Goal: Task Accomplishment & Management: Manage account settings

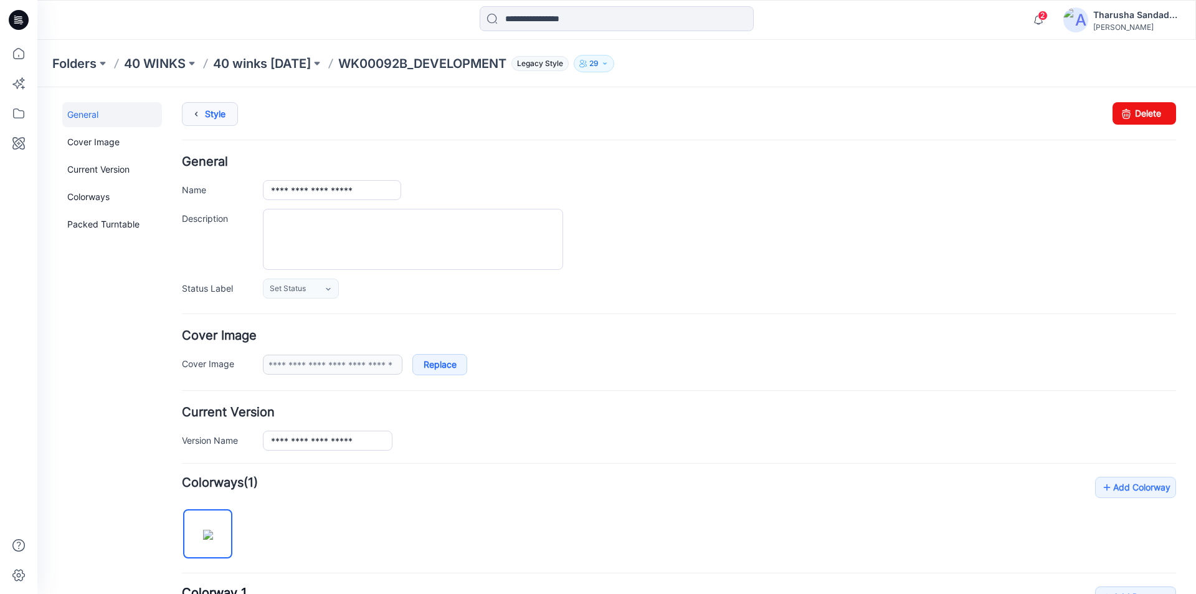
click at [203, 113] on icon at bounding box center [196, 114] width 17 height 22
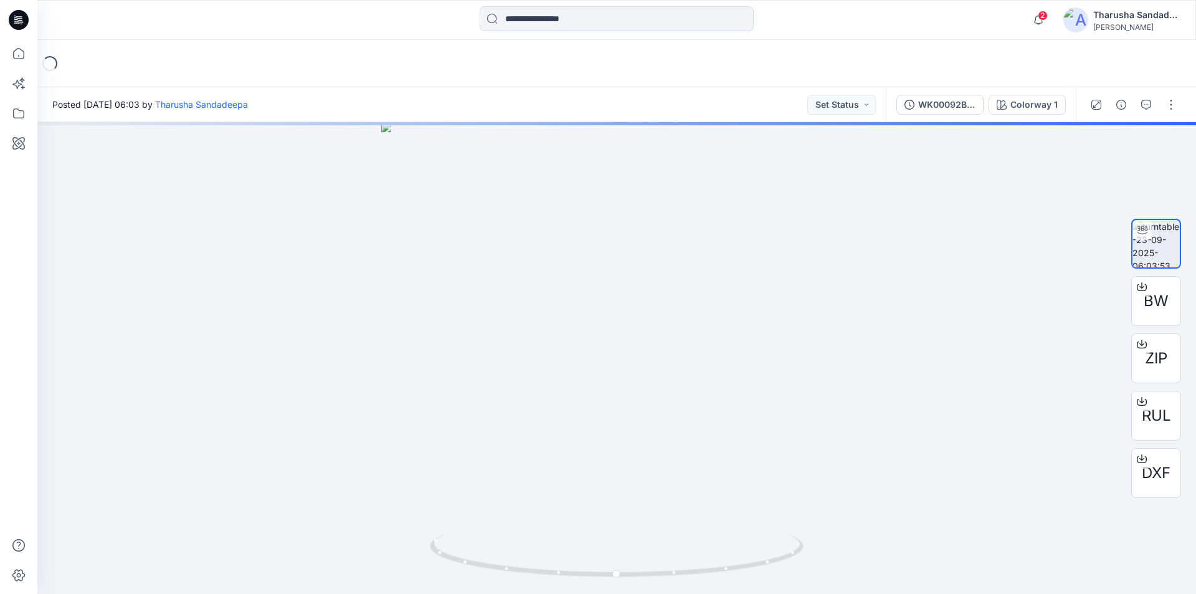
click at [22, 22] on icon at bounding box center [21, 22] width 4 height 1
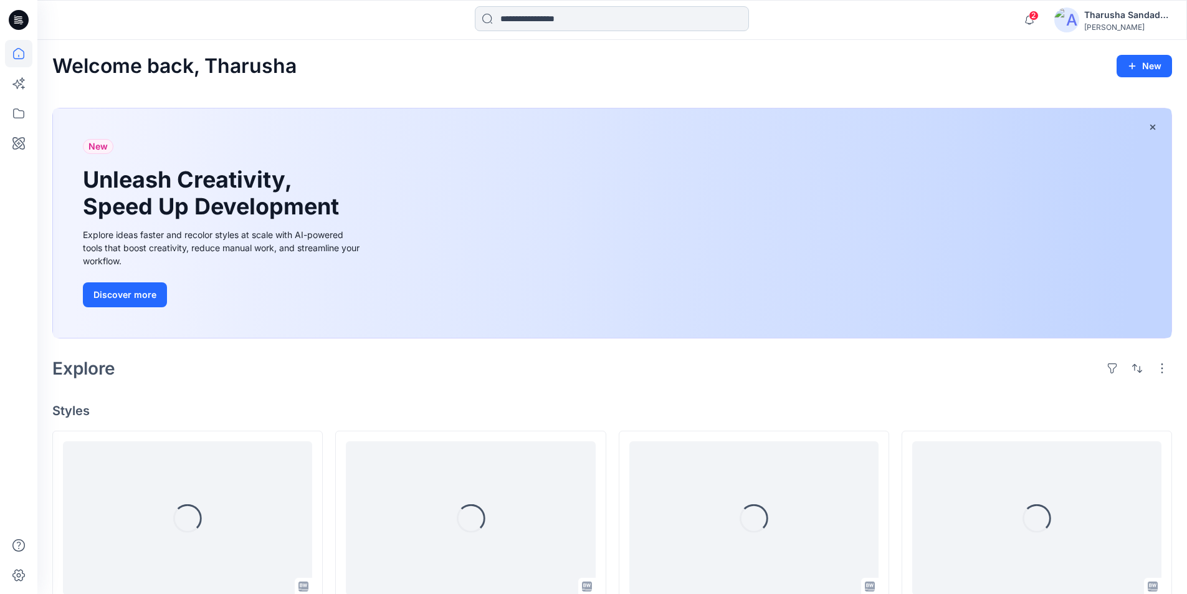
click at [539, 12] on input at bounding box center [612, 18] width 274 height 25
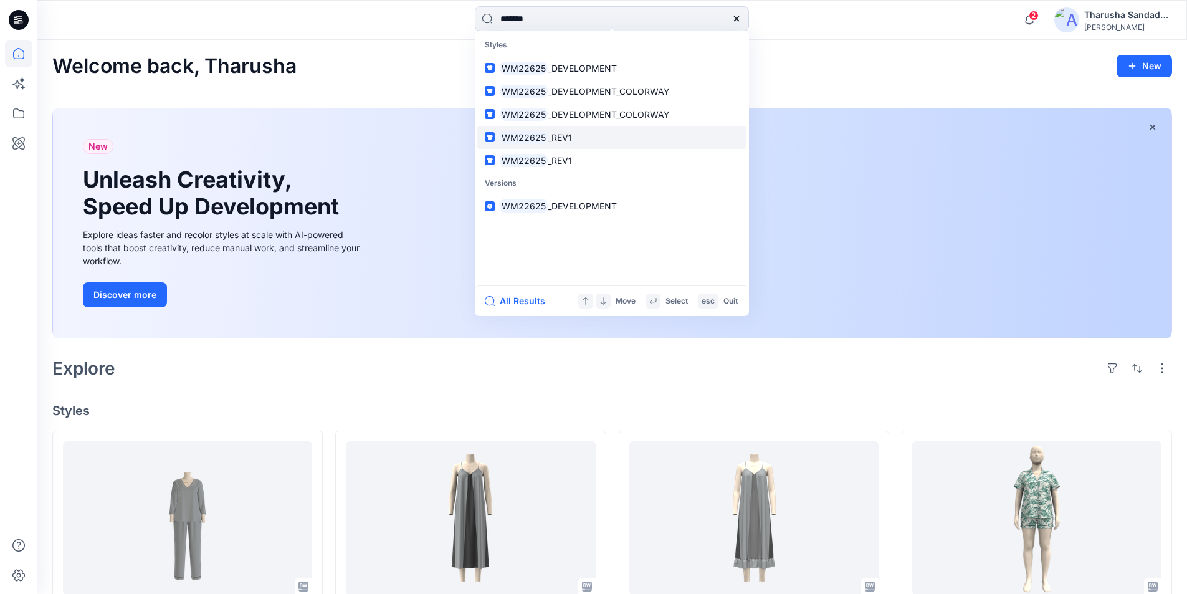
type input "*******"
click at [551, 138] on span "_REV1" at bounding box center [560, 137] width 24 height 11
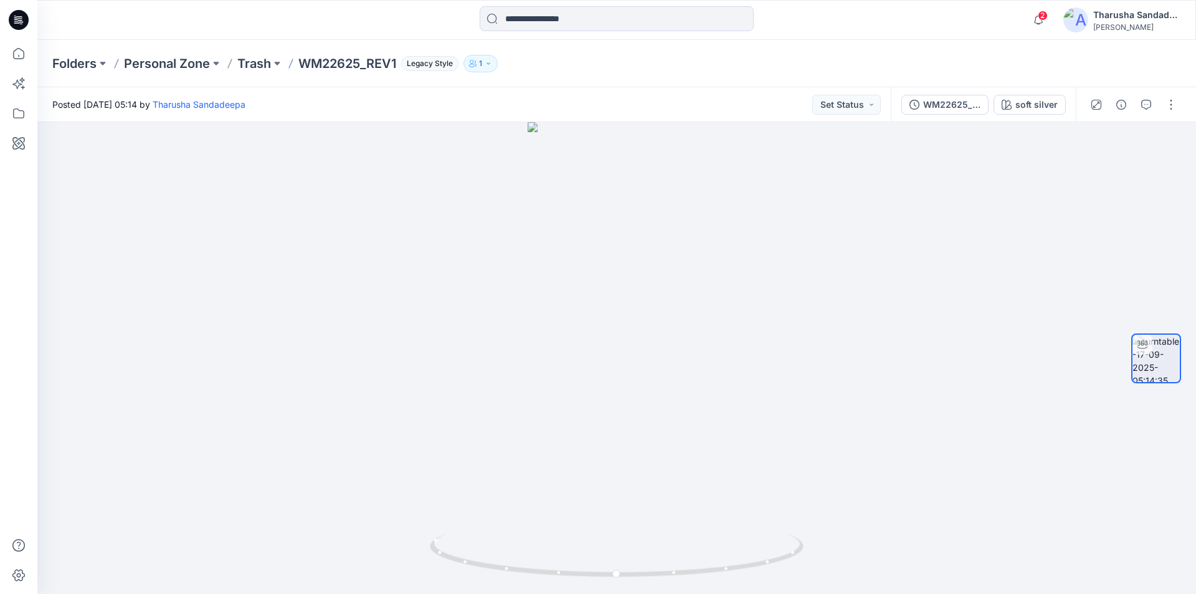
click at [17, 15] on icon at bounding box center [19, 20] width 20 height 20
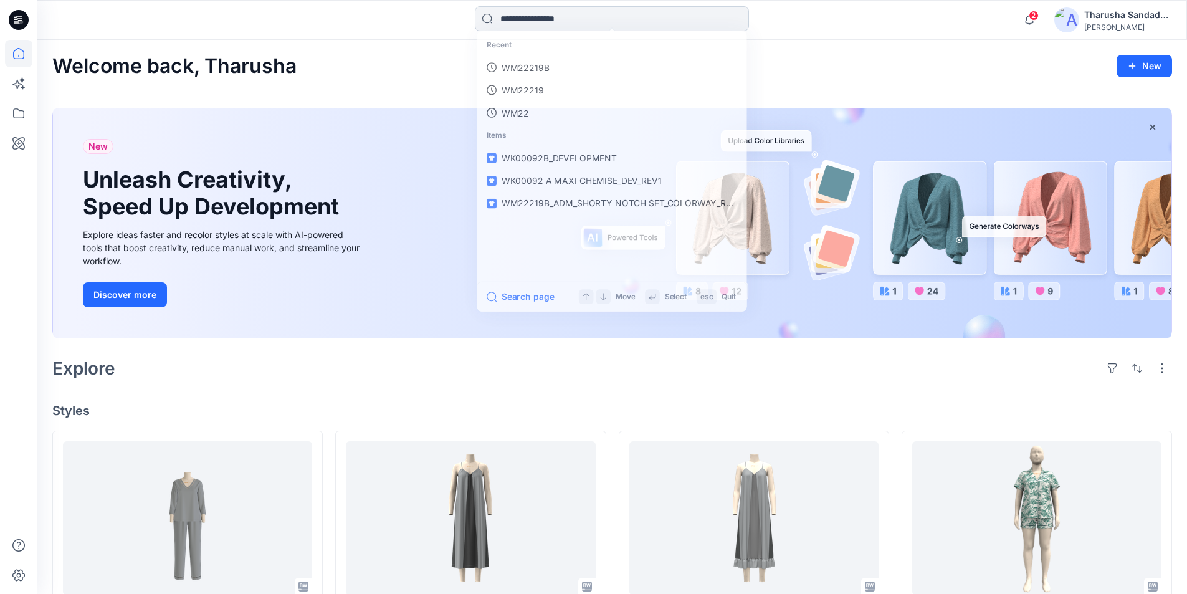
click at [522, 17] on input at bounding box center [612, 18] width 274 height 25
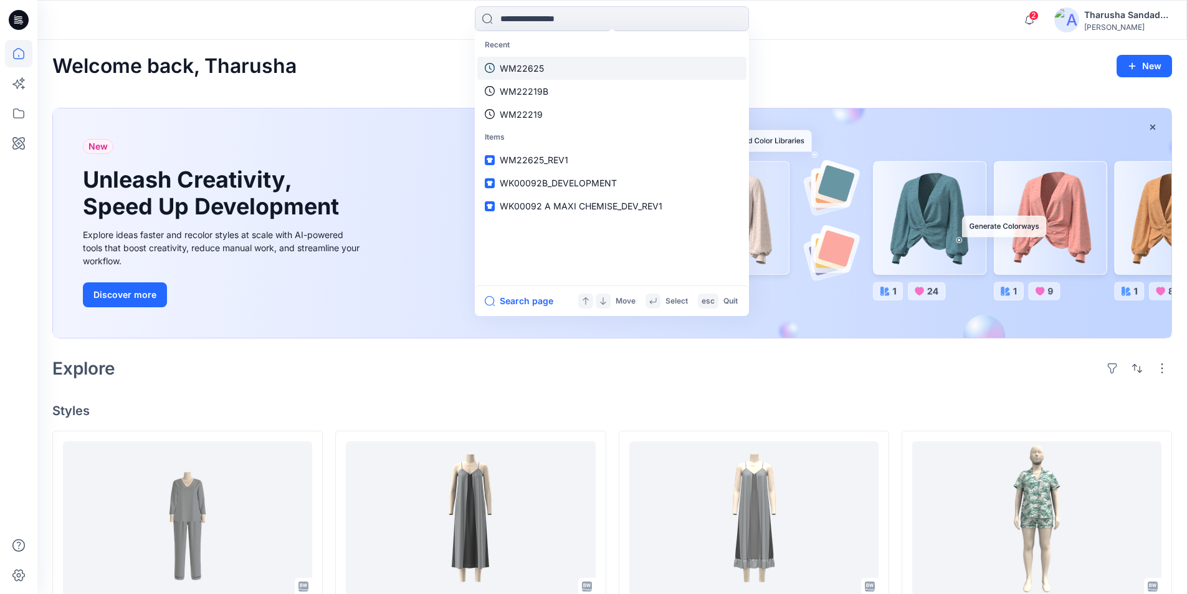
click at [546, 72] on link "WM22625" at bounding box center [611, 68] width 269 height 23
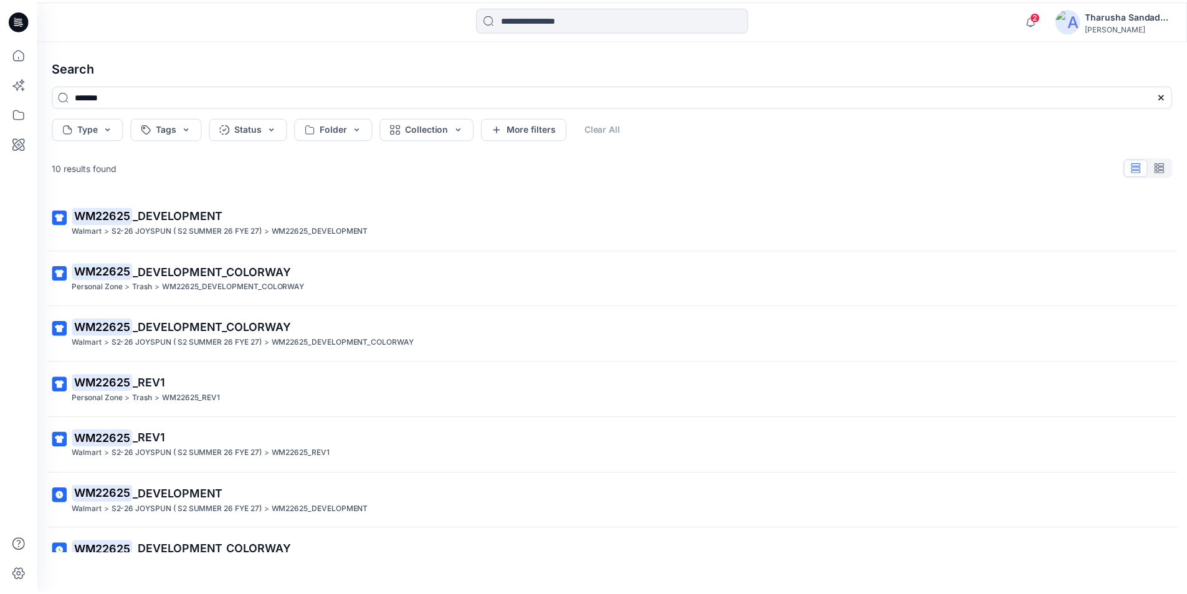
scroll to position [198, 0]
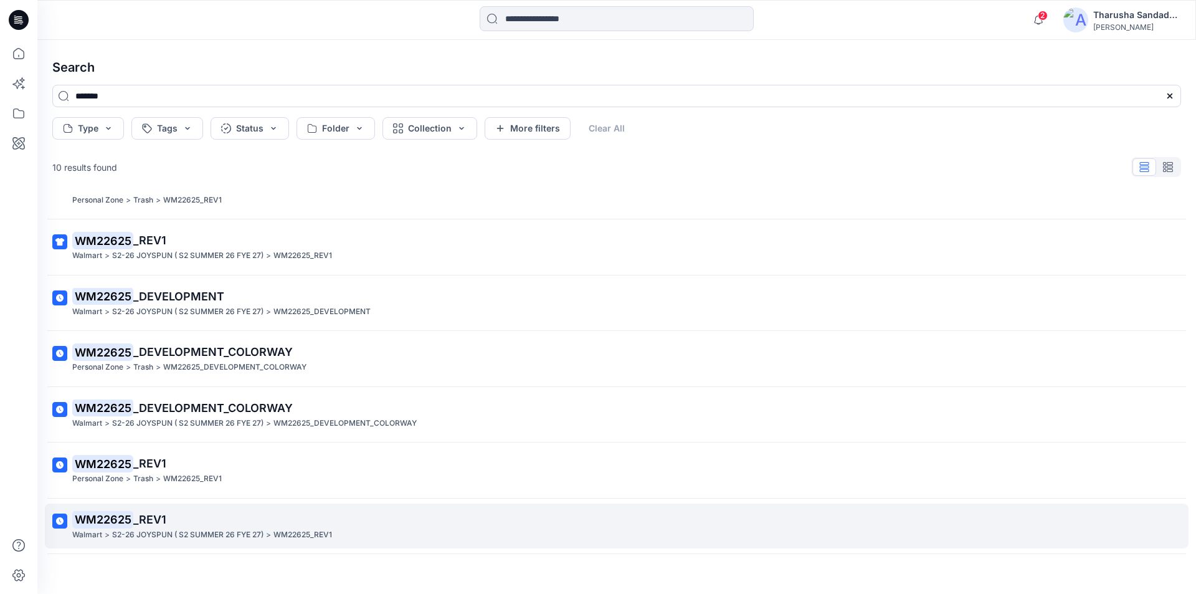
click at [135, 522] on span "_REV1" at bounding box center [149, 519] width 33 height 13
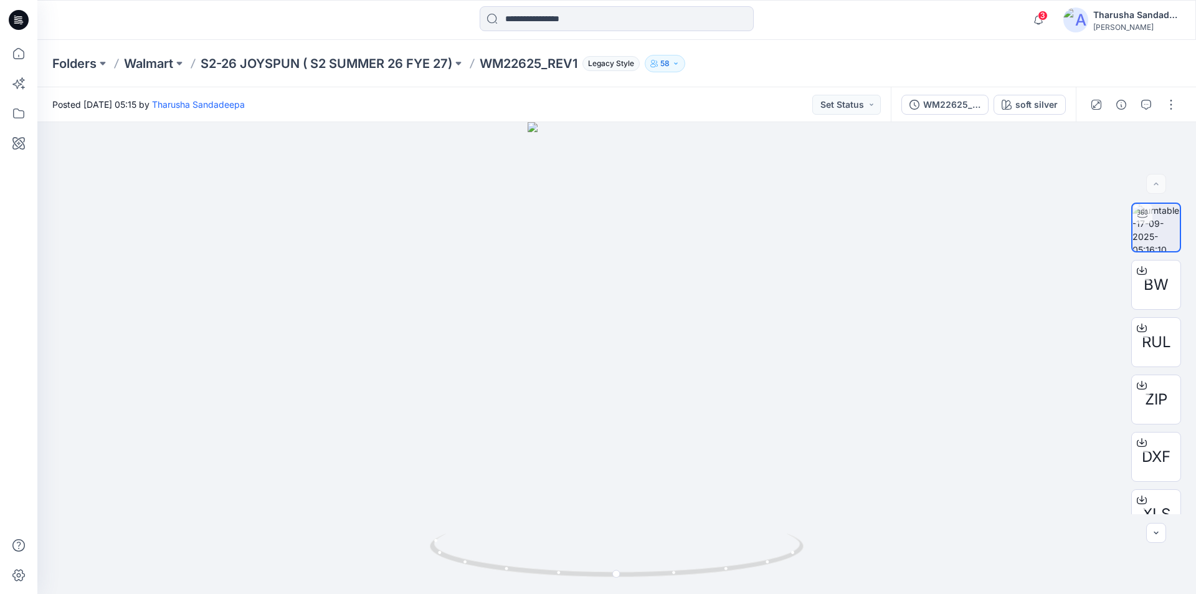
click at [18, 22] on icon at bounding box center [19, 20] width 20 height 20
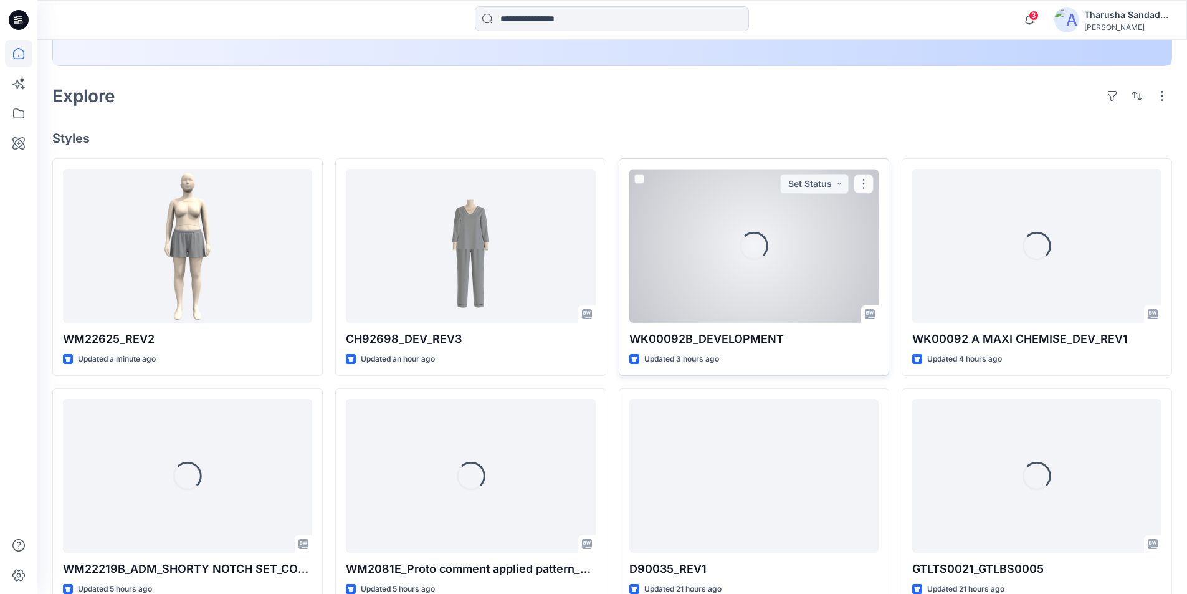
scroll to position [273, 0]
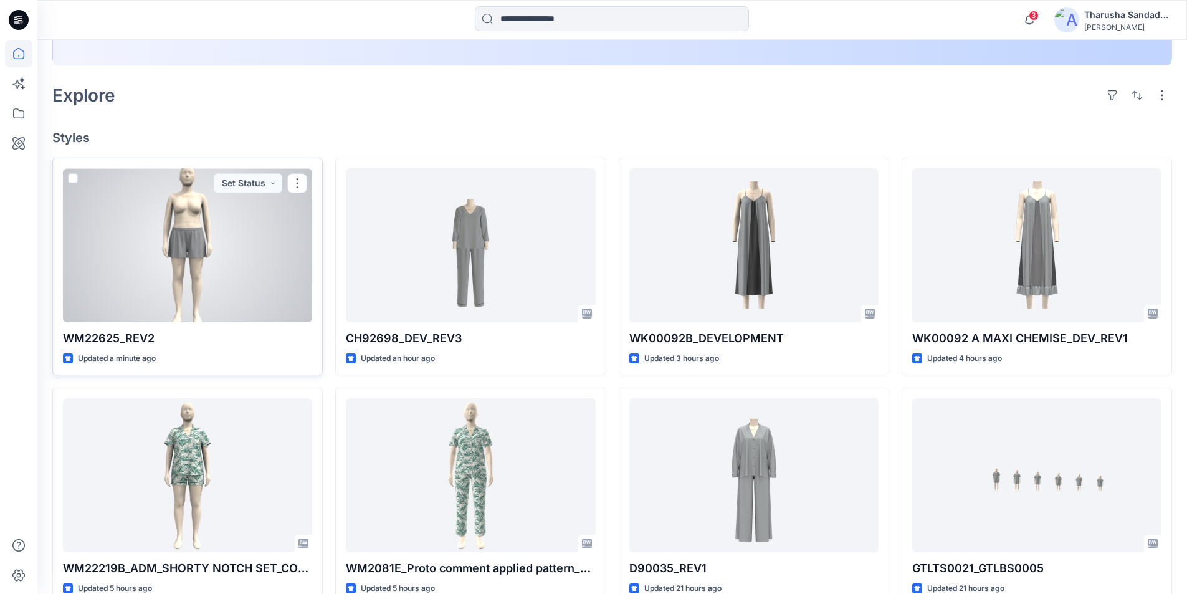
click at [225, 239] on div at bounding box center [187, 245] width 249 height 154
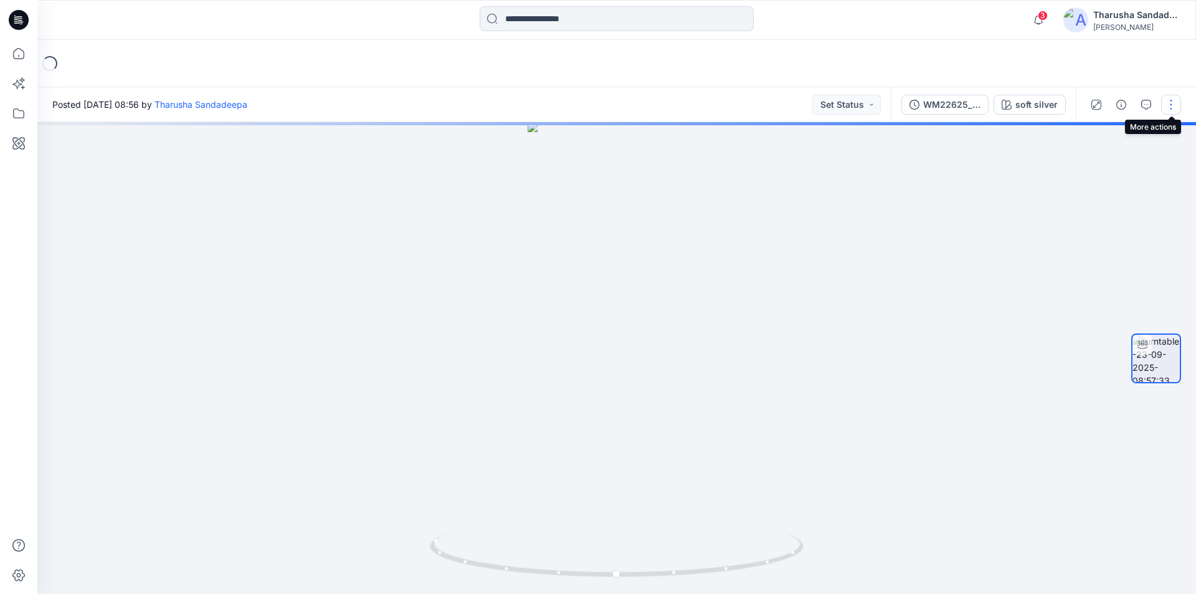
click at [1173, 106] on button "button" at bounding box center [1171, 105] width 20 height 20
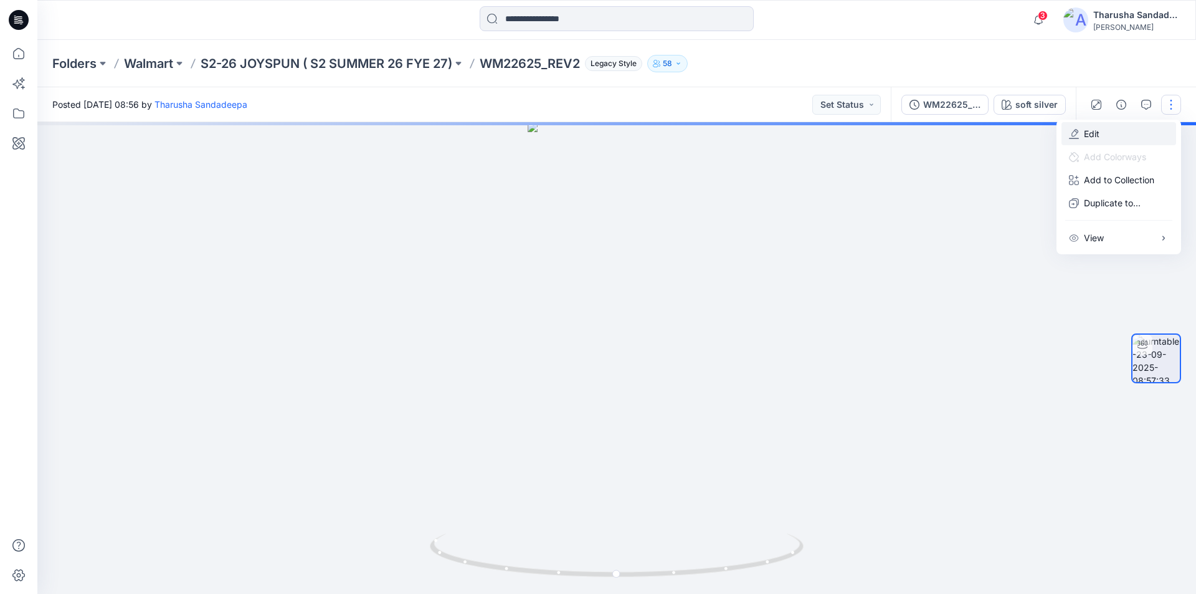
click at [1098, 134] on p "Edit" at bounding box center [1092, 133] width 16 height 13
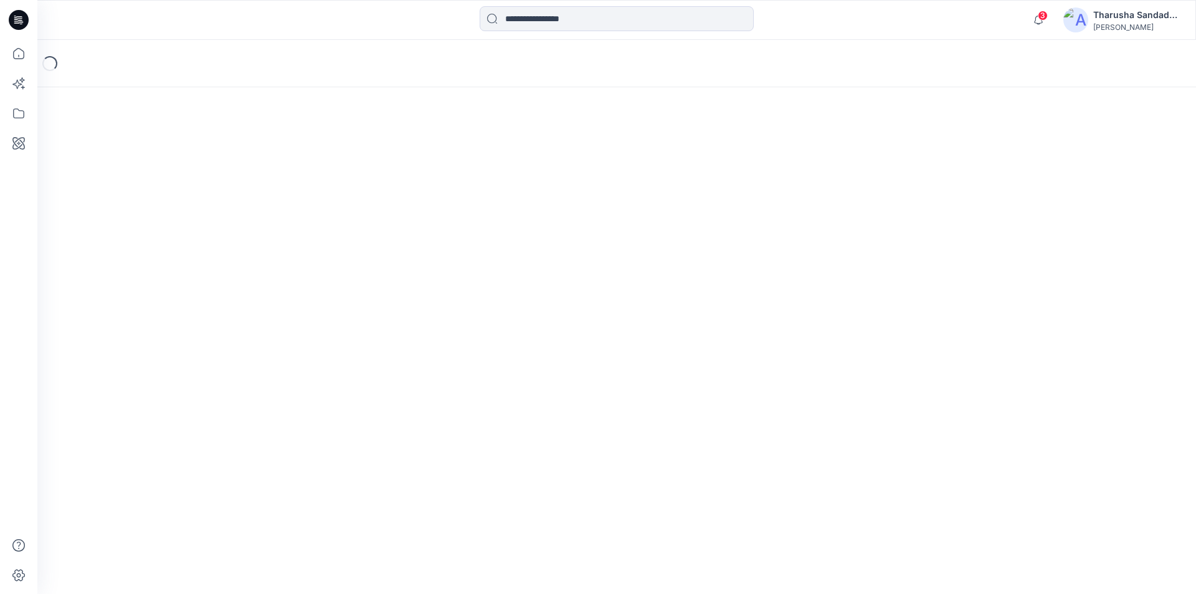
scroll to position [153, 0]
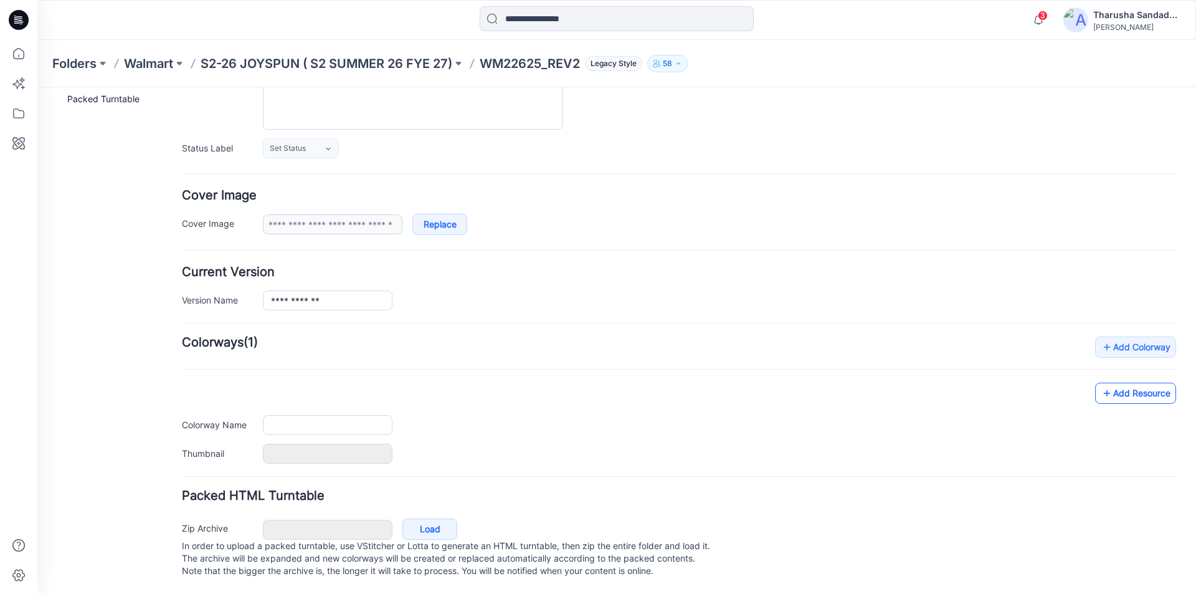
click at [1110, 384] on link "Add Resource" at bounding box center [1135, 393] width 81 height 21
type input "**********"
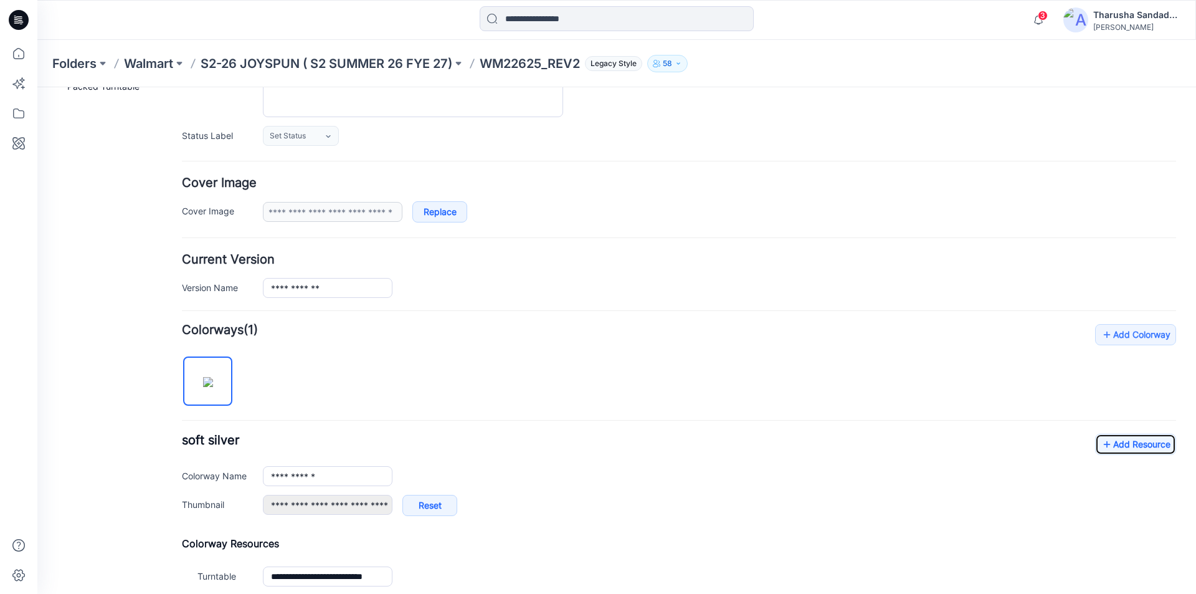
scroll to position [292, 0]
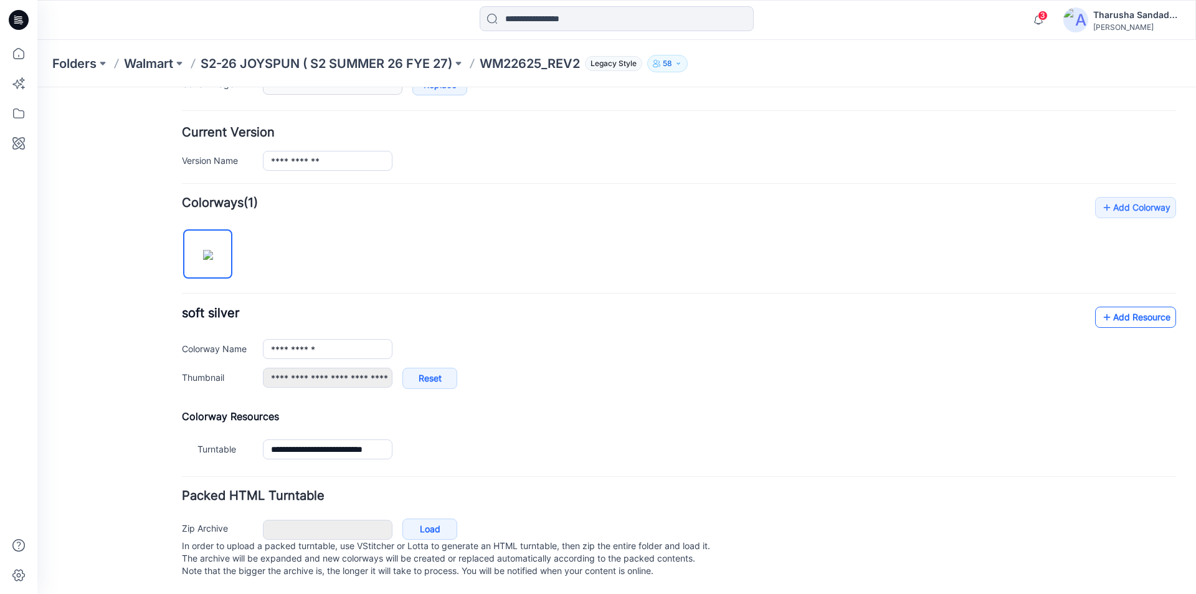
click at [1113, 307] on link "Add Resource" at bounding box center [1135, 317] width 81 height 21
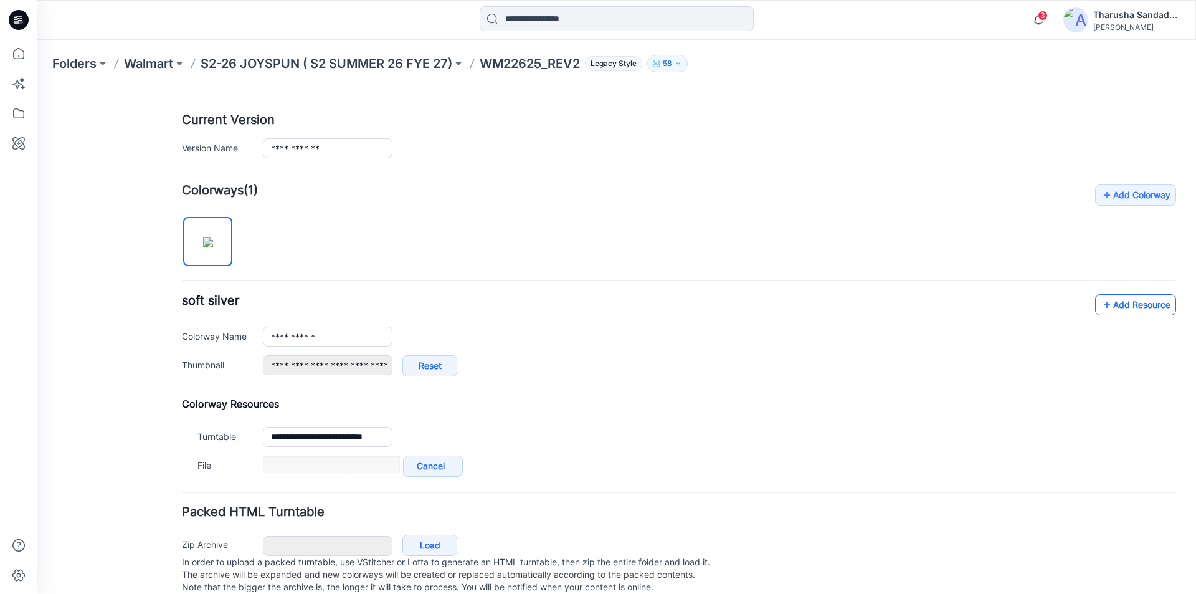
click at [1141, 308] on link "Add Resource" at bounding box center [1135, 304] width 81 height 21
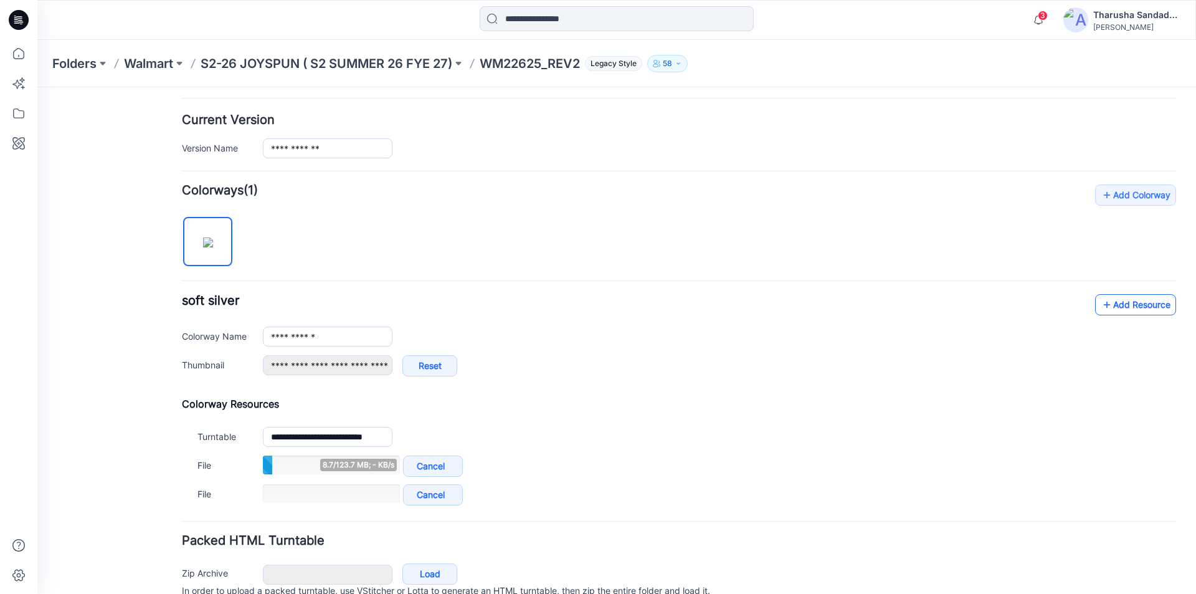
click at [1106, 313] on link "Add Resource" at bounding box center [1135, 304] width 81 height 21
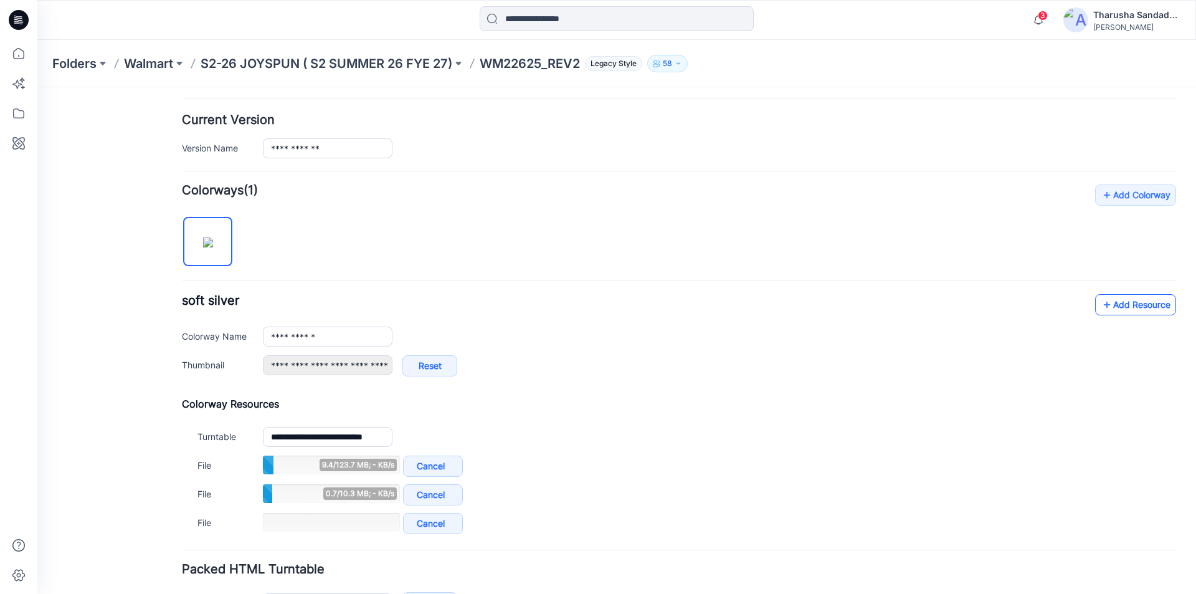
click at [1117, 306] on link "Add Resource" at bounding box center [1135, 304] width 81 height 21
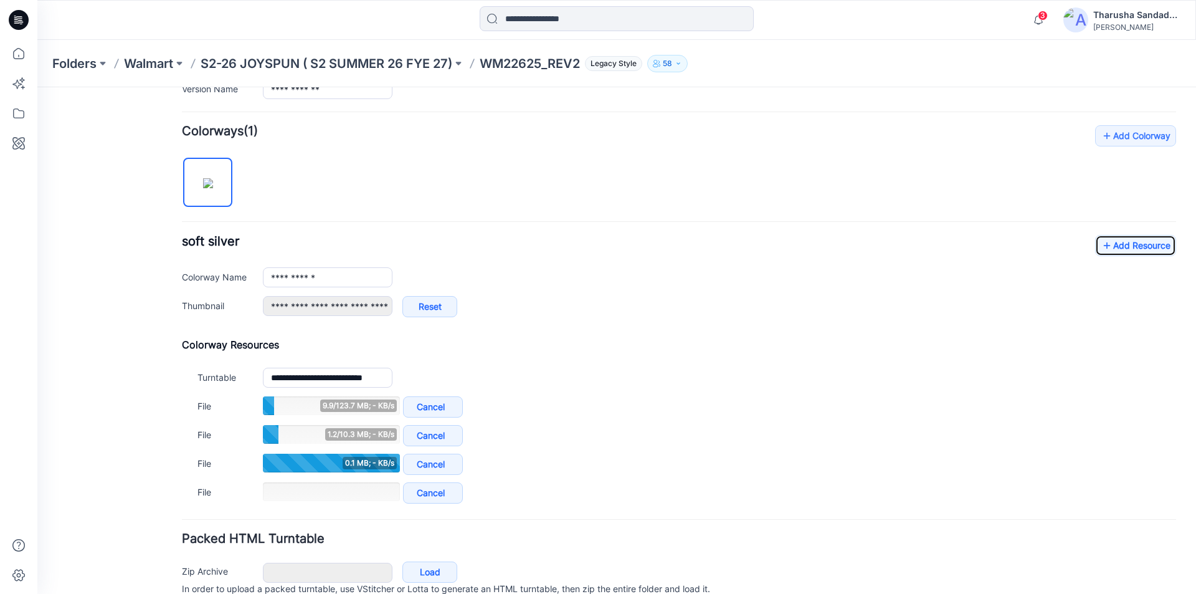
scroll to position [355, 0]
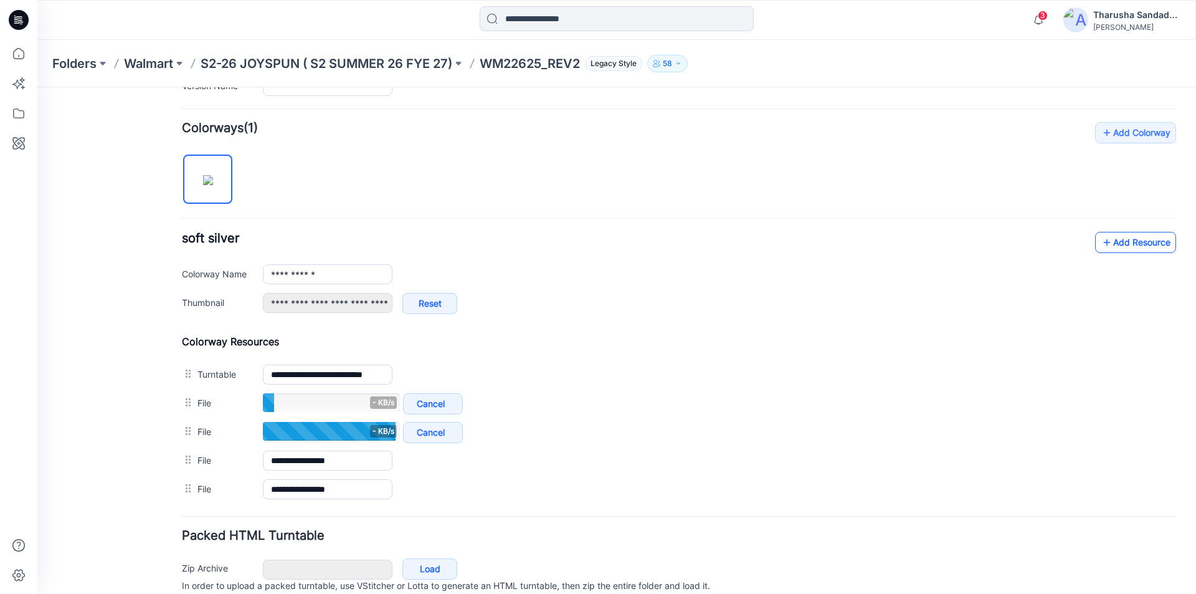
click at [1110, 244] on link "Add Resource" at bounding box center [1135, 242] width 81 height 21
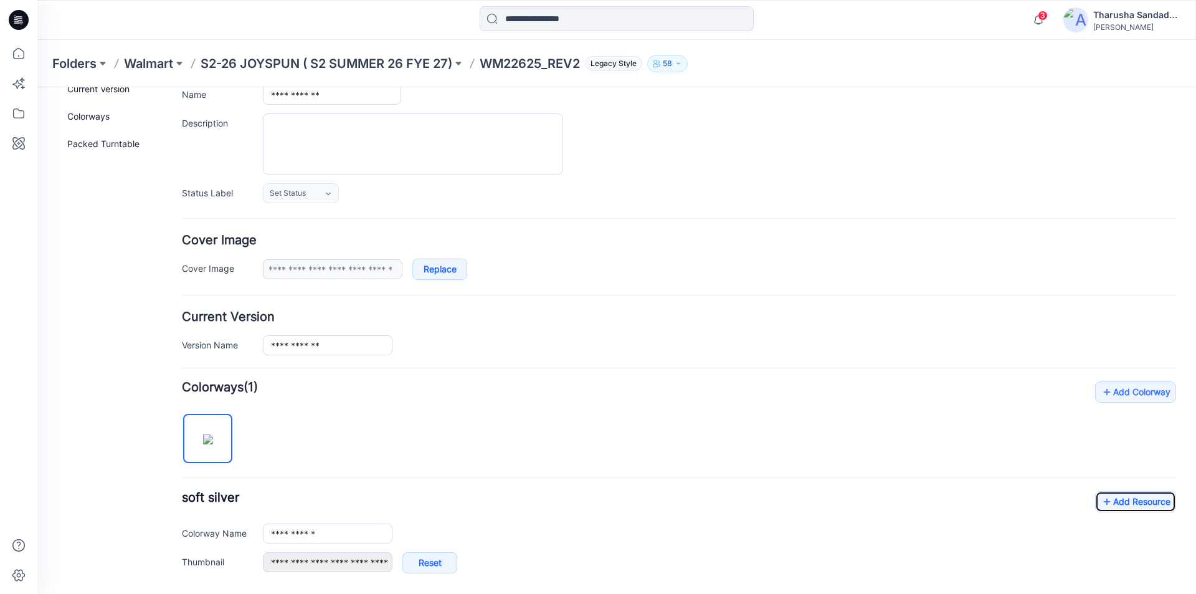
scroll to position [0, 0]
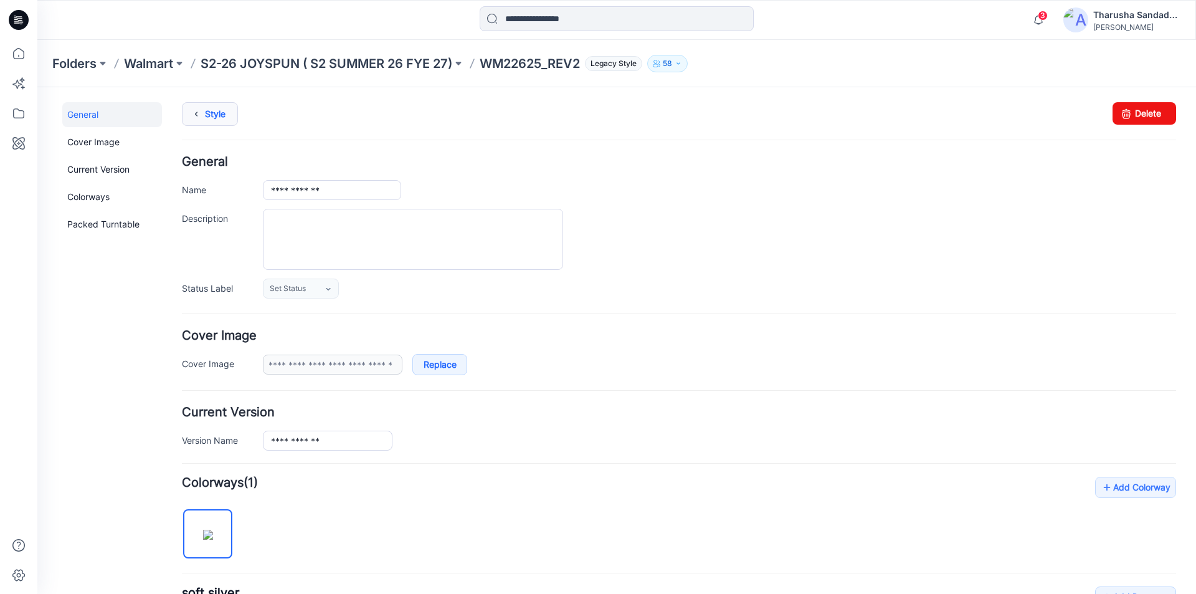
click at [217, 120] on link "Style" at bounding box center [210, 114] width 56 height 24
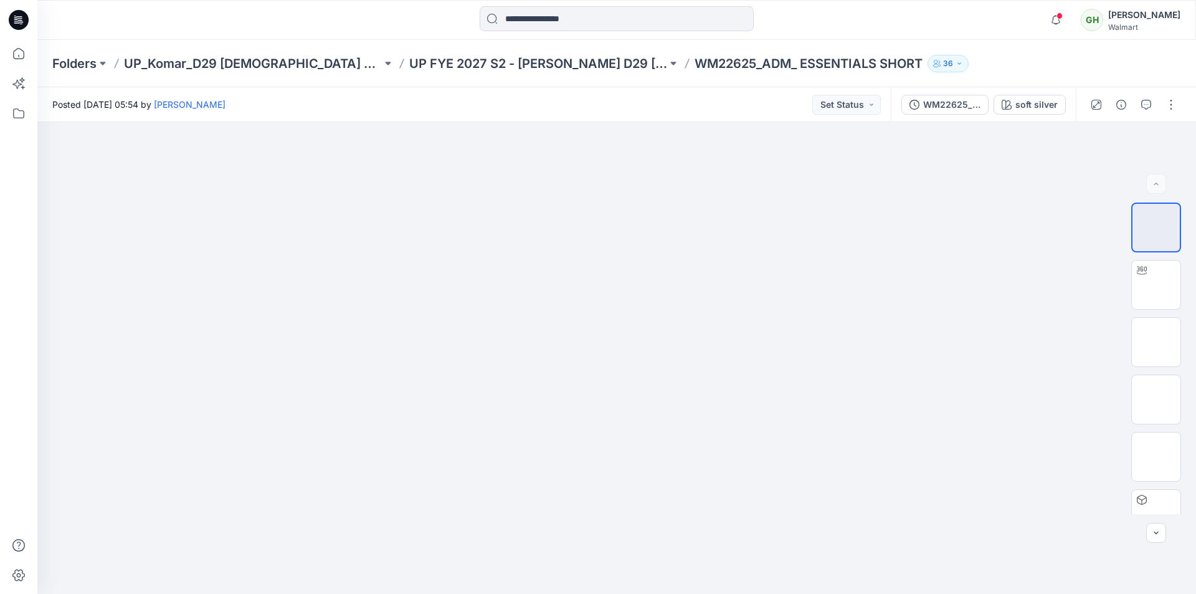
click at [22, 17] on icon at bounding box center [19, 20] width 20 height 20
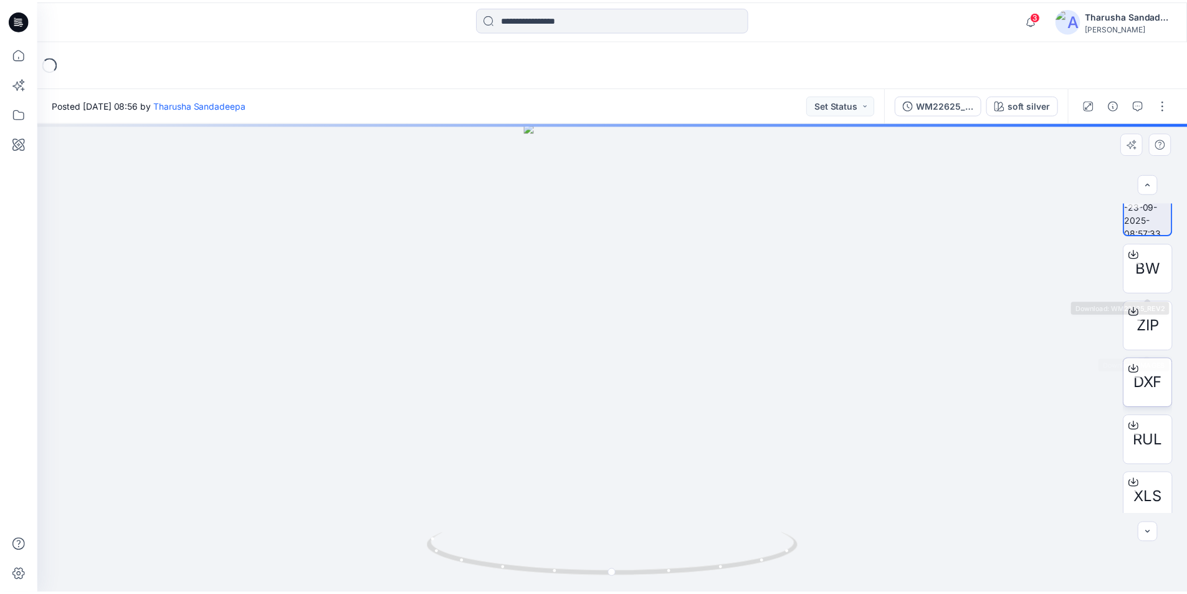
scroll to position [25, 0]
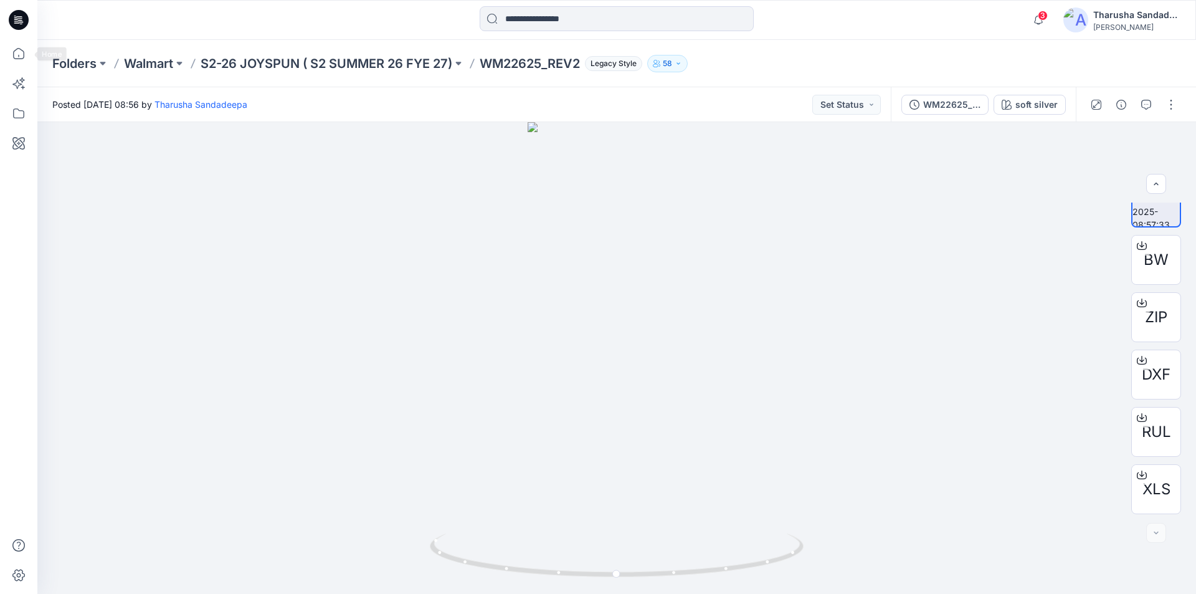
click at [26, 27] on icon at bounding box center [19, 20] width 20 height 40
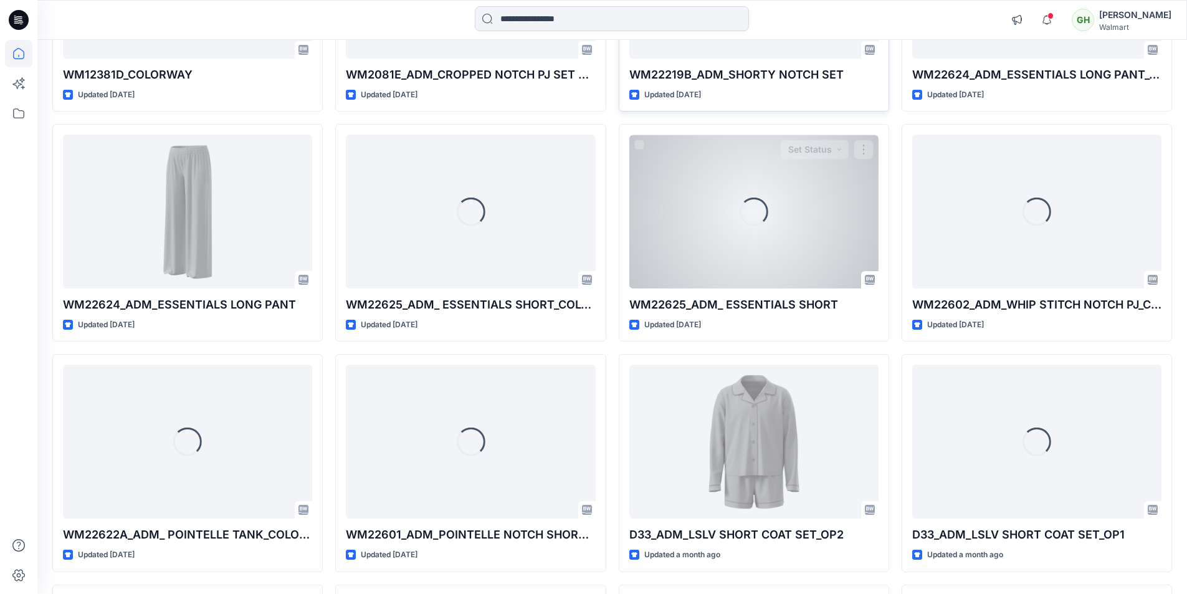
scroll to position [2135, 0]
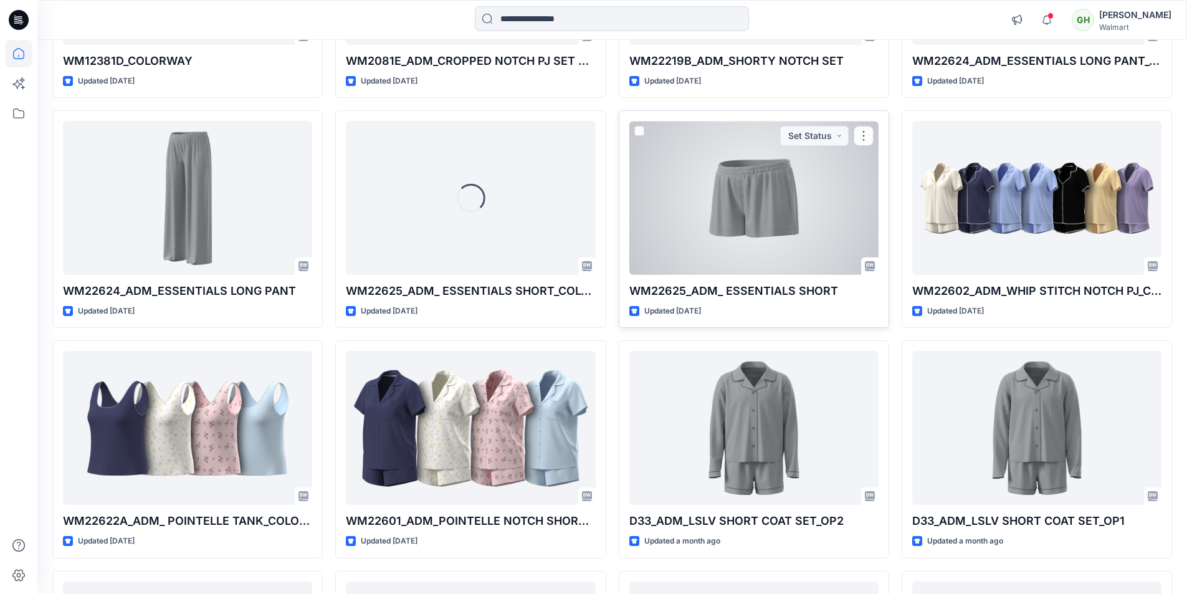
click at [764, 241] on div at bounding box center [753, 198] width 249 height 154
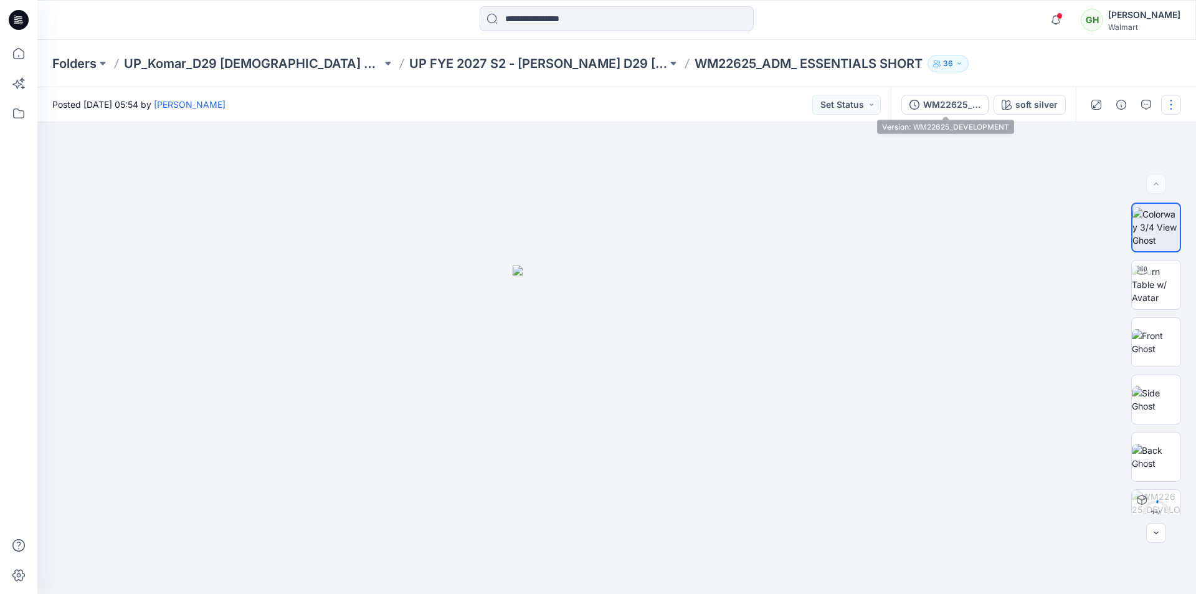
drag, startPoint x: 926, startPoint y: 102, endPoint x: 917, endPoint y: 104, distance: 9.7
click at [926, 102] on div "WM22625_DEVELOPMENT" at bounding box center [951, 105] width 57 height 14
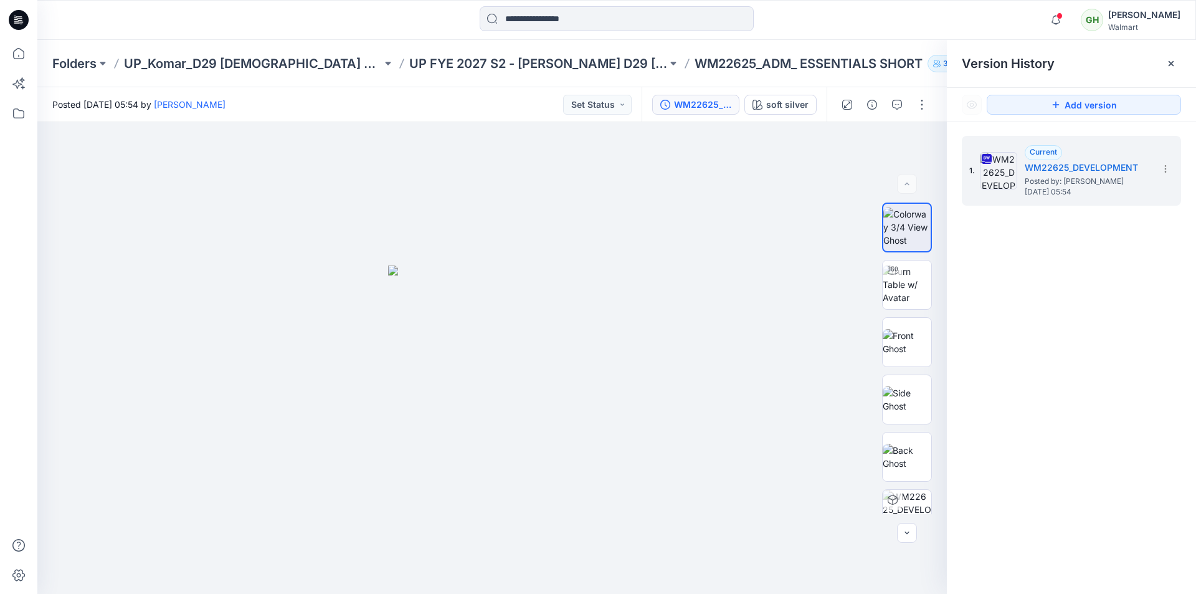
click at [23, 17] on icon at bounding box center [19, 20] width 20 height 40
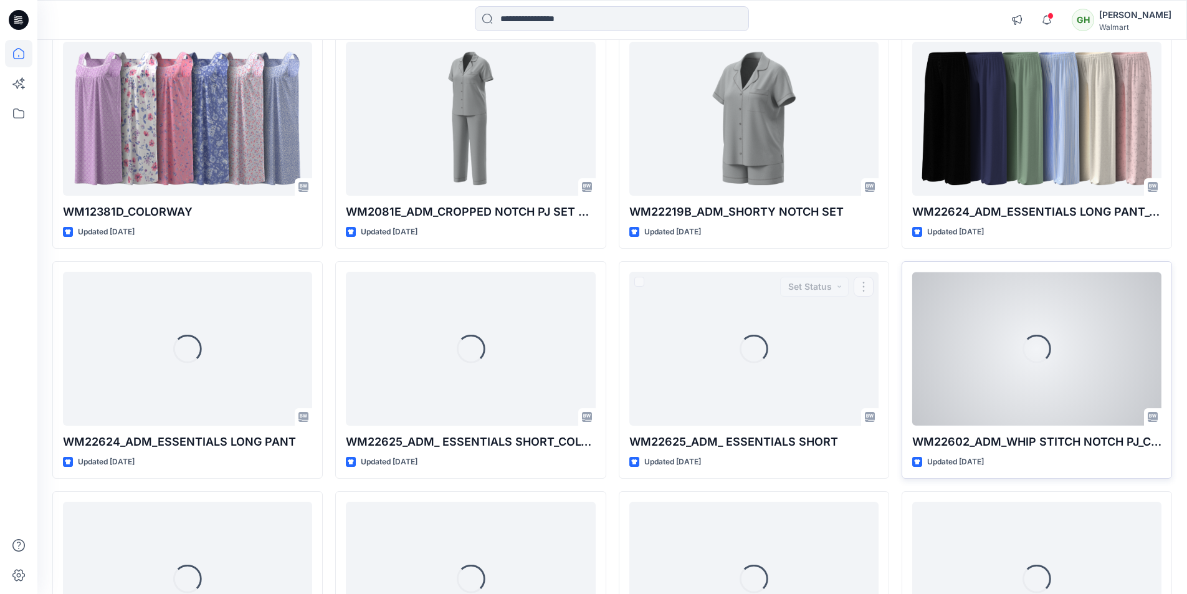
scroll to position [2056, 0]
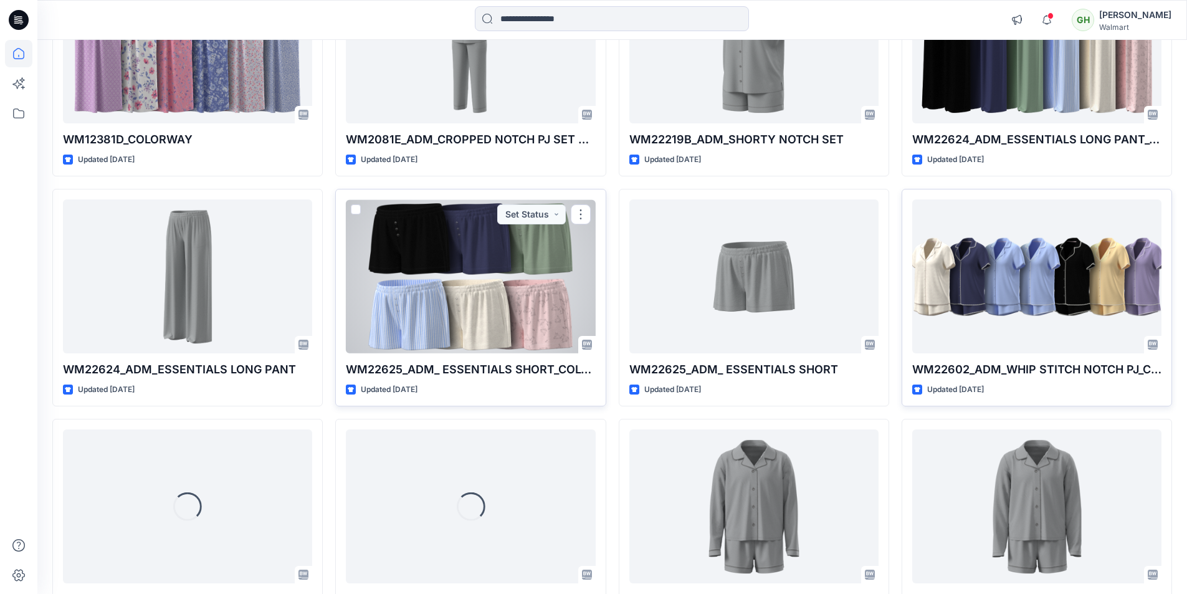
drag, startPoint x: 415, startPoint y: 302, endPoint x: 424, endPoint y: 307, distance: 9.8
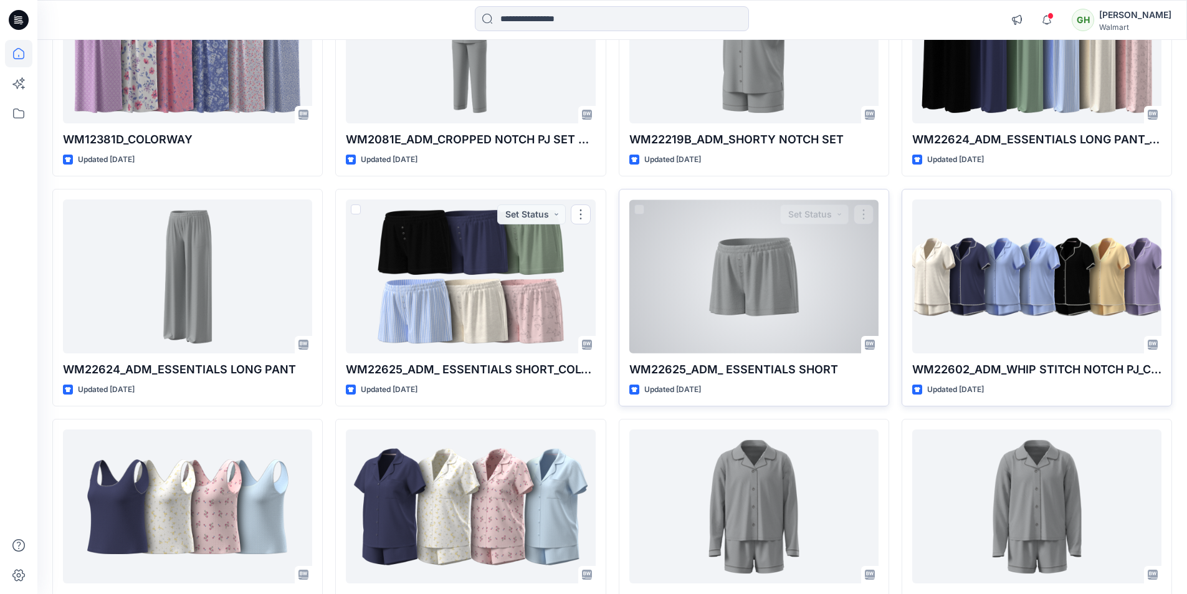
drag, startPoint x: 424, startPoint y: 307, endPoint x: 748, endPoint y: 312, distance: 324.0
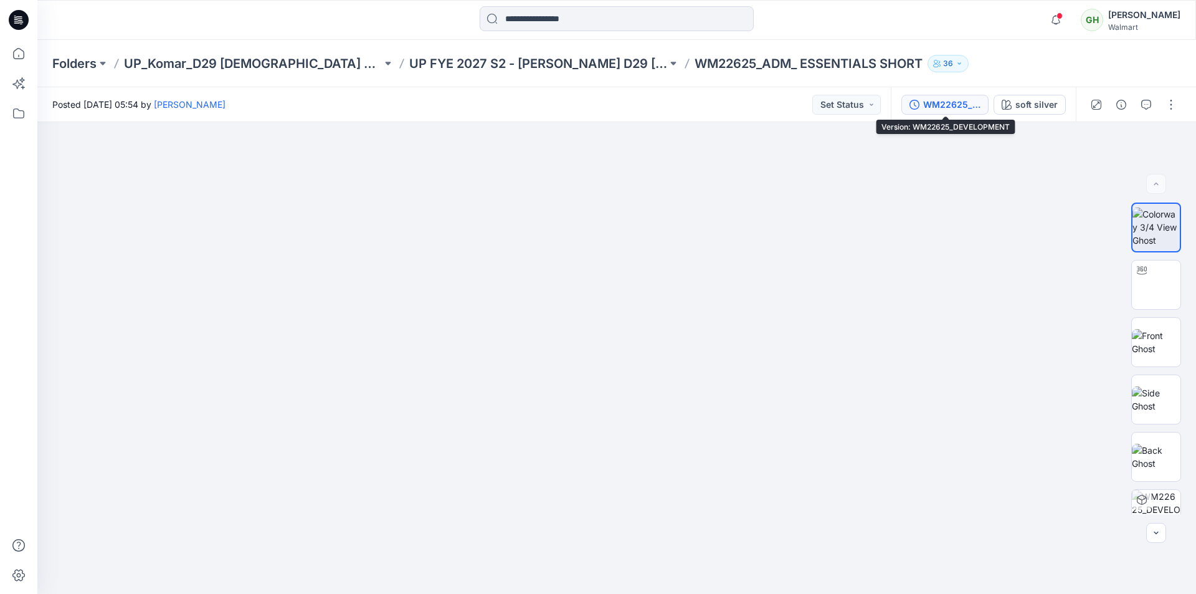
click at [964, 103] on div "WM22625_DEVELOPMENT" at bounding box center [951, 105] width 57 height 14
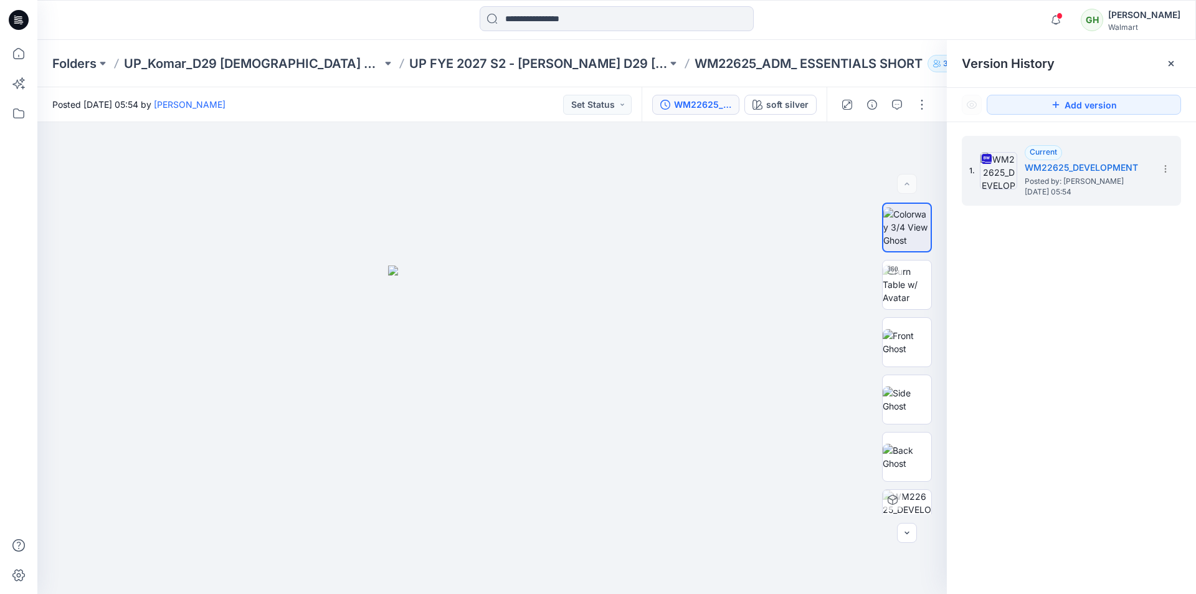
click at [27, 27] on icon at bounding box center [19, 20] width 20 height 40
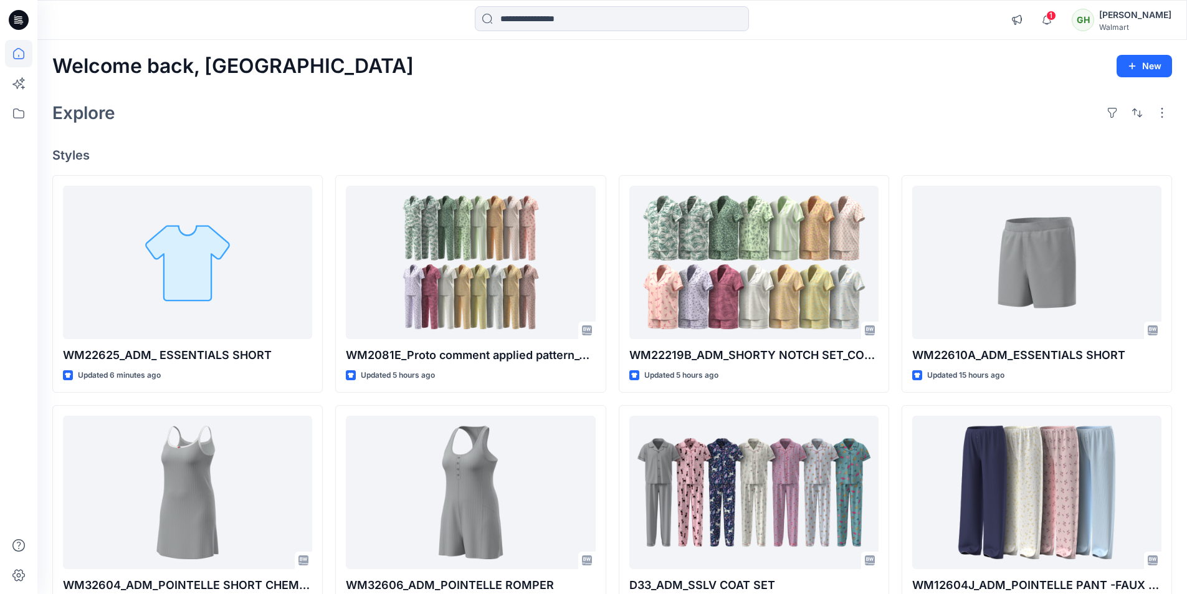
click at [22, 13] on icon at bounding box center [19, 20] width 20 height 20
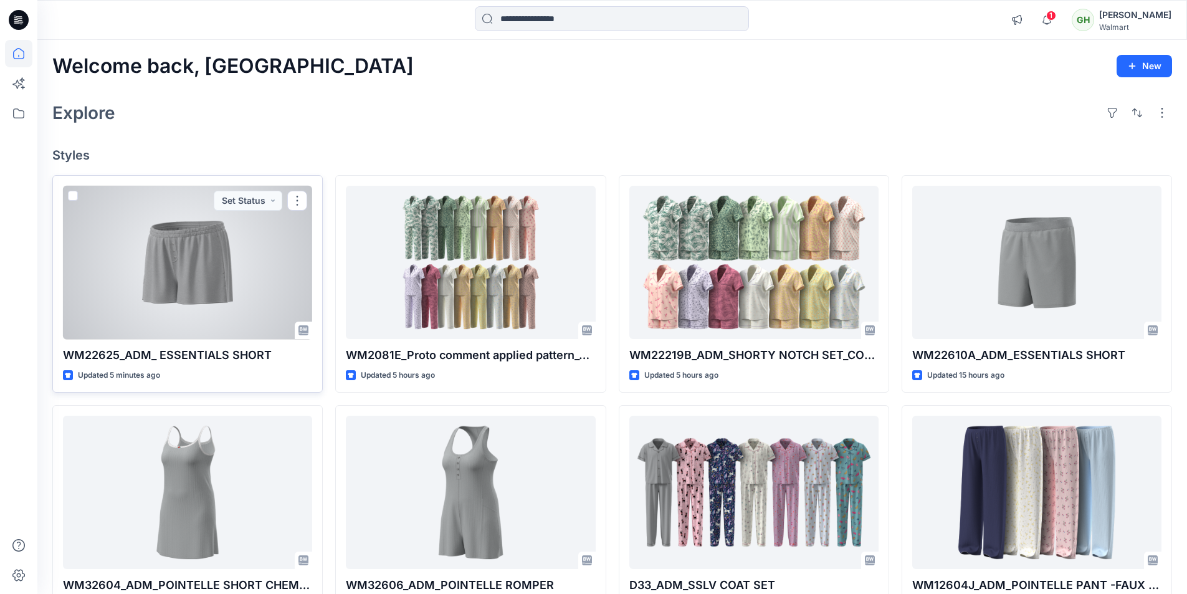
click at [225, 297] on div at bounding box center [187, 263] width 249 height 154
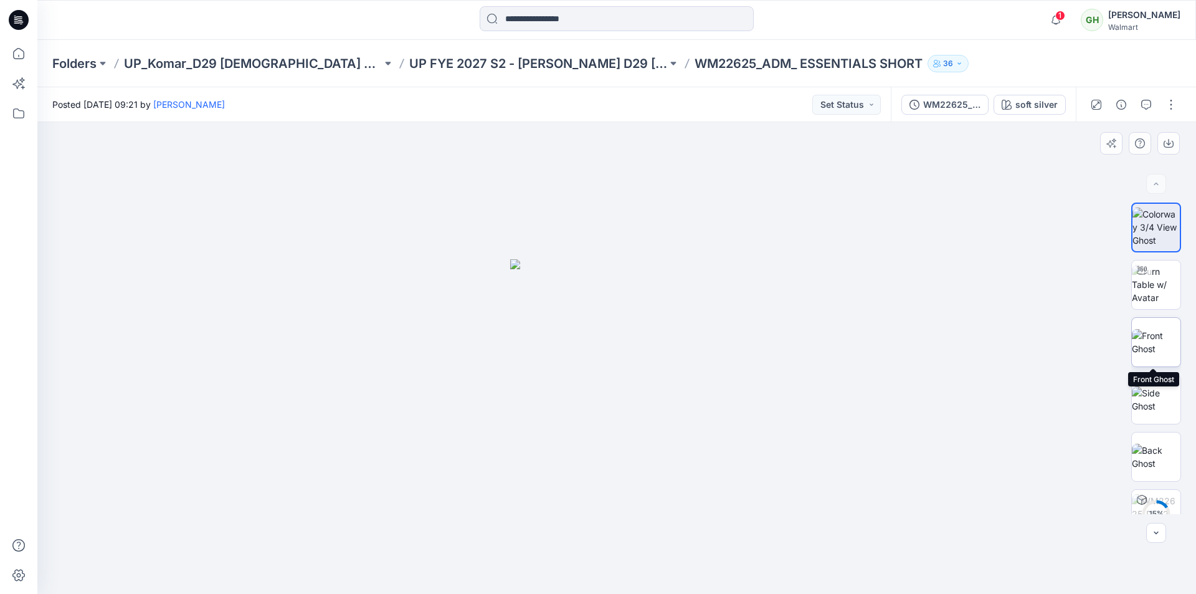
click at [1150, 335] on img at bounding box center [1156, 342] width 49 height 26
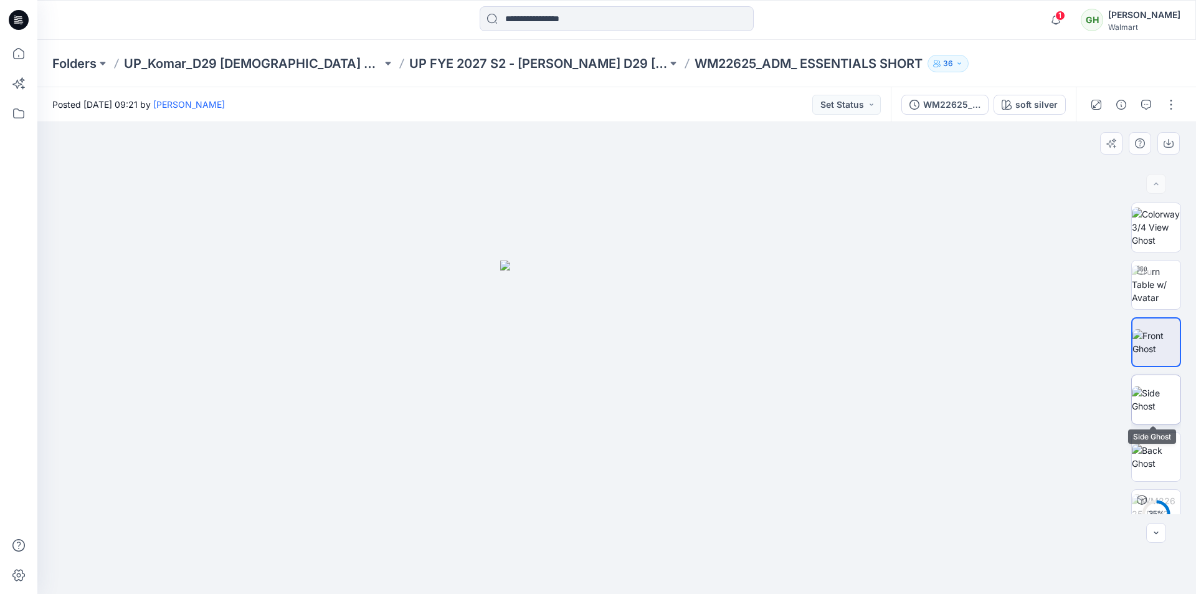
click at [1152, 401] on img at bounding box center [1156, 399] width 49 height 26
click at [1168, 455] on img at bounding box center [1156, 457] width 49 height 26
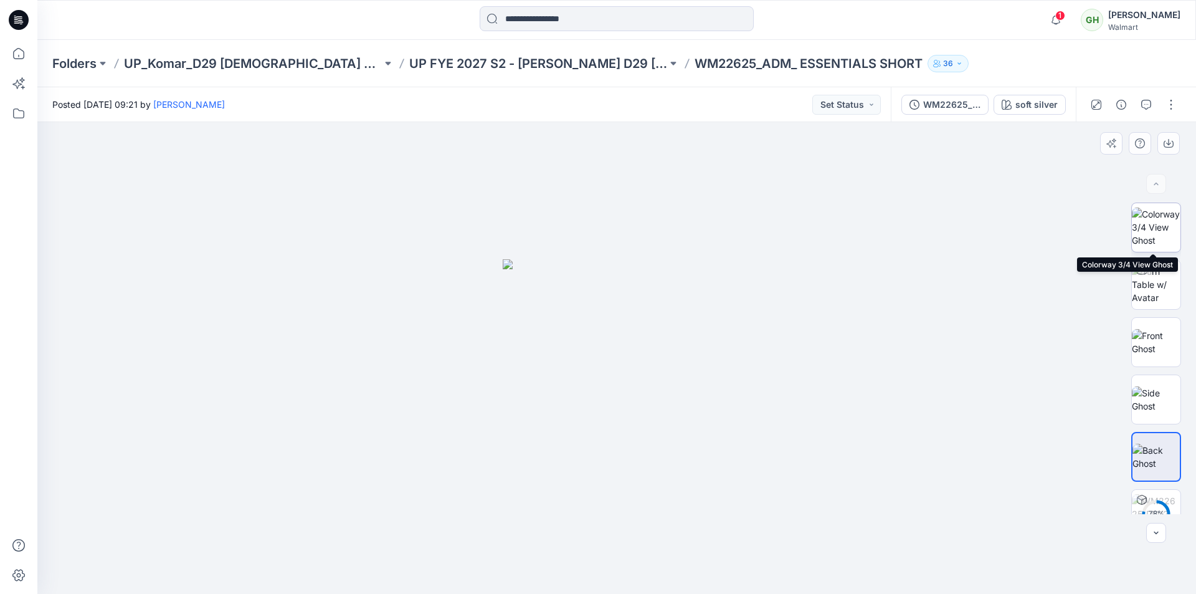
click at [1151, 229] on img at bounding box center [1156, 226] width 49 height 39
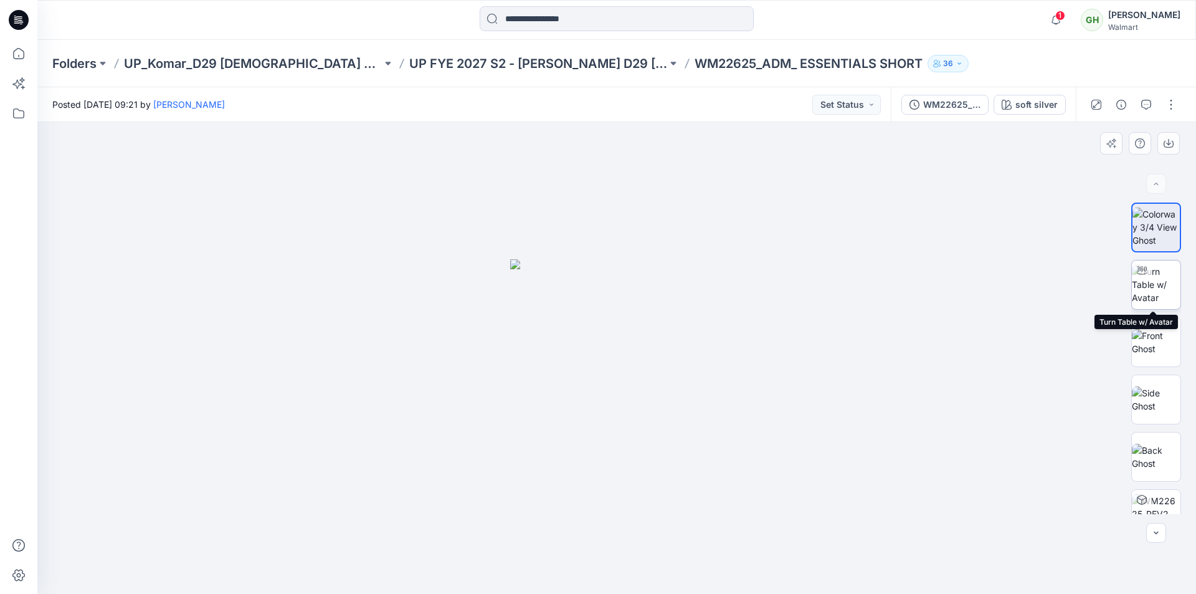
click at [1168, 289] on img at bounding box center [1156, 284] width 49 height 39
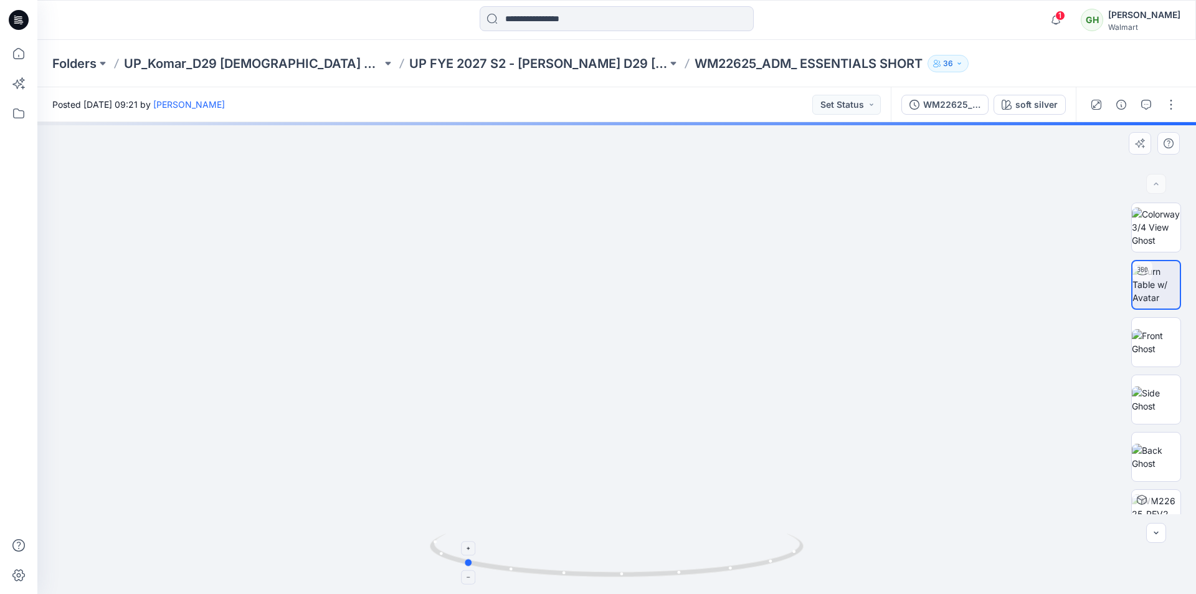
drag, startPoint x: 768, startPoint y: 554, endPoint x: 614, endPoint y: 575, distance: 155.3
click at [614, 575] on icon at bounding box center [618, 556] width 377 height 47
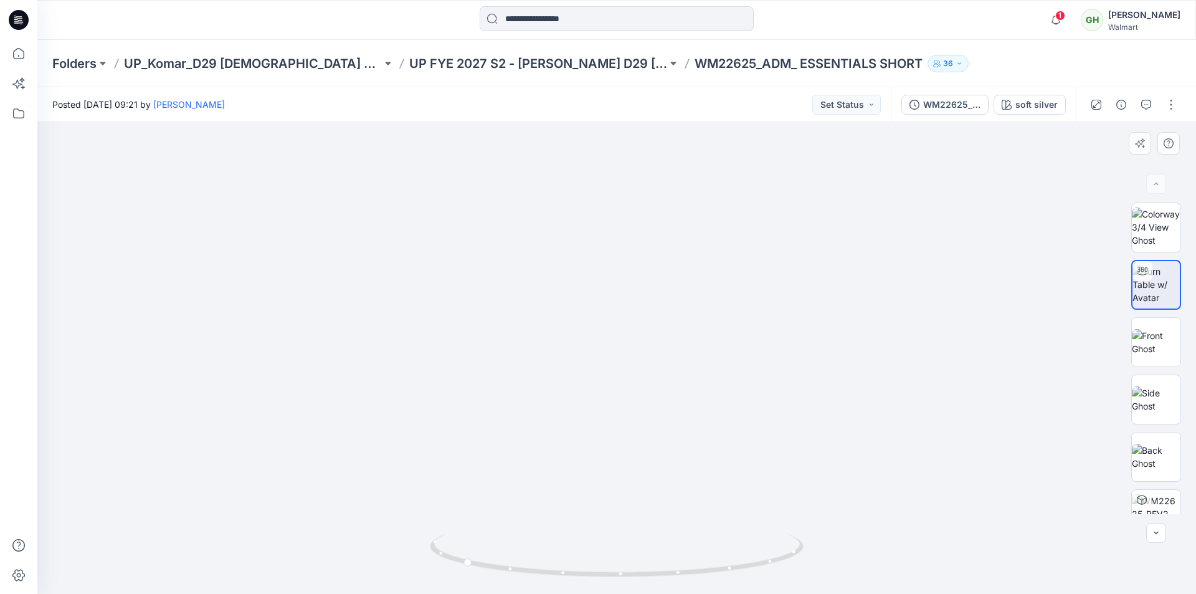
drag, startPoint x: 643, startPoint y: 367, endPoint x: 680, endPoint y: 234, distance: 137.7
drag, startPoint x: 673, startPoint y: 236, endPoint x: 652, endPoint y: 409, distance: 174.5
drag, startPoint x: 525, startPoint y: 564, endPoint x: 645, endPoint y: 556, distance: 119.9
click at [645, 556] on icon at bounding box center [618, 556] width 377 height 47
drag, startPoint x: 688, startPoint y: 573, endPoint x: 637, endPoint y: 556, distance: 53.6
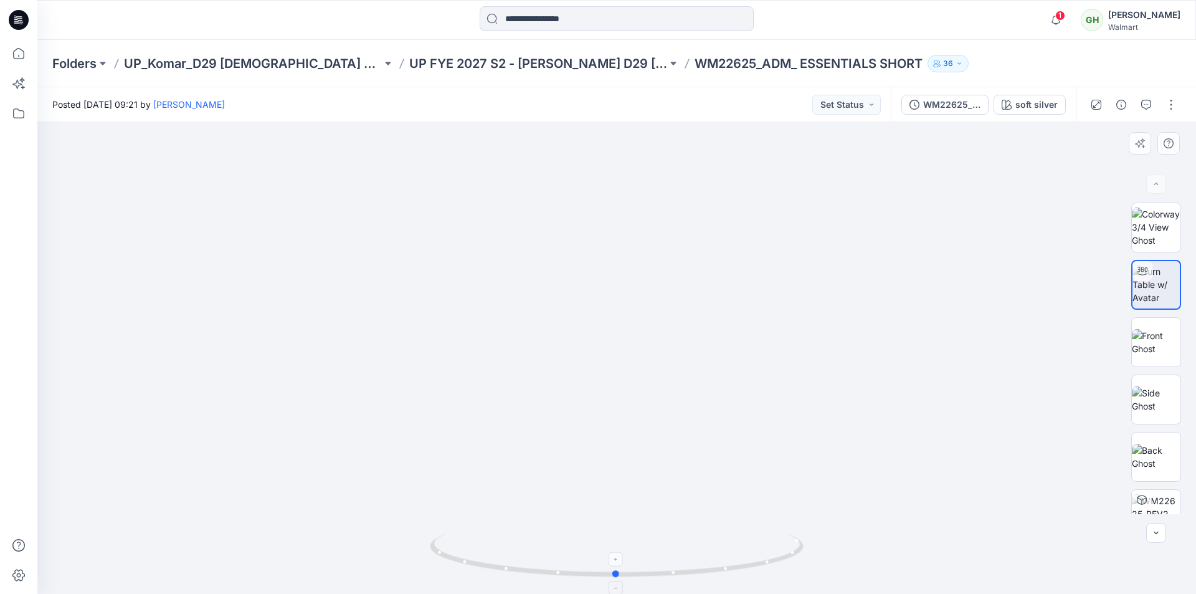
click at [637, 556] on icon at bounding box center [618, 556] width 377 height 47
click at [932, 103] on div "WM22625_REV2" at bounding box center [951, 105] width 57 height 14
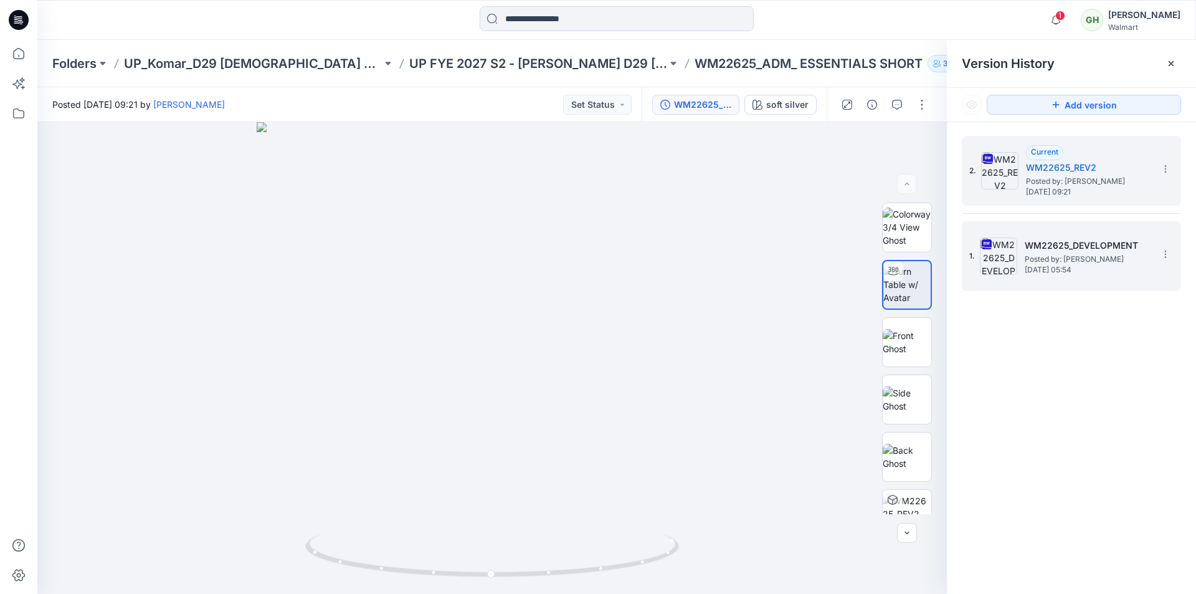
click at [1048, 276] on div "1. WM22625_DEVELOPMENT Posted by: [PERSON_NAME] [DATE] 05:54" at bounding box center [1062, 256] width 187 height 60
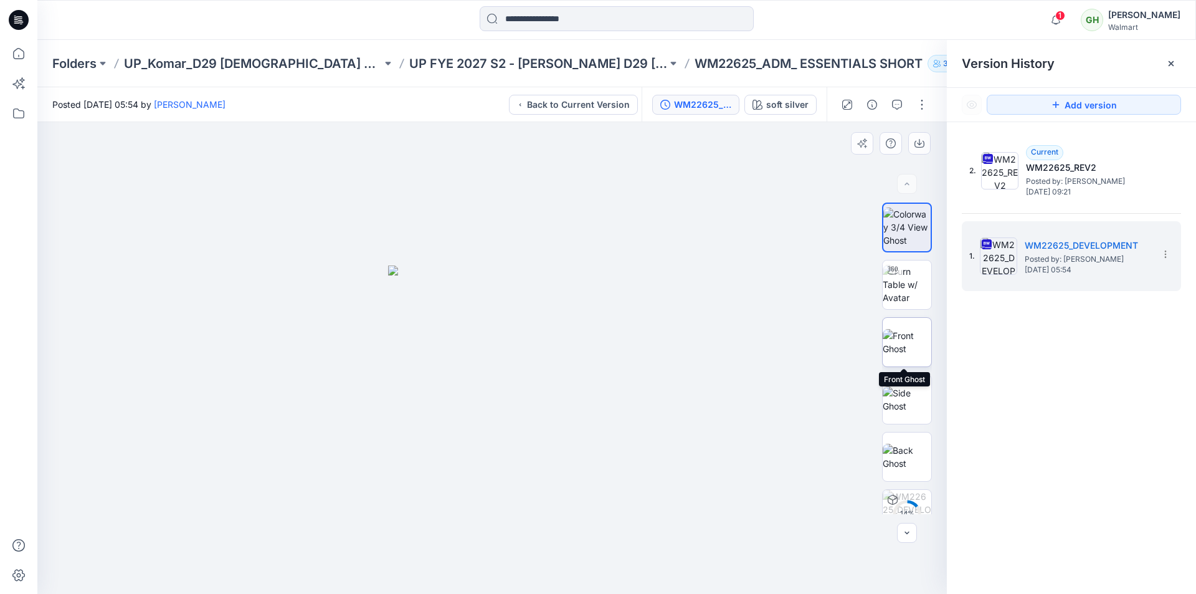
click at [914, 330] on img at bounding box center [907, 342] width 49 height 26
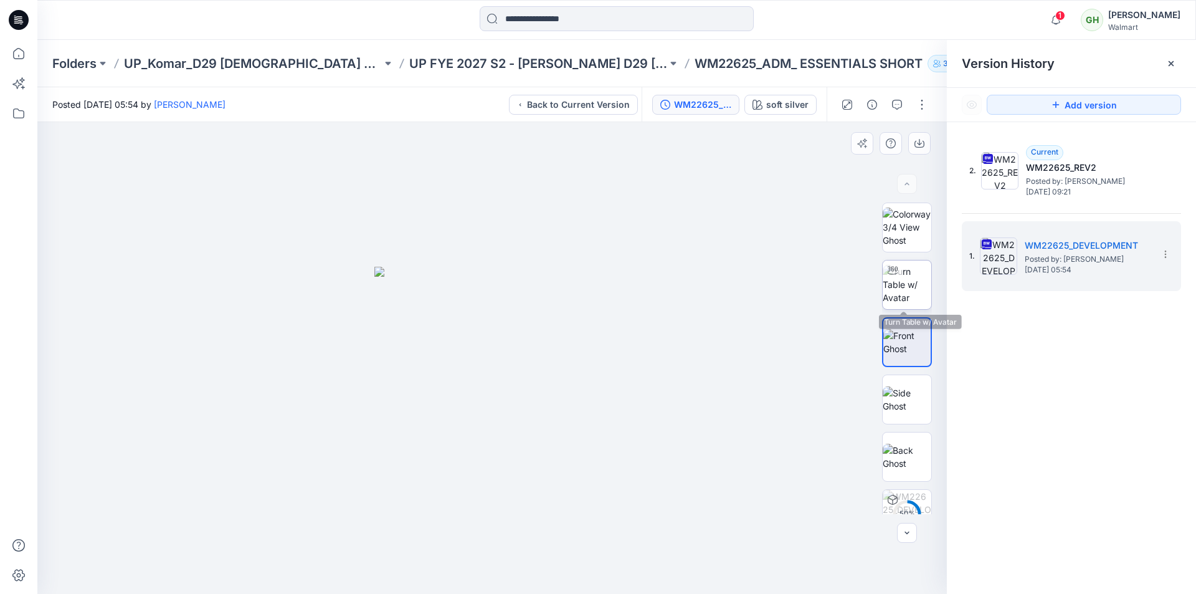
click at [906, 288] on img at bounding box center [907, 284] width 49 height 39
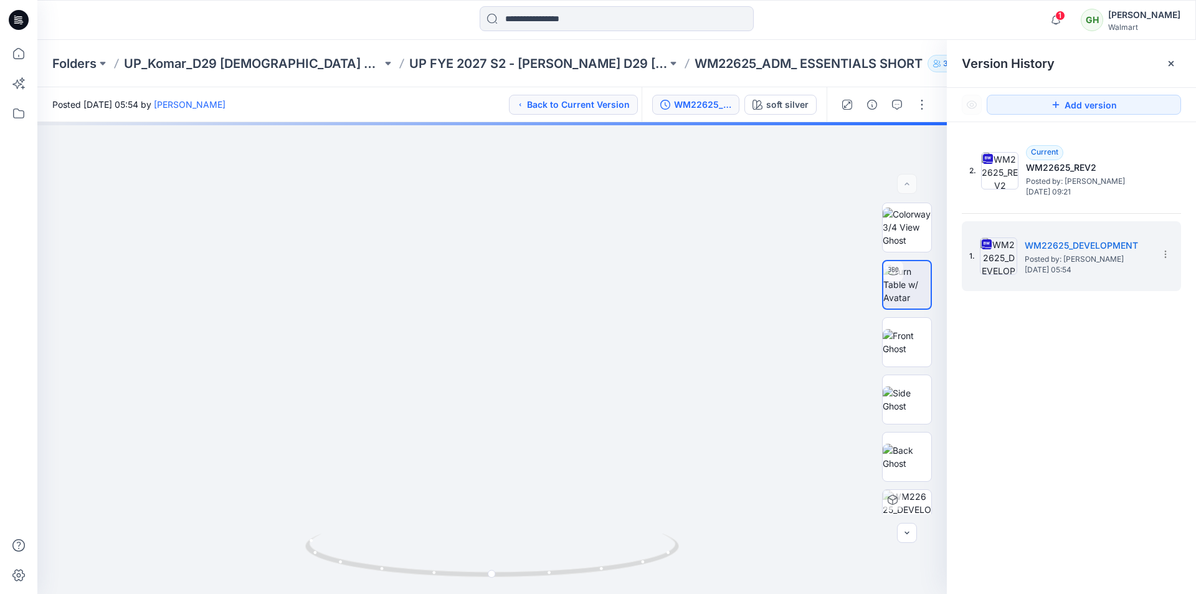
drag, startPoint x: 533, startPoint y: 229, endPoint x: 529, endPoint y: 107, distance: 122.2
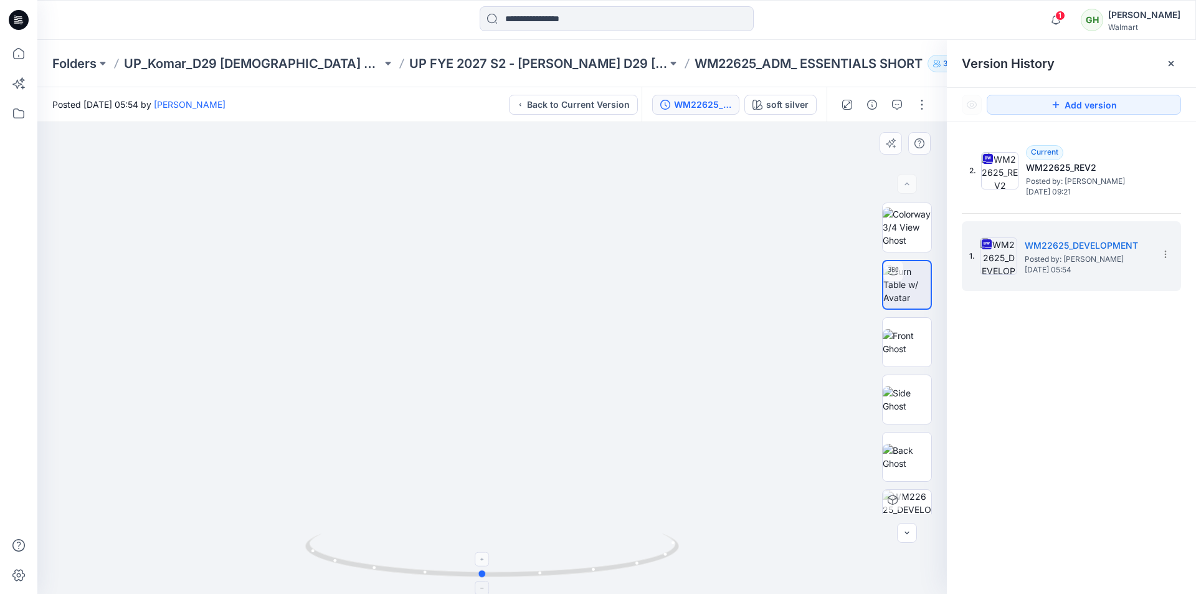
drag, startPoint x: 635, startPoint y: 566, endPoint x: 625, endPoint y: 577, distance: 14.5
click at [625, 577] on icon at bounding box center [493, 556] width 377 height 47
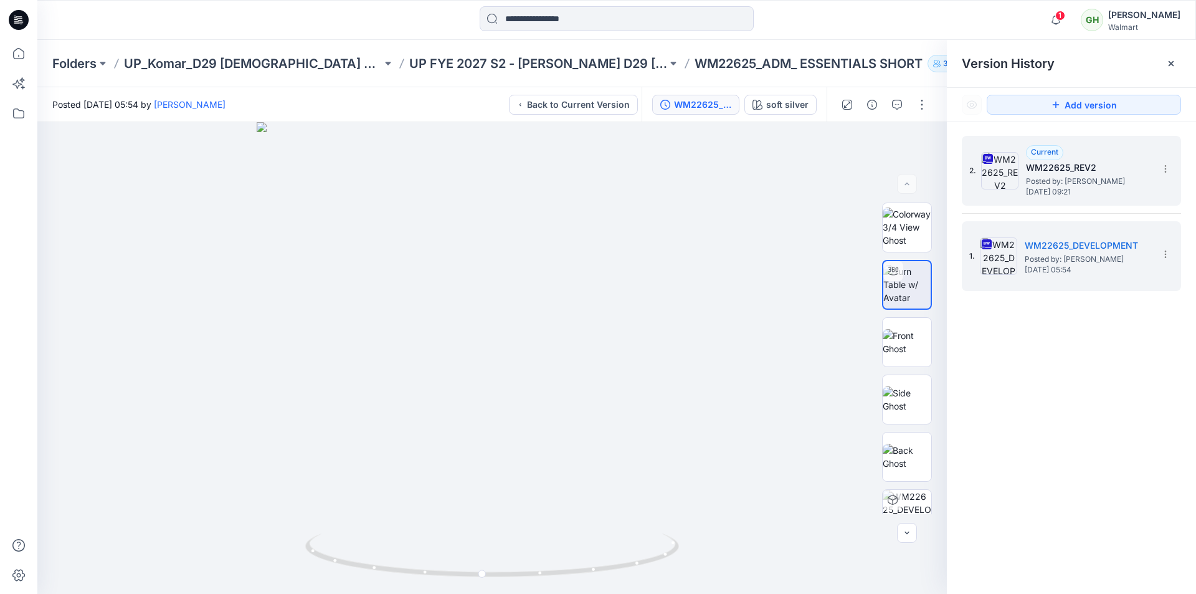
click at [1110, 184] on span "Posted by: [PERSON_NAME]" at bounding box center [1088, 181] width 125 height 12
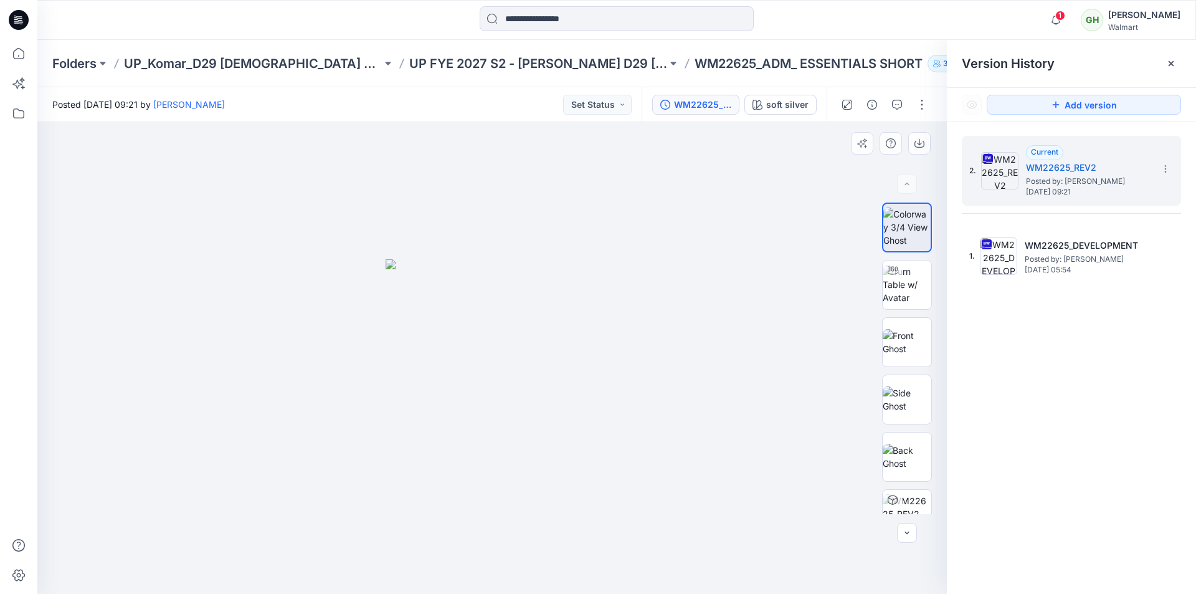
drag, startPoint x: 448, startPoint y: 538, endPoint x: 470, endPoint y: 525, distance: 26.3
click at [449, 538] on div at bounding box center [492, 358] width 910 height 472
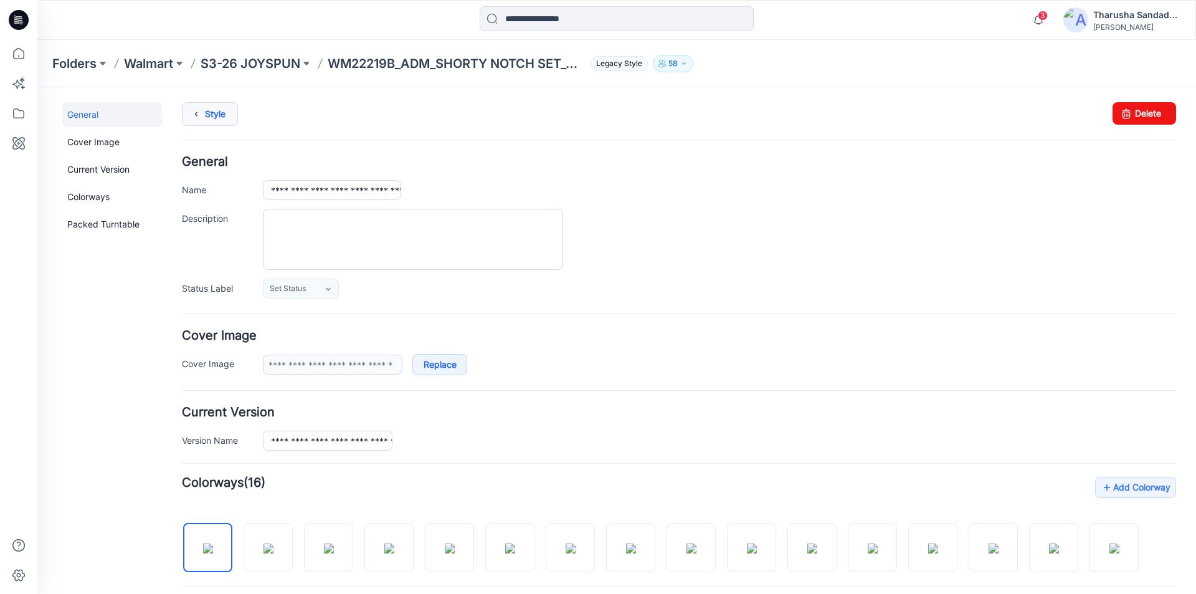
click at [226, 115] on link "Style" at bounding box center [210, 114] width 56 height 24
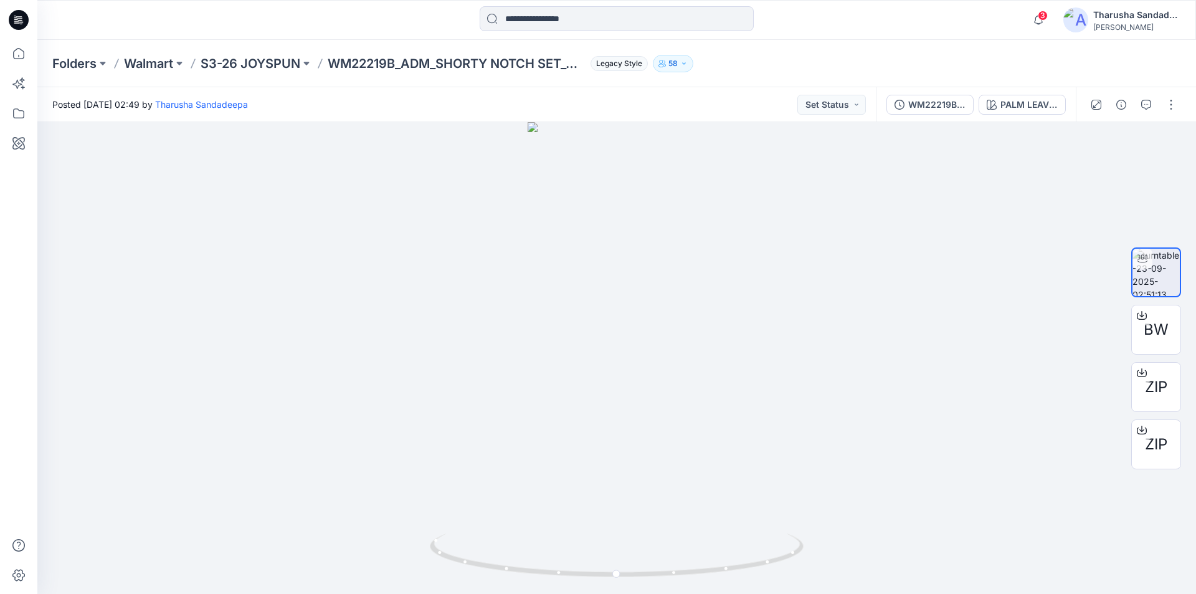
click at [17, 23] on icon at bounding box center [17, 22] width 6 height 1
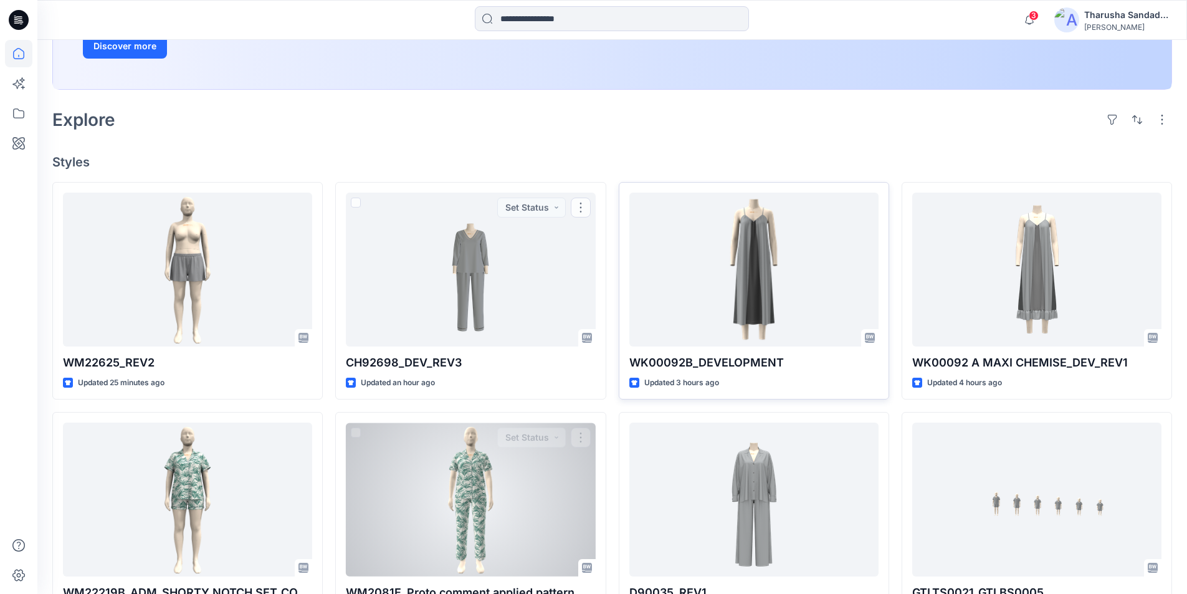
scroll to position [249, 0]
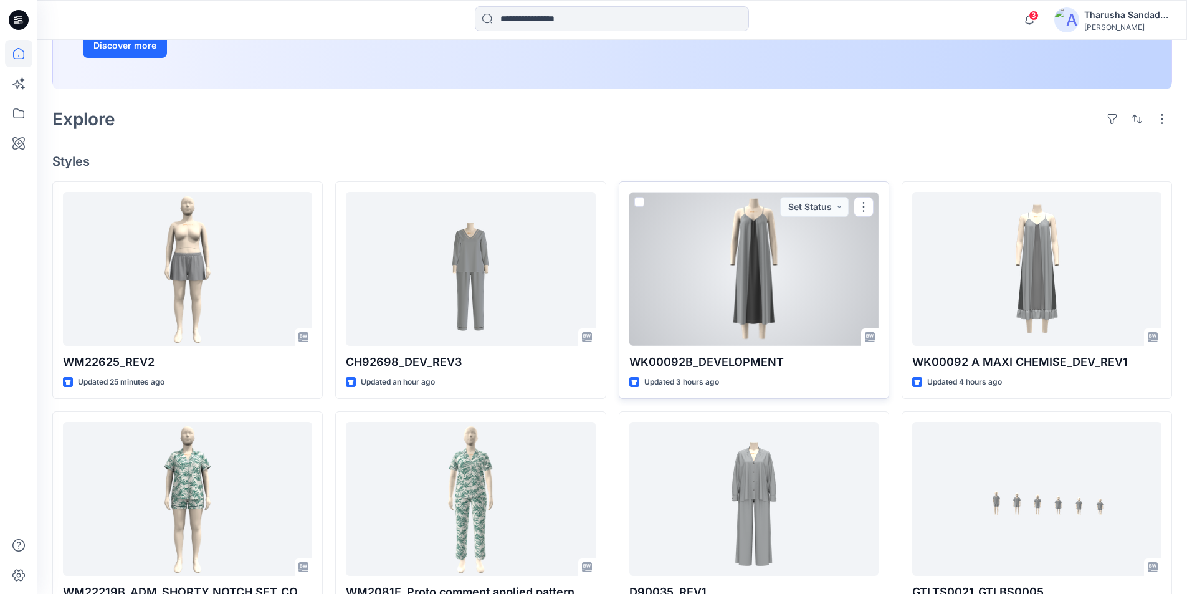
click at [761, 265] on div at bounding box center [753, 269] width 249 height 154
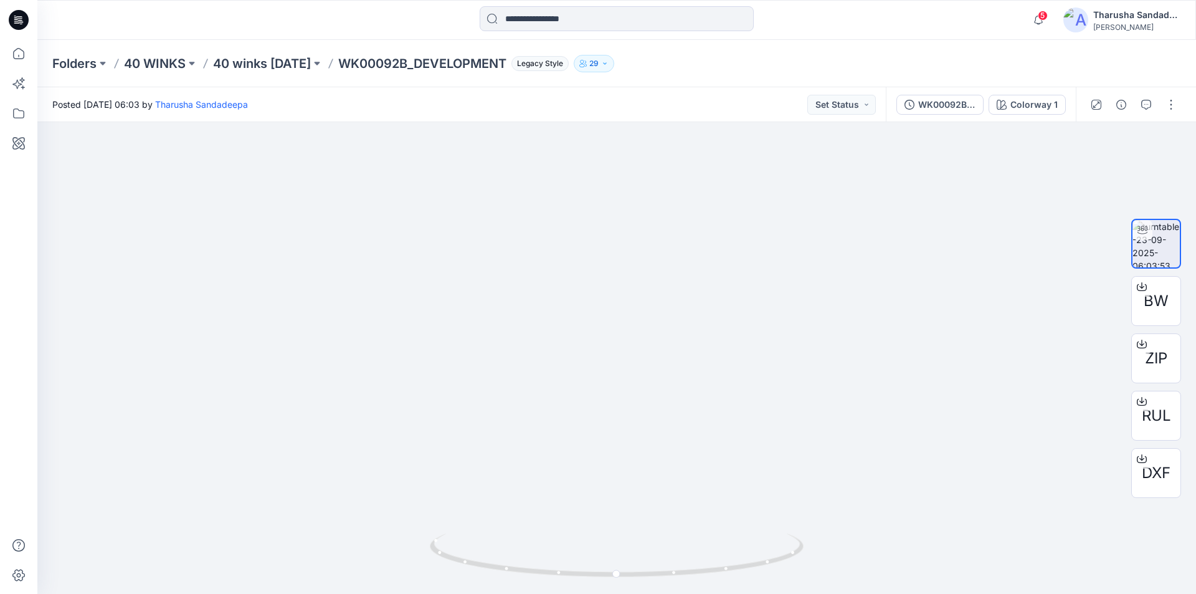
click at [19, 19] on icon at bounding box center [19, 20] width 20 height 20
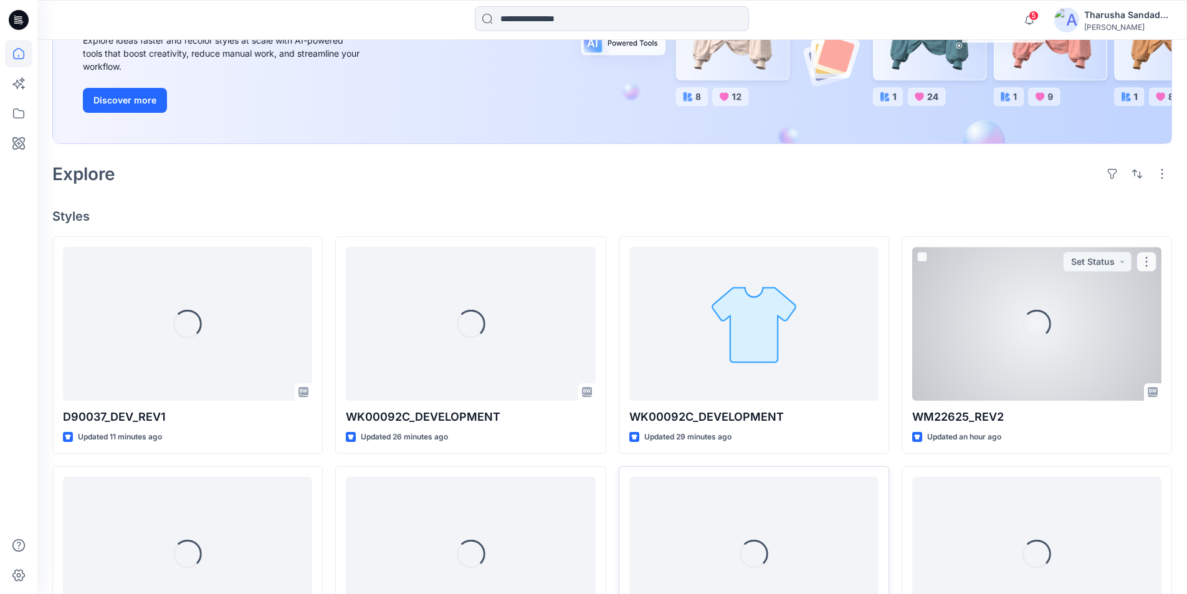
scroll to position [335, 0]
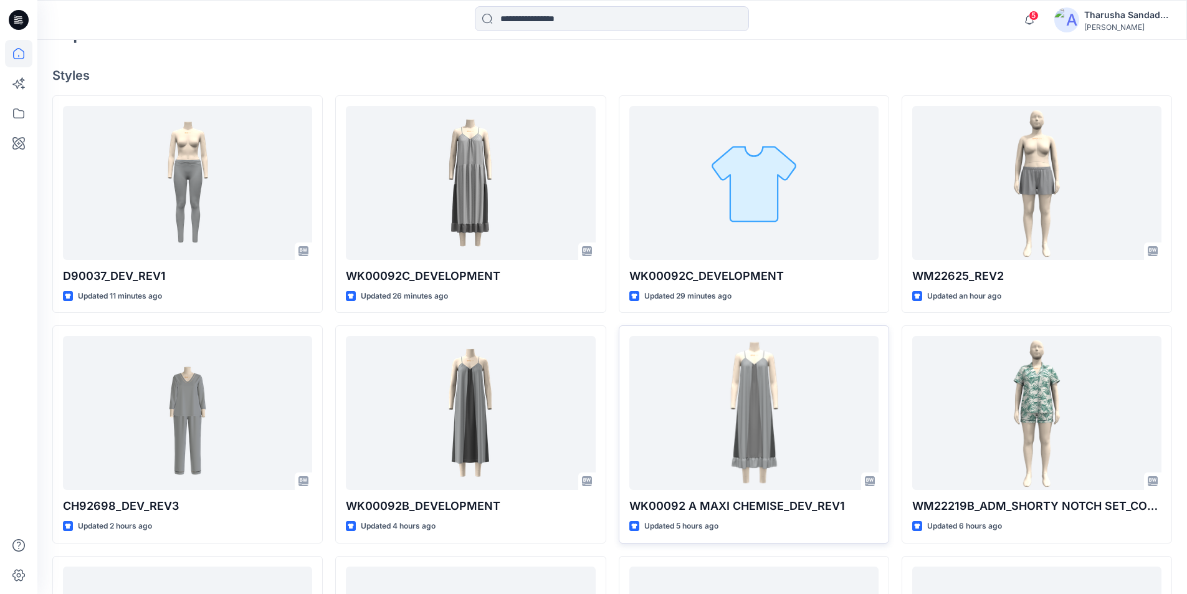
click at [333, 74] on h4 "Styles" at bounding box center [612, 75] width 1120 height 15
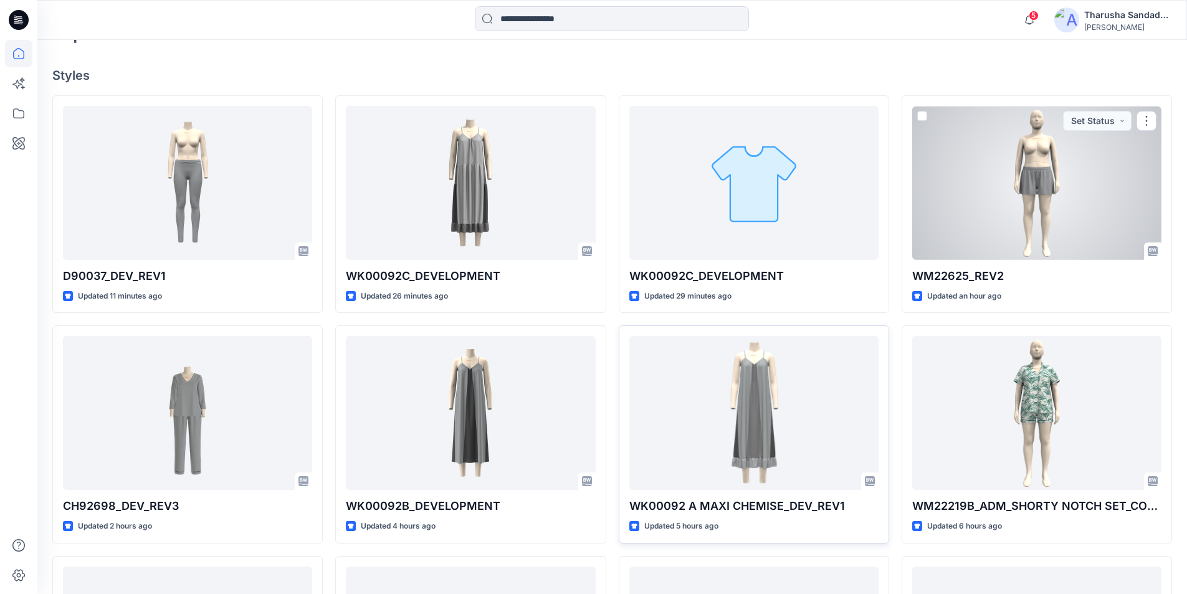
click at [1054, 183] on div at bounding box center [1036, 183] width 249 height 154
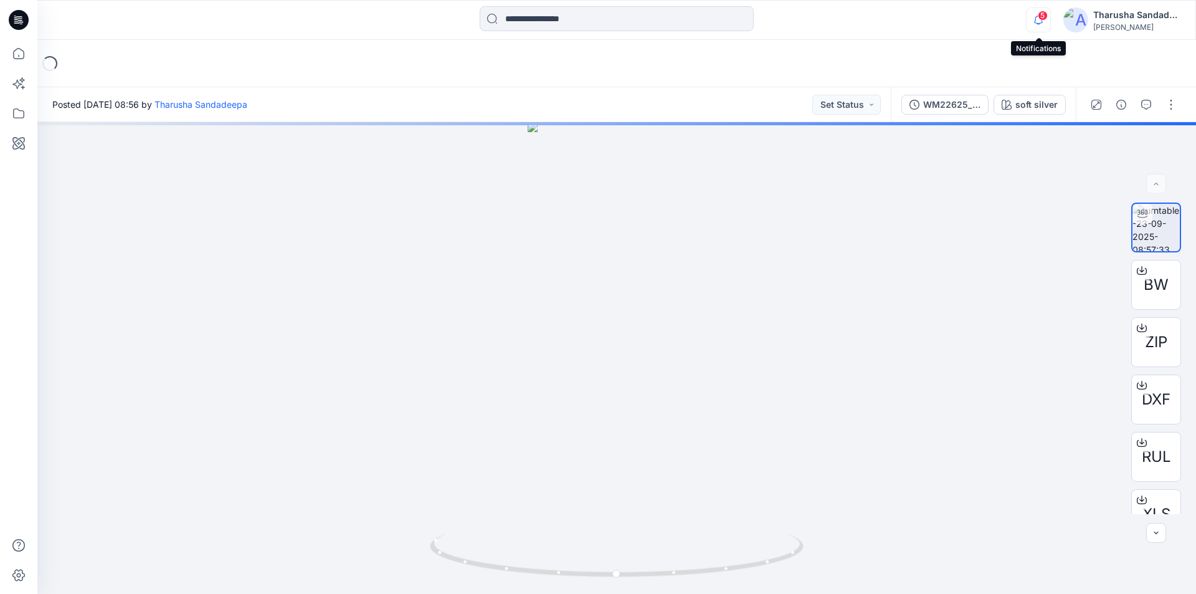
click at [1041, 21] on icon "button" at bounding box center [1039, 19] width 24 height 25
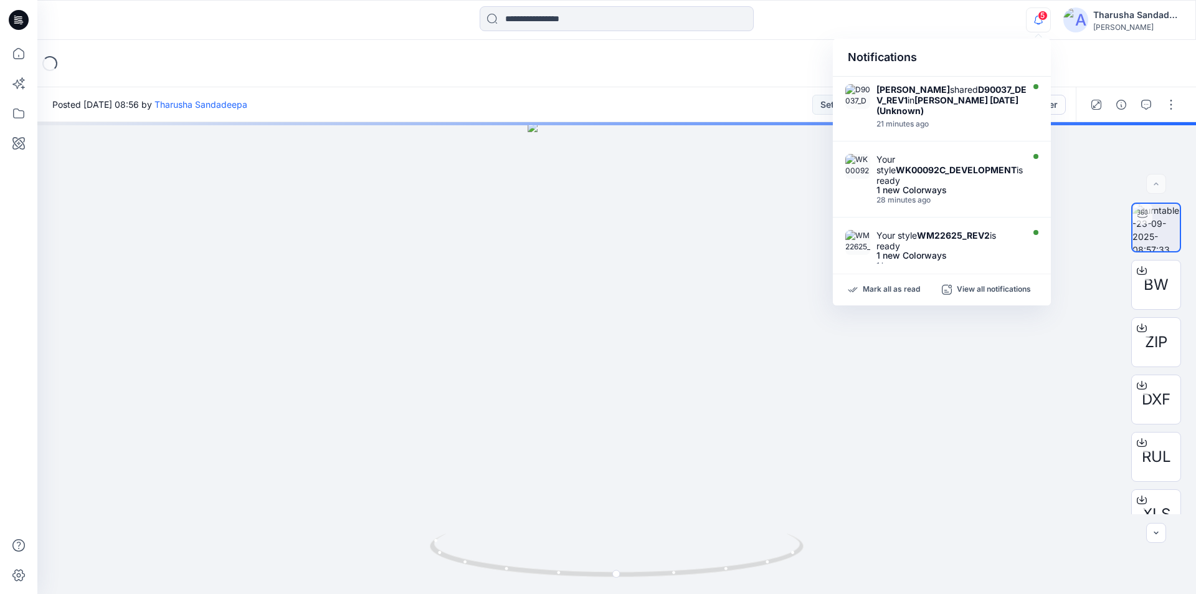
click at [907, 295] on div "Mark all as read View all notifications" at bounding box center [942, 289] width 218 height 31
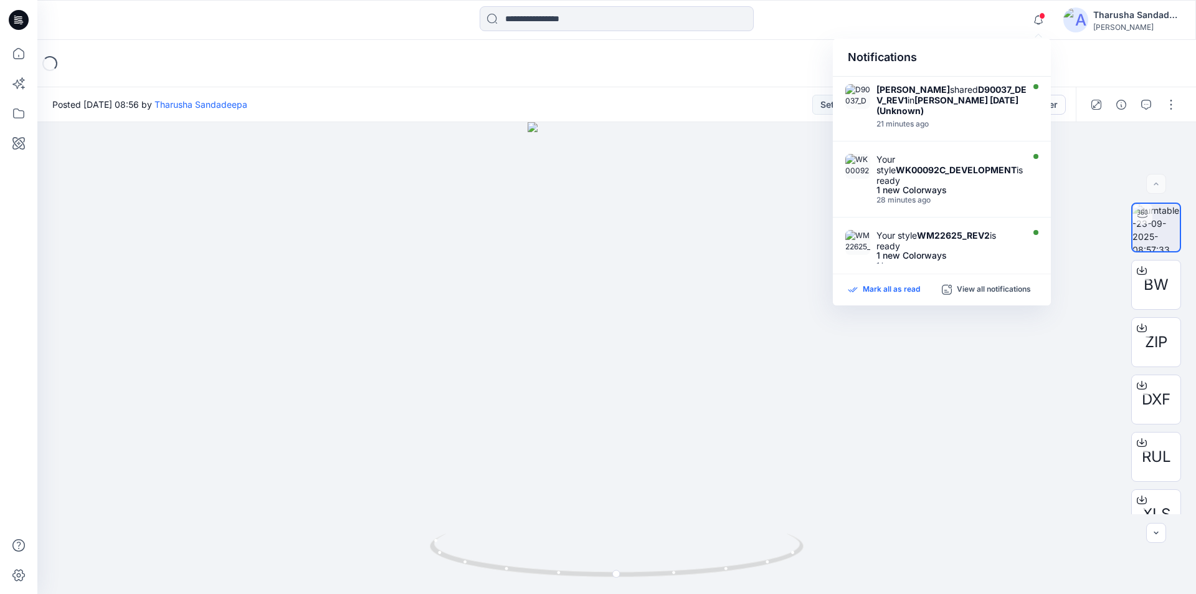
click at [901, 288] on p "Mark all as read" at bounding box center [891, 289] width 57 height 11
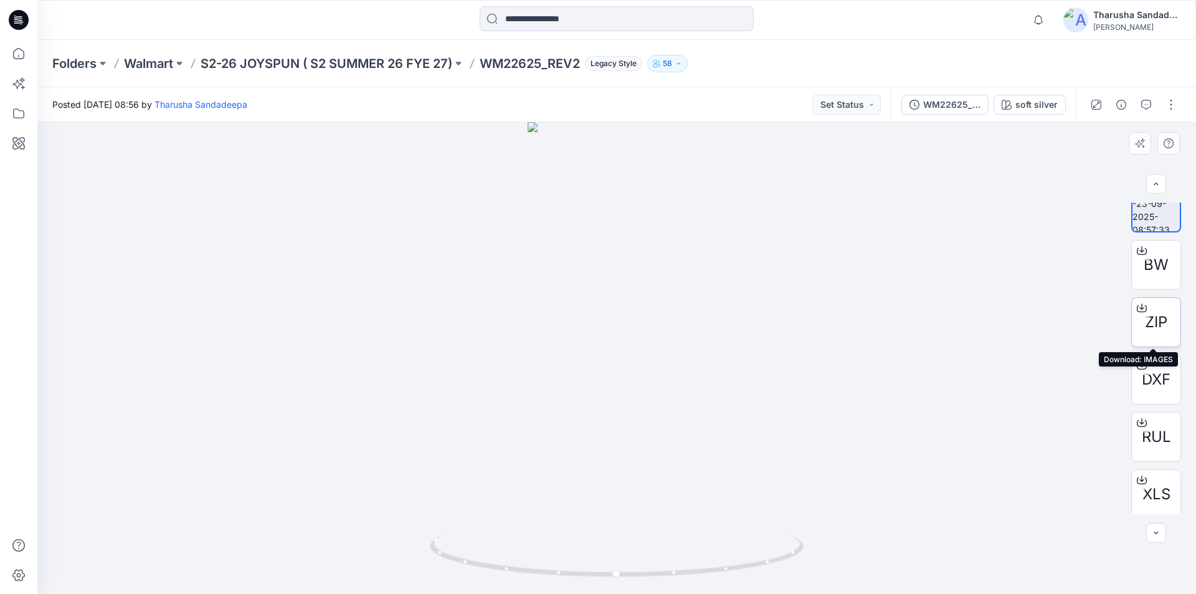
scroll to position [25, 0]
drag, startPoint x: 710, startPoint y: 576, endPoint x: 722, endPoint y: 571, distance: 12.3
click at [722, 571] on icon at bounding box center [618, 556] width 377 height 47
click at [1169, 107] on button "button" at bounding box center [1171, 105] width 20 height 20
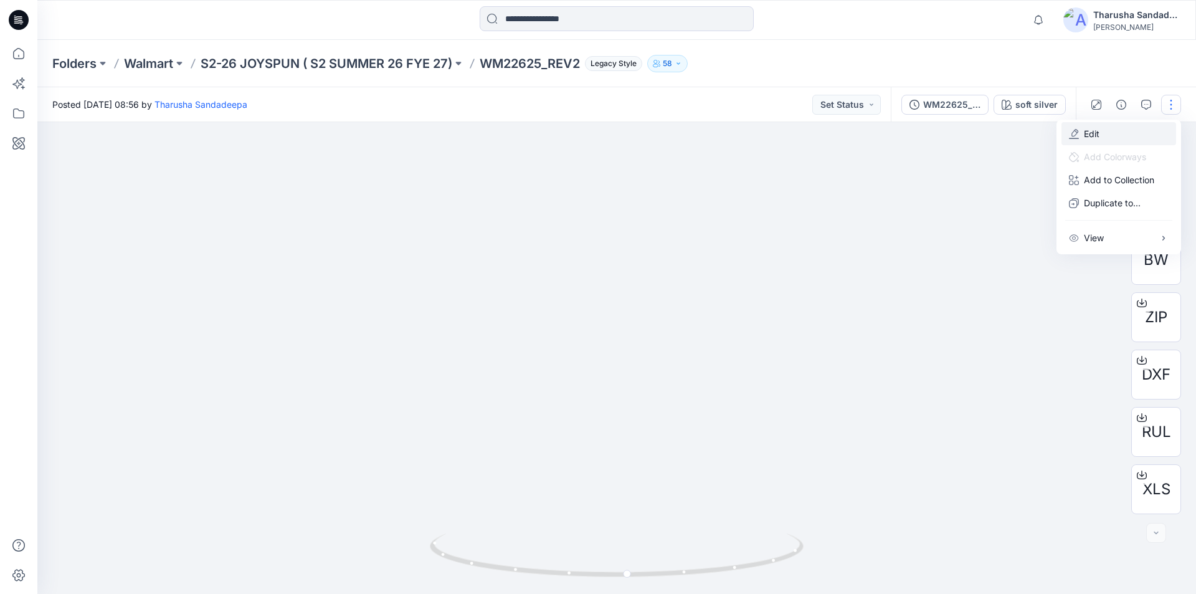
click at [1109, 142] on button "Edit" at bounding box center [1119, 133] width 115 height 23
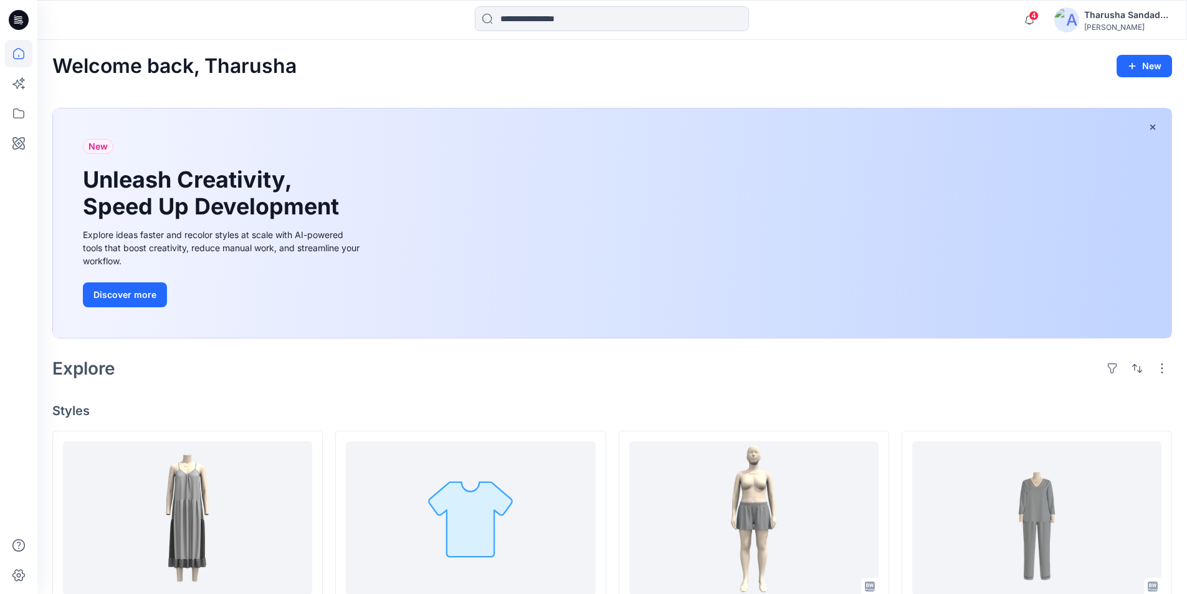
click at [19, 22] on icon at bounding box center [19, 20] width 20 height 20
click at [31, 17] on div at bounding box center [19, 20] width 40 height 40
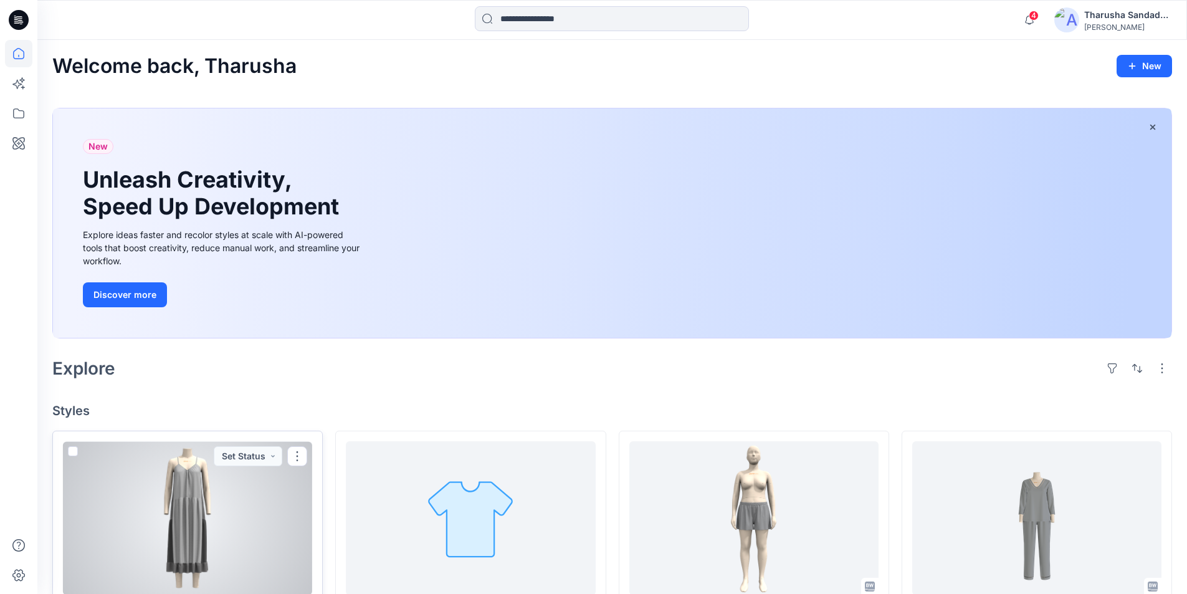
click at [252, 528] on div at bounding box center [187, 518] width 249 height 154
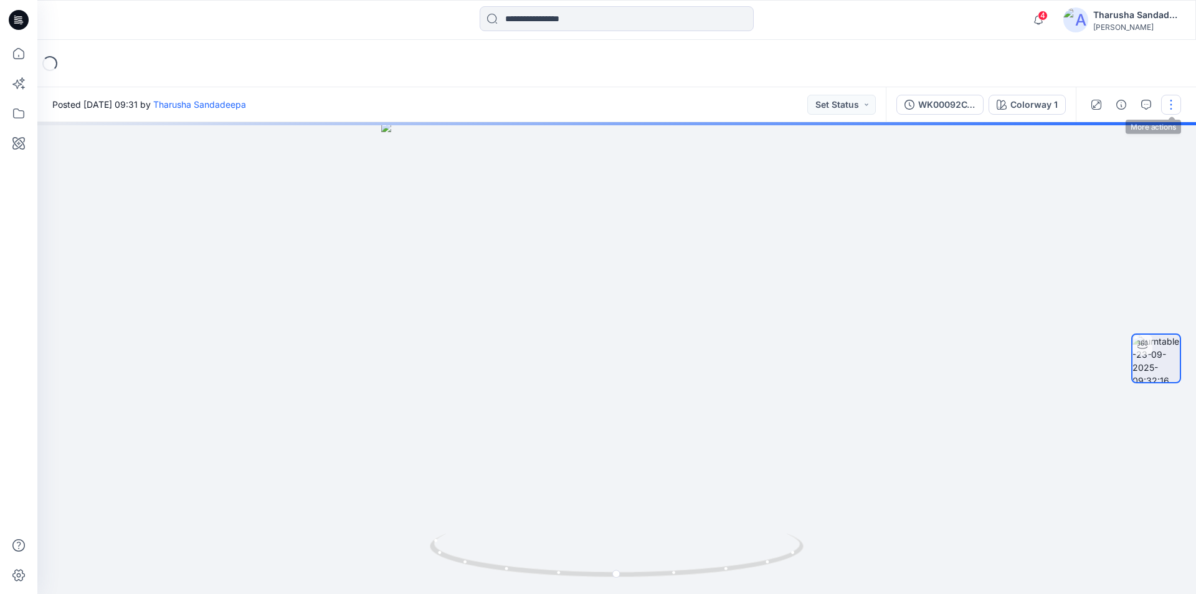
click at [1171, 109] on button "button" at bounding box center [1171, 105] width 20 height 20
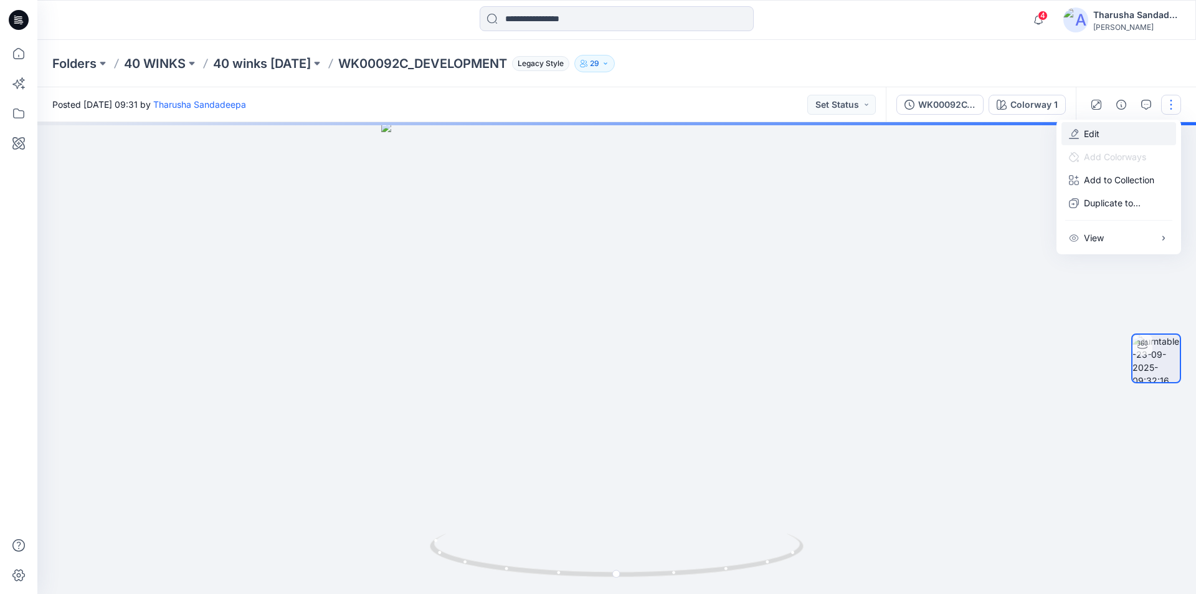
click at [1113, 136] on button "Edit" at bounding box center [1119, 133] width 115 height 23
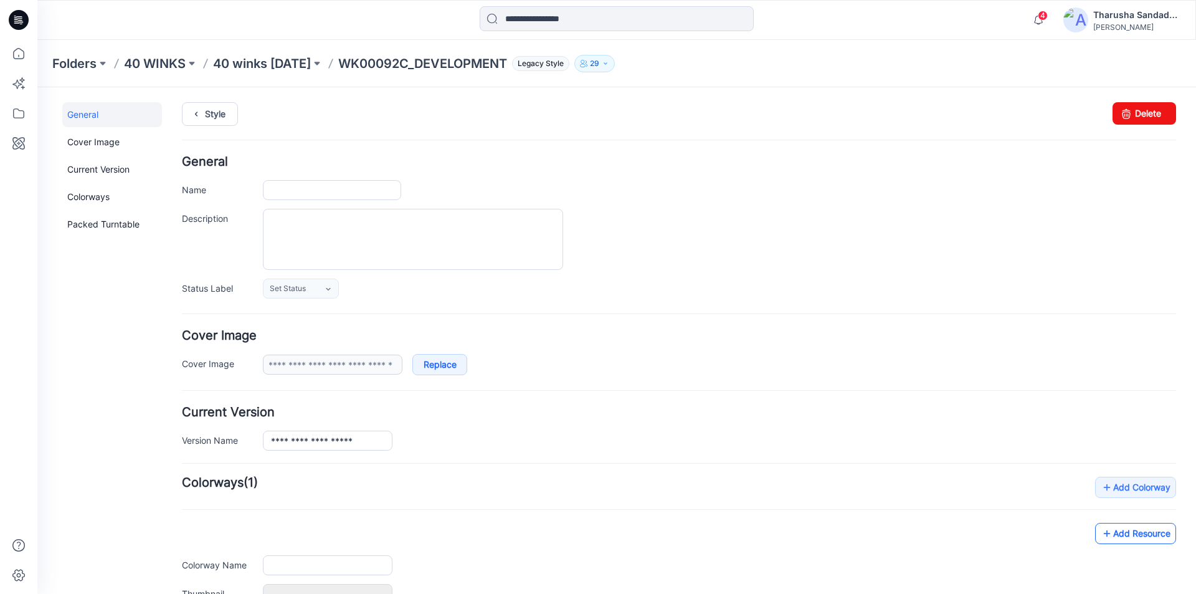
click at [1117, 531] on link "Add Resource" at bounding box center [1135, 533] width 81 height 21
type input "**********"
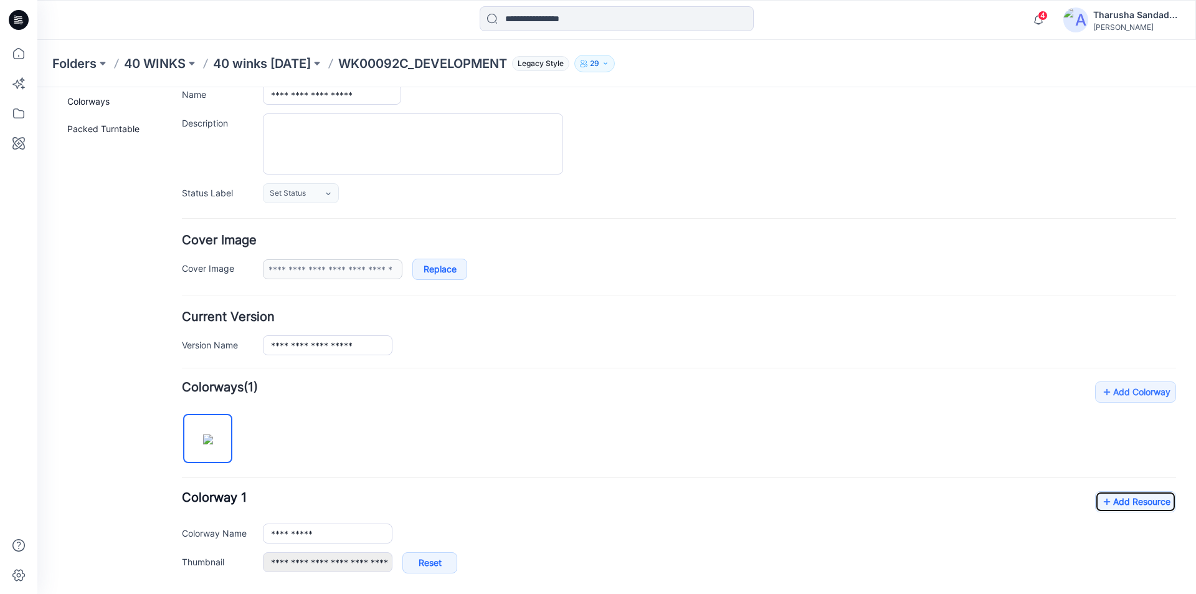
scroll to position [249, 0]
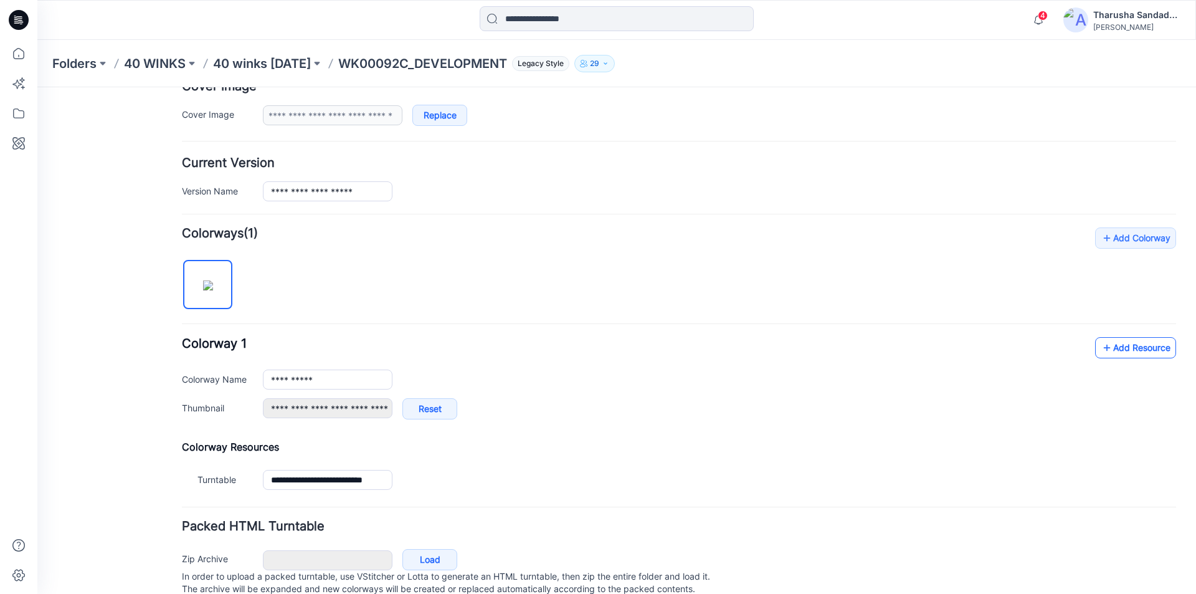
click at [1122, 349] on link "Add Resource" at bounding box center [1135, 347] width 81 height 21
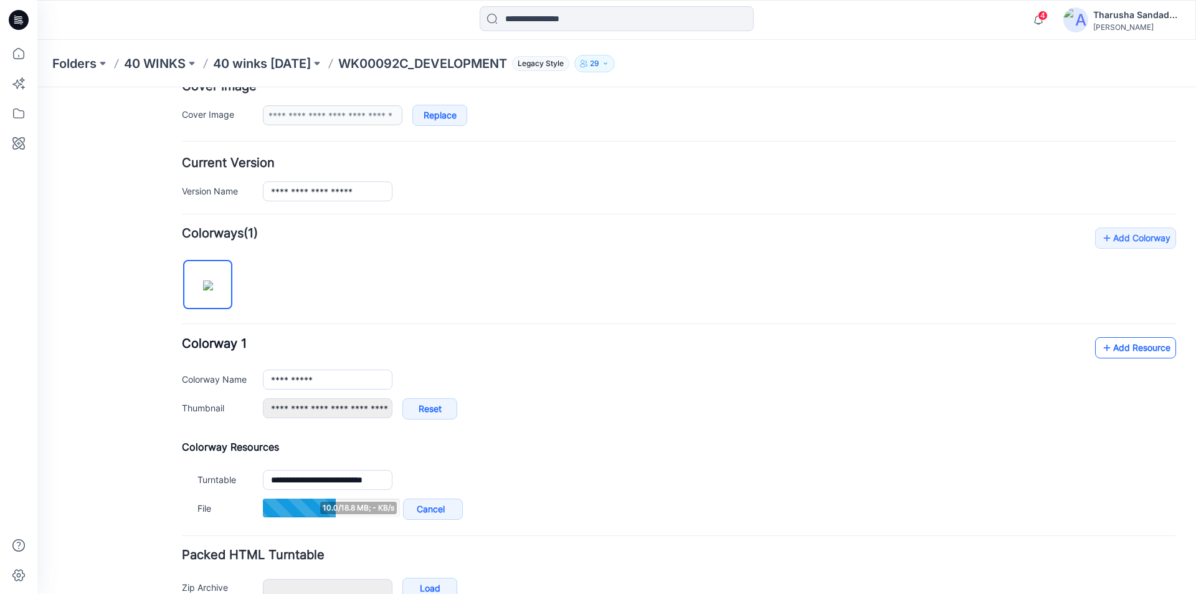
click at [1101, 351] on icon at bounding box center [1107, 348] width 12 height 20
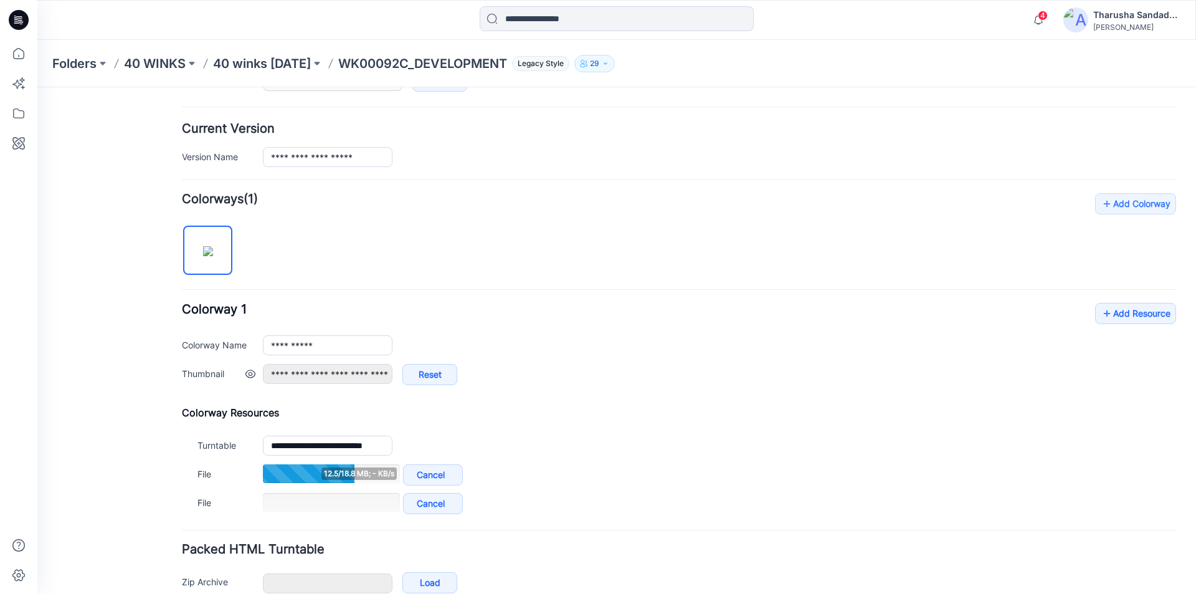
scroll to position [312, 0]
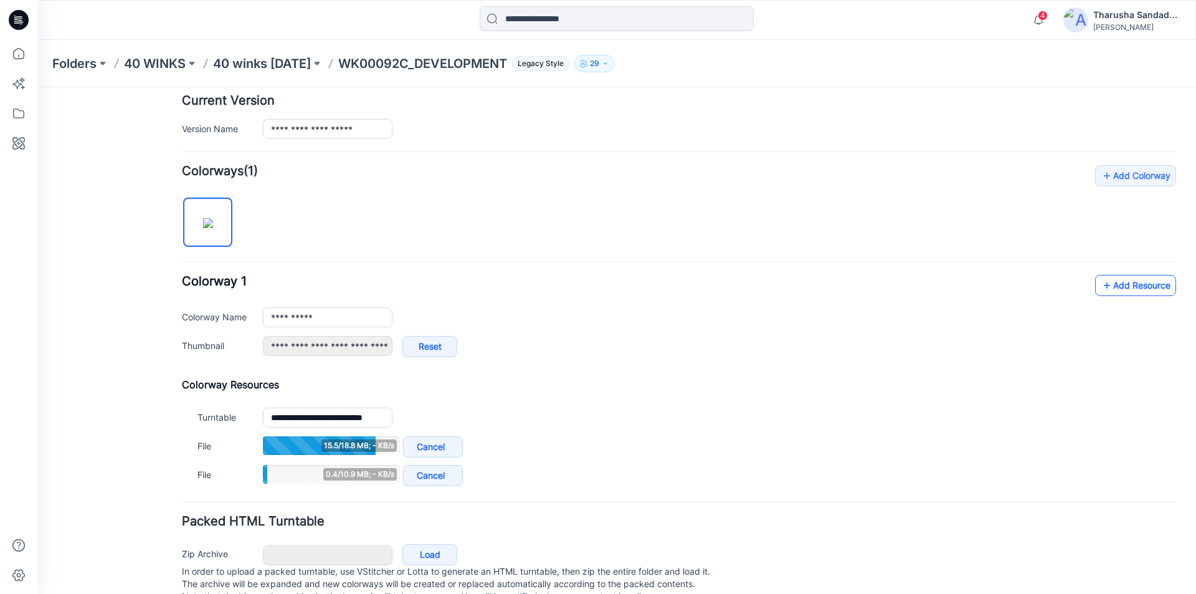
click at [1122, 283] on link "Add Resource" at bounding box center [1135, 285] width 81 height 21
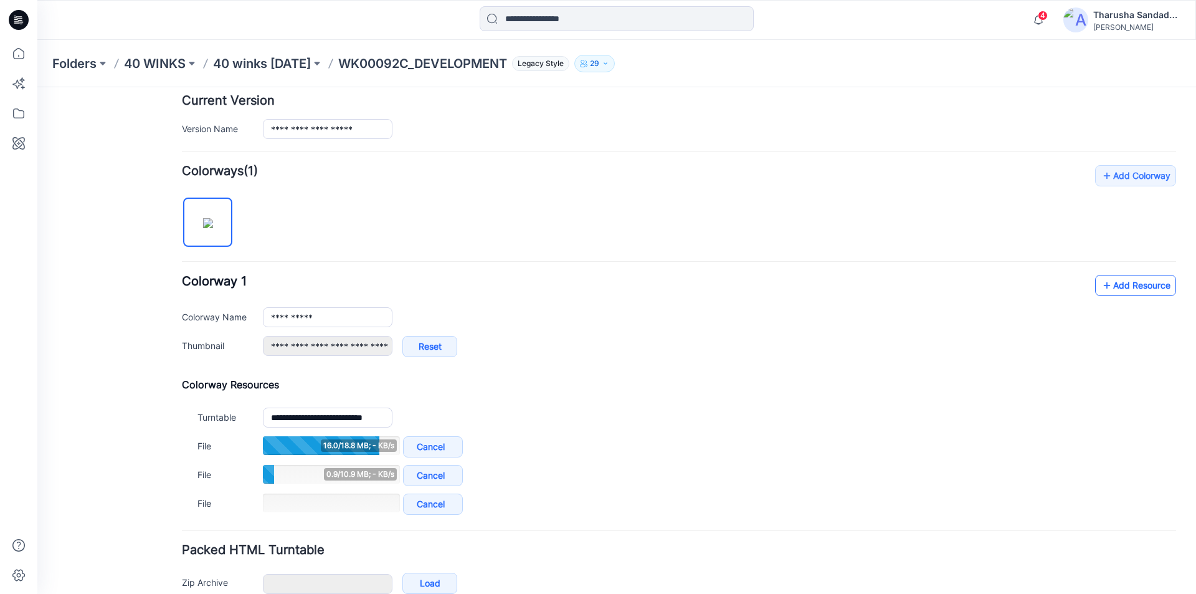
click at [1132, 286] on link "Add Resource" at bounding box center [1135, 285] width 81 height 21
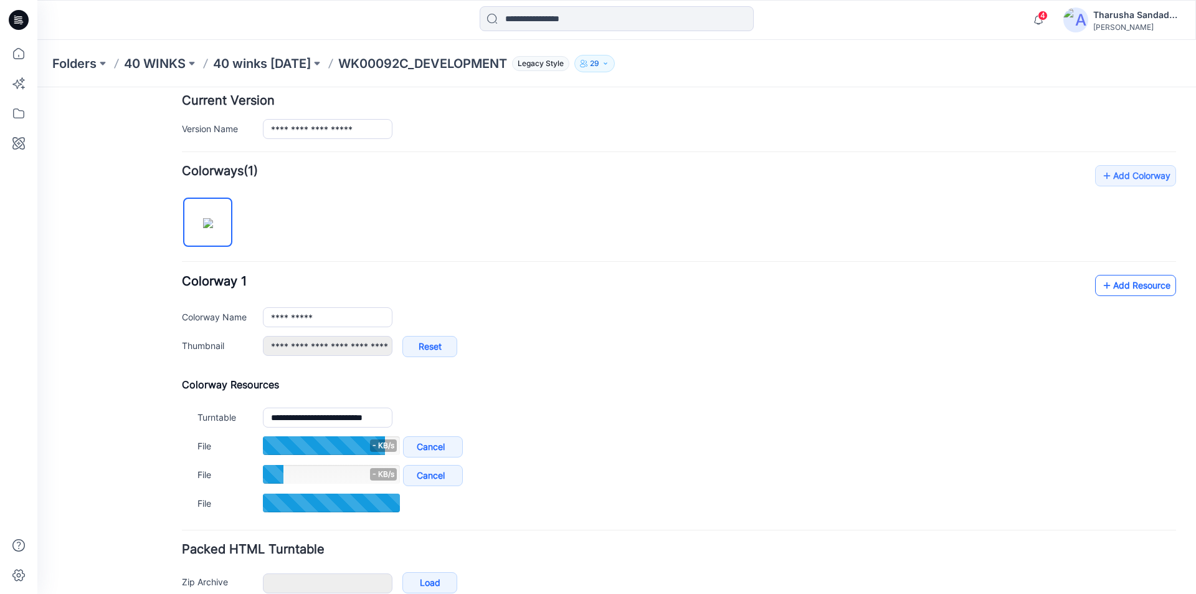
click at [1147, 286] on link "Add Resource" at bounding box center [1135, 285] width 81 height 21
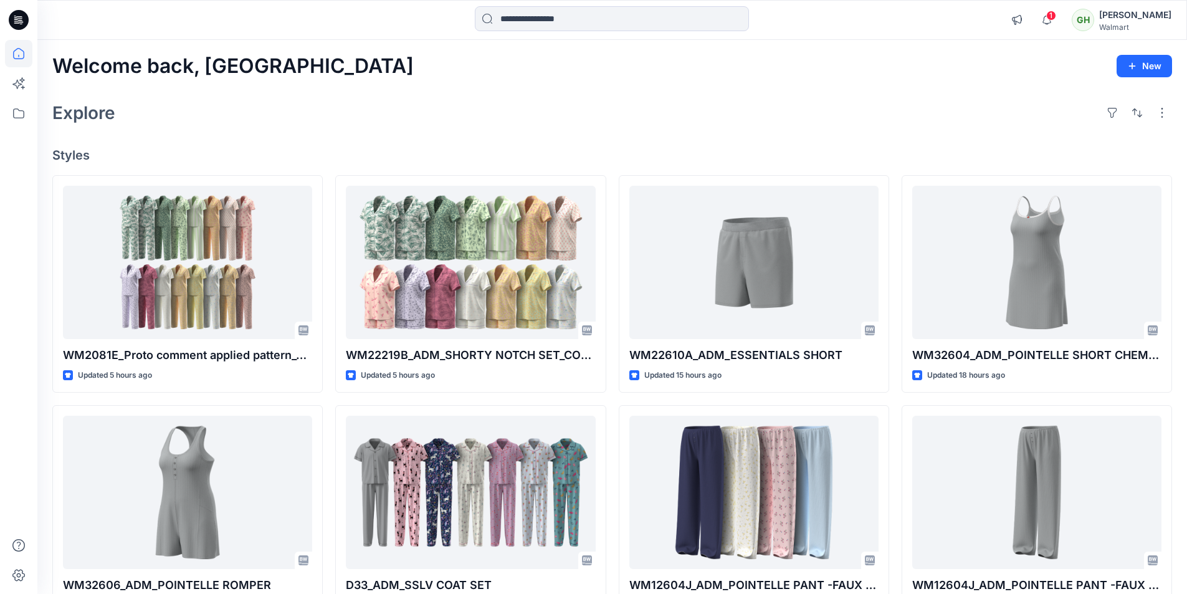
scroll to position [2135, 0]
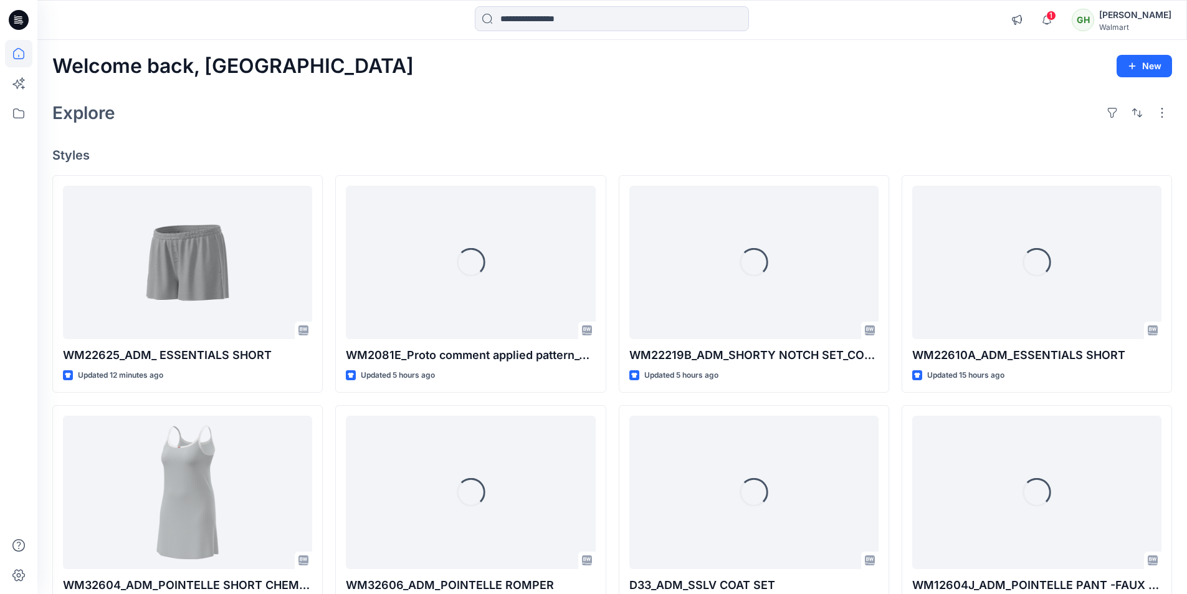
click at [384, 131] on div "Welcome back, Gayan New Explore Styles WM22625_ADM_ ESSENTIALS SHORT Updated 12…" at bounding box center [612, 476] width 1150 height 872
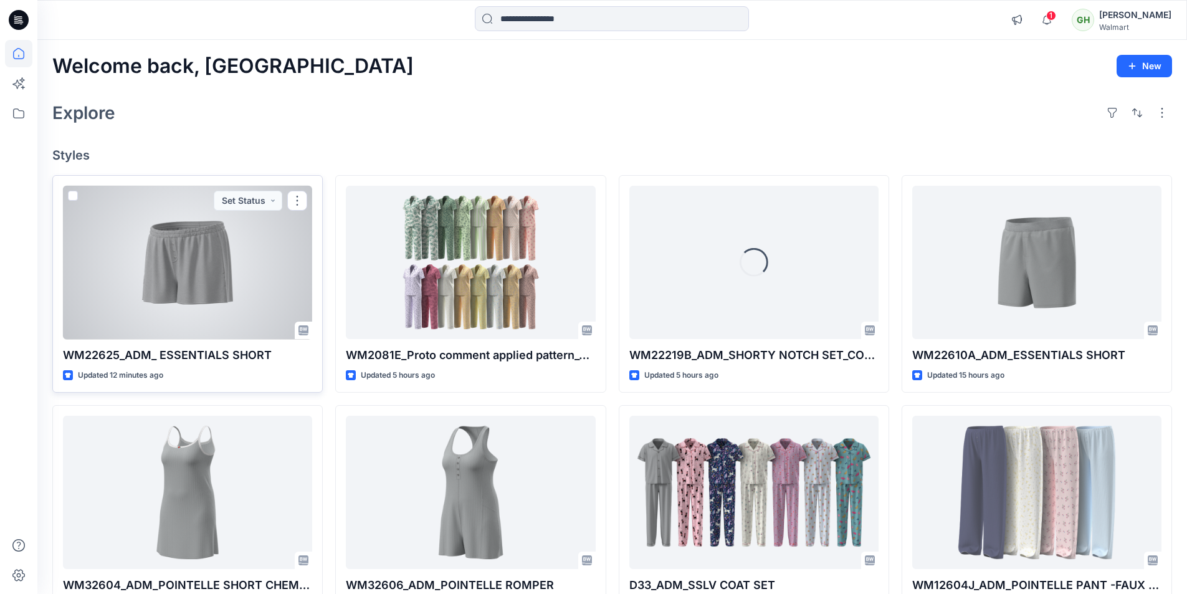
click at [231, 245] on div at bounding box center [187, 263] width 249 height 154
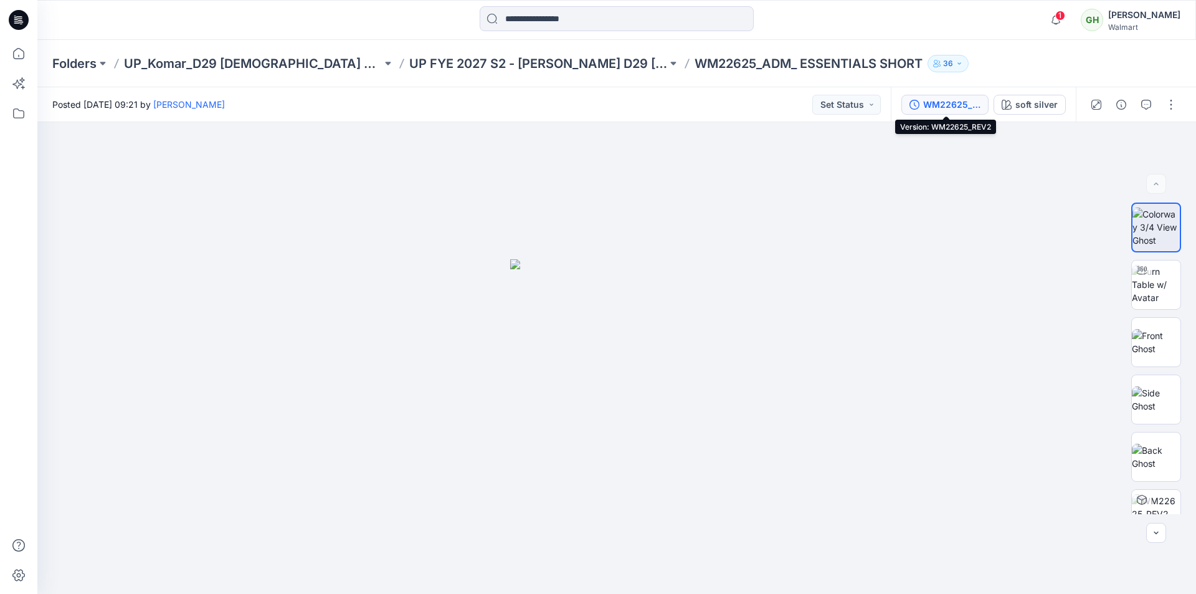
click at [943, 105] on div "WM22625_REV2" at bounding box center [951, 105] width 57 height 14
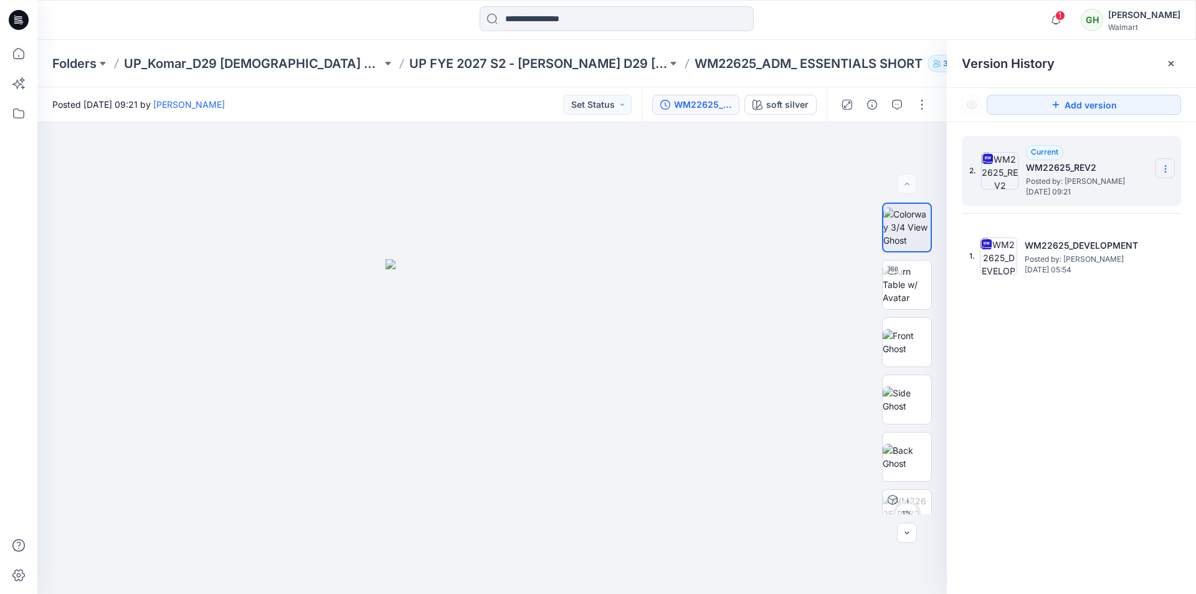
click at [1166, 168] on icon at bounding box center [1166, 169] width 10 height 10
click at [1067, 277] on span "Delete Version" at bounding box center [1079, 273] width 59 height 15
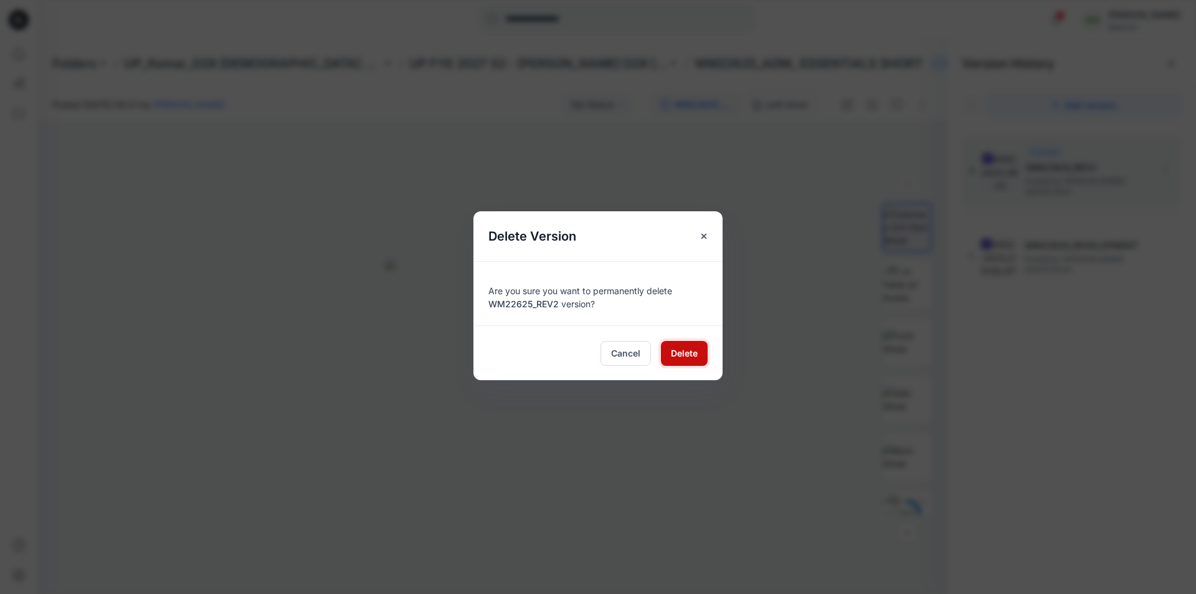
click at [686, 352] on span "Delete" at bounding box center [684, 352] width 27 height 13
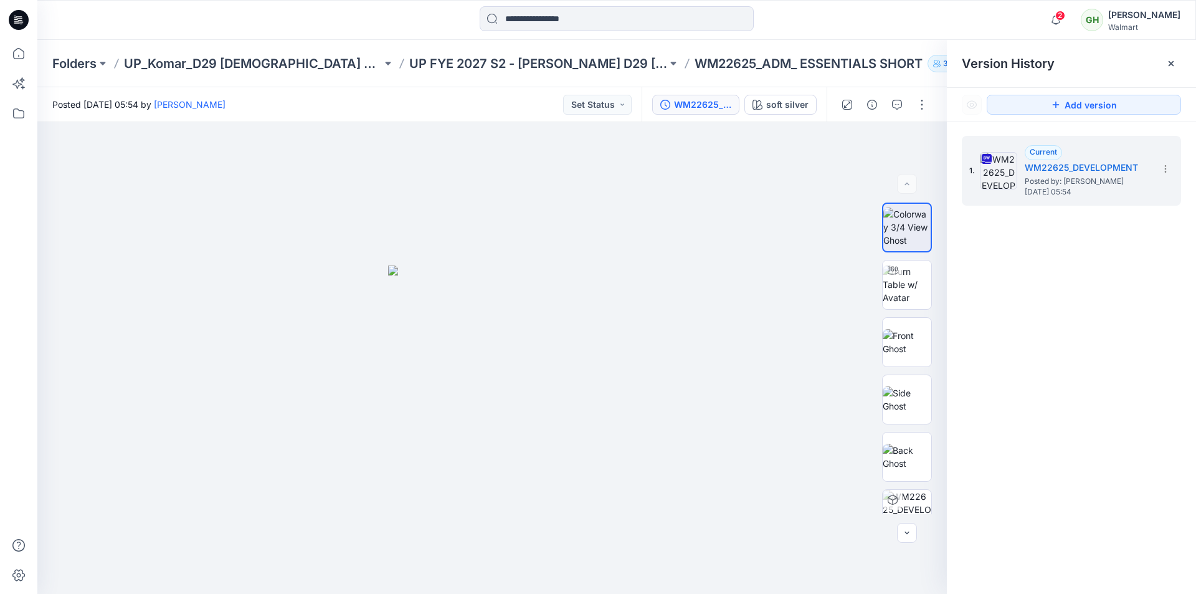
click at [22, 23] on icon at bounding box center [19, 20] width 20 height 20
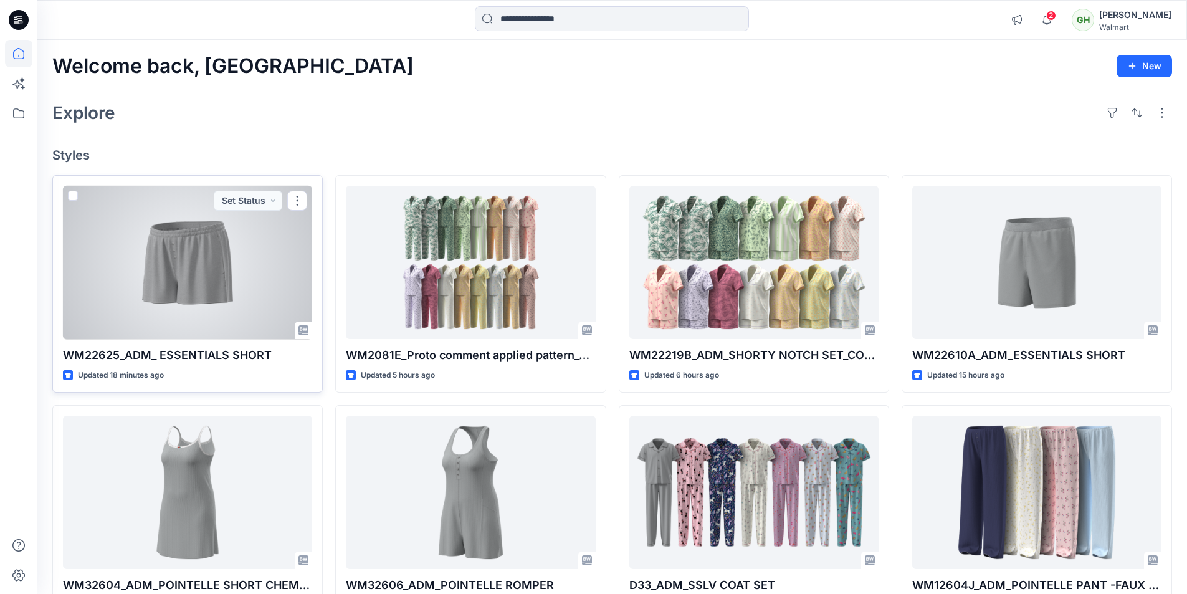
click at [204, 290] on div at bounding box center [187, 263] width 249 height 154
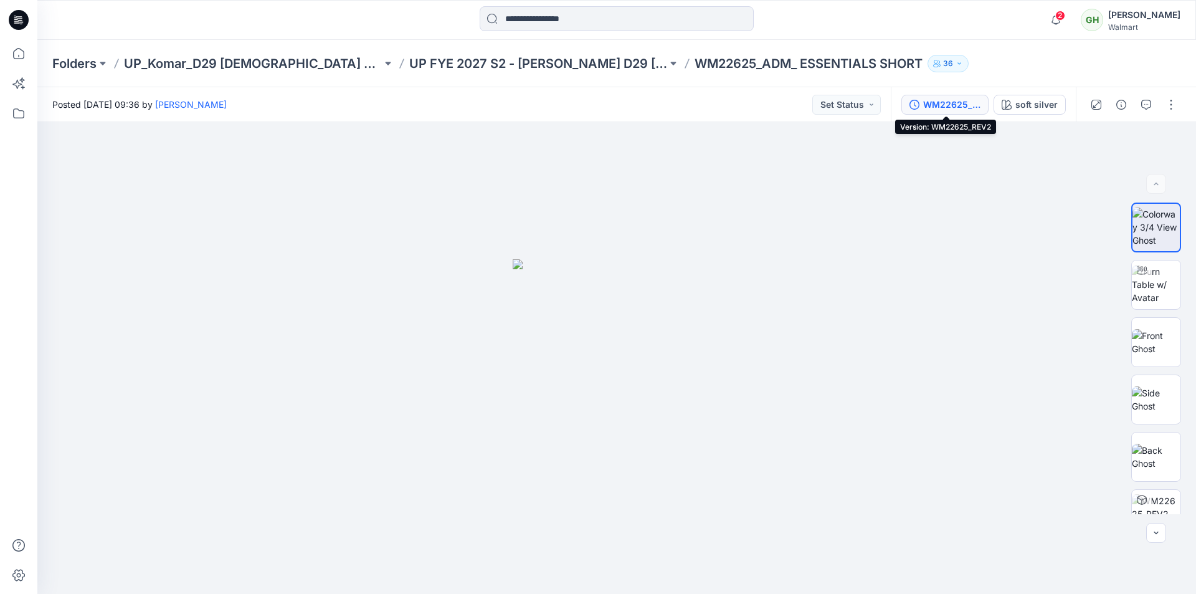
click at [943, 107] on div "WM22625_REV2" at bounding box center [951, 105] width 57 height 14
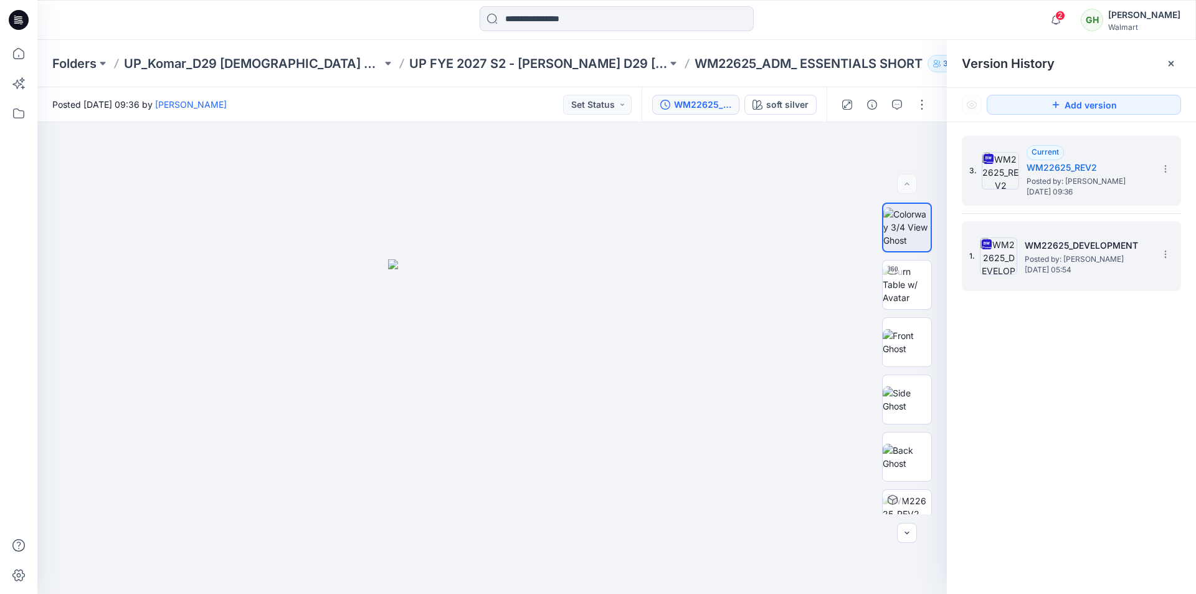
click at [1100, 245] on h5 "WM22625_DEVELOPMENT" at bounding box center [1087, 245] width 125 height 15
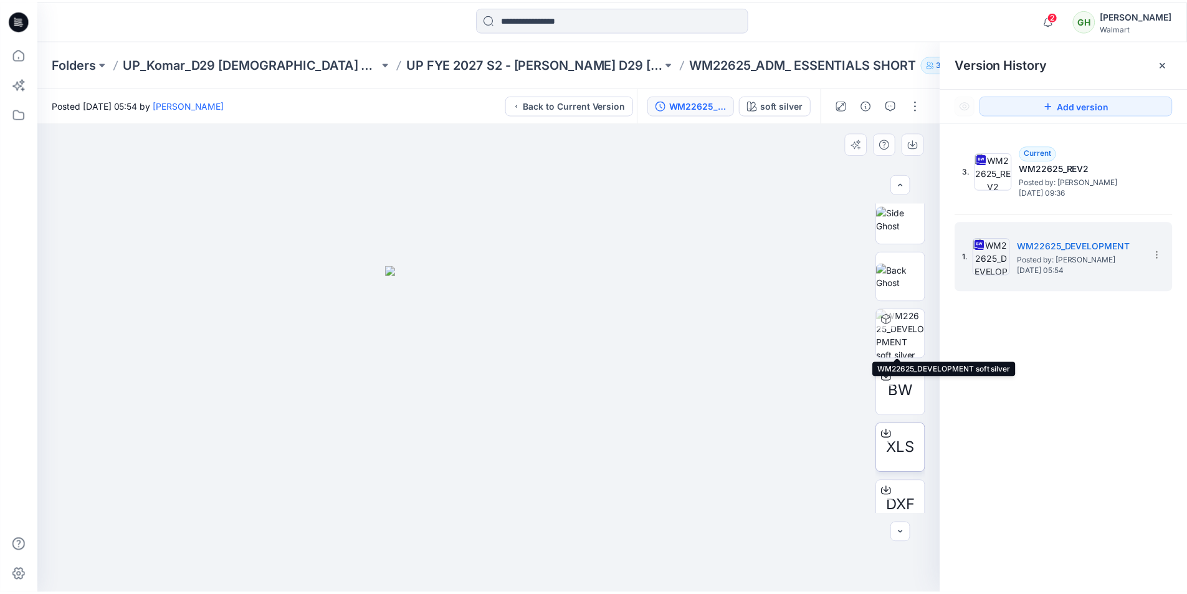
scroll to position [182, 0]
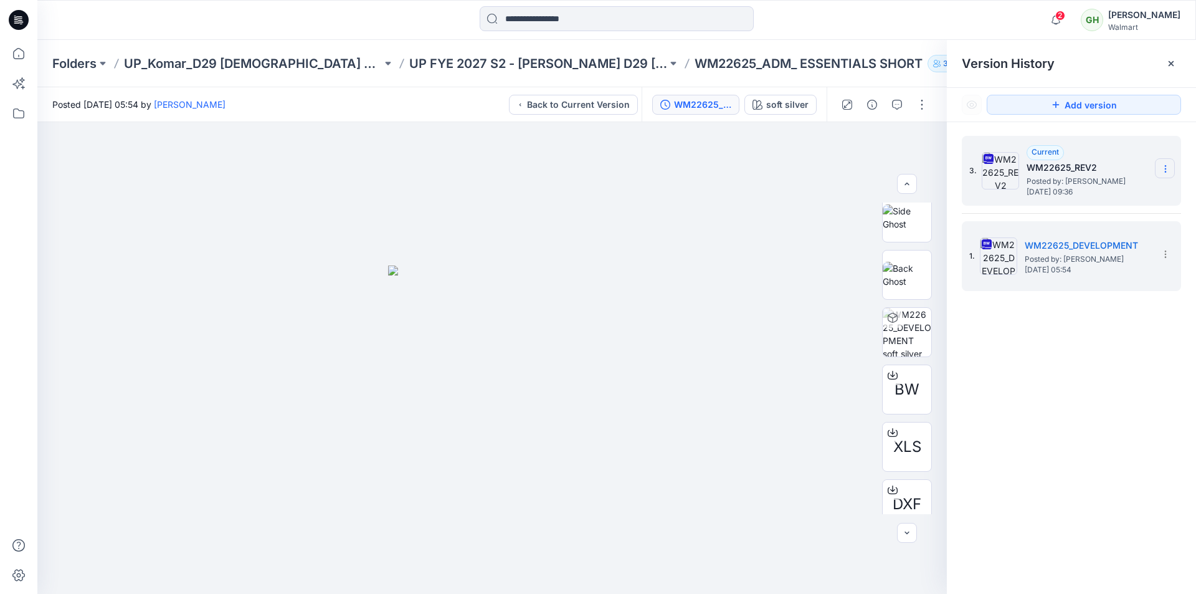
click at [1169, 168] on icon at bounding box center [1166, 169] width 10 height 10
click at [1079, 271] on span "Delete Version" at bounding box center [1079, 273] width 59 height 15
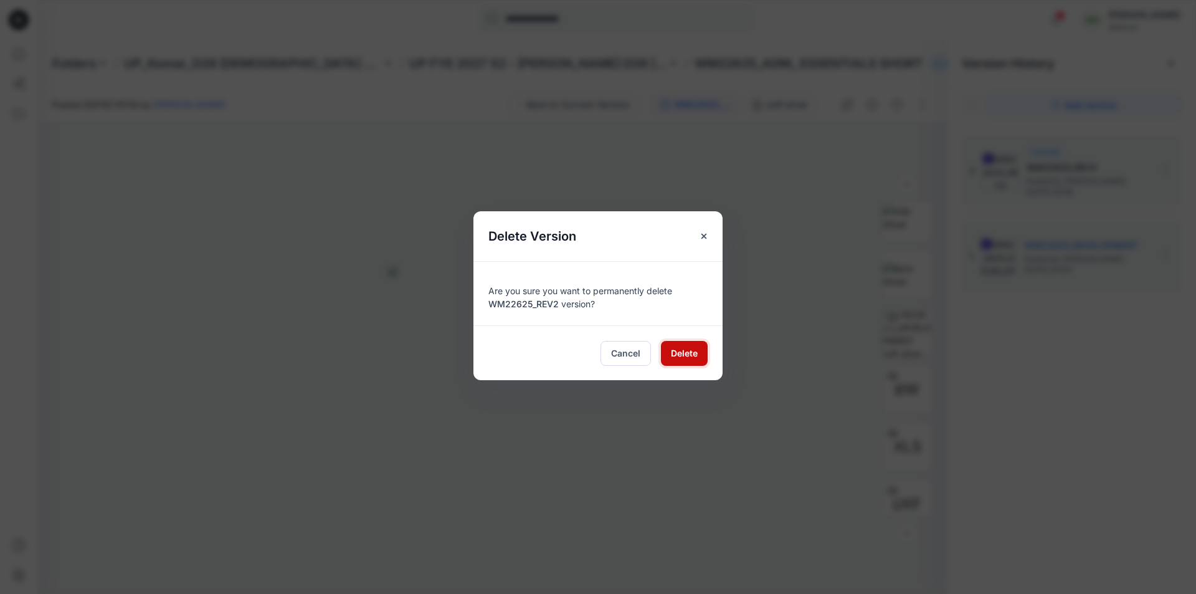
click at [685, 355] on span "Delete" at bounding box center [684, 352] width 27 height 13
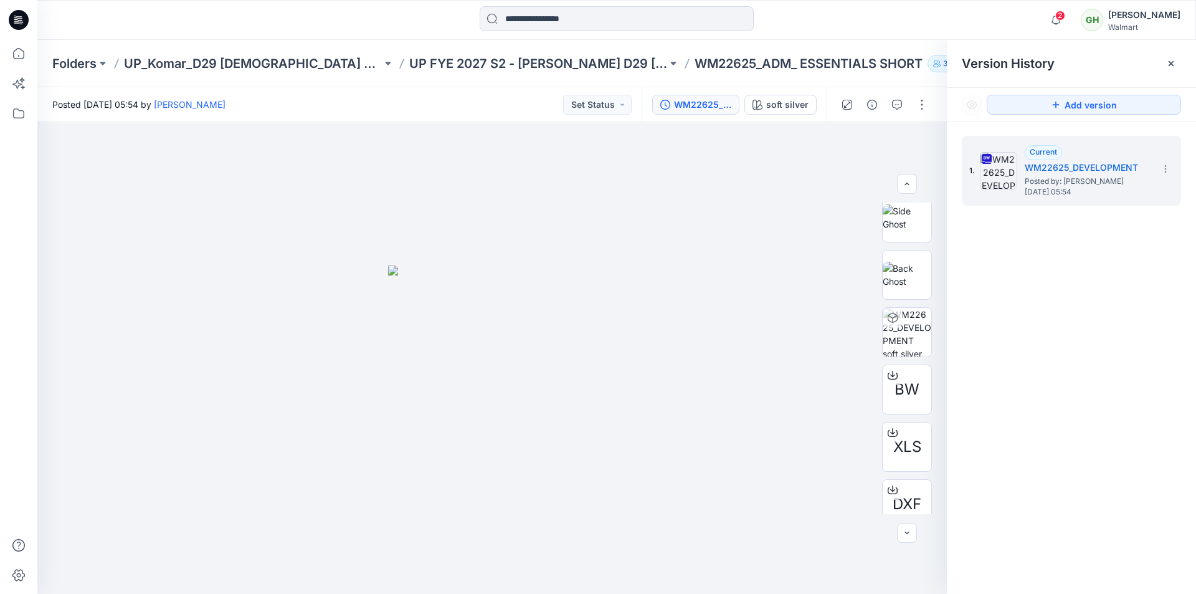
click at [25, 22] on icon at bounding box center [19, 20] width 20 height 20
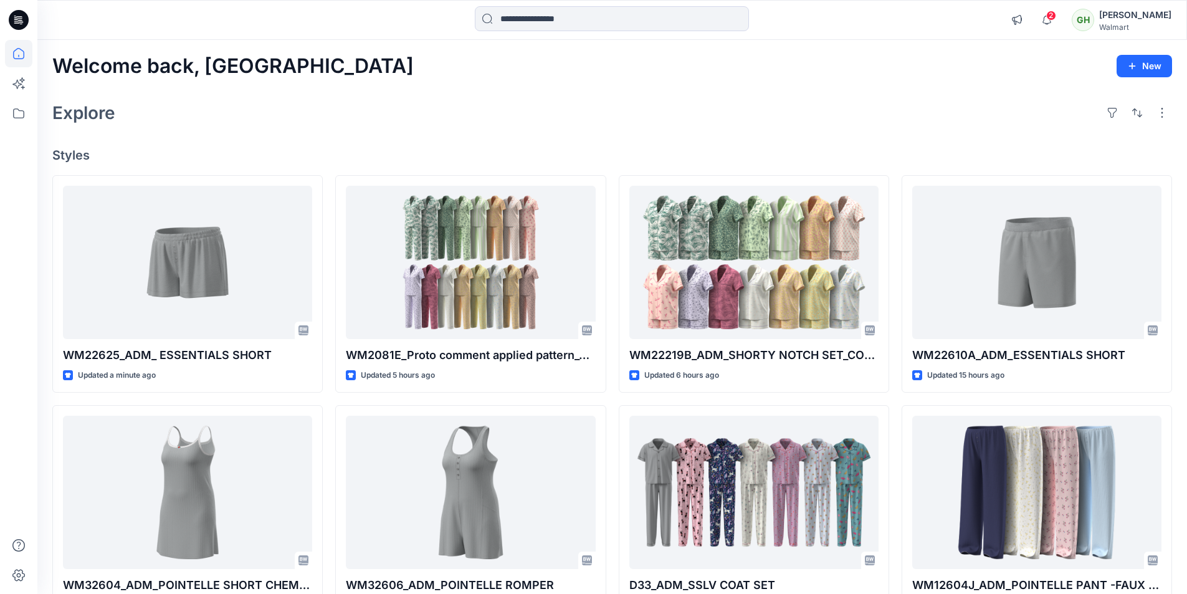
click at [236, 153] on h4 "Styles" at bounding box center [612, 155] width 1120 height 15
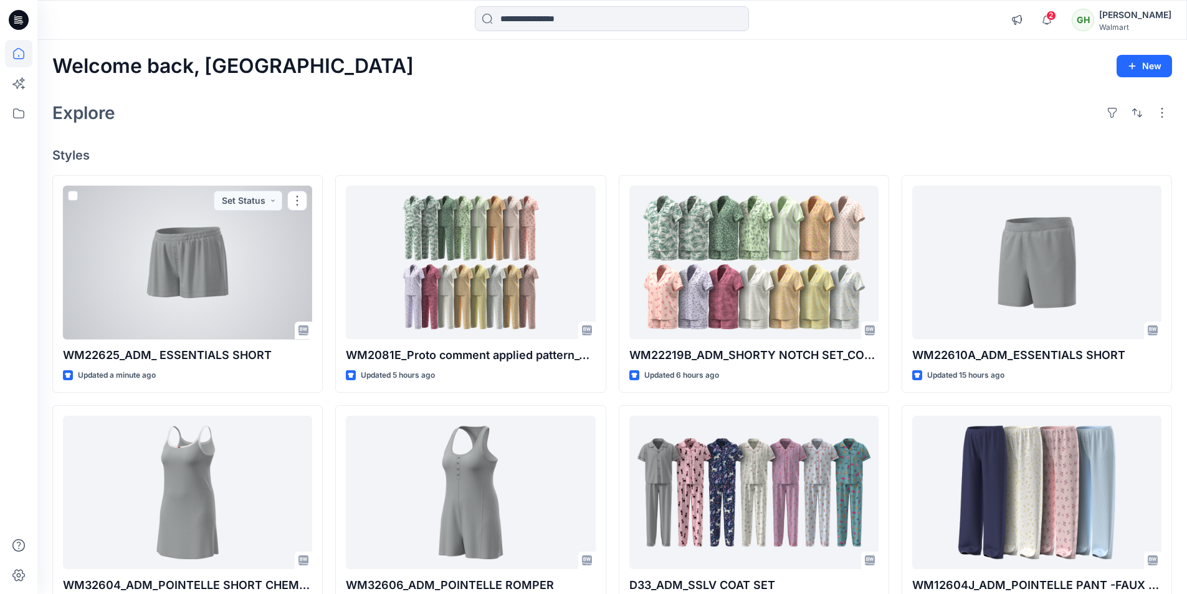
click at [182, 282] on div at bounding box center [187, 263] width 249 height 154
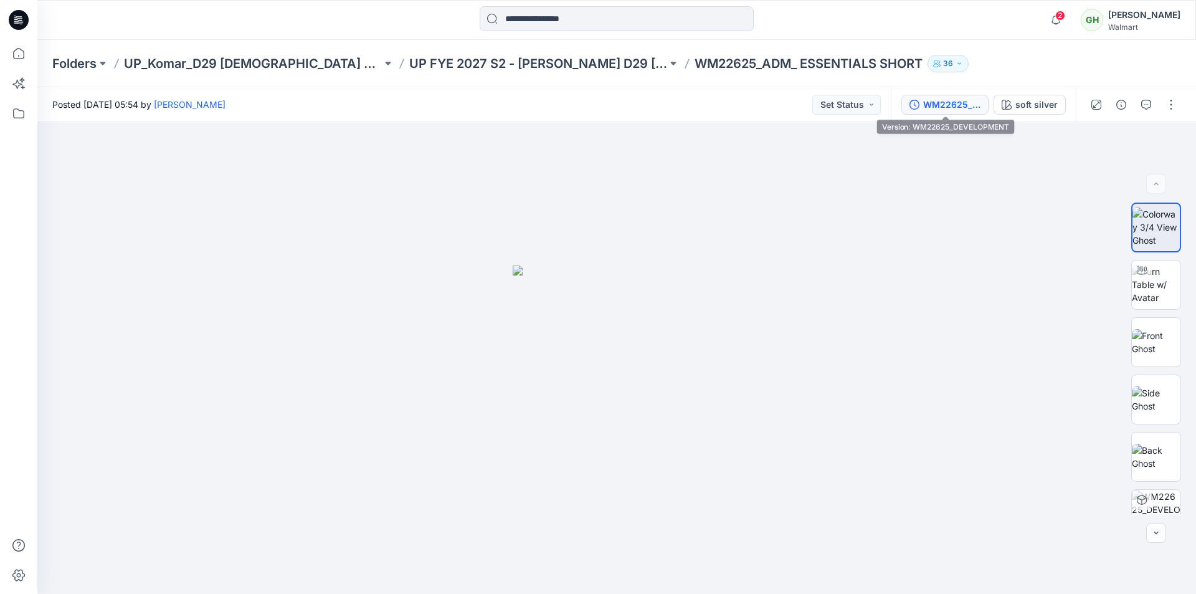
click at [940, 100] on div "WM22625_DEVELOPMENT" at bounding box center [951, 105] width 57 height 14
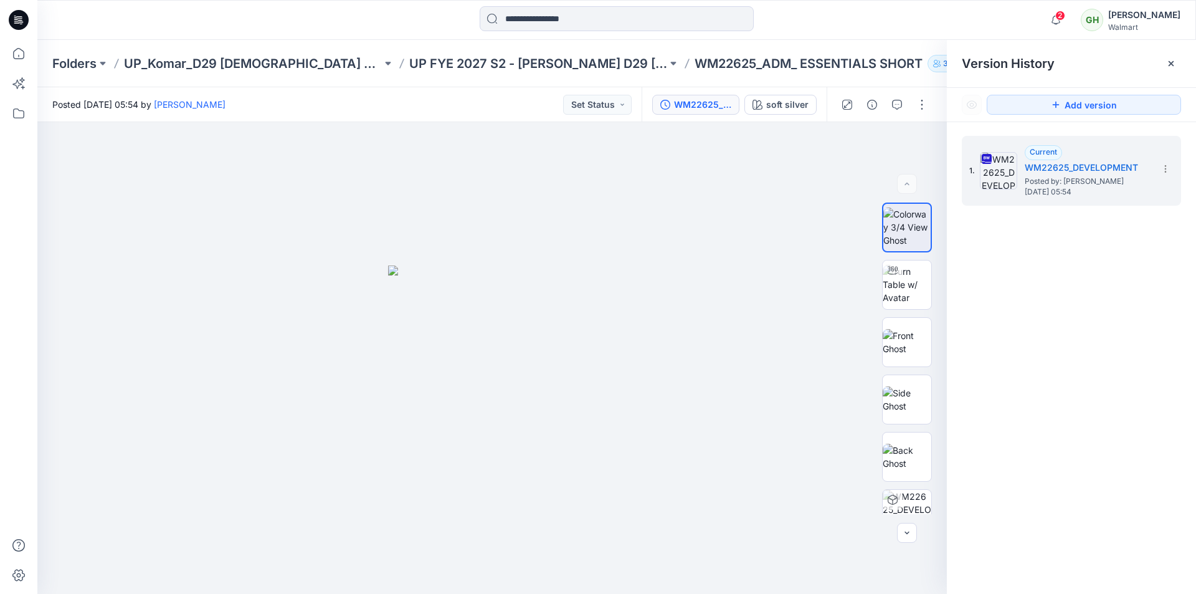
click at [22, 21] on icon at bounding box center [20, 20] width 5 height 1
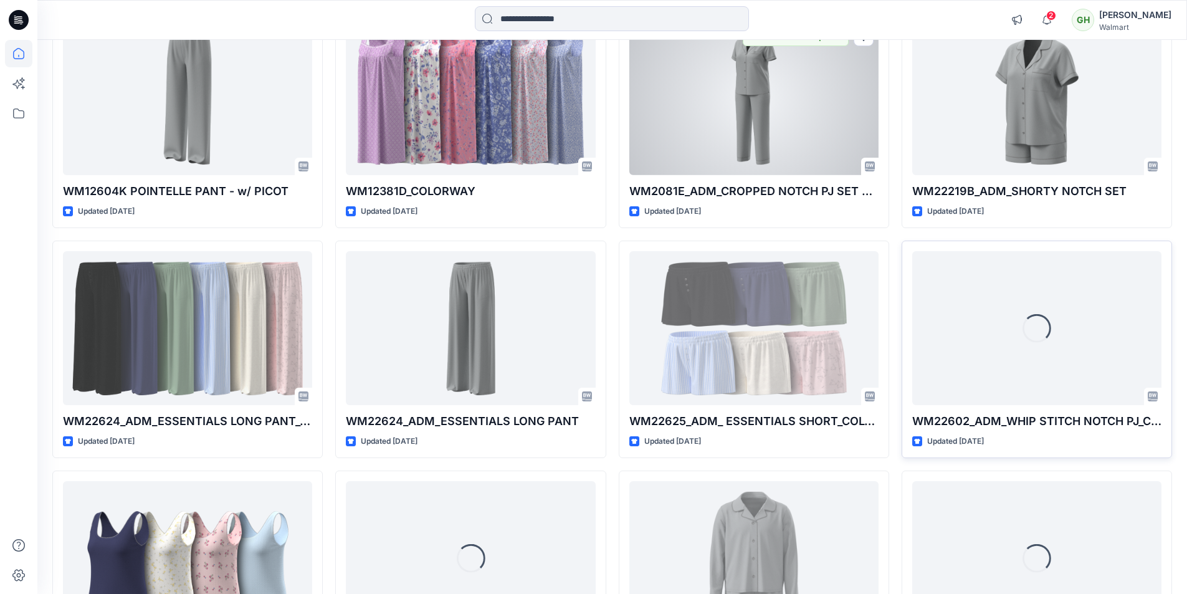
scroll to position [2006, 0]
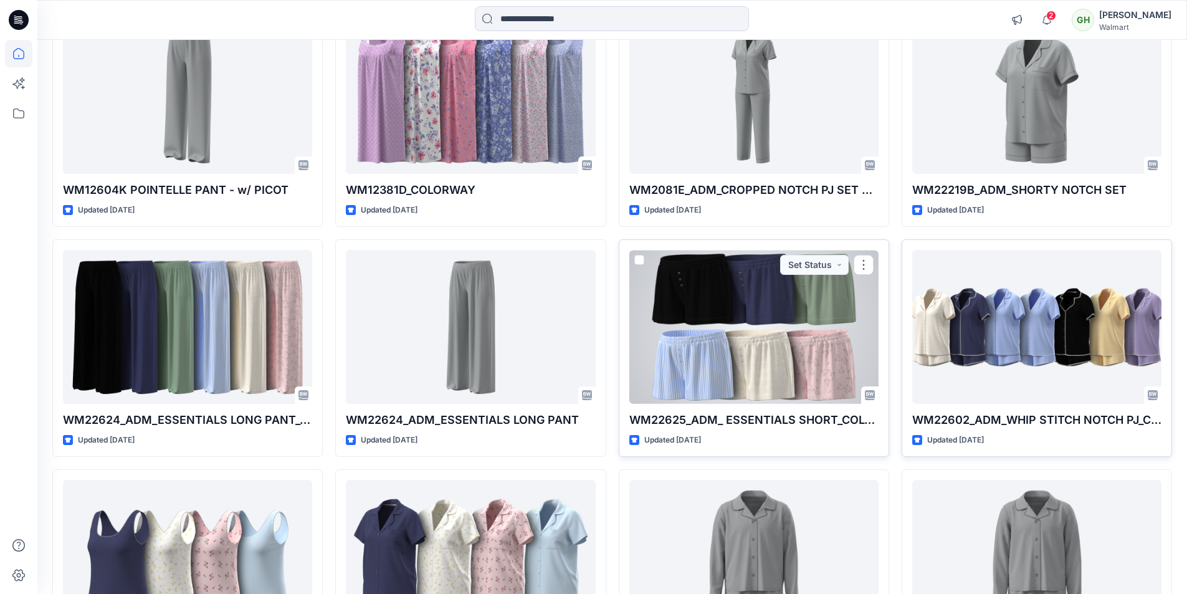
click at [705, 341] on div at bounding box center [753, 327] width 249 height 154
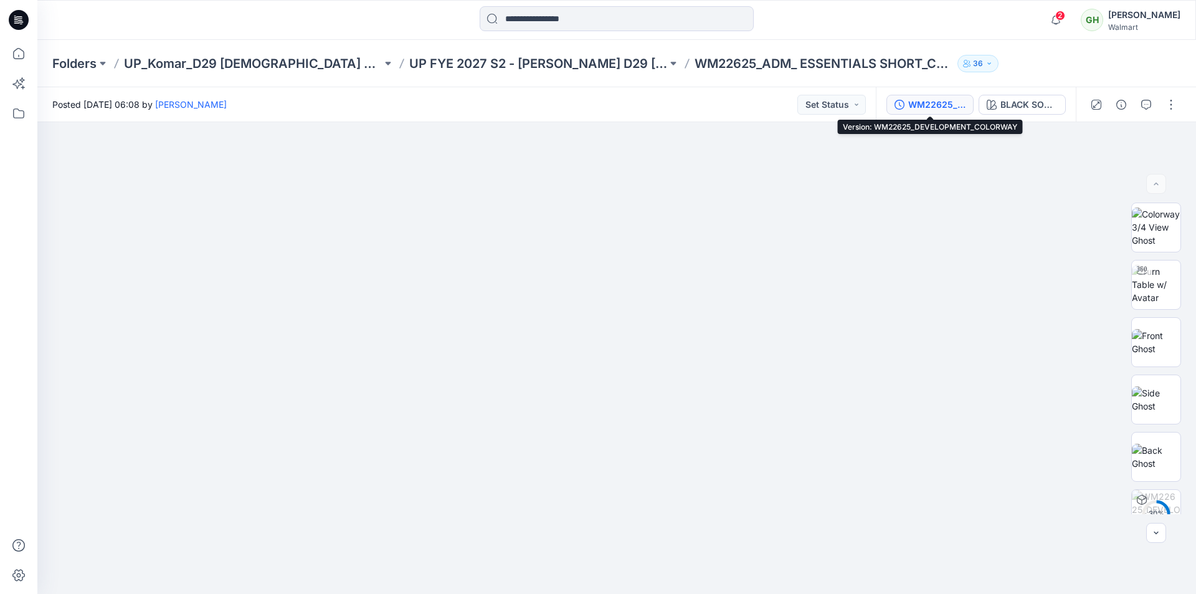
click at [941, 110] on div "WM22625_DEVELOPMENT_COLORWAY" at bounding box center [936, 105] width 57 height 14
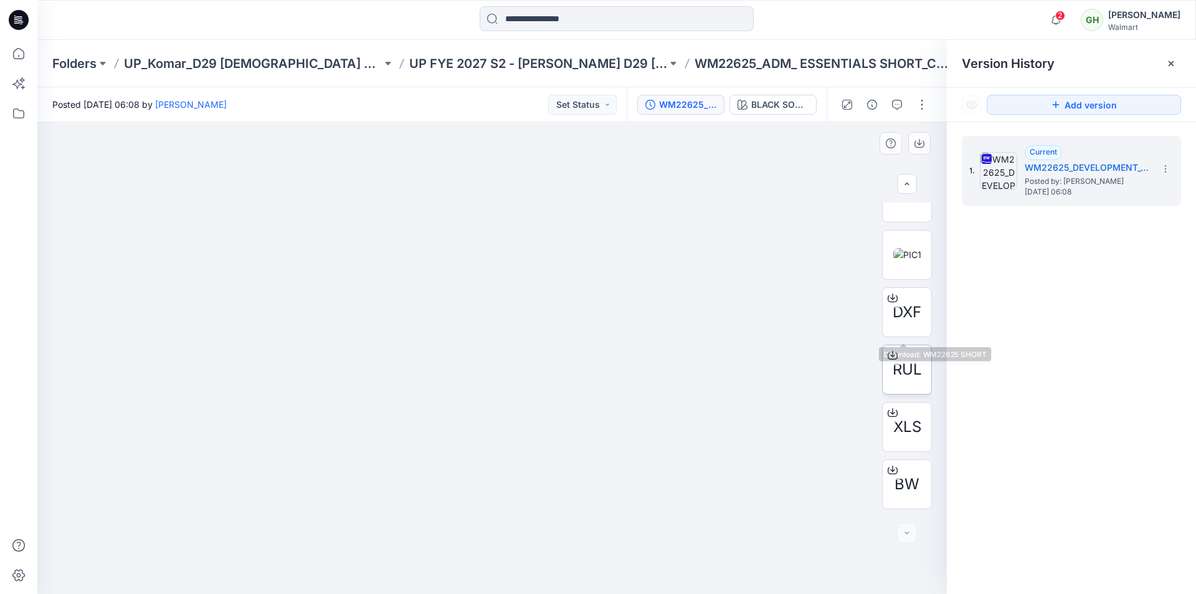
scroll to position [426, 0]
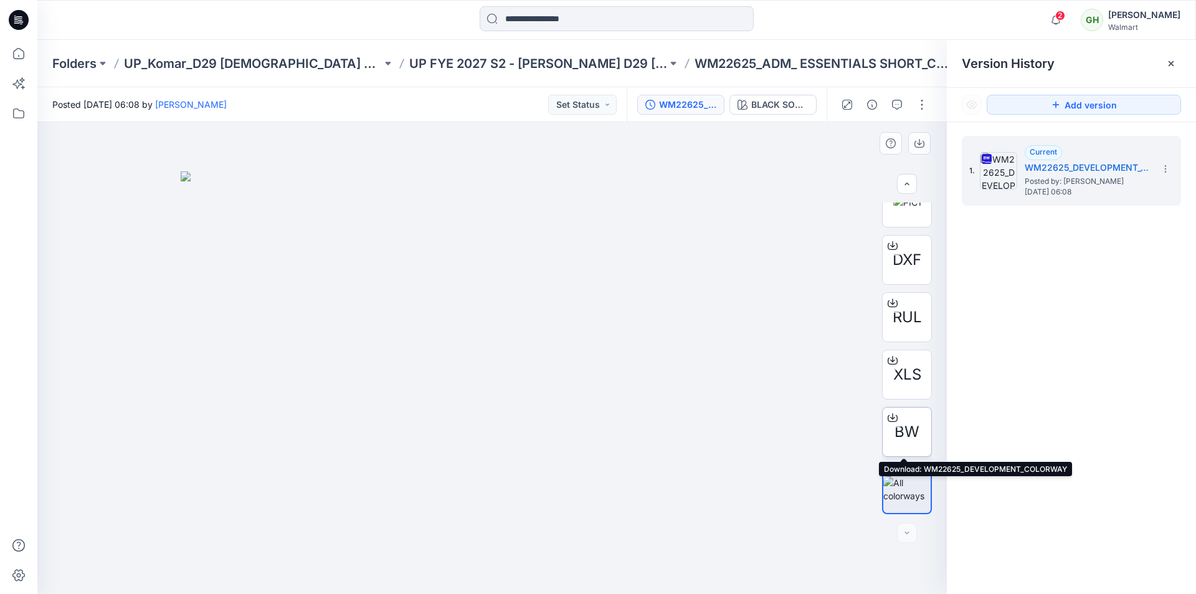
click at [903, 434] on span "BW" at bounding box center [907, 432] width 25 height 22
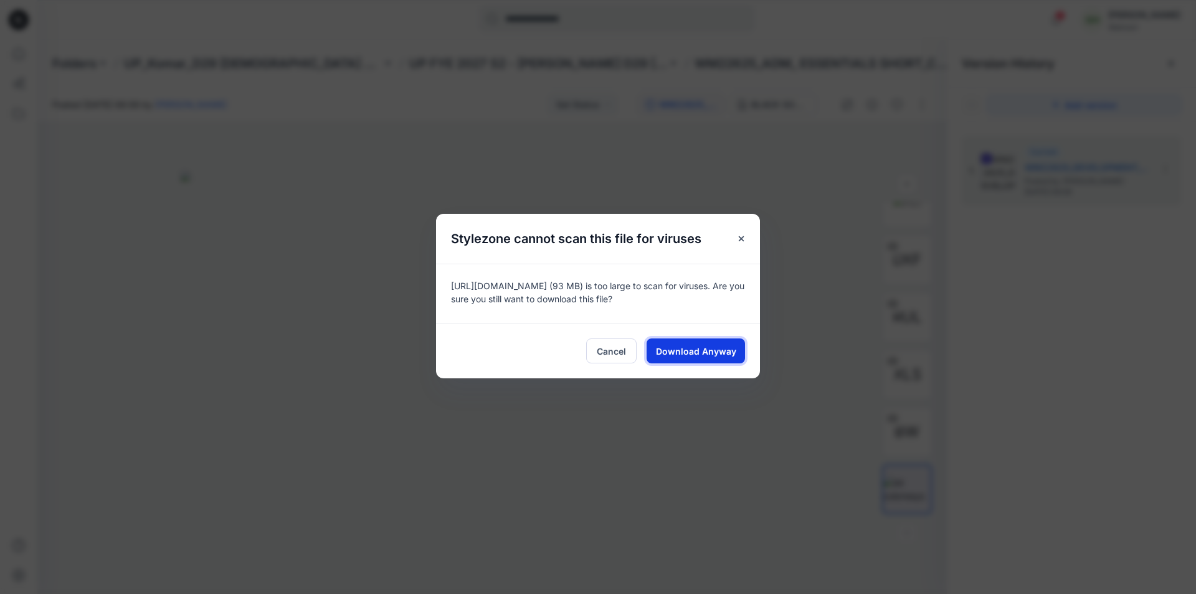
click at [705, 346] on span "Download Anyway" at bounding box center [696, 351] width 80 height 13
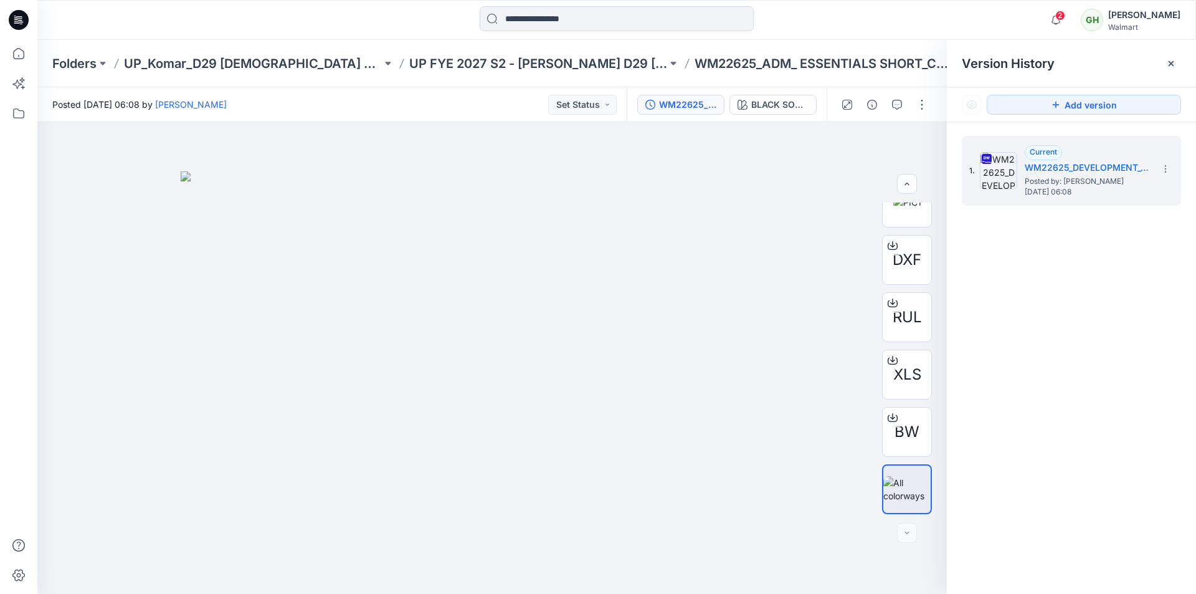
click at [100, 29] on div at bounding box center [182, 19] width 290 height 27
click at [12, 27] on icon at bounding box center [19, 20] width 20 height 40
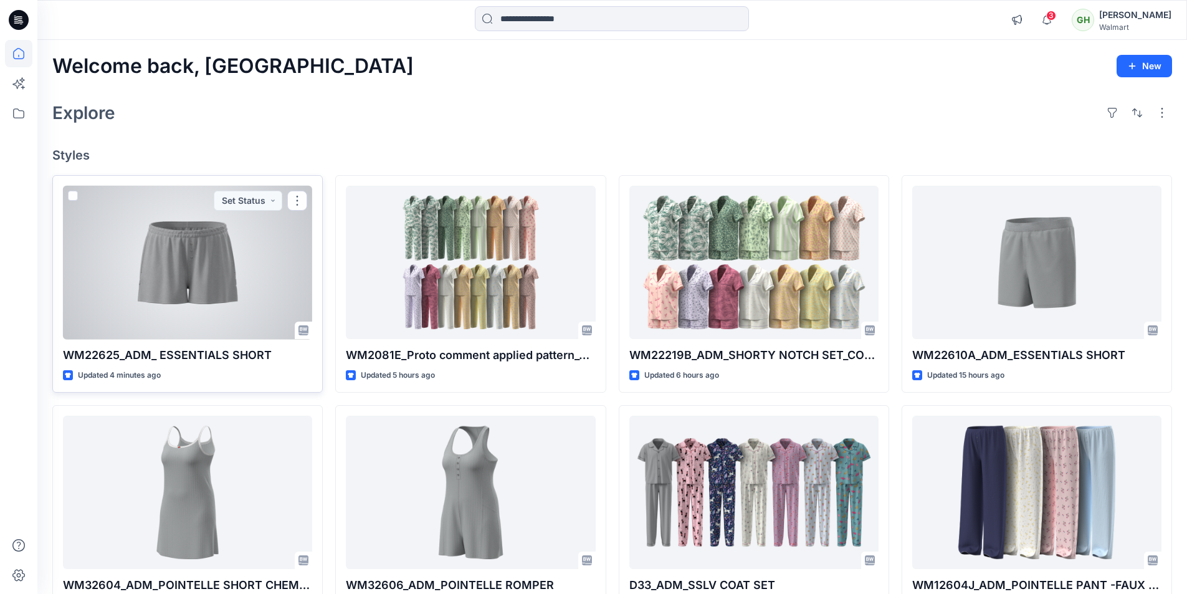
click at [200, 264] on div at bounding box center [187, 263] width 249 height 154
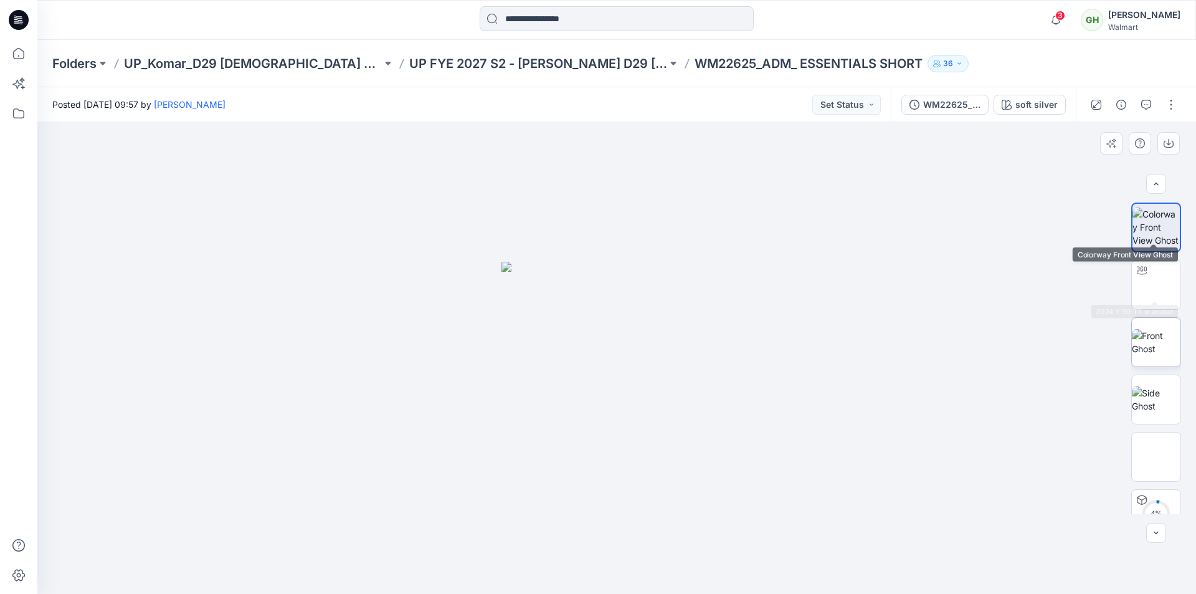
scroll to position [25, 0]
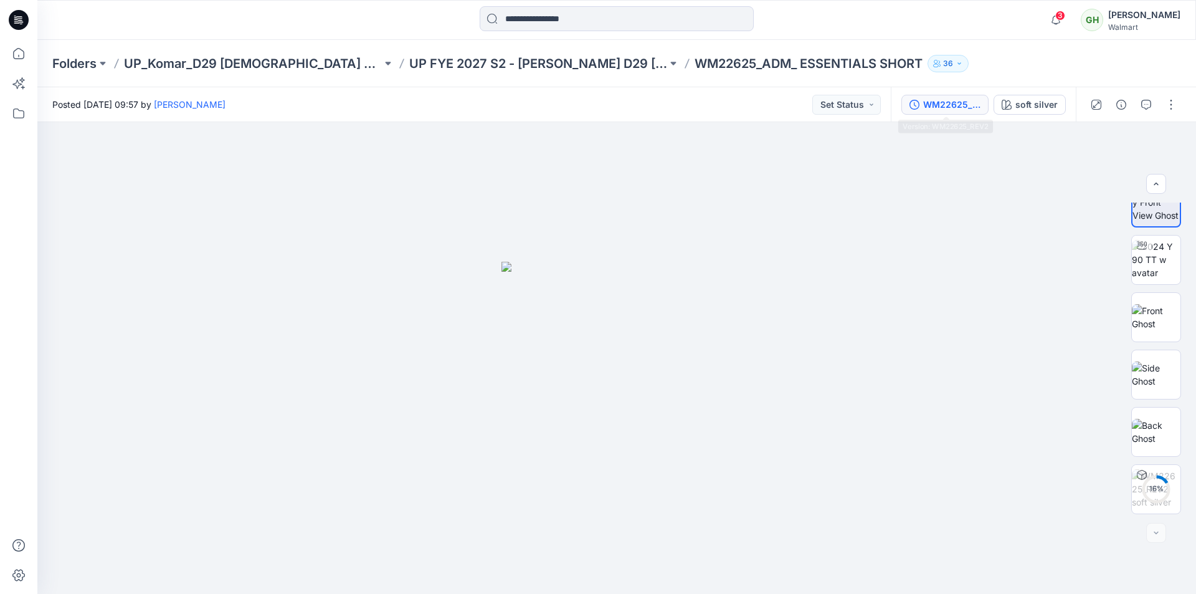
click at [963, 113] on button "WM22625_REV2" at bounding box center [945, 105] width 87 height 20
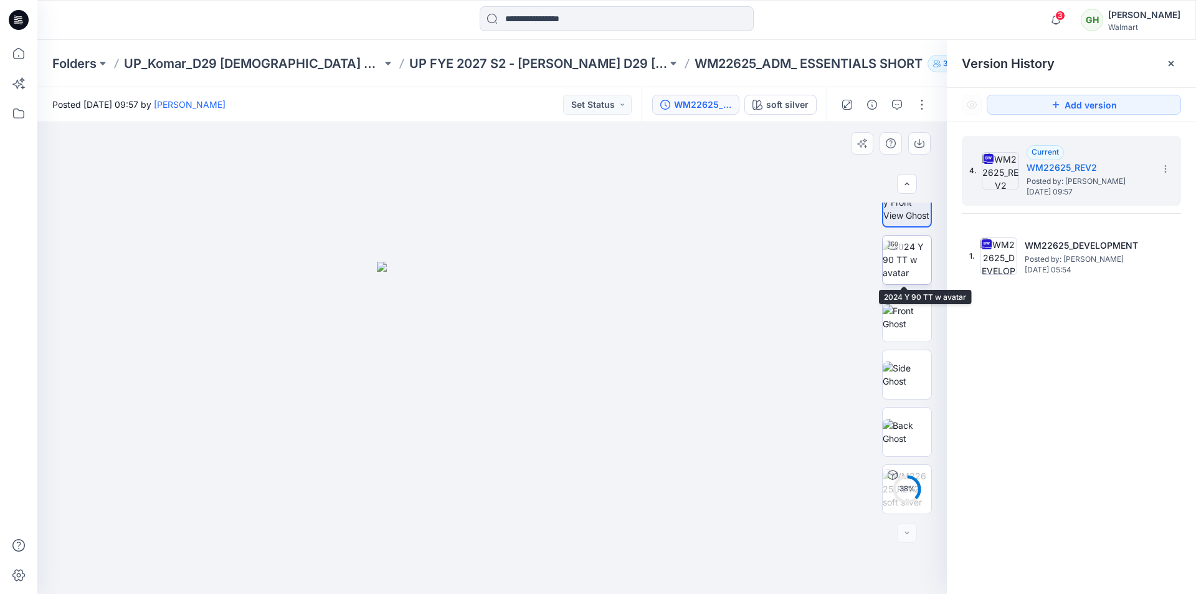
click at [902, 266] on img at bounding box center [907, 259] width 49 height 39
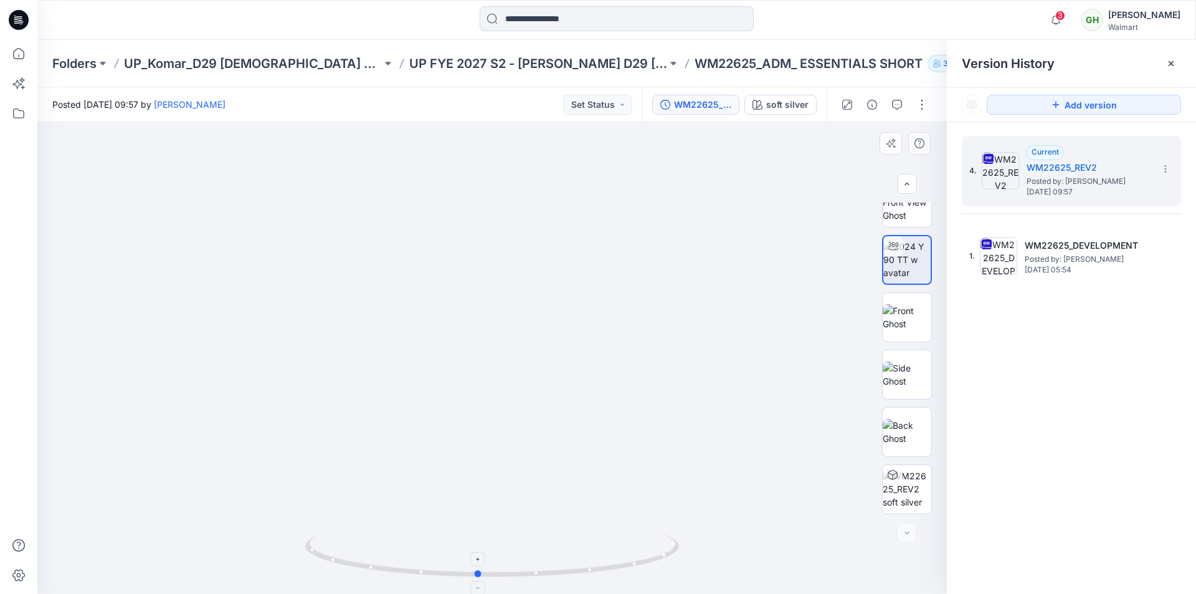
drag, startPoint x: 627, startPoint y: 567, endPoint x: 613, endPoint y: 555, distance: 19.0
click at [613, 555] on icon at bounding box center [493, 556] width 377 height 47
drag, startPoint x: 556, startPoint y: 473, endPoint x: 591, endPoint y: 145, distance: 329.5
drag, startPoint x: 588, startPoint y: 312, endPoint x: 572, endPoint y: 386, distance: 75.8
drag, startPoint x: 474, startPoint y: 298, endPoint x: 475, endPoint y: 347, distance: 48.6
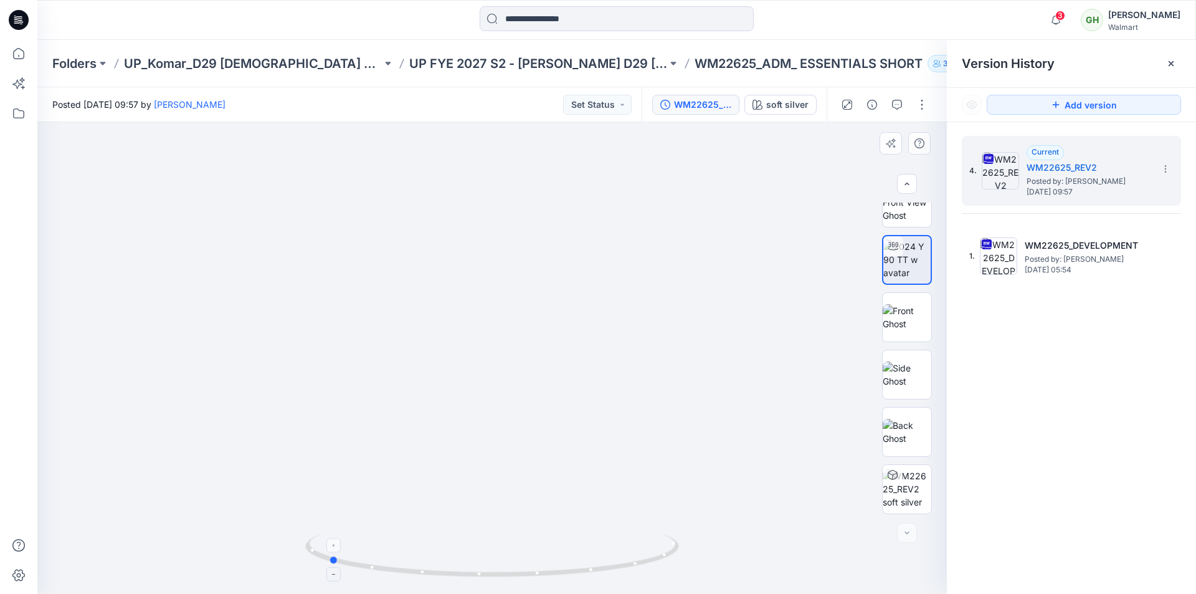
drag, startPoint x: 658, startPoint y: 555, endPoint x: 517, endPoint y: 551, distance: 141.5
drag, startPoint x: 435, startPoint y: 569, endPoint x: 639, endPoint y: 578, distance: 203.9
click at [639, 578] on icon at bounding box center [493, 556] width 377 height 47
click at [1170, 164] on icon at bounding box center [1166, 169] width 10 height 10
click at [1102, 274] on span "Delete Version" at bounding box center [1079, 273] width 59 height 15
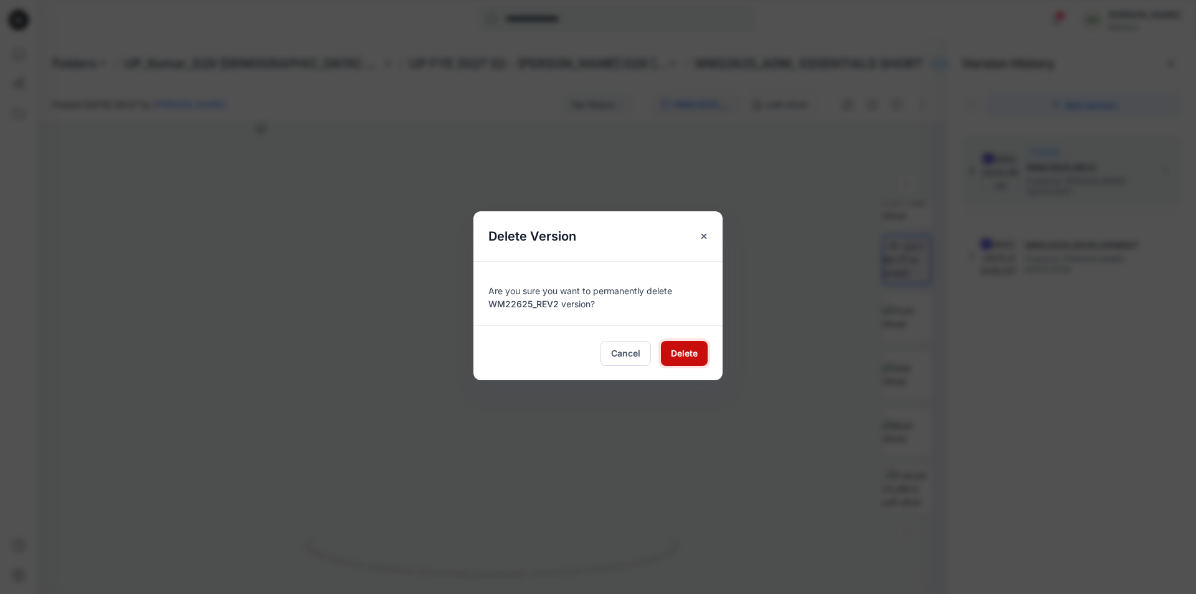
click at [690, 352] on span "Delete" at bounding box center [684, 352] width 27 height 13
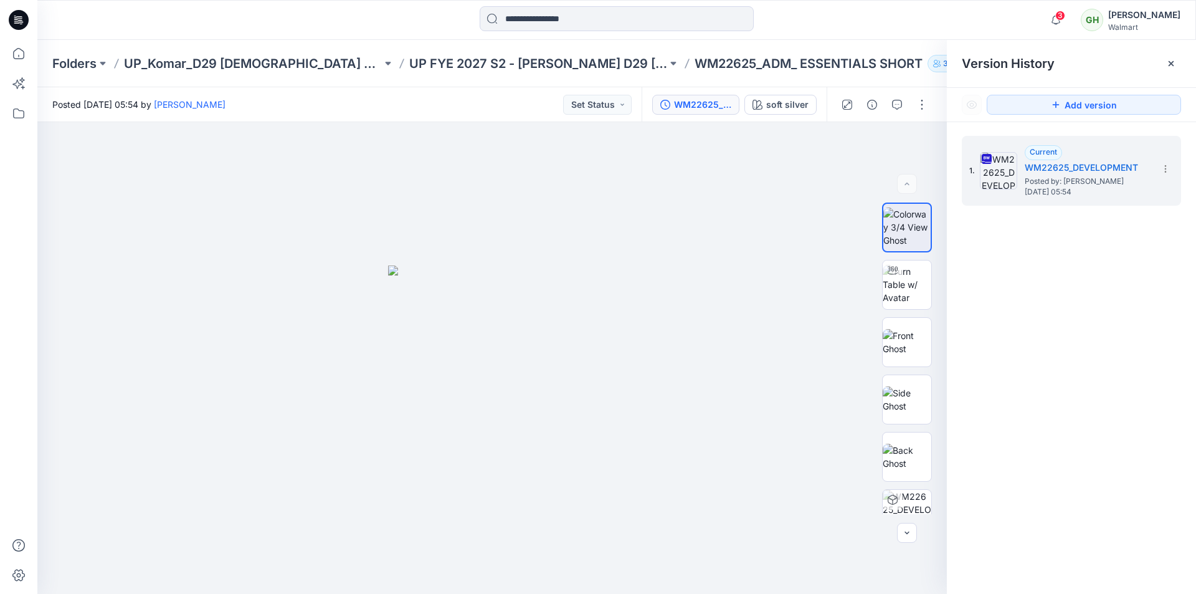
click at [404, 13] on div at bounding box center [616, 19] width 579 height 27
click at [11, 24] on icon at bounding box center [19, 20] width 20 height 20
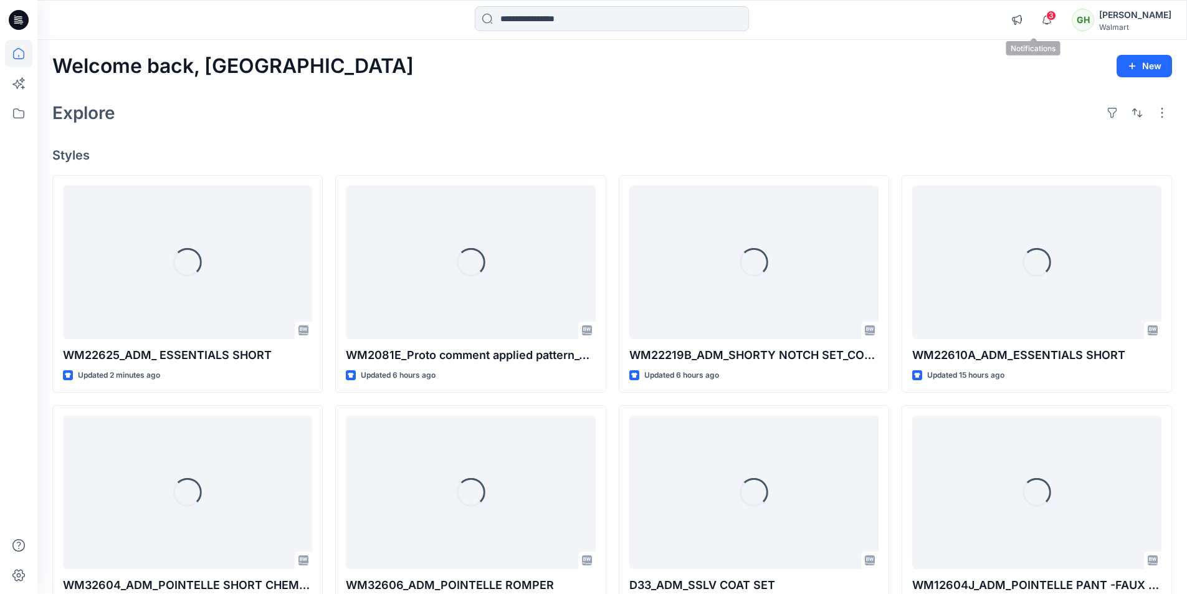
click at [1046, 19] on span "3" at bounding box center [1051, 16] width 10 height 10
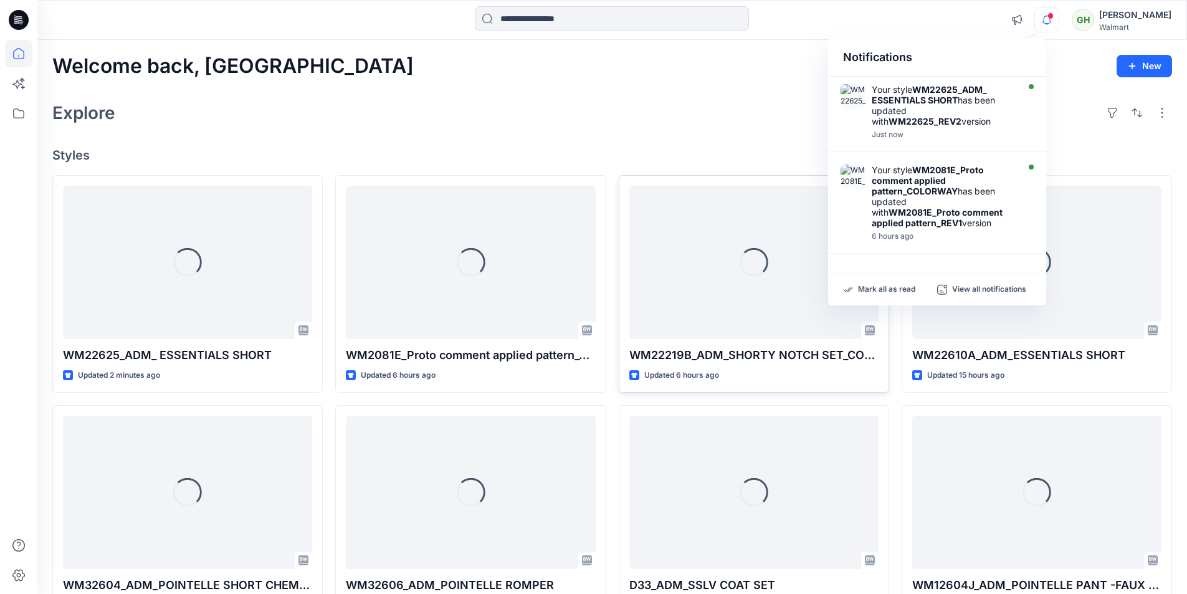
drag, startPoint x: 901, startPoint y: 288, endPoint x: 685, endPoint y: 209, distance: 230.4
click at [900, 288] on p "Mark all as read" at bounding box center [886, 289] width 57 height 11
click at [568, 137] on div "Welcome back, Gayan New Explore Styles Loading... WM22625_ADM_ ESSENTIALS SHORT…" at bounding box center [612, 476] width 1150 height 872
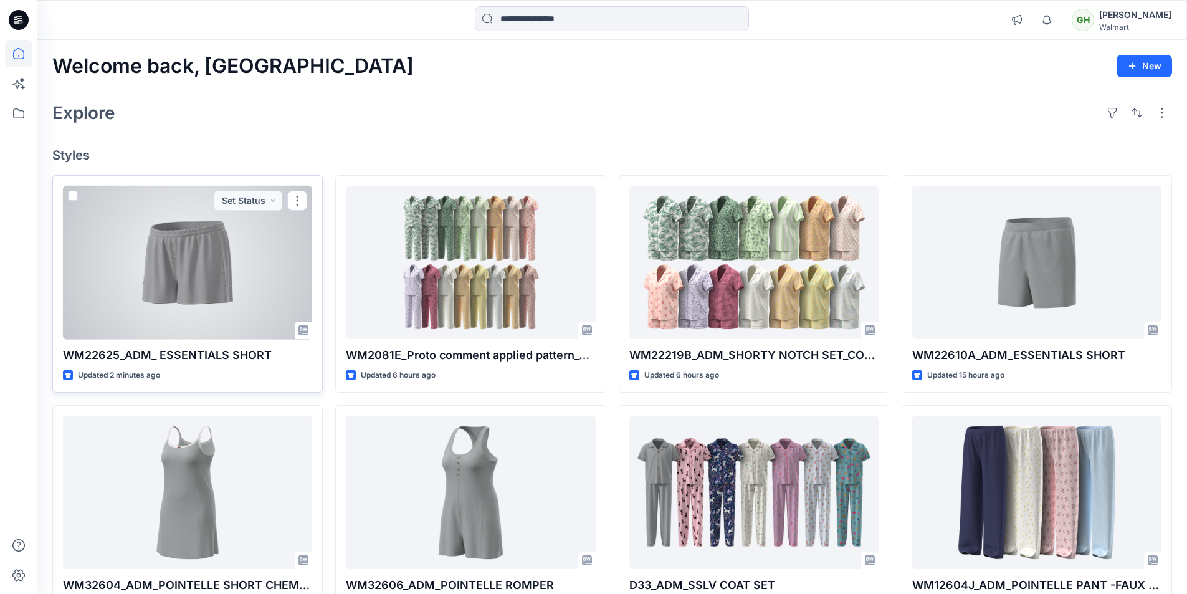
click at [209, 289] on div at bounding box center [187, 263] width 249 height 154
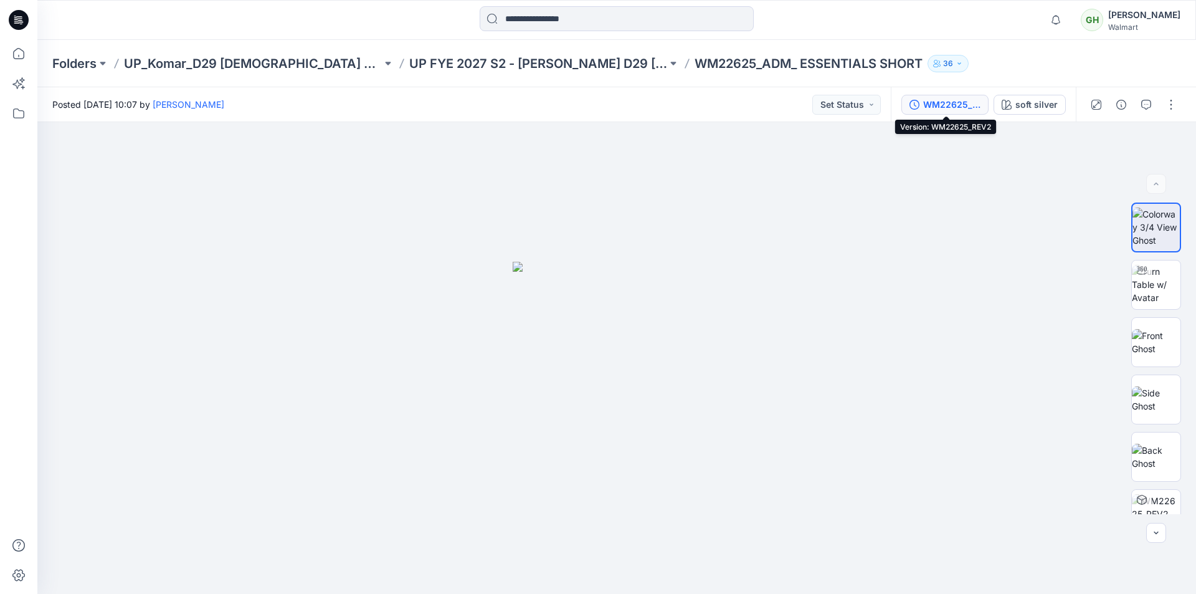
click at [943, 108] on div "WM22625_REV2" at bounding box center [951, 105] width 57 height 14
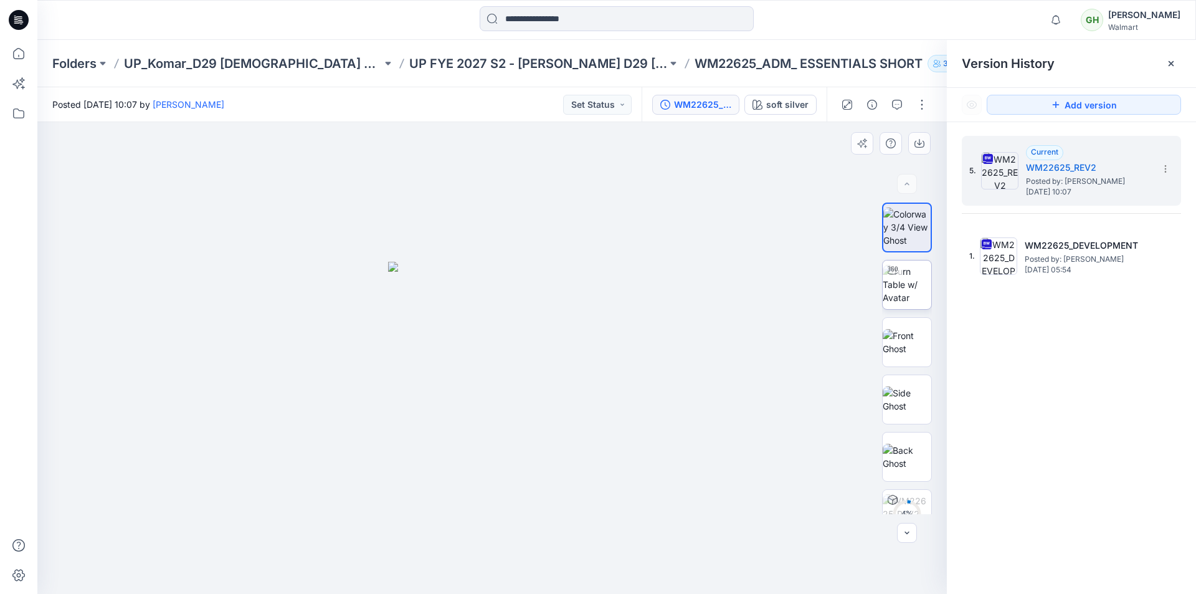
click at [910, 281] on img at bounding box center [907, 284] width 49 height 39
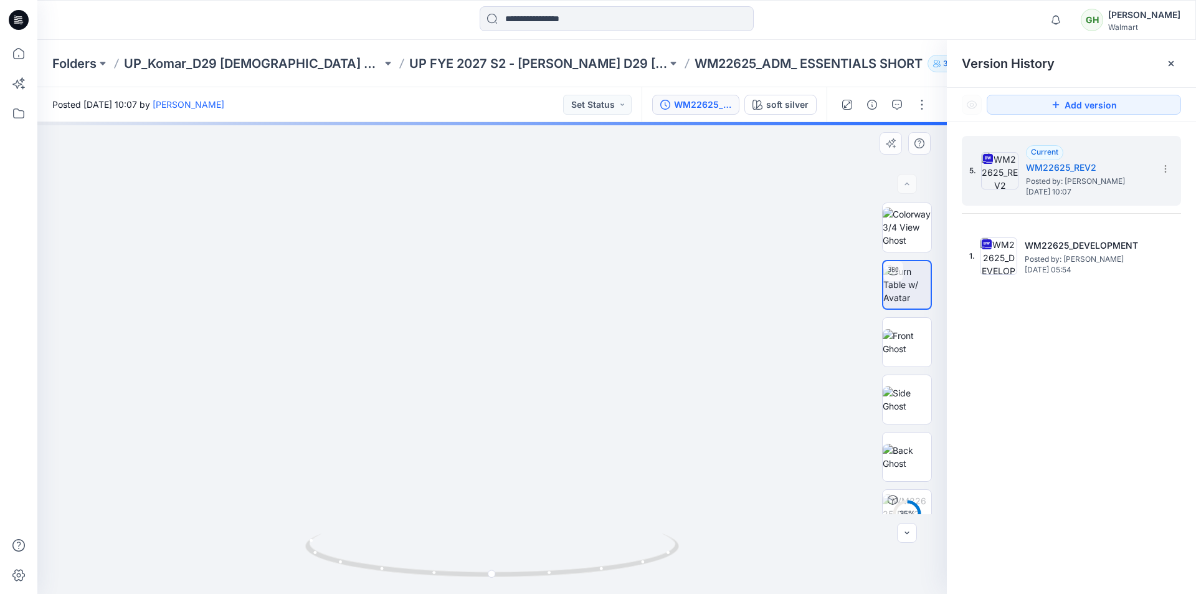
drag, startPoint x: 562, startPoint y: 374, endPoint x: 563, endPoint y: 339, distance: 34.9
drag, startPoint x: 627, startPoint y: 563, endPoint x: 424, endPoint y: 548, distance: 203.7
click at [424, 548] on icon at bounding box center [493, 556] width 377 height 47
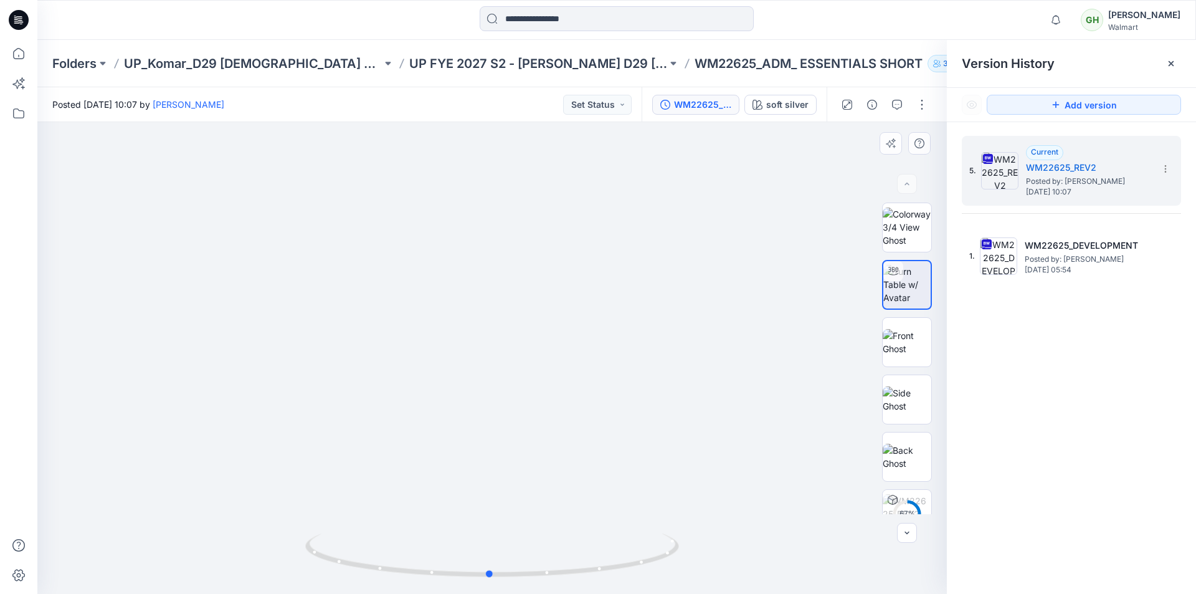
drag, startPoint x: 601, startPoint y: 574, endPoint x: 682, endPoint y: 491, distance: 115.4
click at [726, 528] on div at bounding box center [492, 358] width 910 height 472
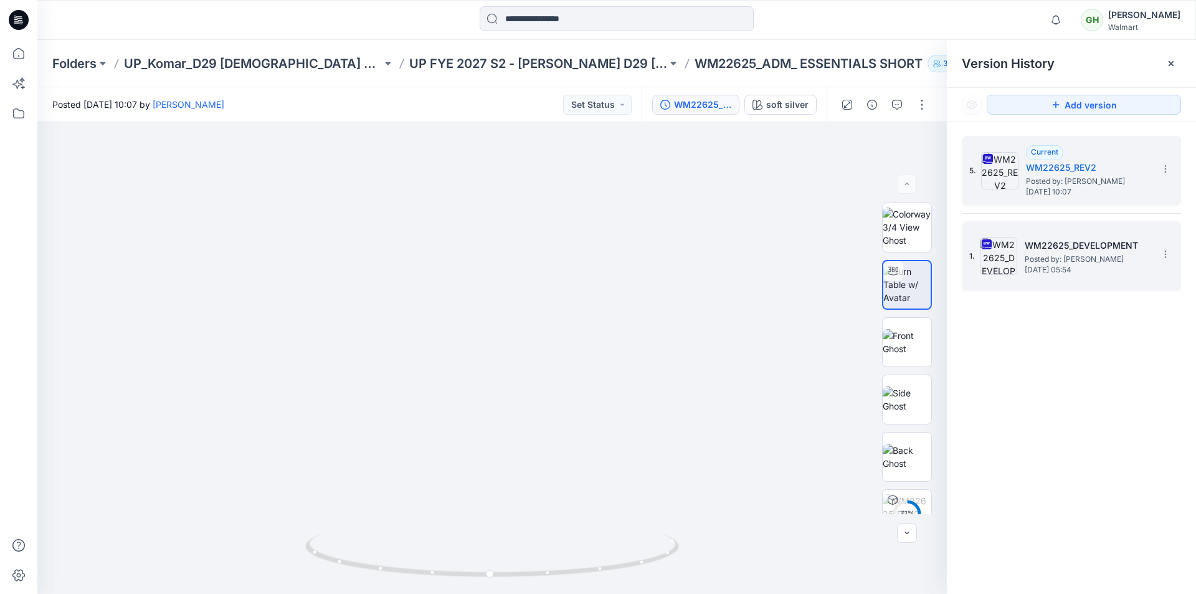
click at [1067, 262] on span "Posted by: Gayan Hettiarachchi" at bounding box center [1087, 259] width 125 height 12
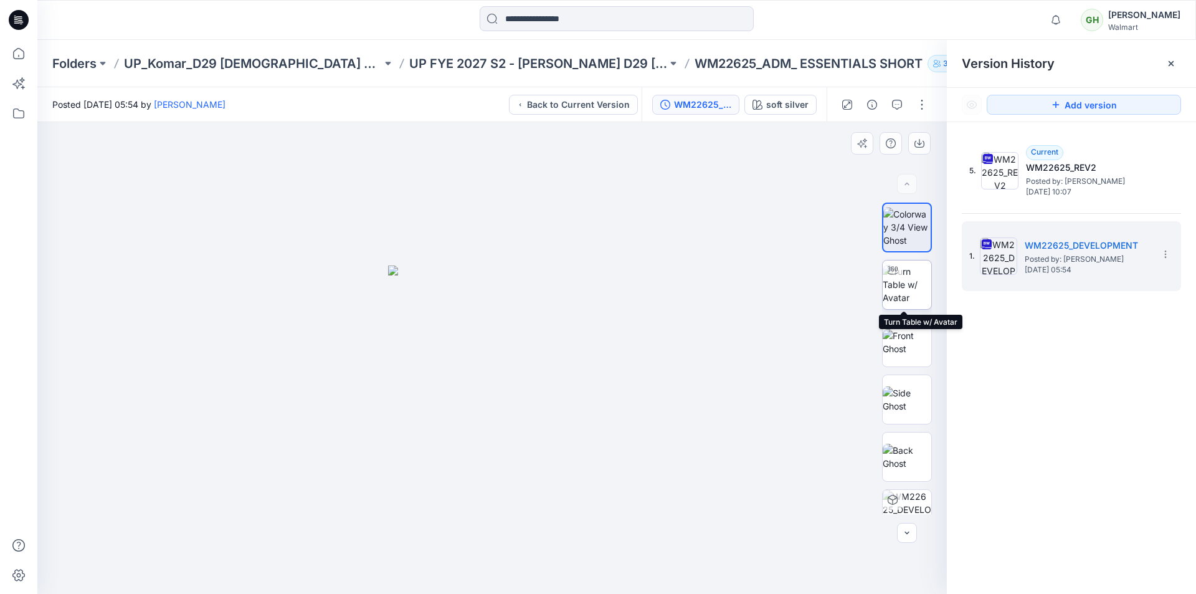
click at [917, 283] on img at bounding box center [907, 284] width 49 height 39
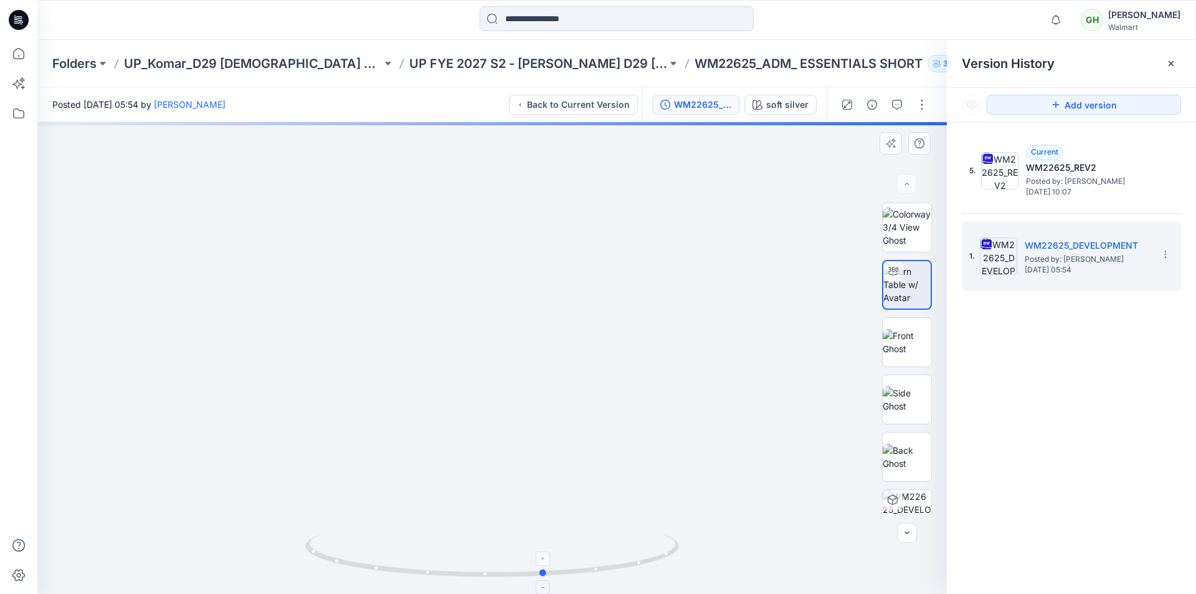
drag, startPoint x: 617, startPoint y: 573, endPoint x: 670, endPoint y: 540, distance: 62.1
click at [670, 540] on icon at bounding box center [493, 556] width 377 height 47
drag, startPoint x: 608, startPoint y: 561, endPoint x: 575, endPoint y: 545, distance: 37.1
click at [575, 545] on icon at bounding box center [493, 556] width 377 height 47
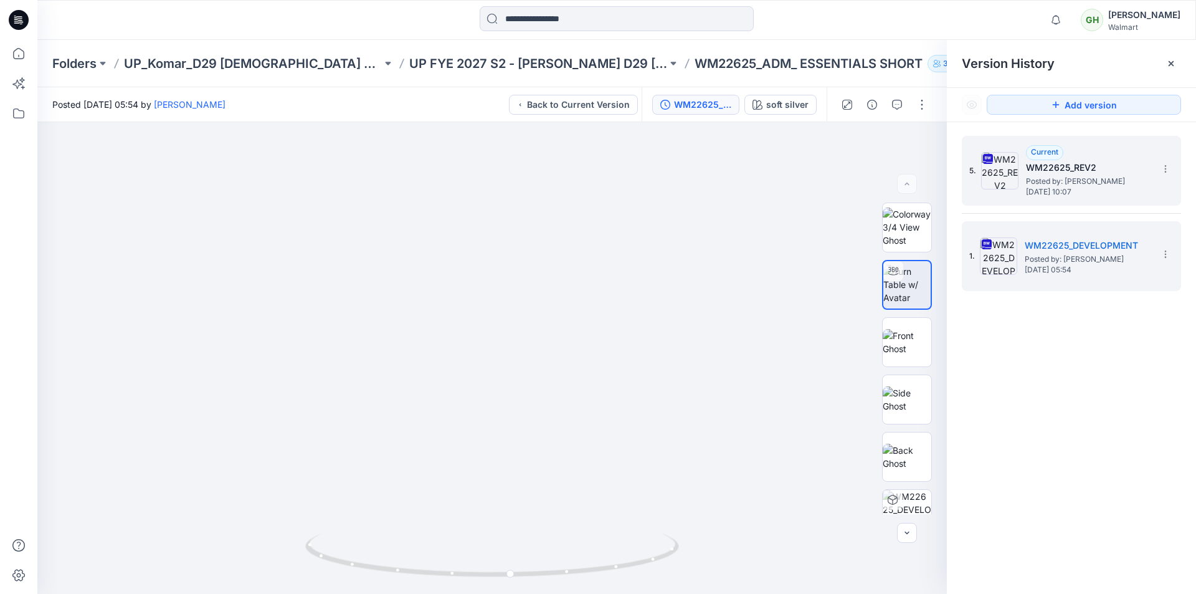
click at [1041, 188] on span "Tuesday, September 23, 2025 10:07" at bounding box center [1088, 192] width 125 height 9
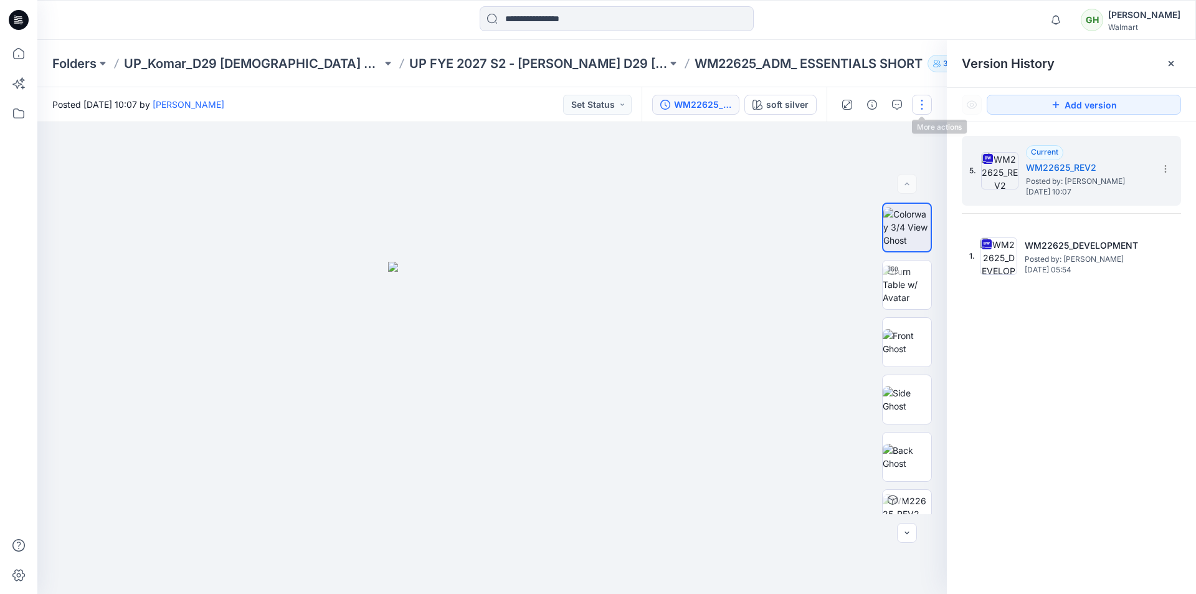
click at [923, 108] on button "button" at bounding box center [922, 105] width 20 height 20
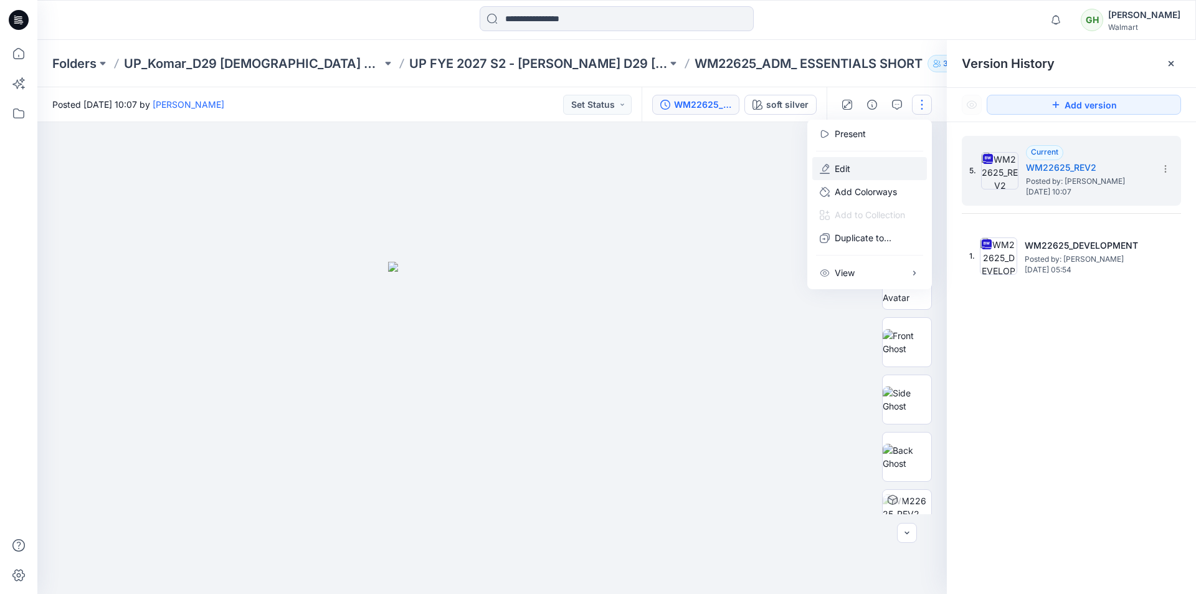
click at [867, 169] on button "Edit" at bounding box center [869, 168] width 115 height 23
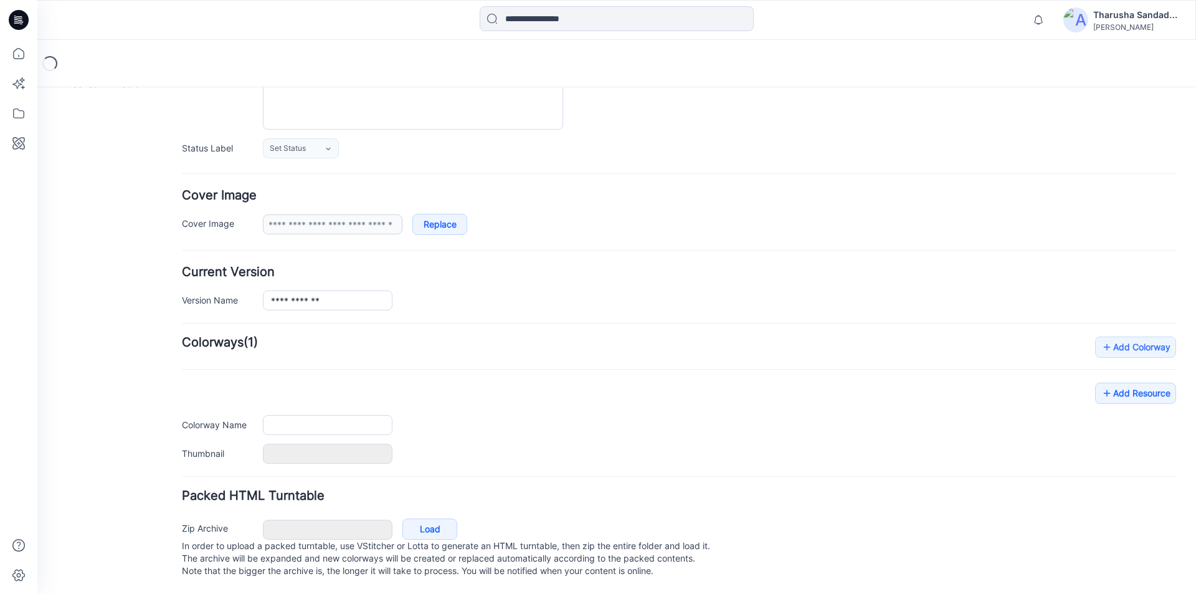
type input "**********"
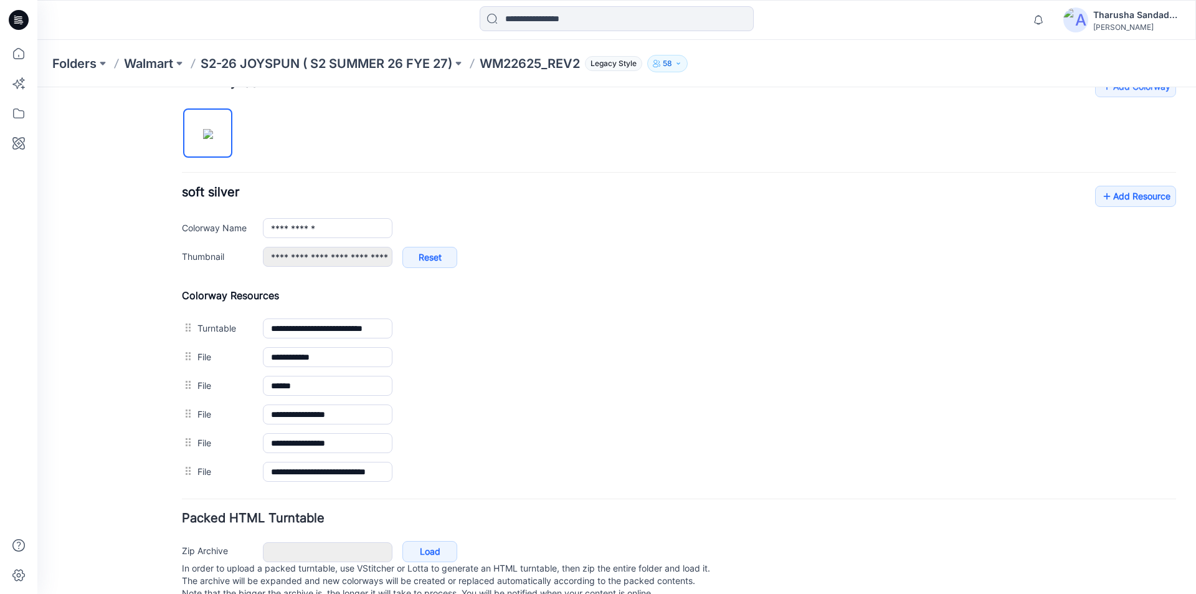
scroll to position [436, 0]
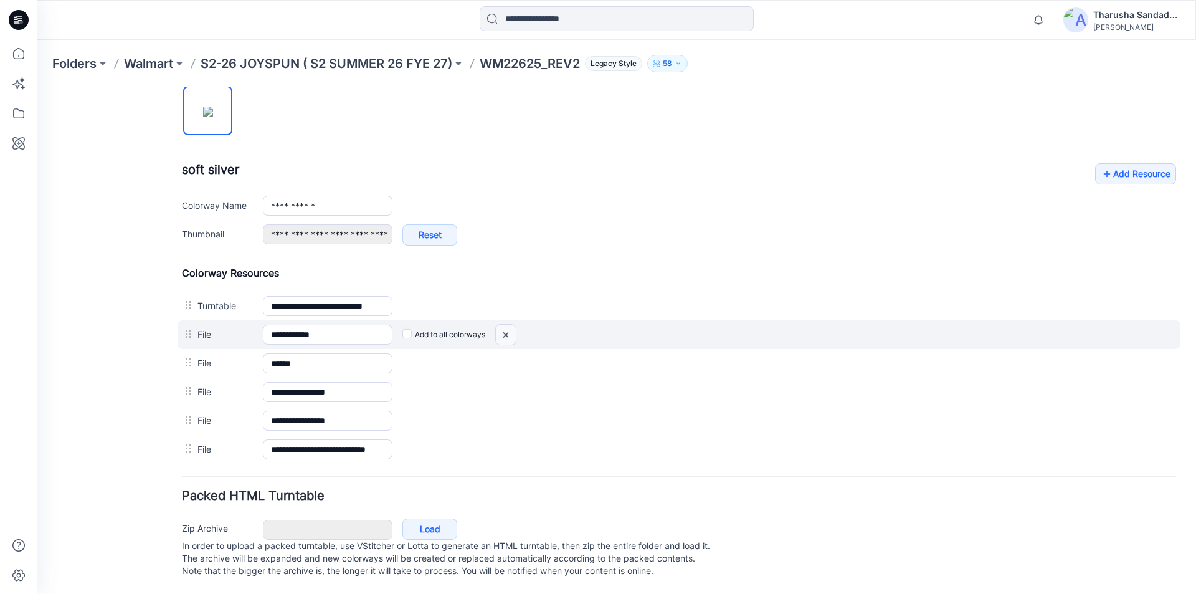
drag, startPoint x: 681, startPoint y: 155, endPoint x: 509, endPoint y: 324, distance: 241.4
click at [509, 325] on img at bounding box center [506, 335] width 20 height 21
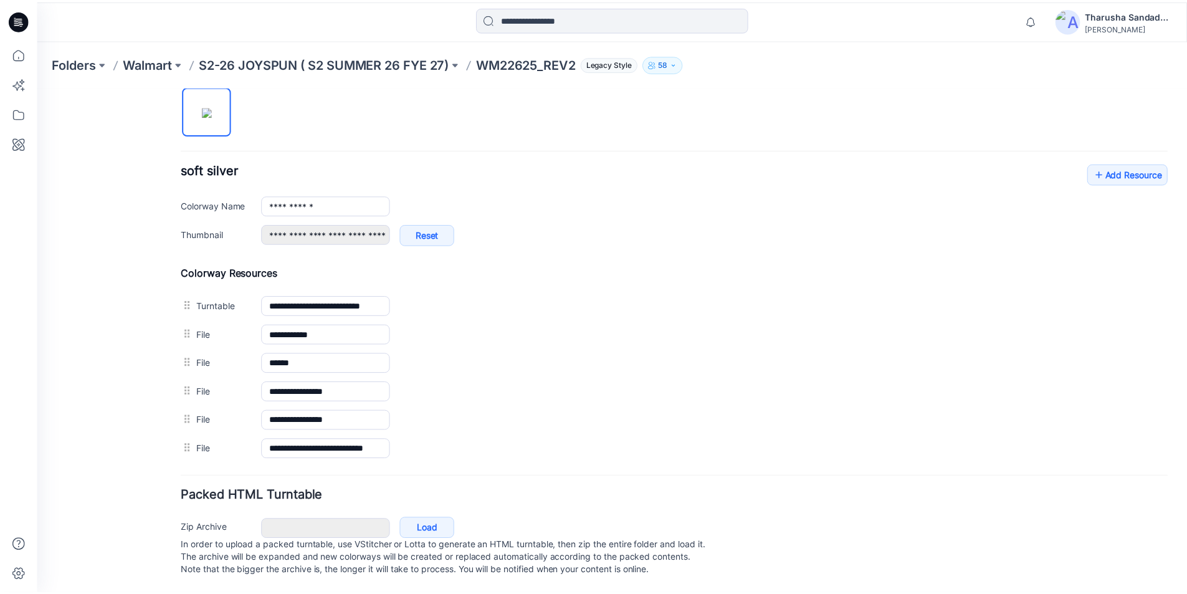
scroll to position [407, 0]
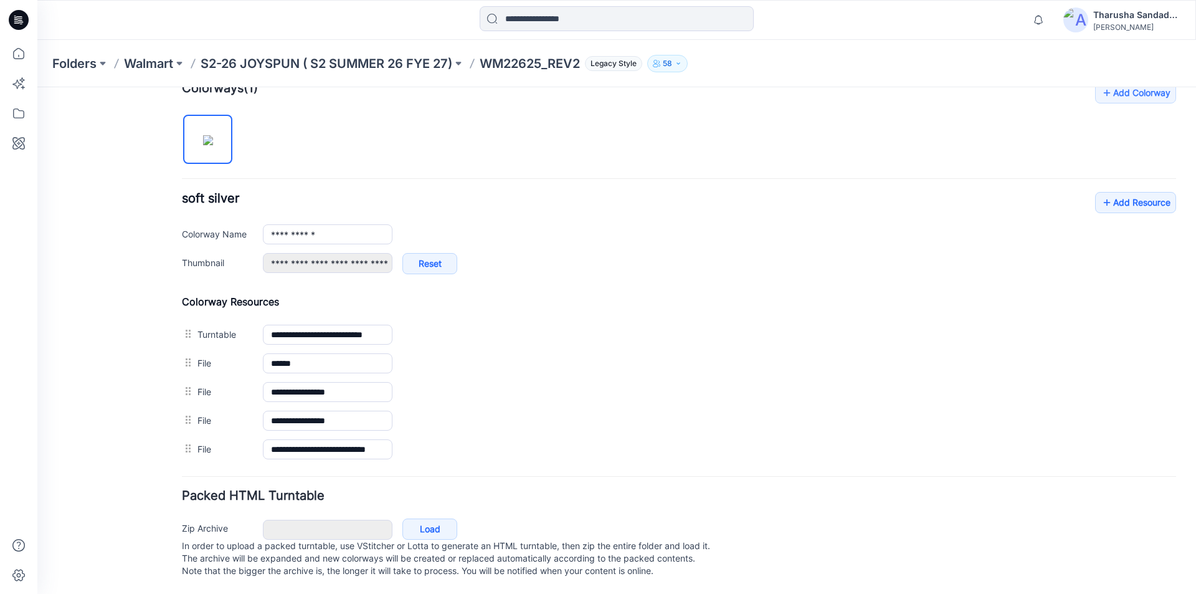
click at [27, 19] on icon at bounding box center [19, 20] width 20 height 20
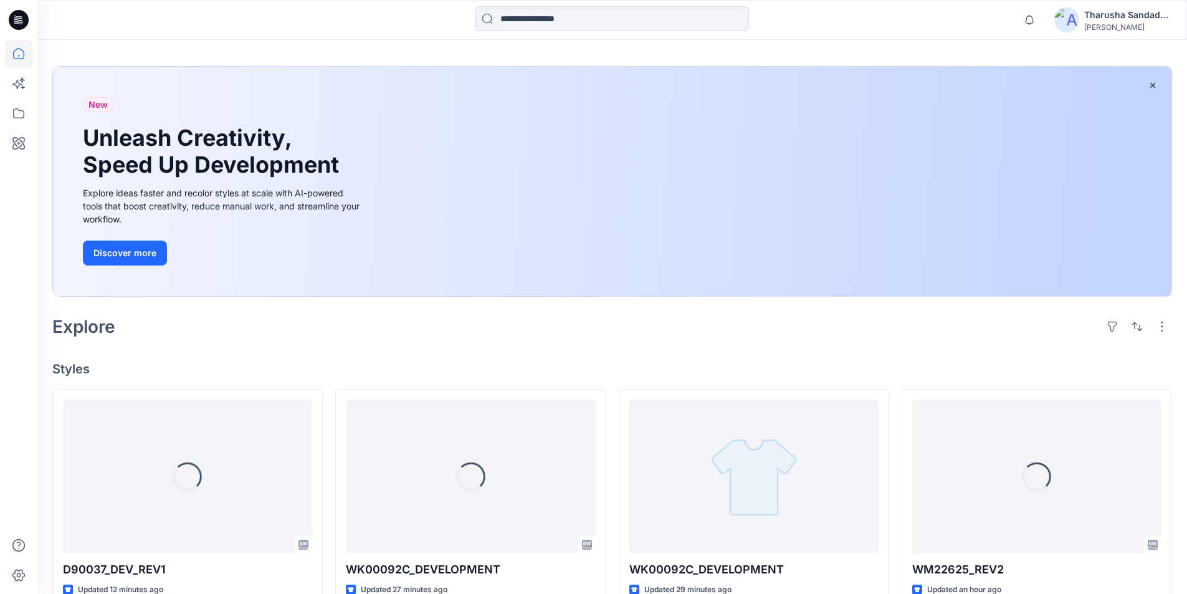
scroll to position [86, 0]
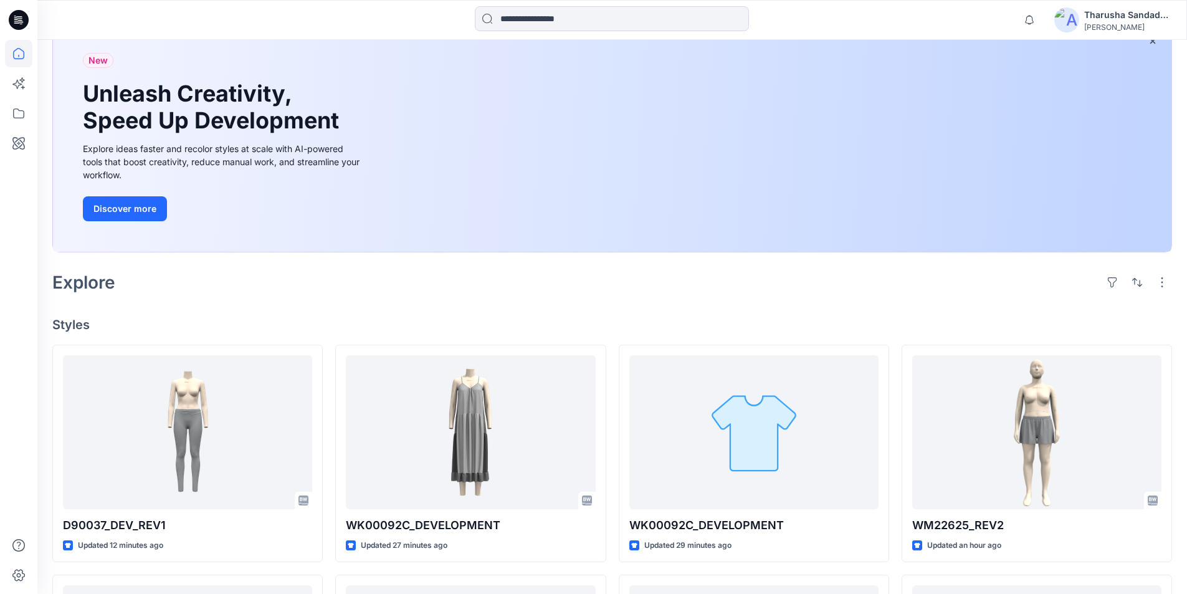
drag, startPoint x: 773, startPoint y: 278, endPoint x: 760, endPoint y: 278, distance: 12.5
click at [770, 278] on div "Explore" at bounding box center [612, 282] width 1120 height 30
click at [19, 14] on icon at bounding box center [19, 20] width 20 height 20
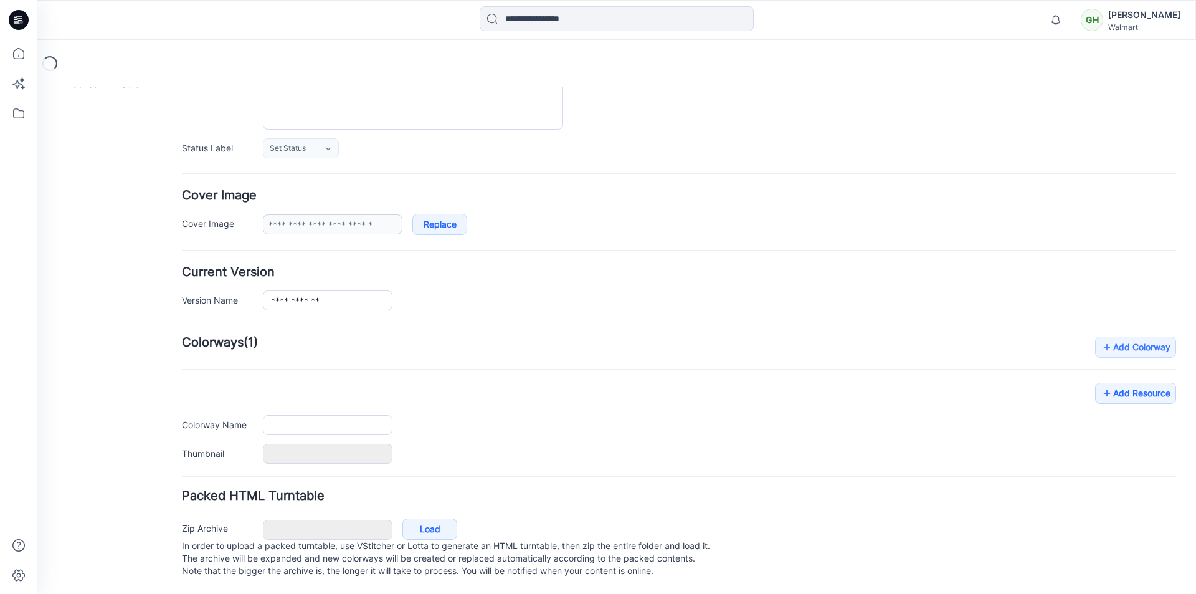
scroll to position [153, 0]
type input "**********"
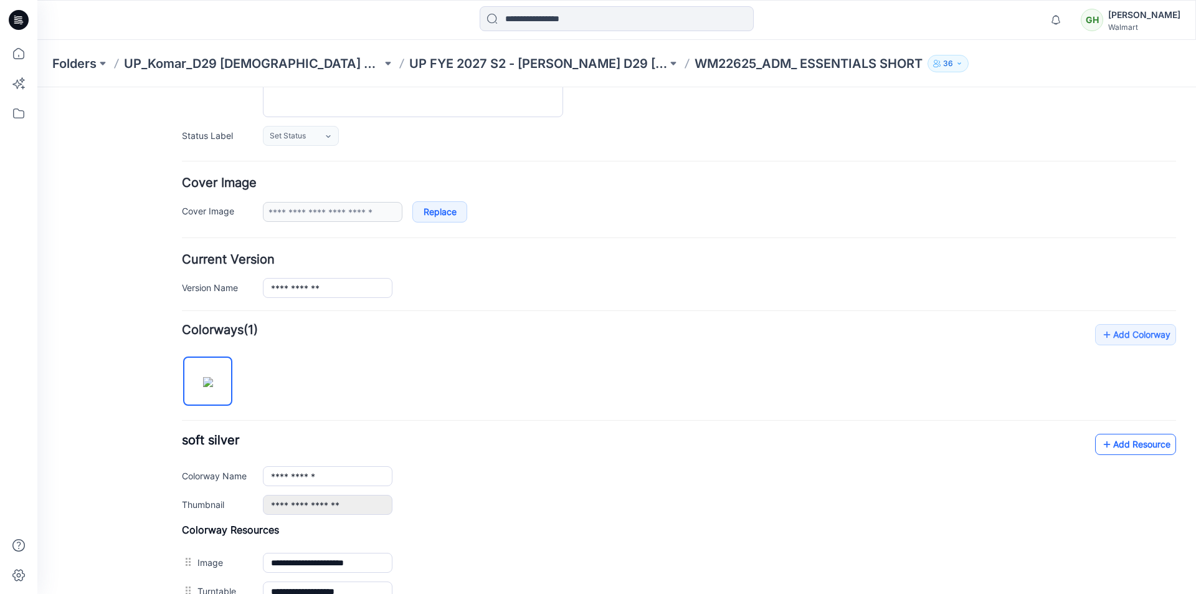
click at [1113, 446] on link "Add Resource" at bounding box center [1135, 444] width 81 height 21
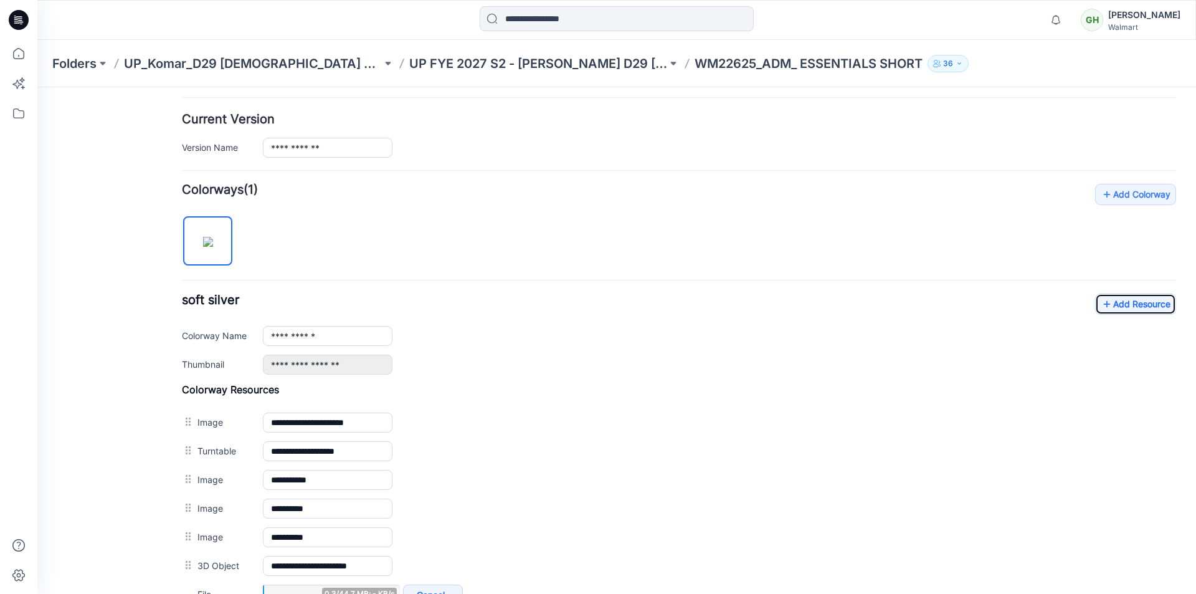
scroll to position [402, 0]
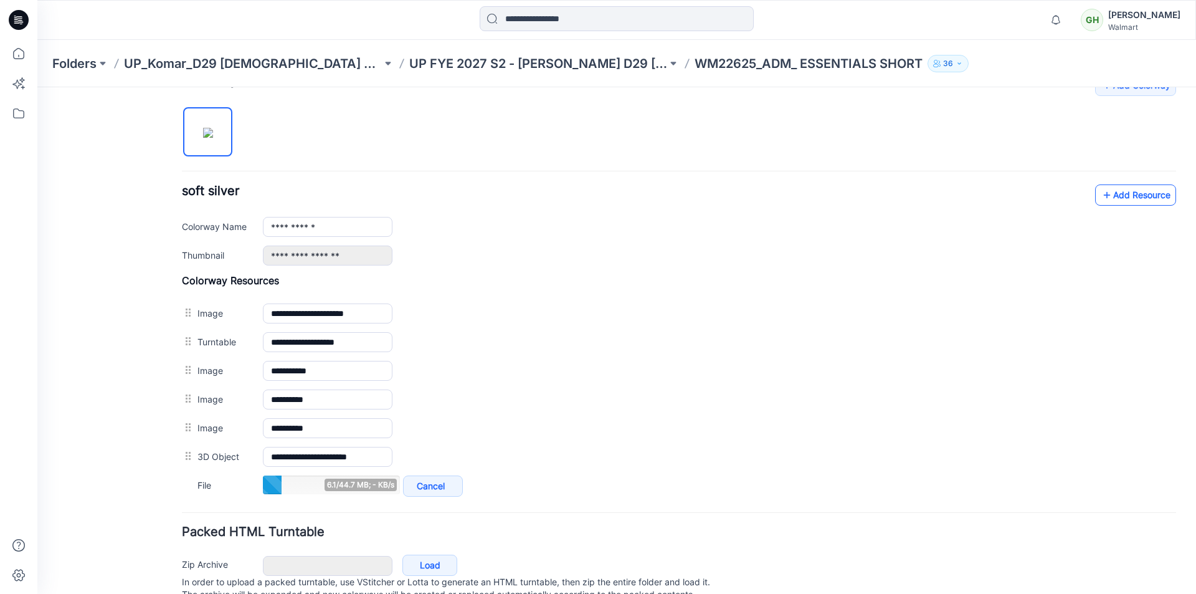
click at [1116, 198] on link "Add Resource" at bounding box center [1135, 194] width 81 height 21
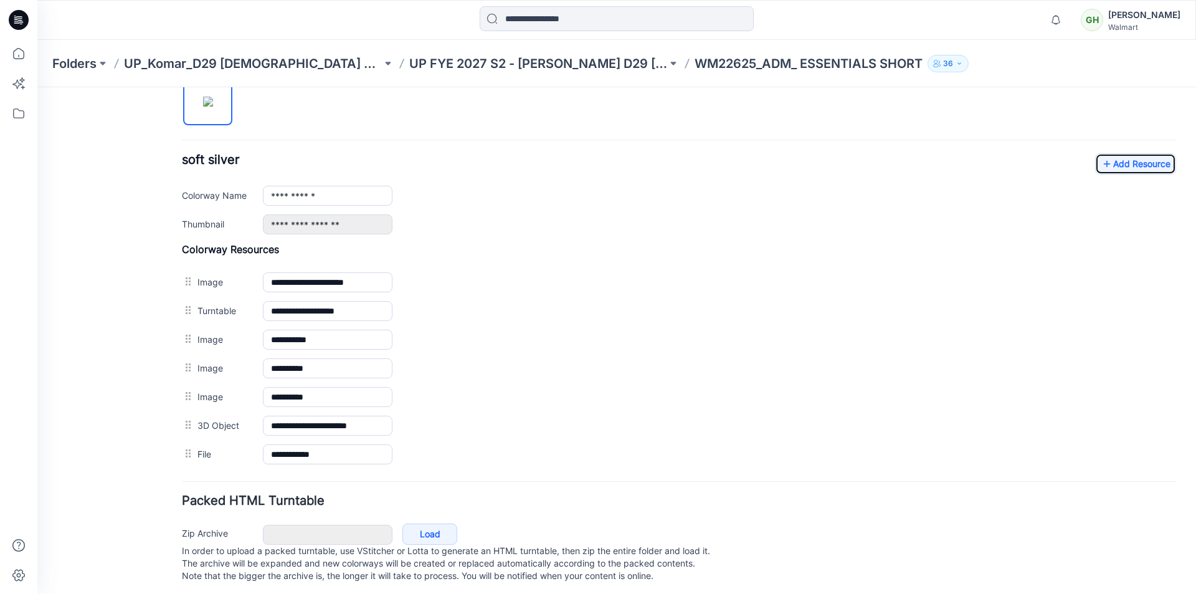
scroll to position [450, 0]
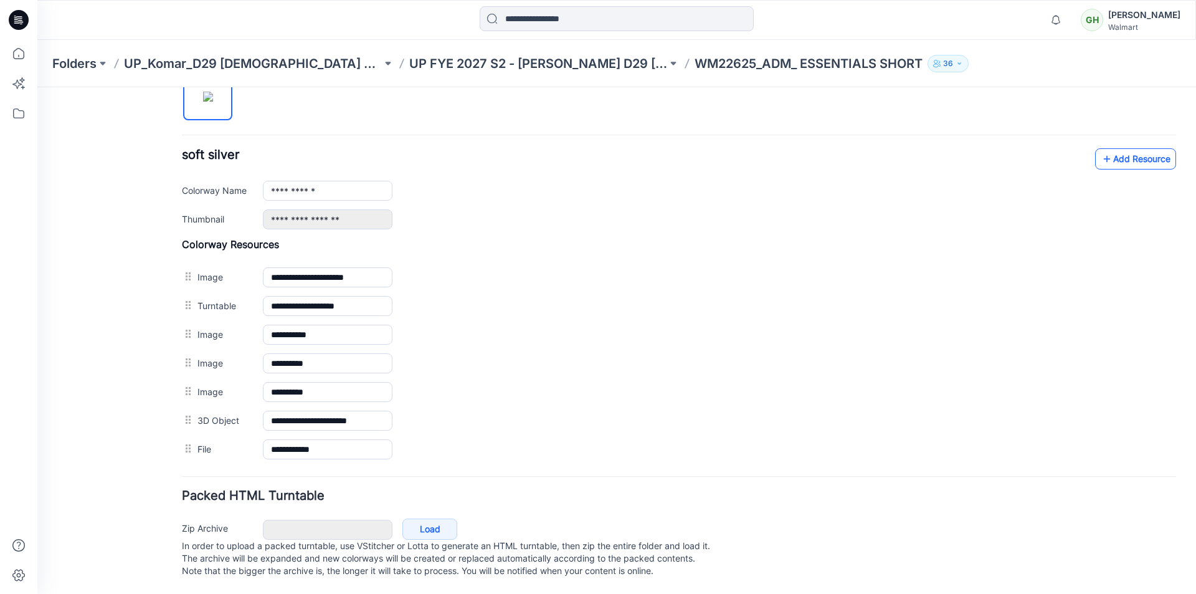
click at [1122, 148] on link "Add Resource" at bounding box center [1135, 158] width 81 height 21
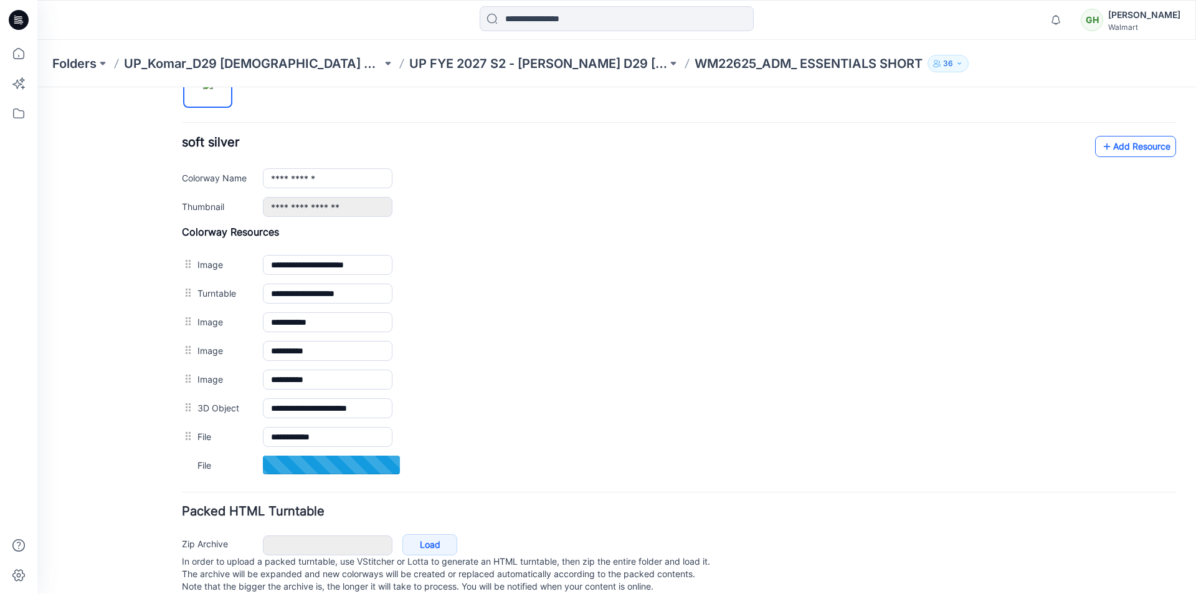
click at [1141, 155] on link "Add Resource" at bounding box center [1135, 146] width 81 height 21
click at [1123, 142] on link "Add Resource" at bounding box center [1135, 146] width 81 height 21
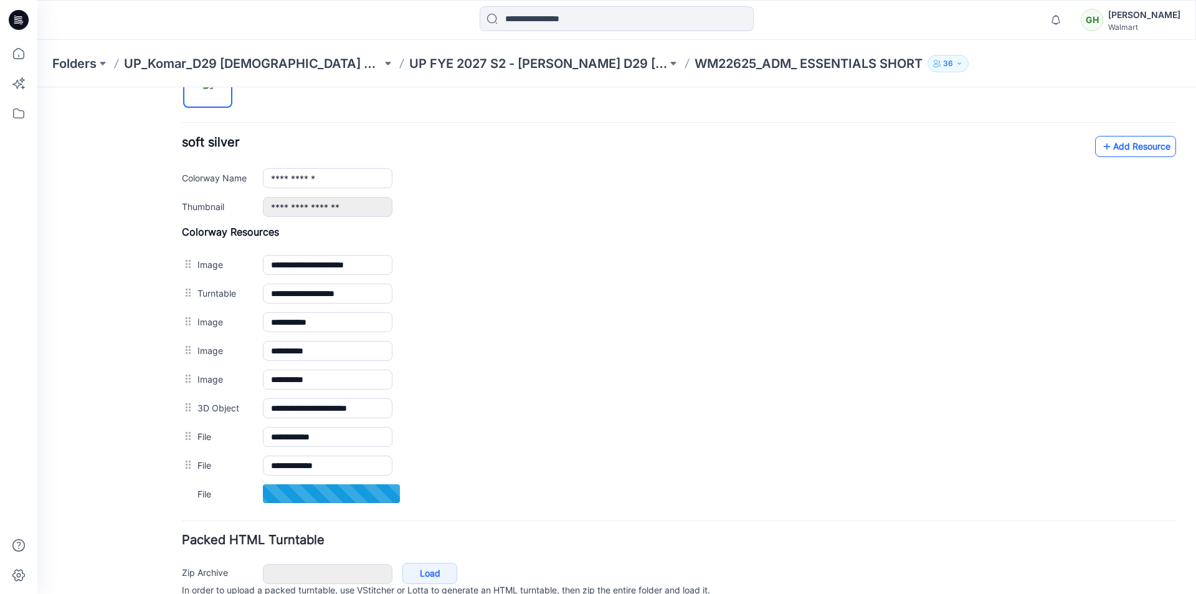
click at [1128, 148] on link "Add Resource" at bounding box center [1135, 146] width 81 height 21
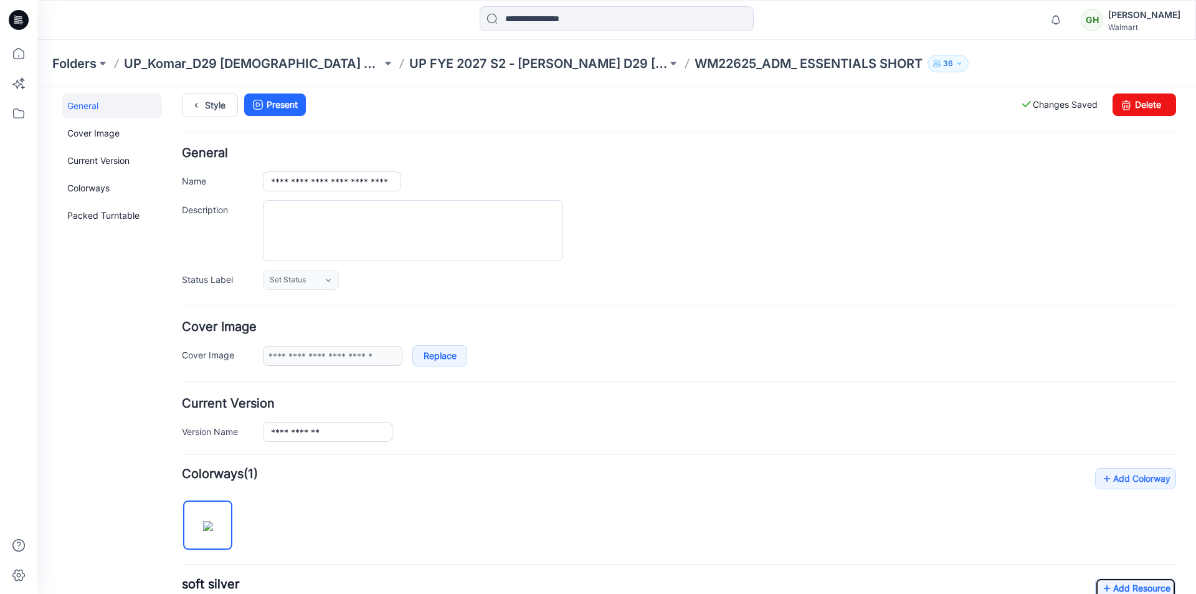
scroll to position [0, 0]
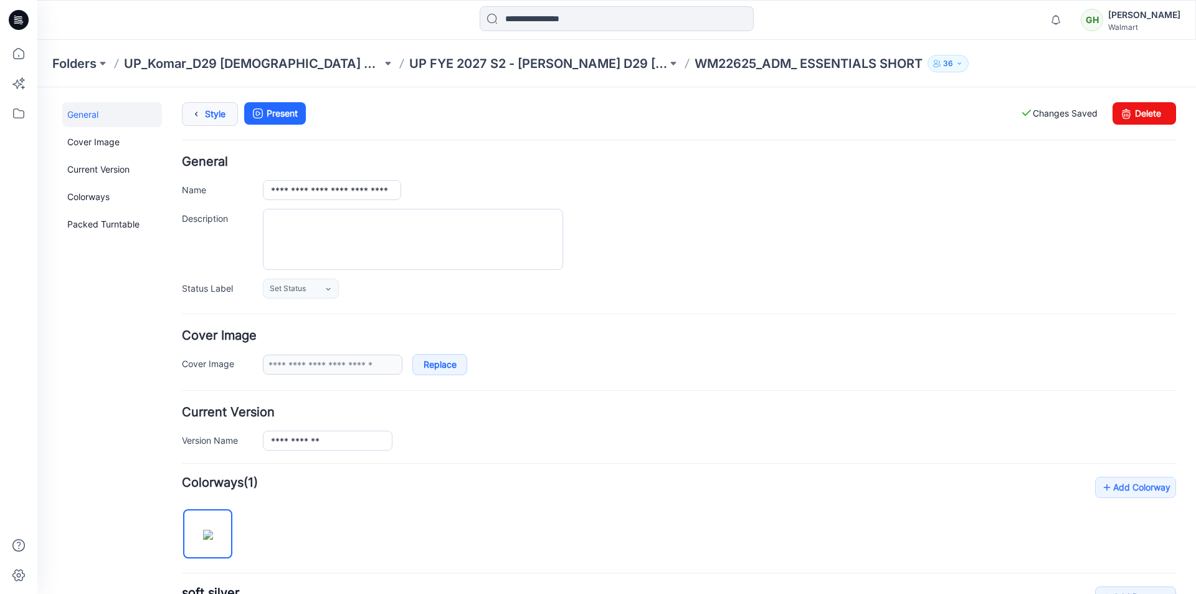
click at [212, 120] on link "Style" at bounding box center [210, 114] width 56 height 24
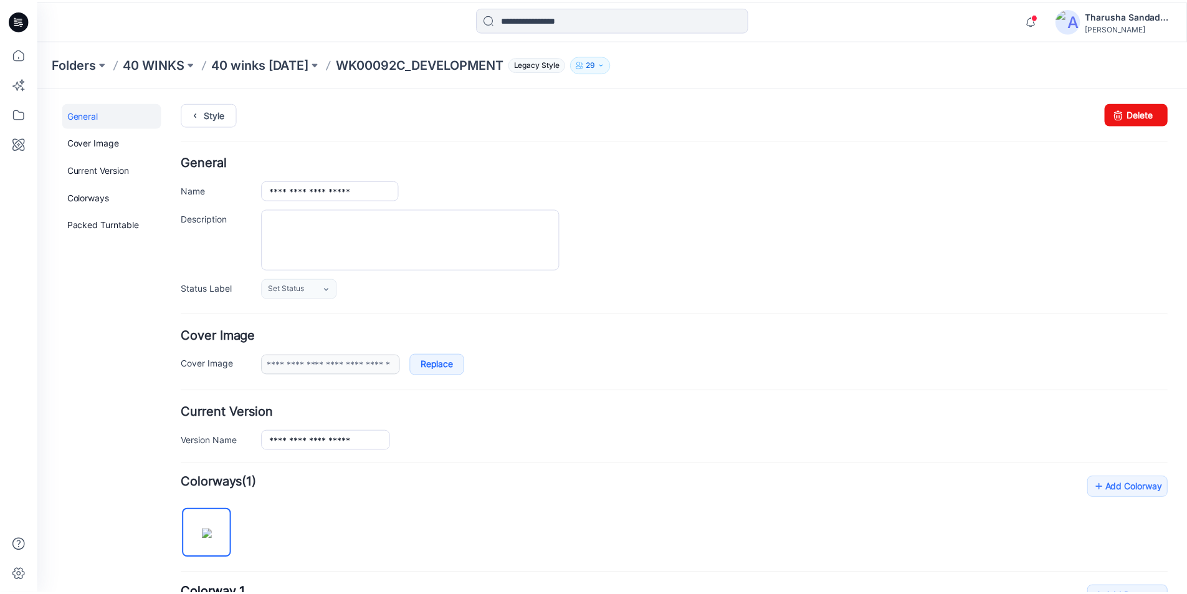
scroll to position [312, 0]
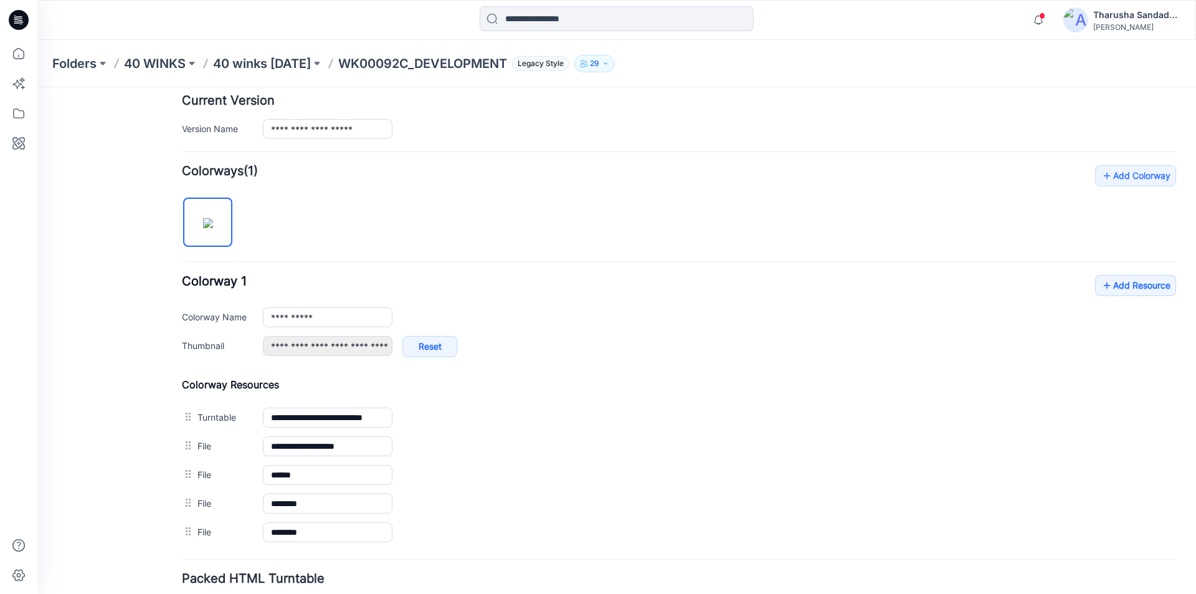
drag, startPoint x: 14, startPoint y: 22, endPoint x: 26, endPoint y: 28, distance: 12.8
click at [14, 21] on icon at bounding box center [19, 20] width 20 height 20
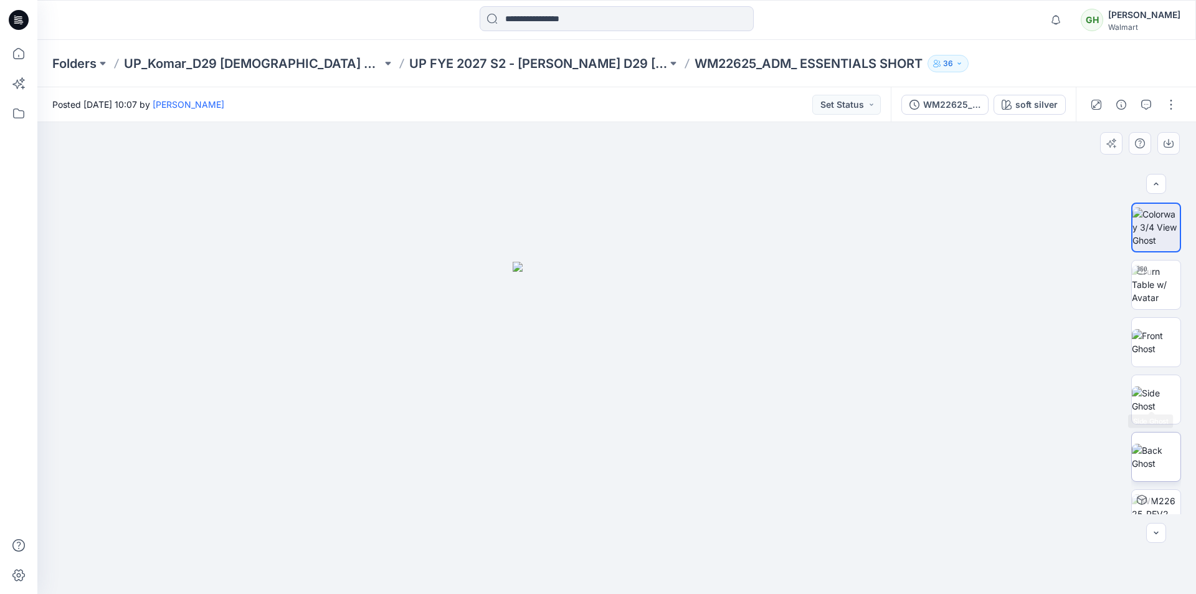
scroll to position [62, 0]
click at [962, 110] on div "WM22625_REV2" at bounding box center [951, 105] width 57 height 14
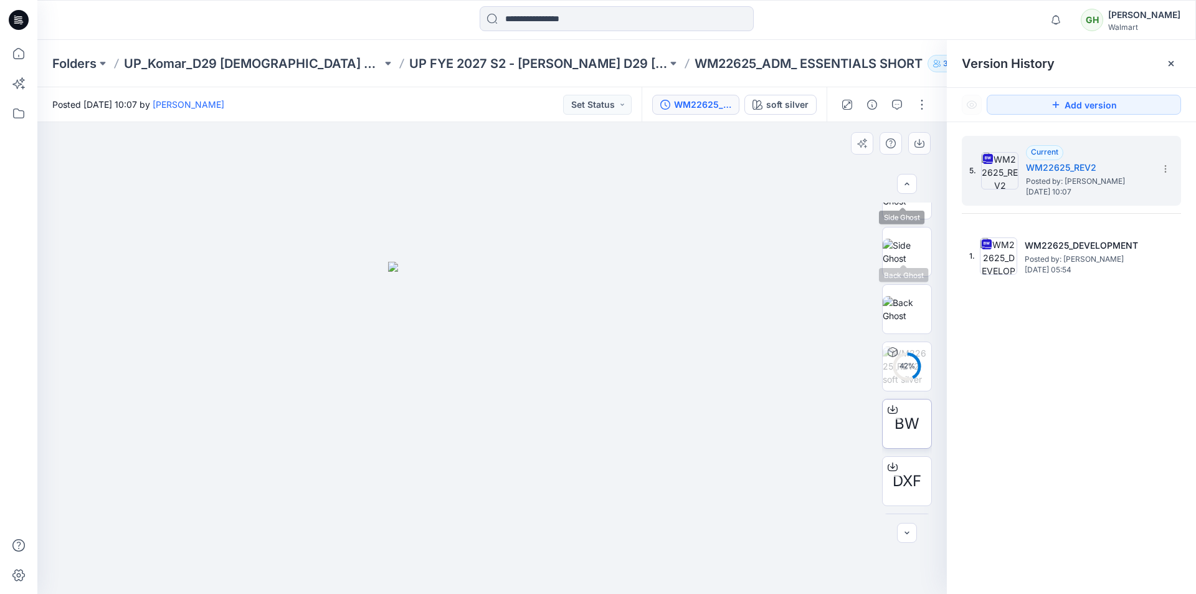
scroll to position [254, 0]
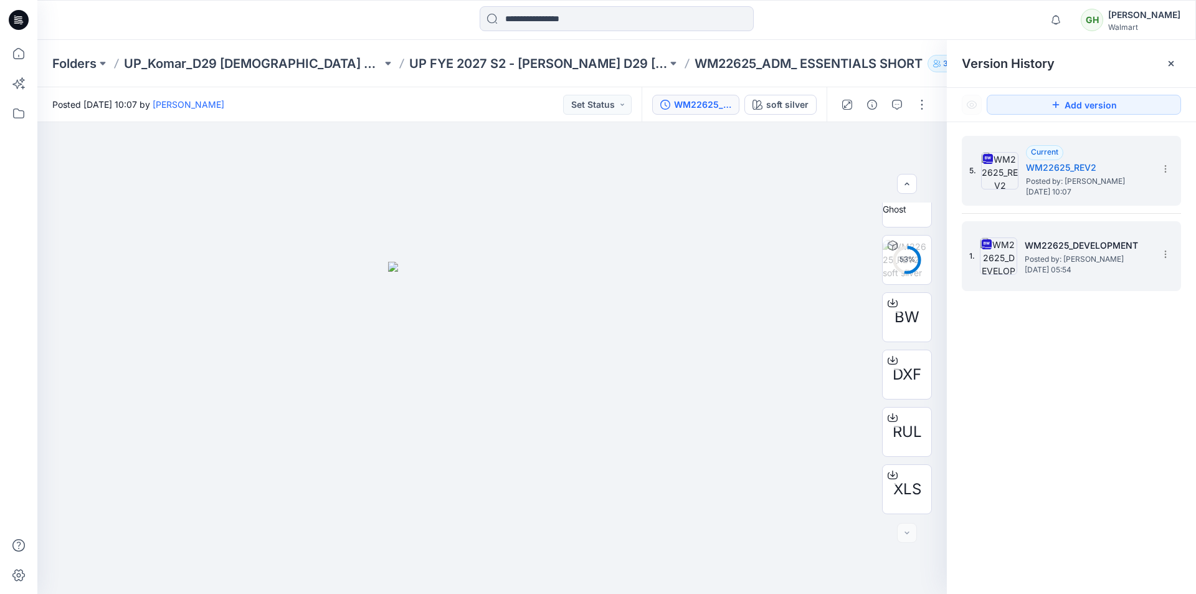
click at [1077, 260] on span "Posted by: [PERSON_NAME]" at bounding box center [1087, 259] width 125 height 12
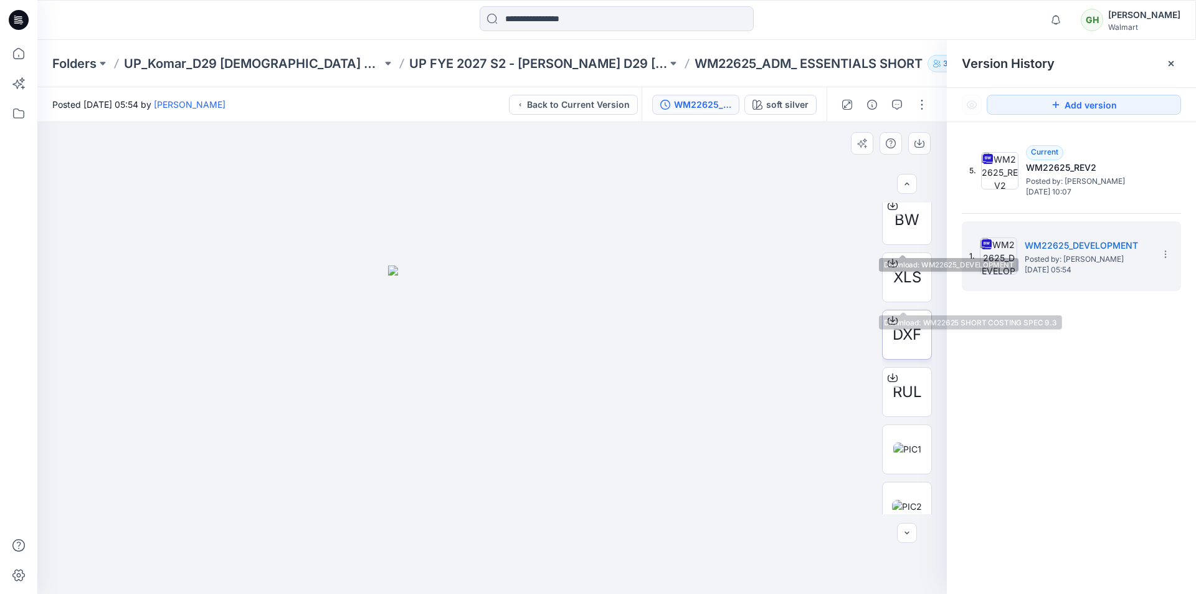
scroll to position [369, 0]
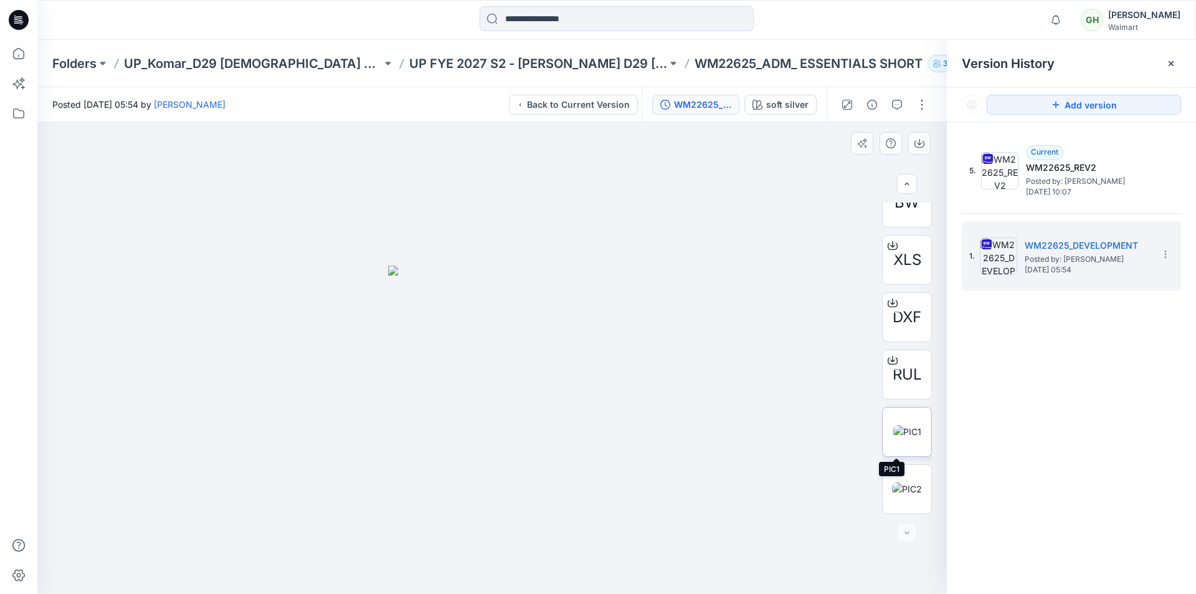
click at [922, 433] on img at bounding box center [907, 431] width 28 height 13
click at [925, 109] on button "button" at bounding box center [922, 105] width 20 height 20
click at [935, 33] on div "Notifications Your style WM22625_ADM_ ESSENTIALS SHORT has been updated with WM…" at bounding box center [616, 19] width 1158 height 27
click at [895, 428] on img at bounding box center [907, 431] width 28 height 13
click at [904, 482] on img at bounding box center [907, 488] width 30 height 13
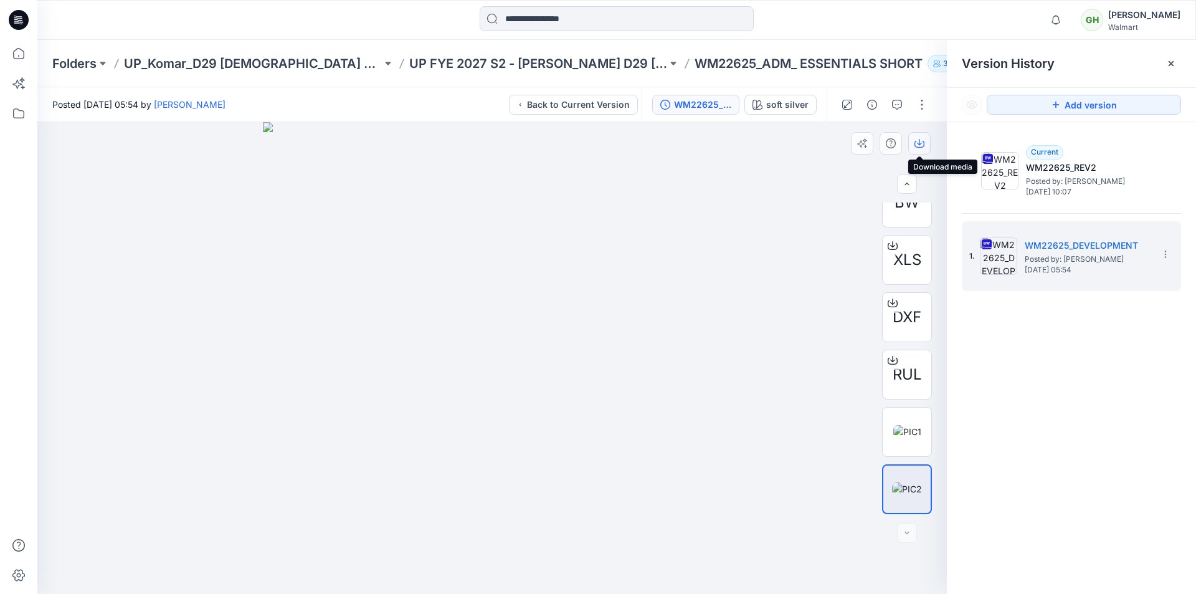
click at [914, 142] on button "button" at bounding box center [919, 143] width 22 height 22
click at [910, 427] on img at bounding box center [907, 431] width 28 height 13
click at [916, 146] on icon "button" at bounding box center [920, 143] width 10 height 10
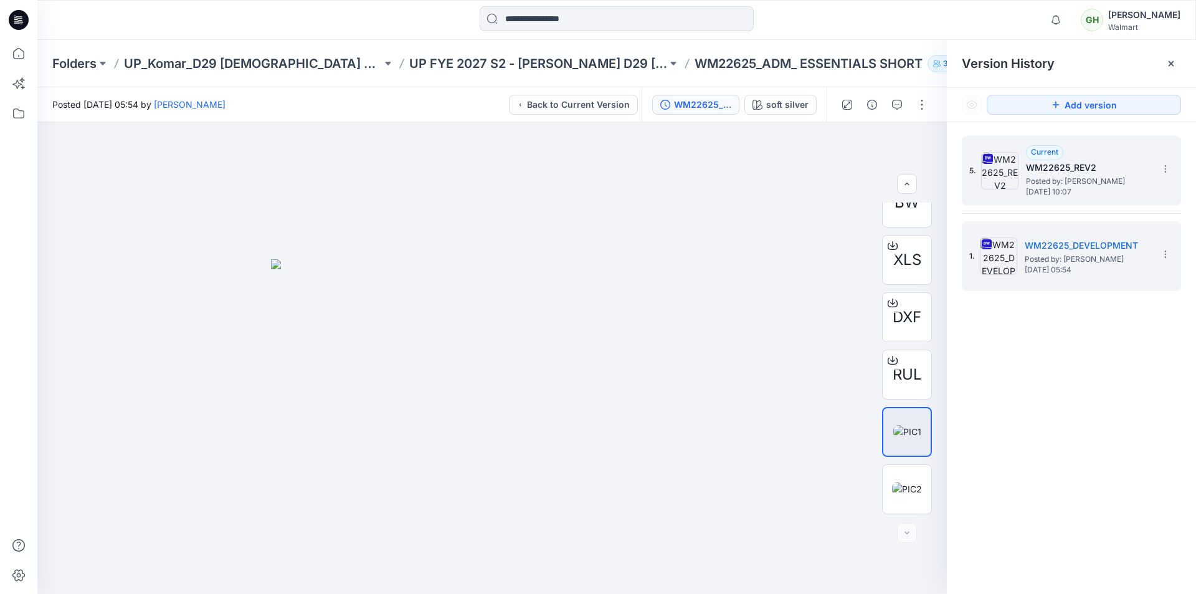
click at [1072, 179] on span "Posted by: Gayan Hettiarachchi" at bounding box center [1088, 181] width 125 height 12
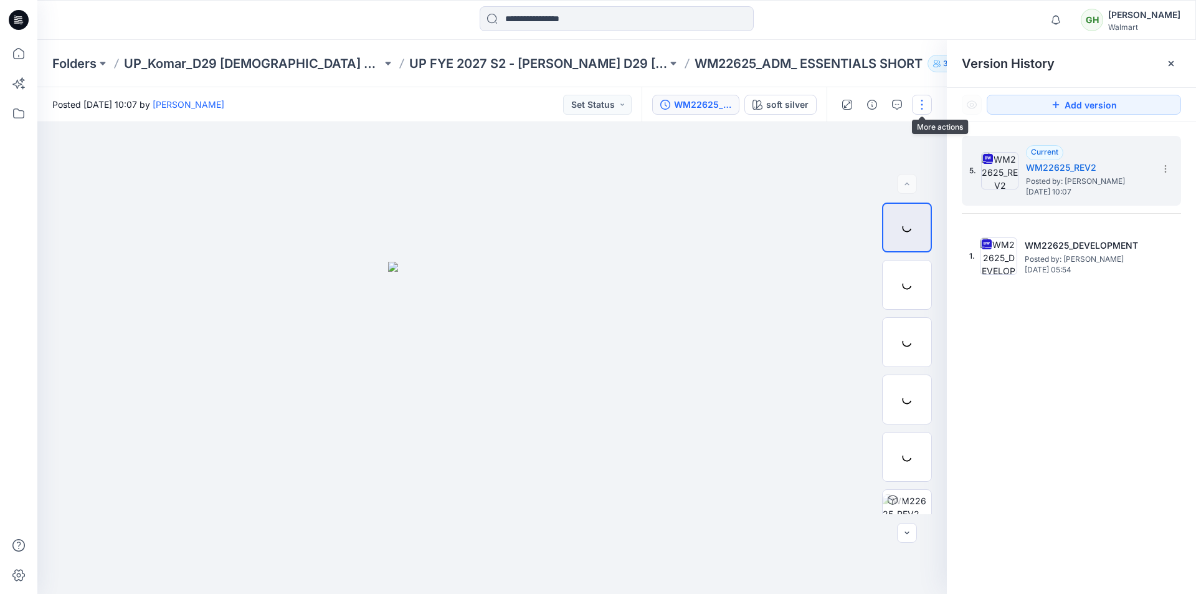
click at [917, 107] on button "button" at bounding box center [922, 105] width 20 height 20
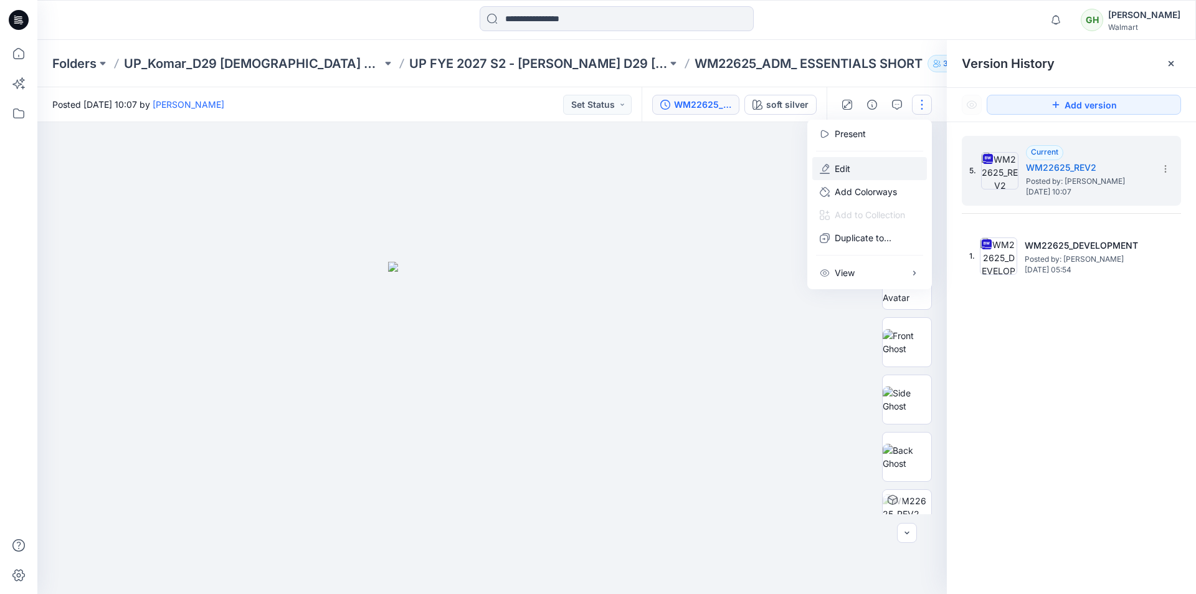
click at [841, 169] on p "Edit" at bounding box center [843, 168] width 16 height 13
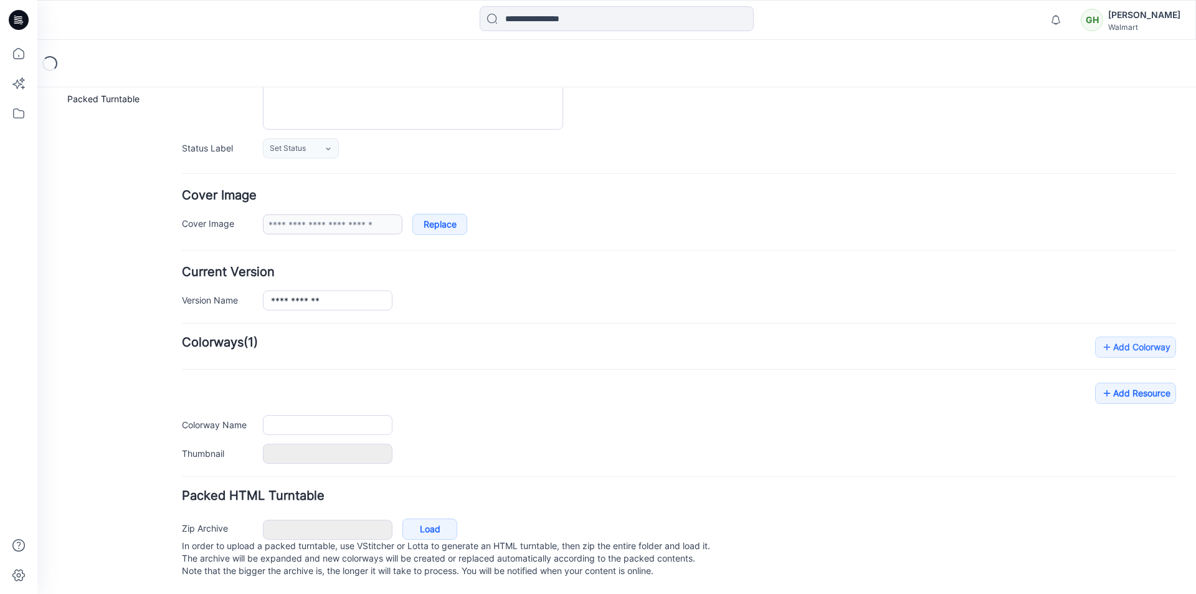
type input "**********"
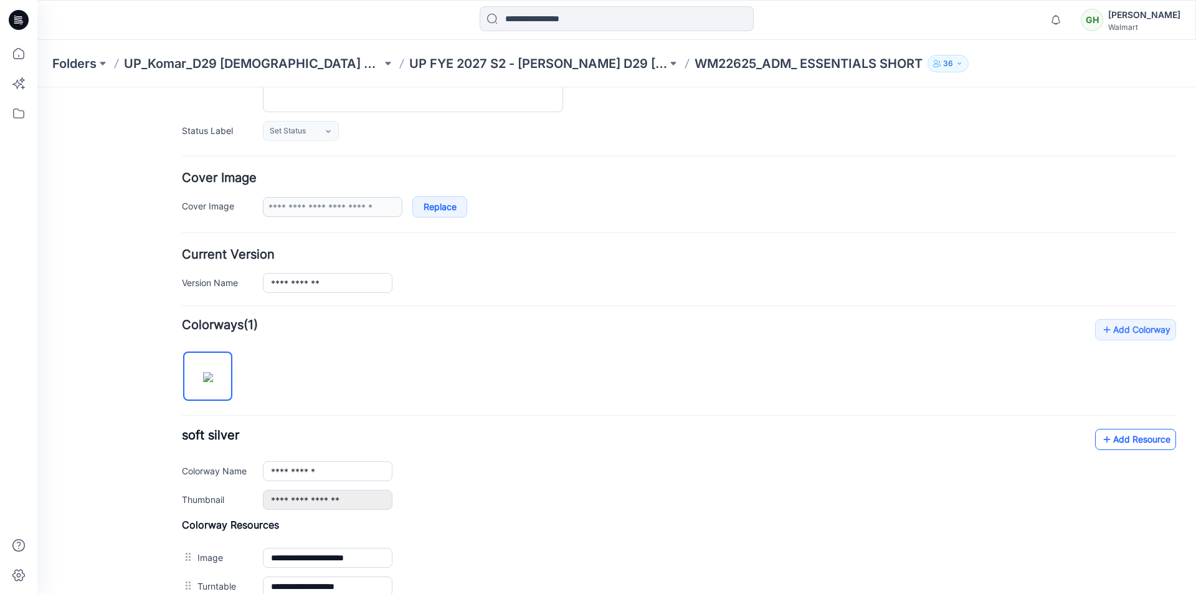
click at [1115, 443] on link "Add Resource" at bounding box center [1135, 439] width 81 height 21
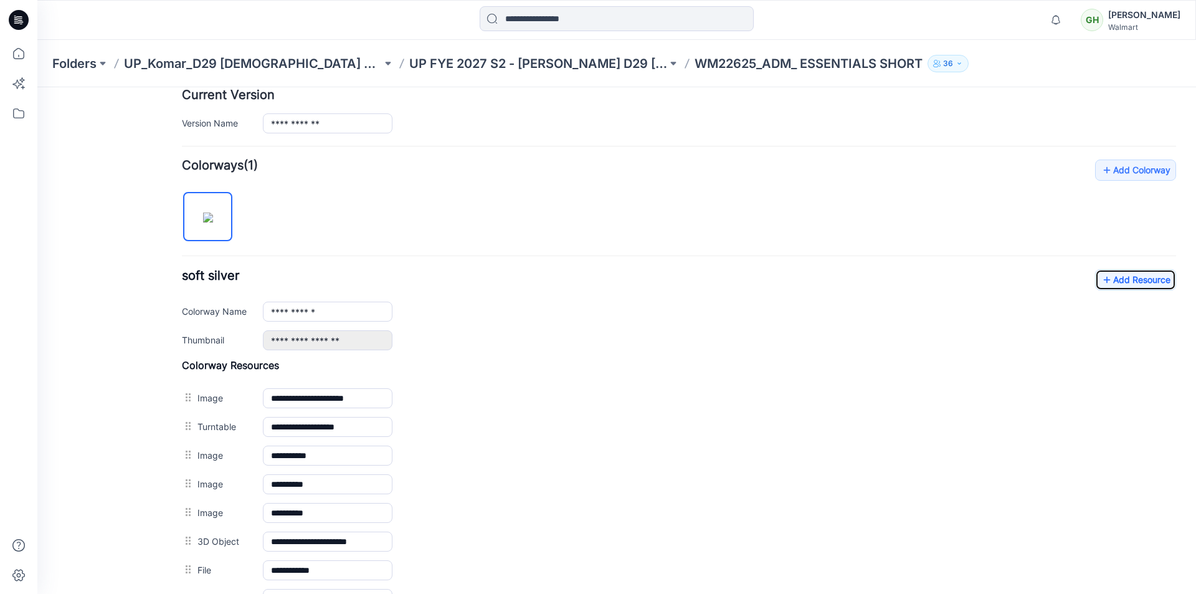
scroll to position [315, 0]
click at [1119, 283] on link "Add Resource" at bounding box center [1135, 281] width 81 height 21
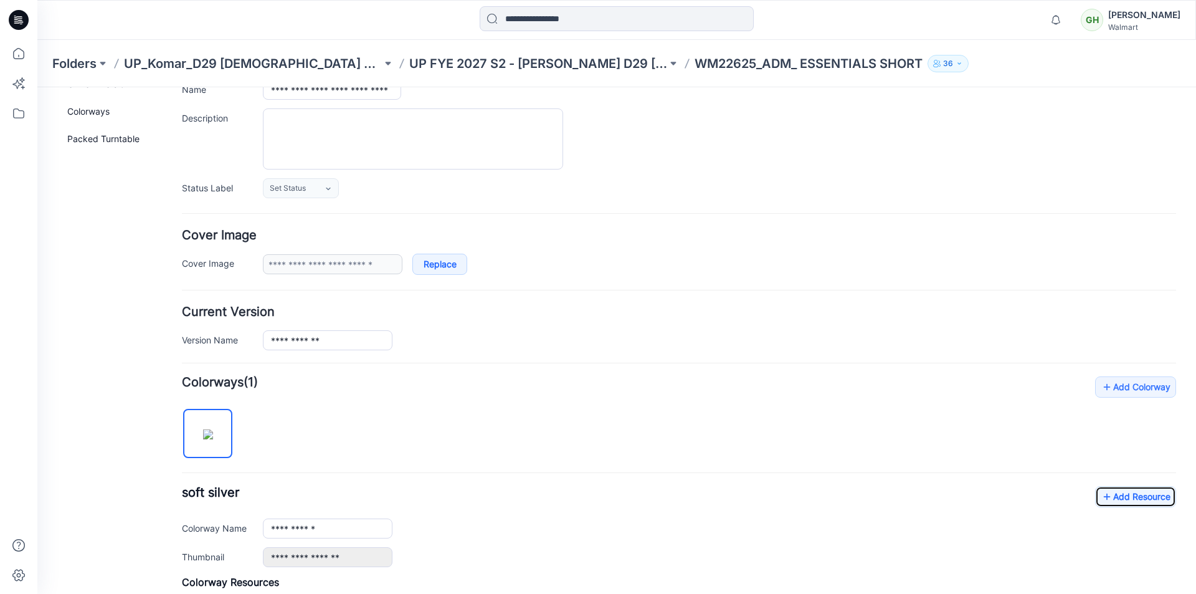
scroll to position [0, 0]
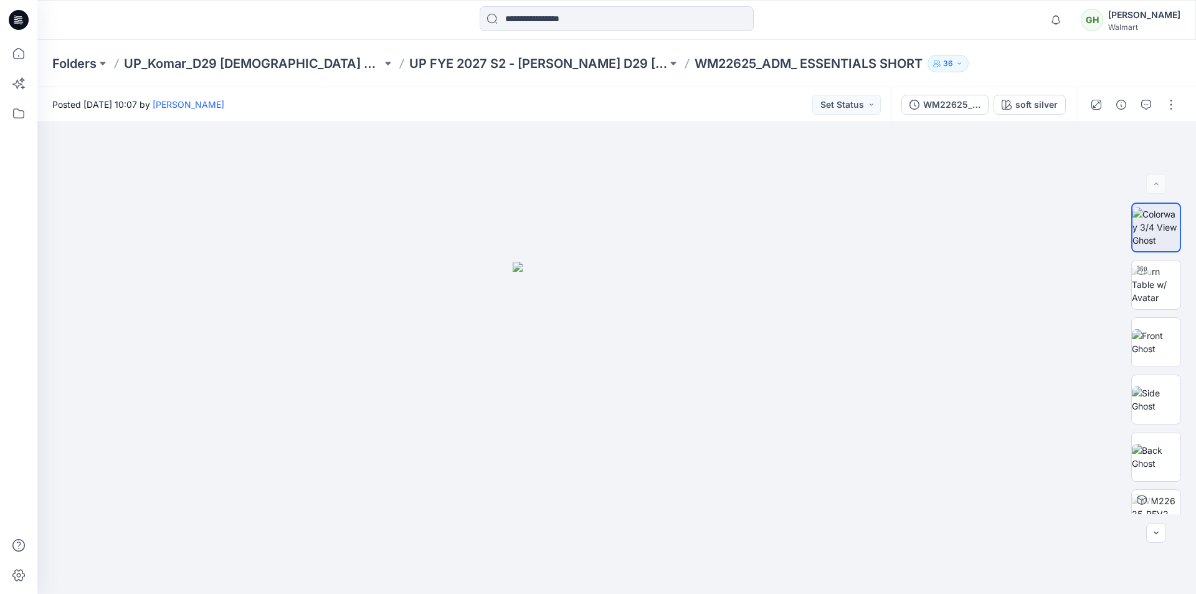
click at [20, 21] on icon at bounding box center [19, 20] width 20 height 20
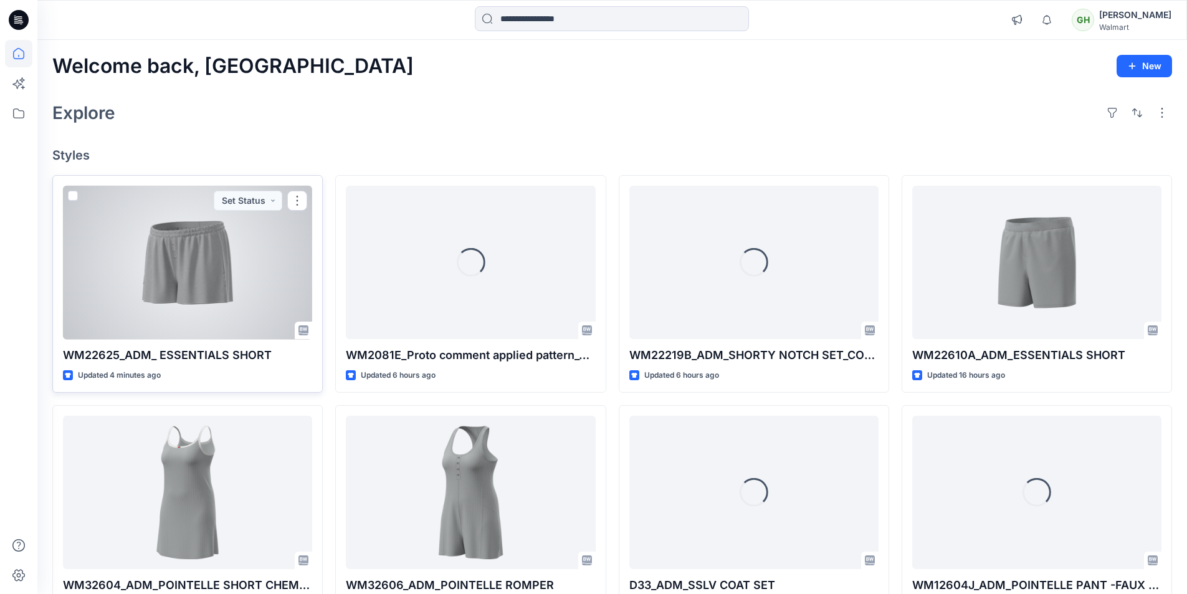
click at [233, 292] on div at bounding box center [187, 263] width 249 height 154
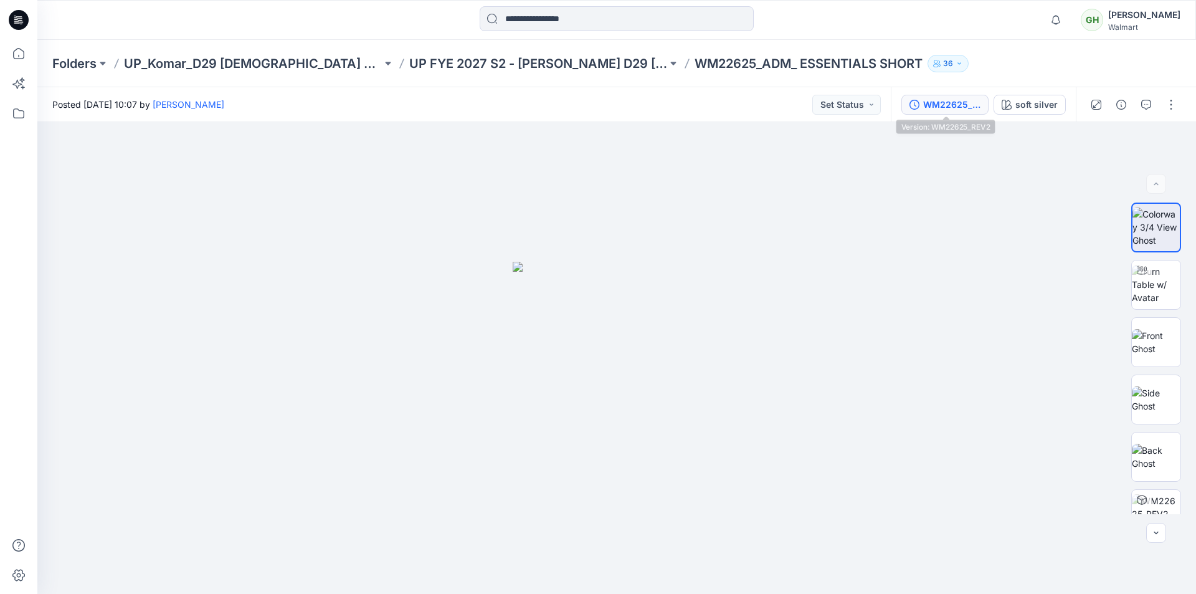
click at [942, 103] on div "WM22625_REV2" at bounding box center [951, 105] width 57 height 14
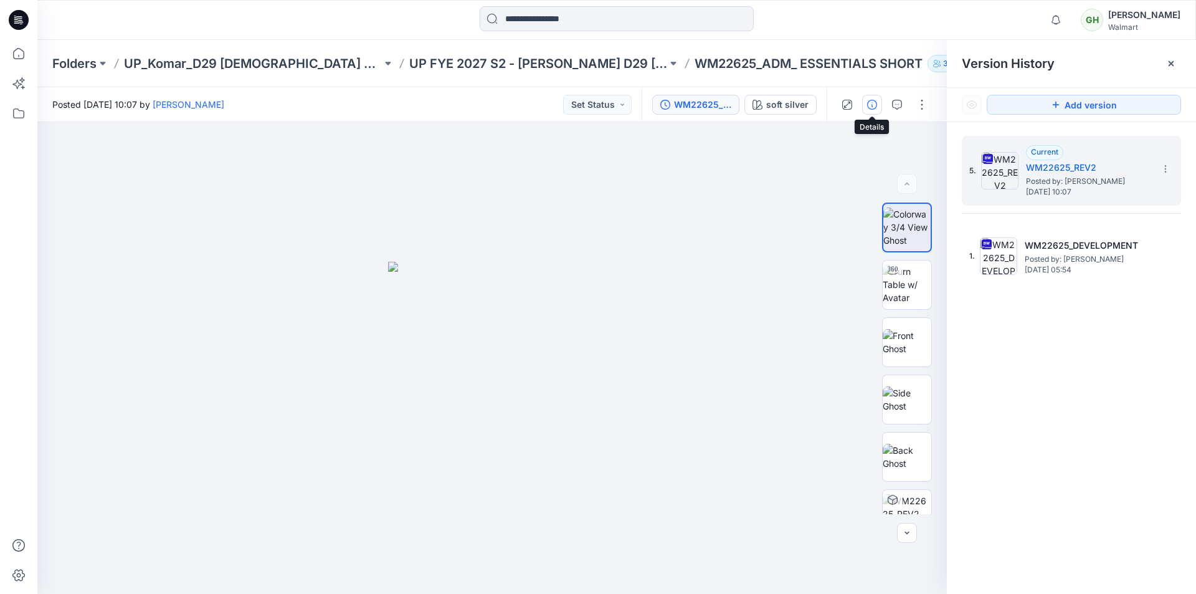
click at [879, 105] on button "button" at bounding box center [872, 105] width 20 height 20
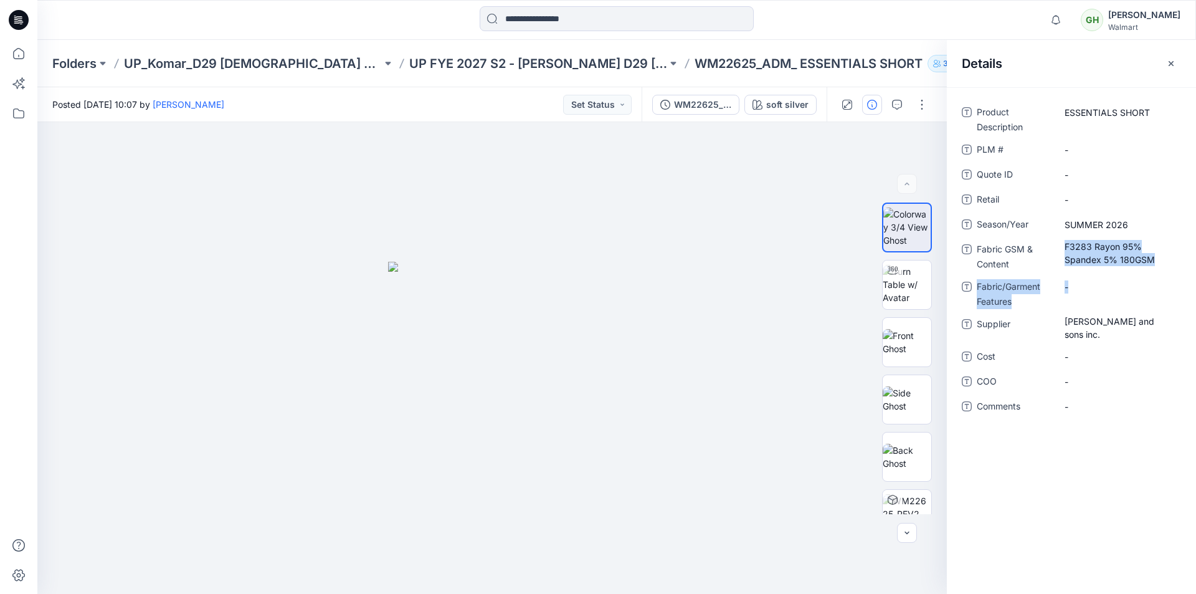
drag, startPoint x: 1080, startPoint y: 249, endPoint x: 1196, endPoint y: 286, distance: 121.0
click at [1196, 287] on div "Product Description ESSENTIALS SHORT PLM # - Quote ID - Retail - Season/Year SU…" at bounding box center [1071, 266] width 249 height 329
click at [1107, 84] on div "Details" at bounding box center [1071, 63] width 249 height 47
drag, startPoint x: 1064, startPoint y: 249, endPoint x: 1152, endPoint y: 262, distance: 89.4
click at [1152, 262] on div "F3283 Rayon 95% Spandex 5% 180GSM" at bounding box center [1119, 252] width 125 height 27
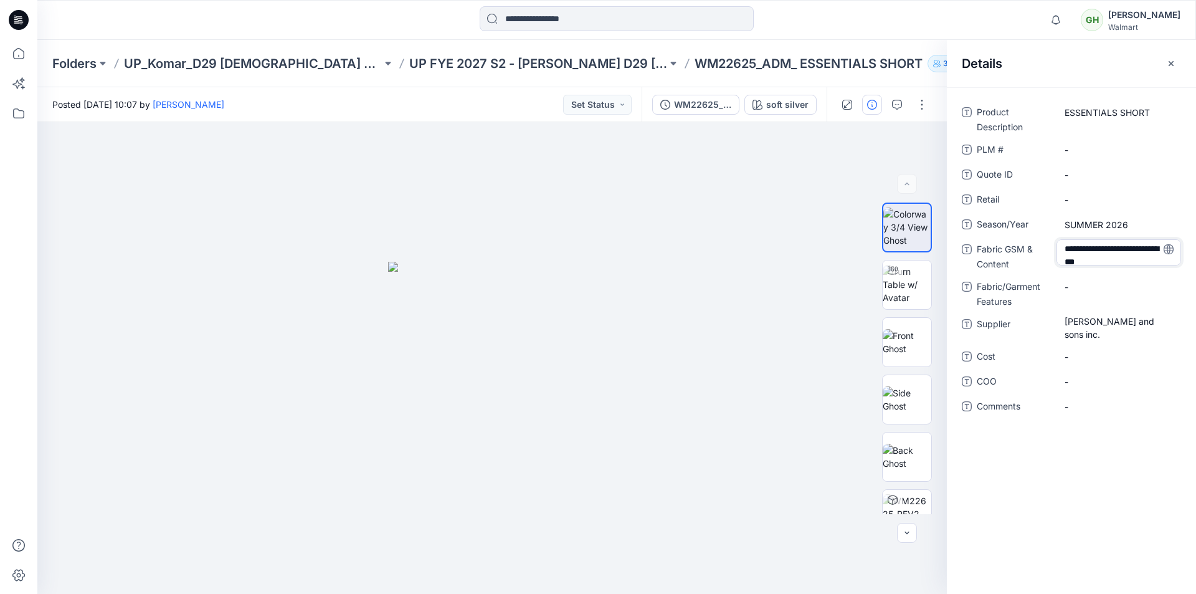
type textarea "**********"
click at [1087, 77] on div "Details" at bounding box center [1071, 63] width 249 height 47
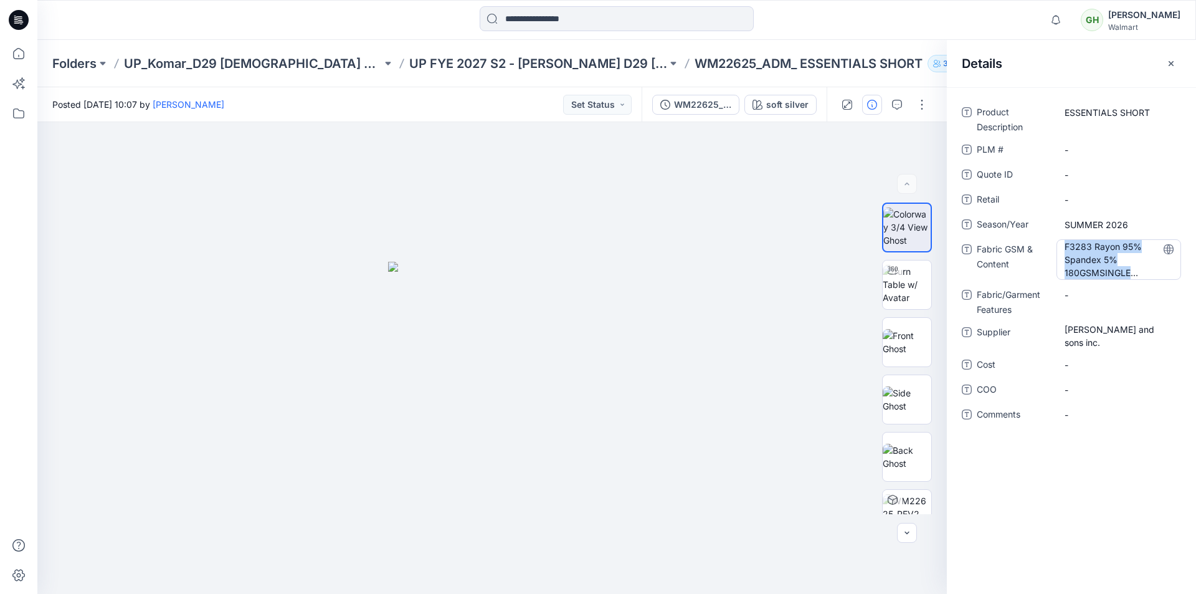
drag, startPoint x: 1067, startPoint y: 248, endPoint x: 1138, endPoint y: 275, distance: 75.9
click at [1138, 275] on div "F3283 Rayon 95% Spandex 5% 180GSMSINGLE JERSEY_MODAL 95%,APANDEX5%_180GSM" at bounding box center [1119, 259] width 125 height 40
click at [1138, 272] on textarea "**********" at bounding box center [1119, 258] width 125 height 39
type textarea "*"
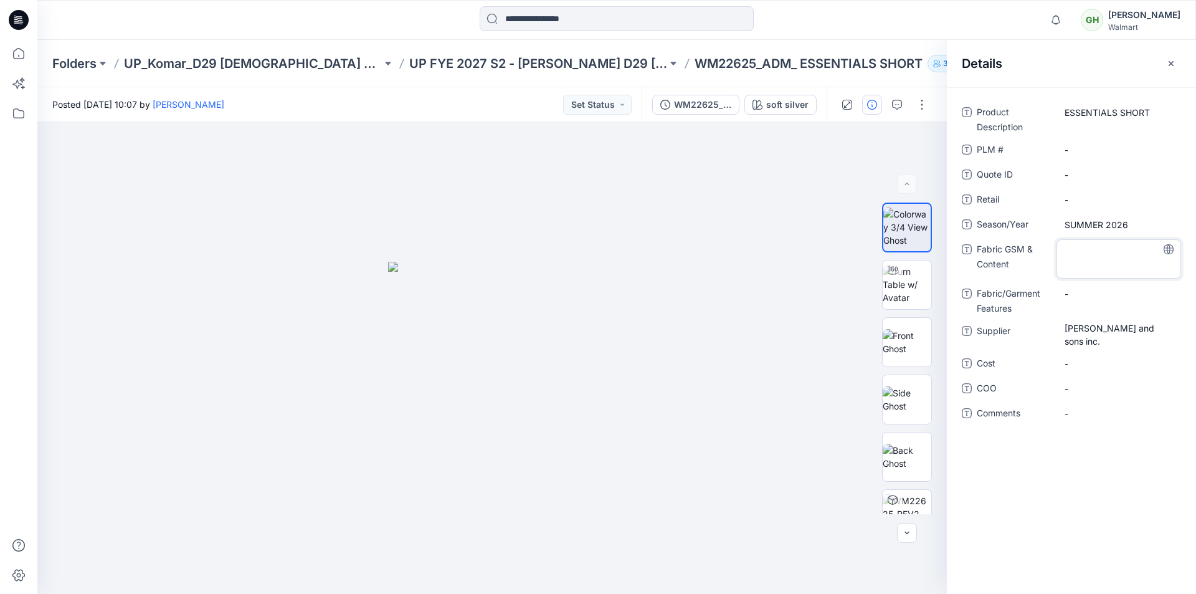
type textarea "**********"
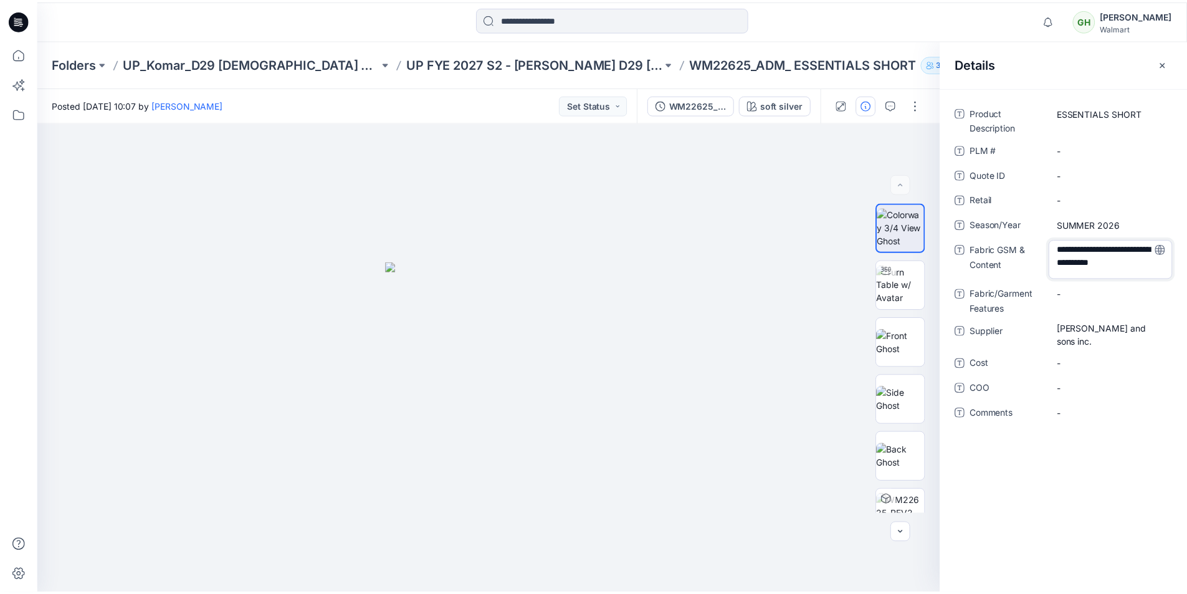
scroll to position [16, 0]
click at [1094, 79] on div "Details" at bounding box center [1071, 63] width 249 height 47
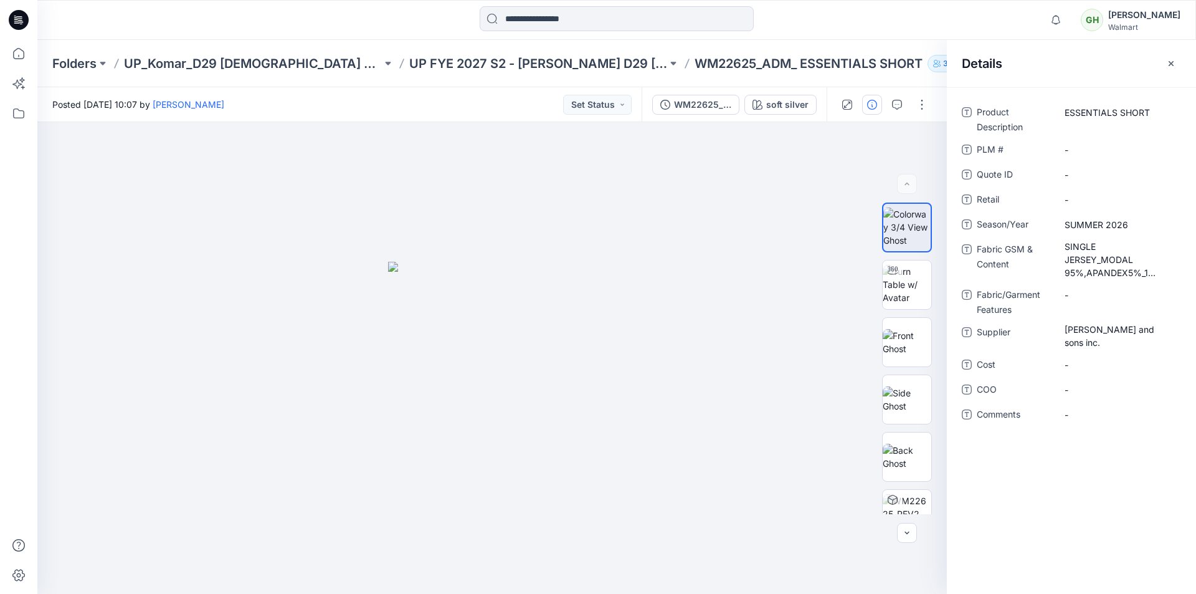
click at [27, 22] on icon at bounding box center [19, 20] width 20 height 20
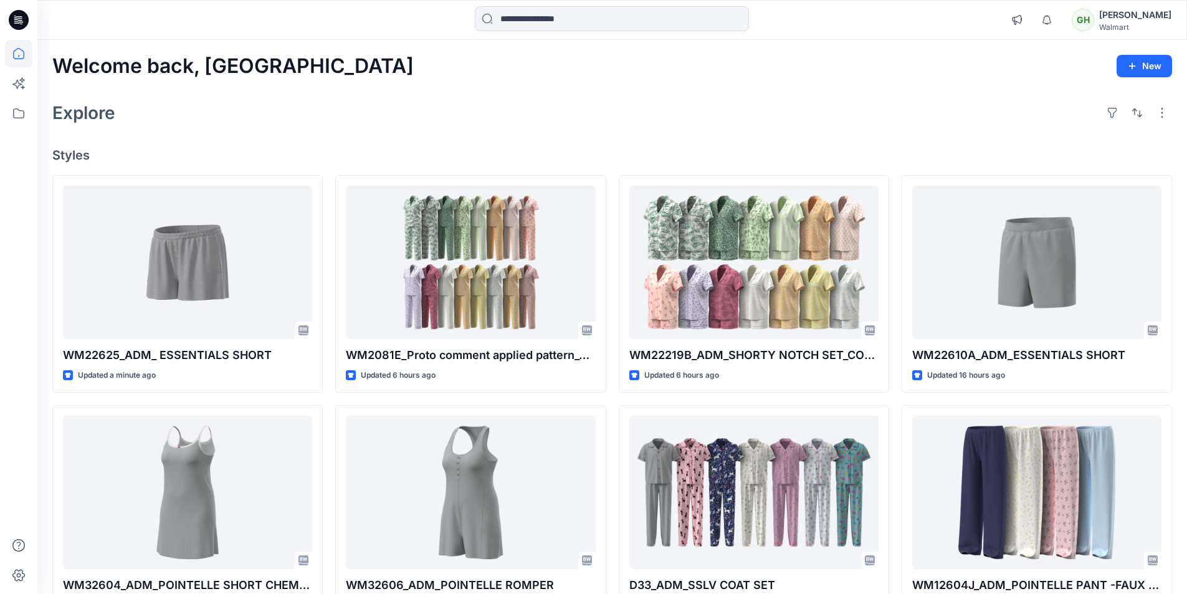
click at [26, 13] on icon at bounding box center [19, 20] width 20 height 40
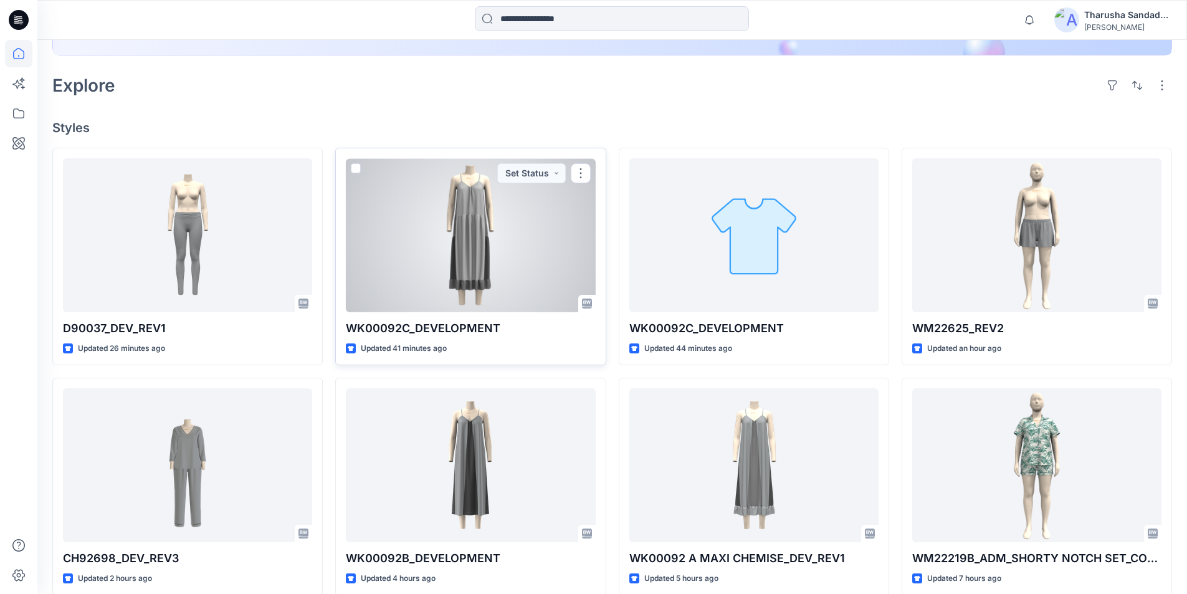
scroll to position [312, 0]
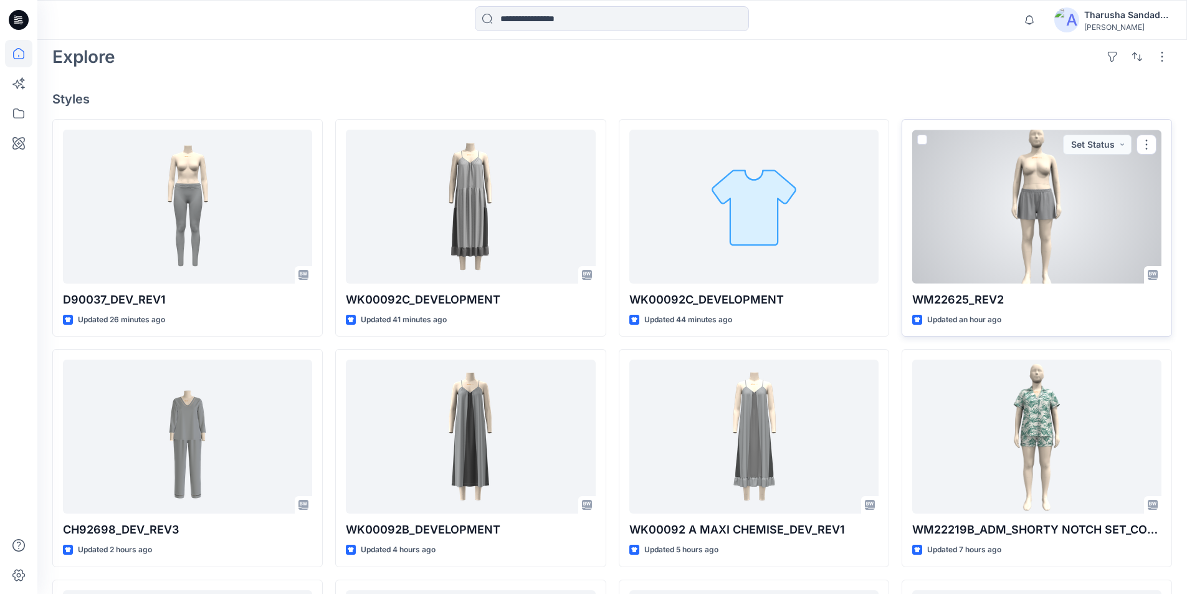
click at [1029, 192] on div at bounding box center [1036, 207] width 249 height 154
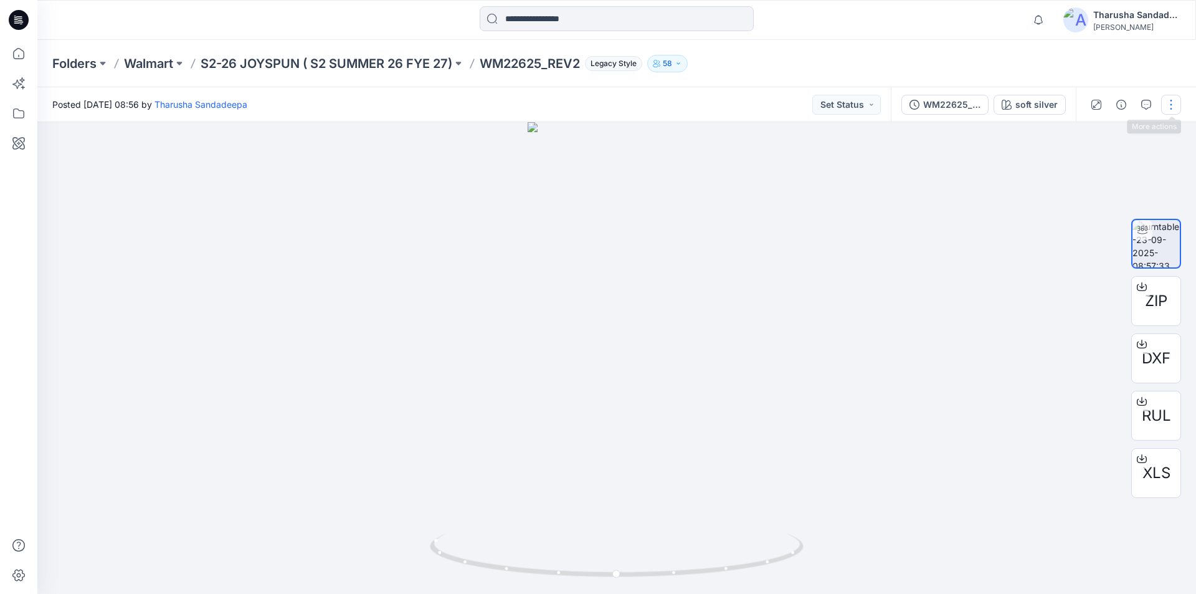
click at [1173, 102] on button "button" at bounding box center [1171, 105] width 20 height 20
click at [1123, 131] on button "Edit" at bounding box center [1119, 133] width 115 height 23
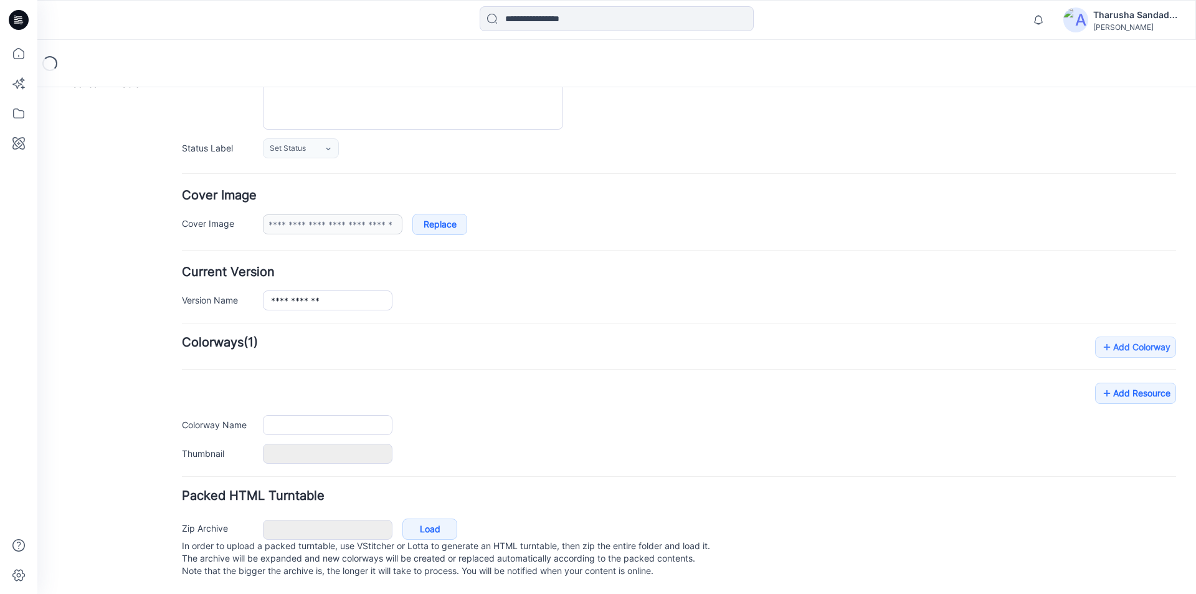
type input "**********"
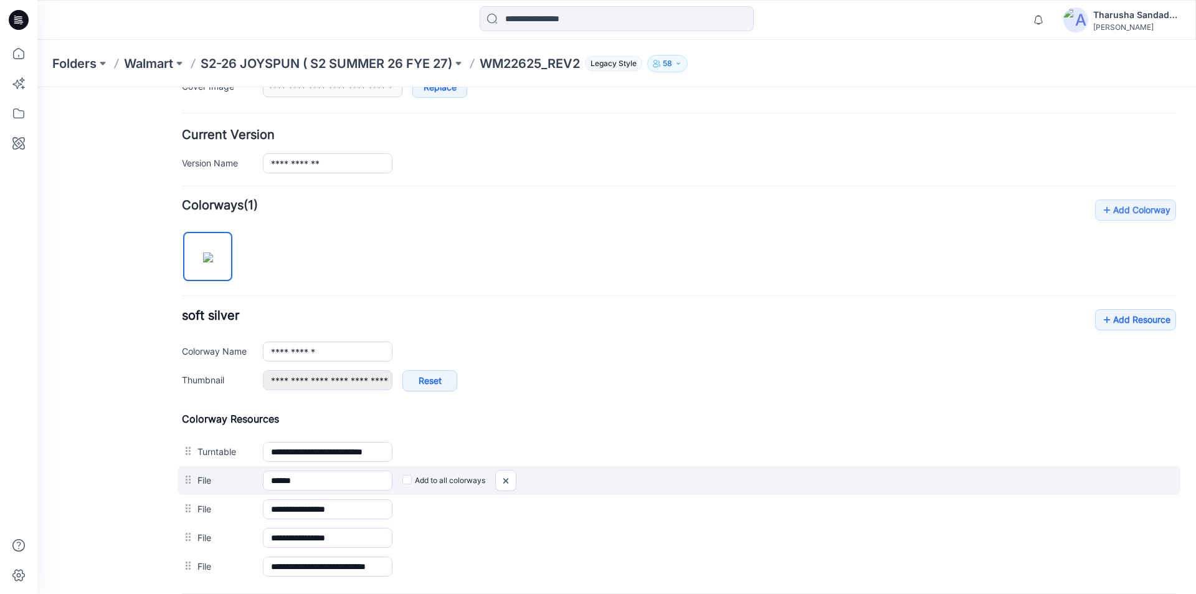
scroll to position [407, 0]
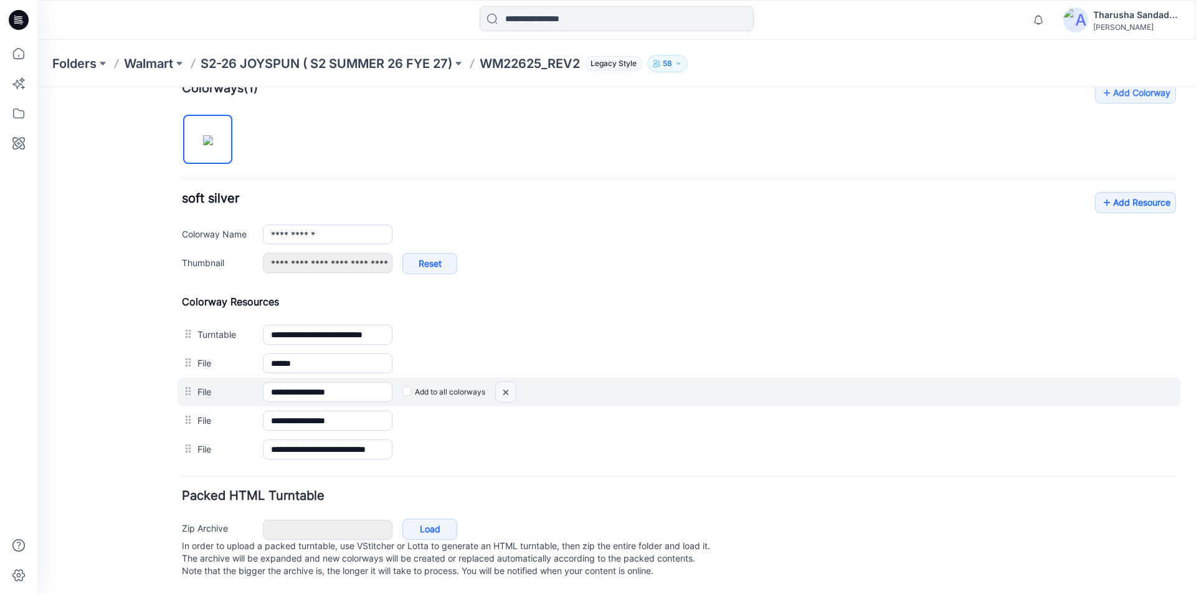
click at [509, 382] on img at bounding box center [506, 392] width 20 height 21
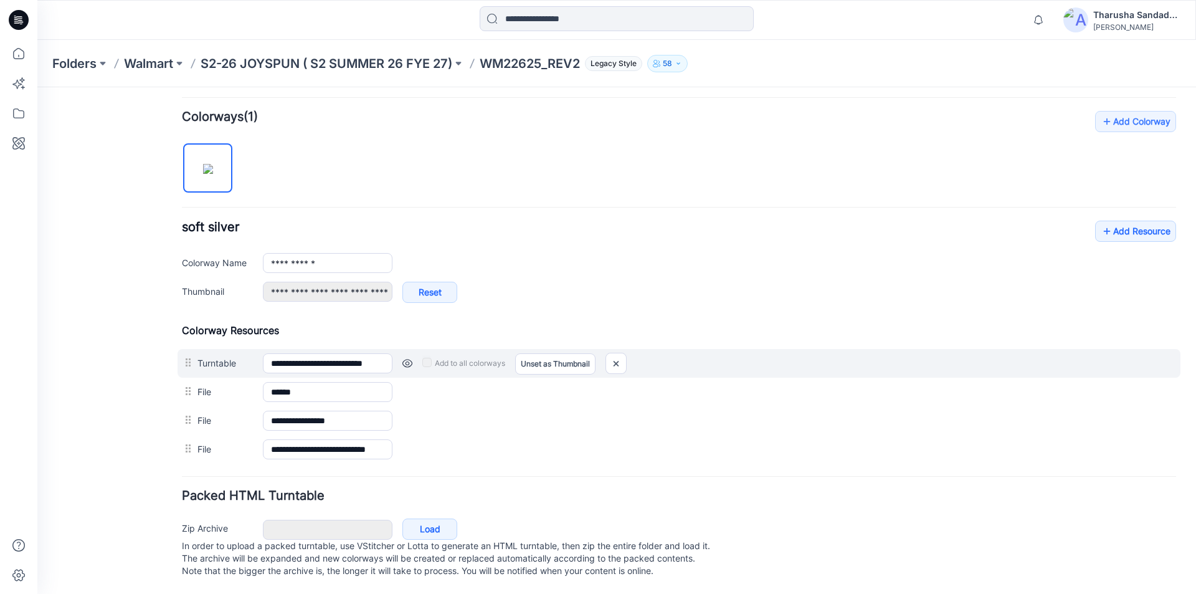
scroll to position [378, 0]
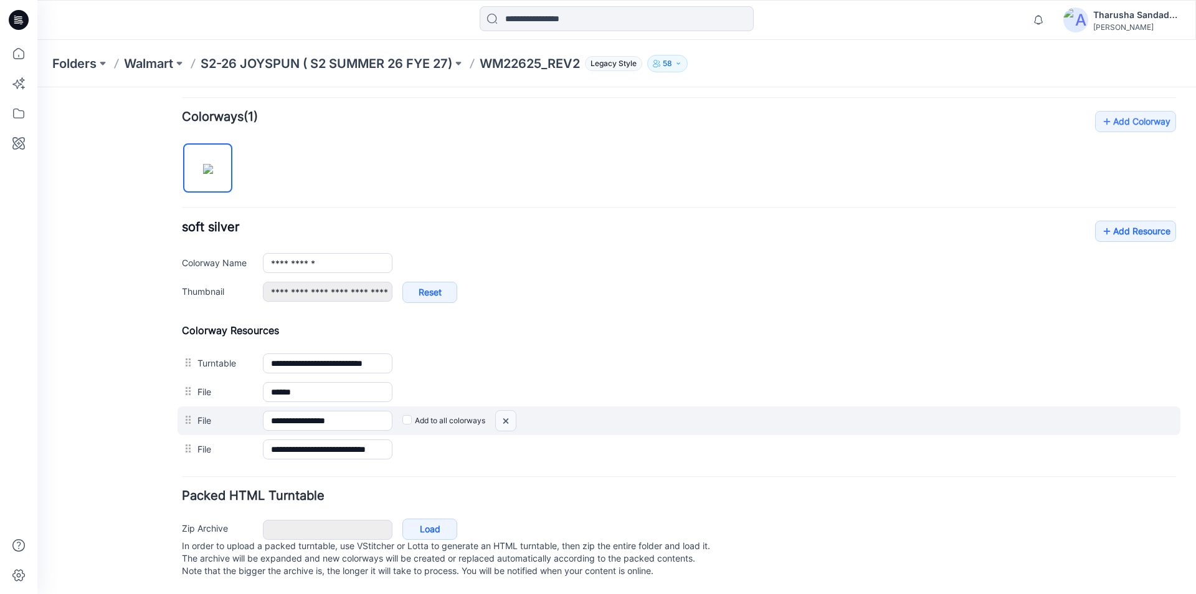
drag, startPoint x: 511, startPoint y: 411, endPoint x: 690, endPoint y: 157, distance: 310.8
click at [511, 411] on img at bounding box center [506, 421] width 20 height 21
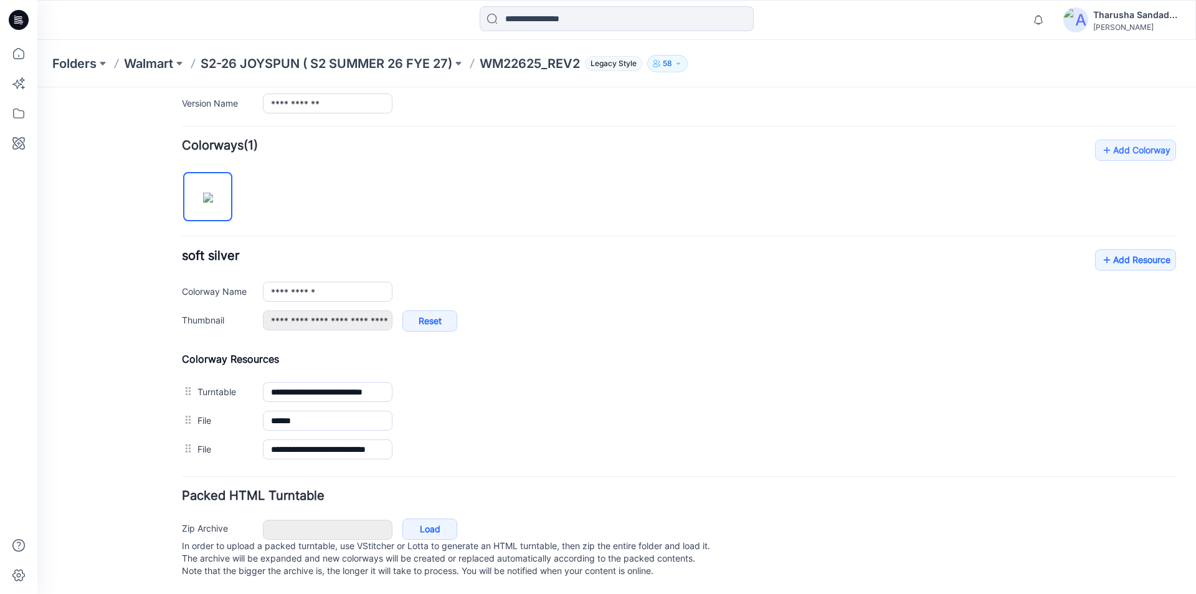
scroll to position [350, 0]
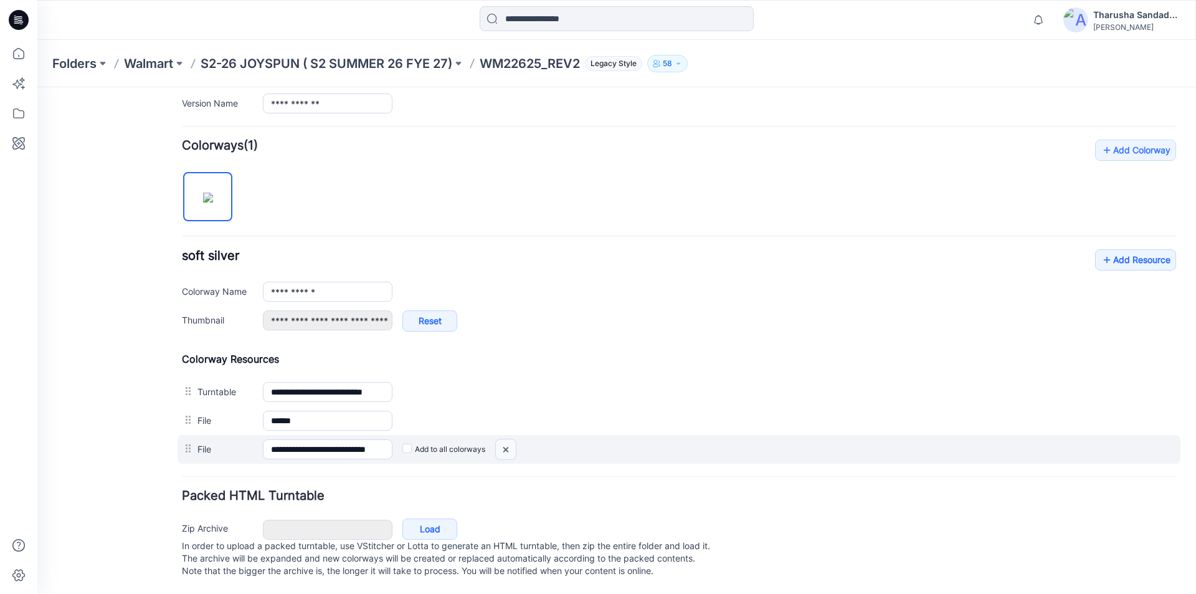
drag, startPoint x: 690, startPoint y: 164, endPoint x: 501, endPoint y: 435, distance: 330.7
click at [501, 439] on img at bounding box center [506, 449] width 20 height 21
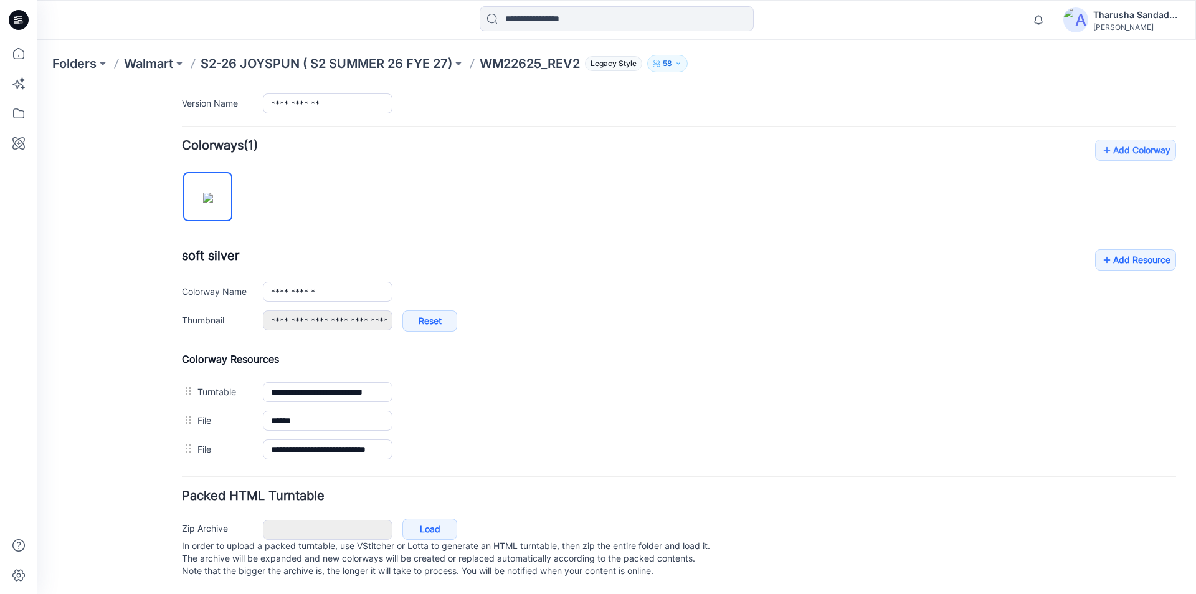
scroll to position [321, 0]
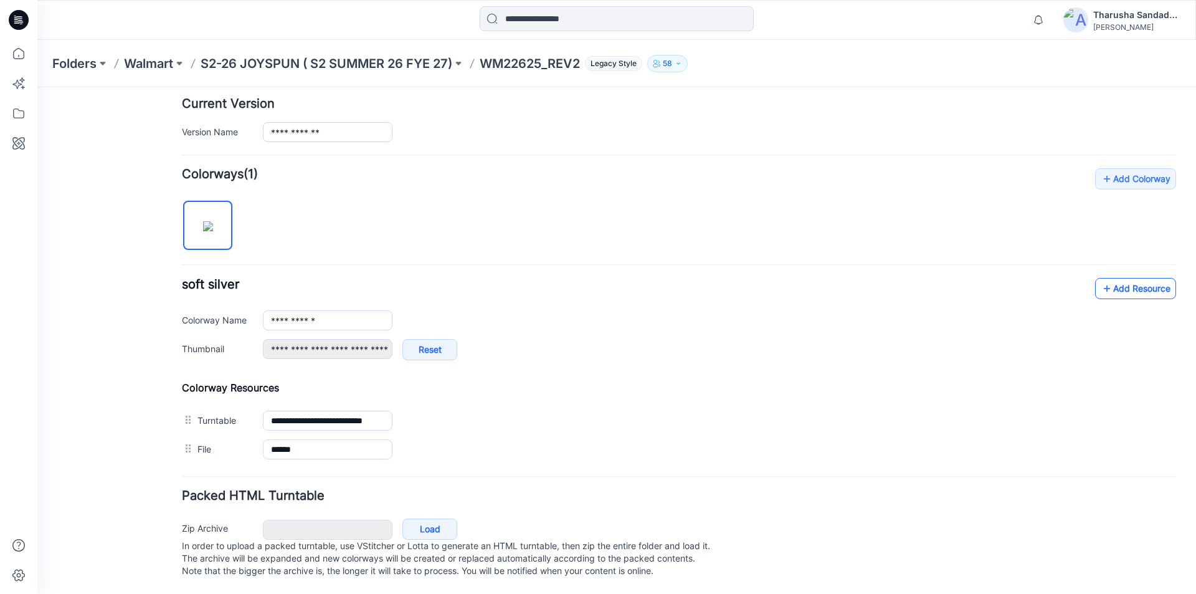
click at [1131, 278] on link "Add Resource" at bounding box center [1135, 288] width 81 height 21
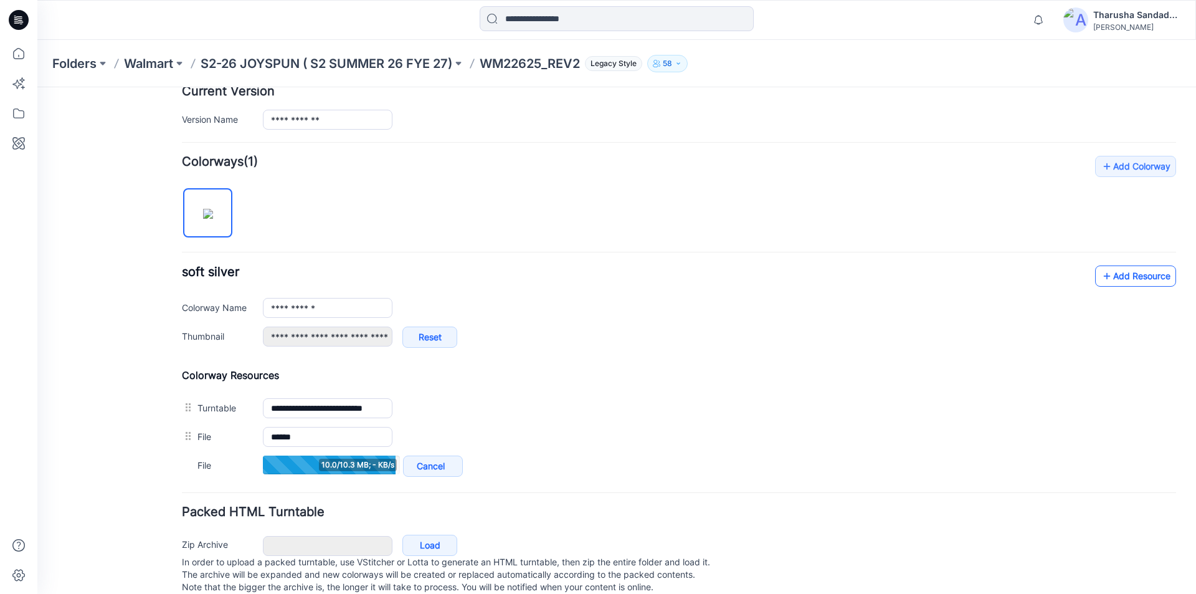
click at [1127, 282] on link "Add Resource" at bounding box center [1135, 275] width 81 height 21
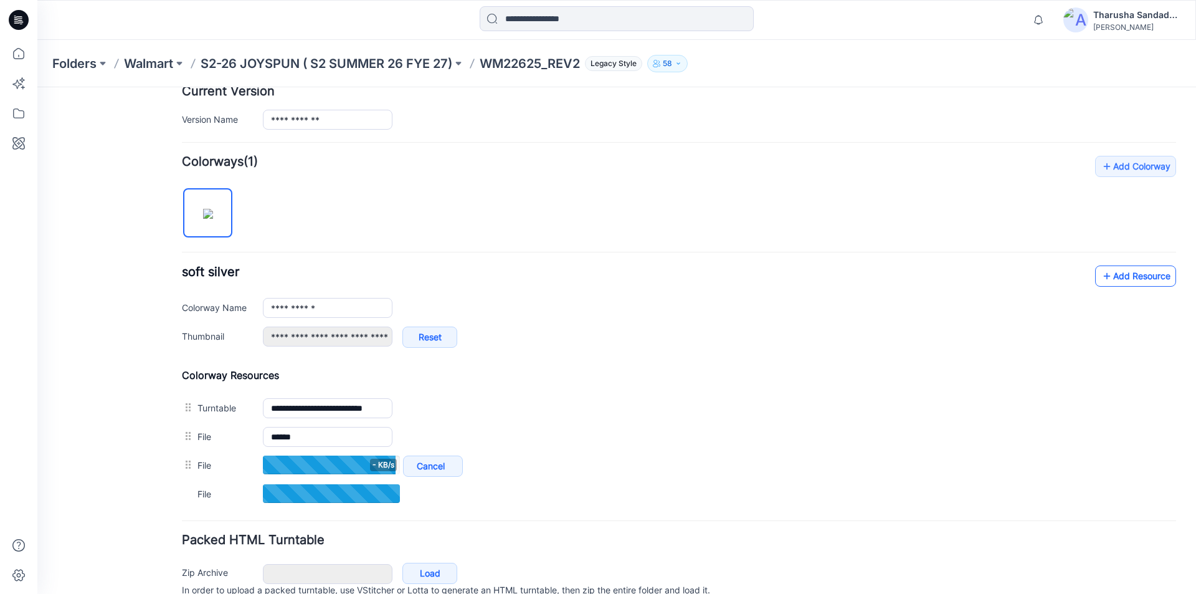
click at [1120, 272] on link "Add Resource" at bounding box center [1135, 275] width 81 height 21
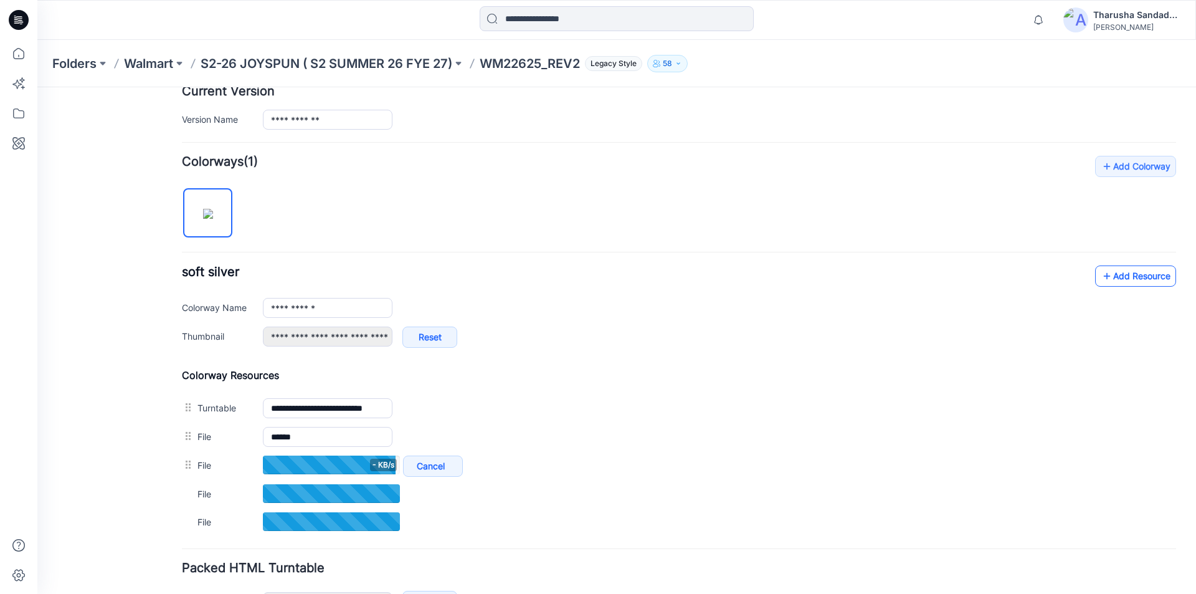
click at [1145, 271] on link "Add Resource" at bounding box center [1135, 275] width 81 height 21
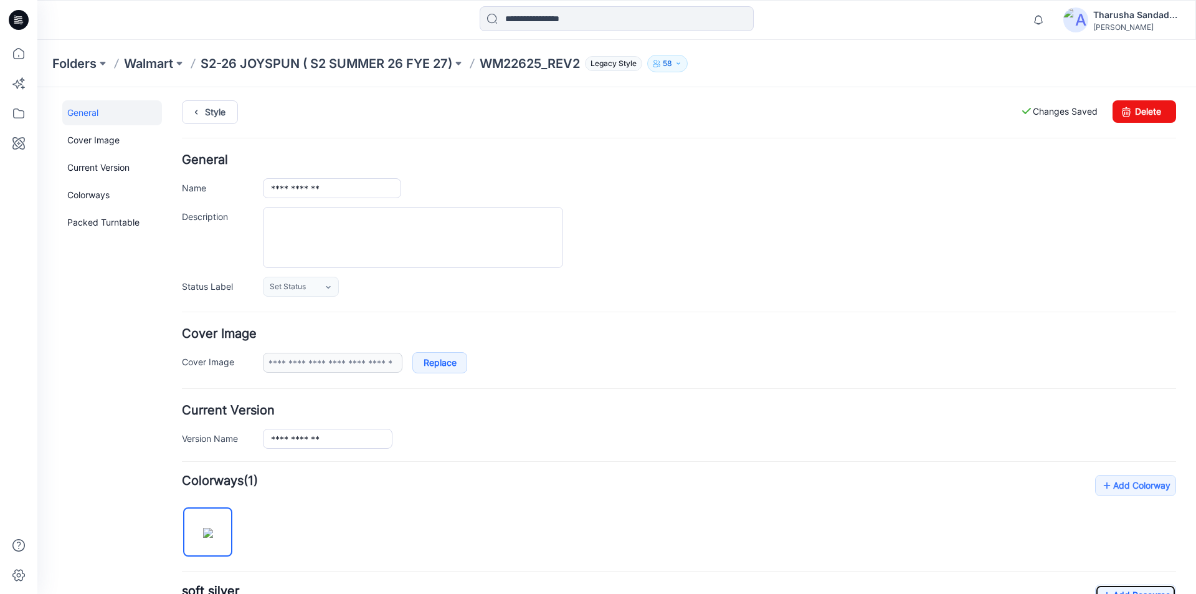
scroll to position [0, 0]
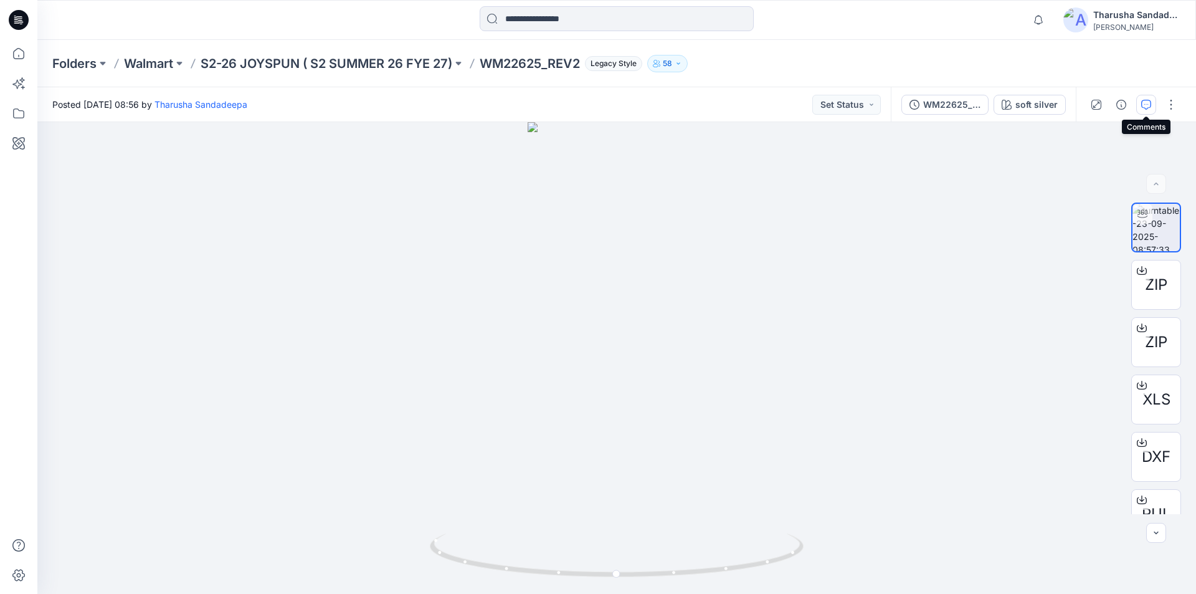
click at [1145, 108] on icon "button" at bounding box center [1146, 105] width 10 height 10
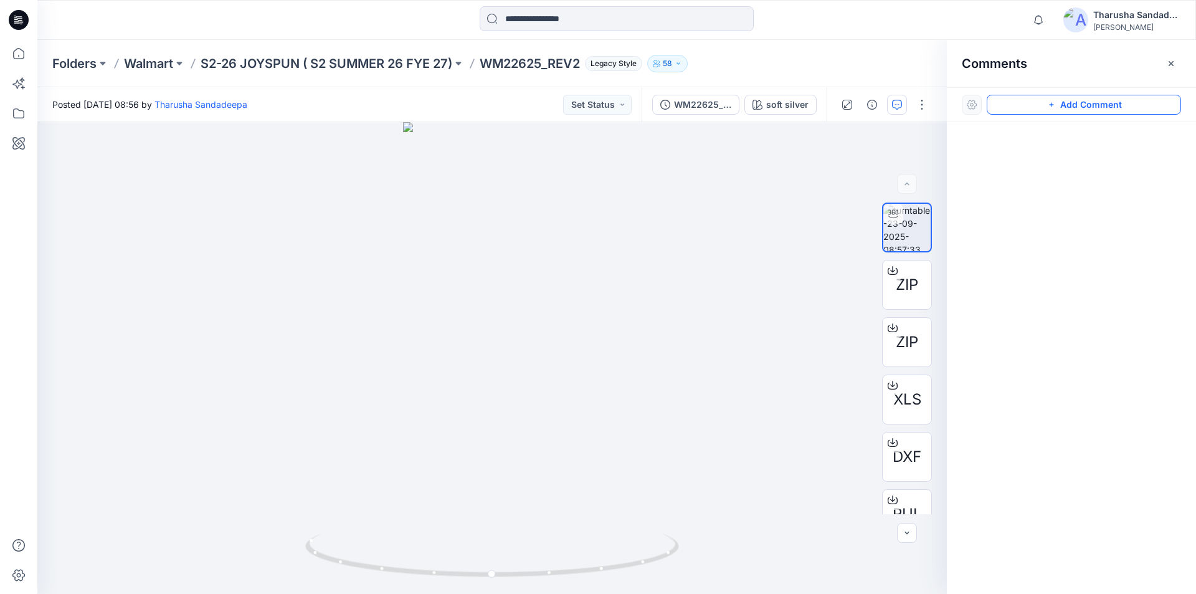
click at [1077, 111] on button "Add Comment" at bounding box center [1084, 105] width 194 height 20
click at [518, 369] on div "1" at bounding box center [492, 358] width 910 height 472
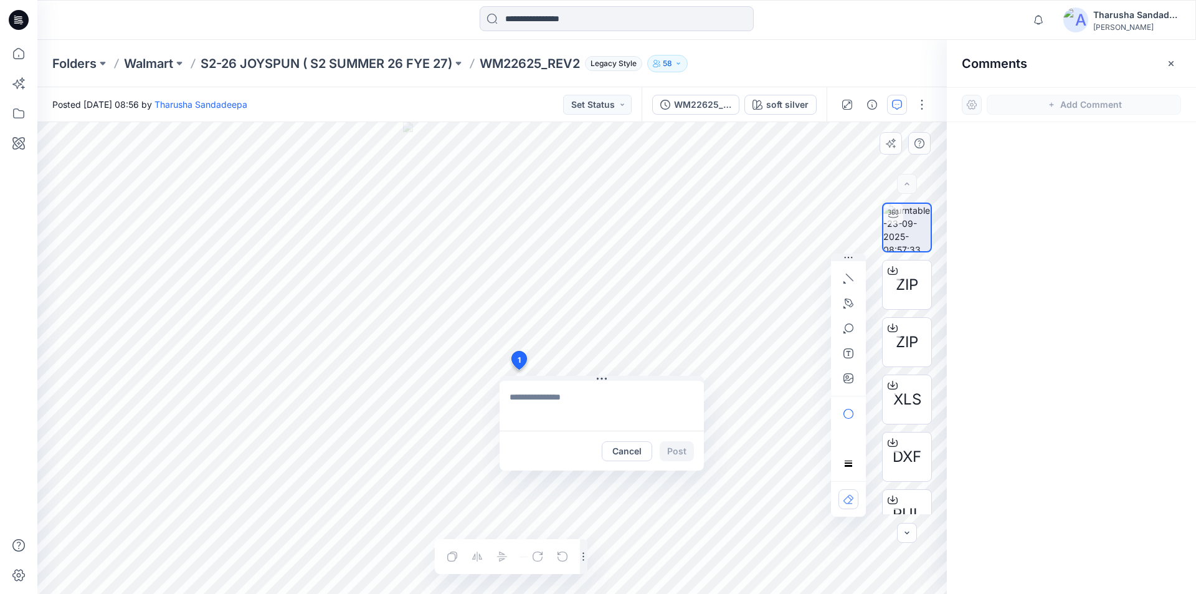
click at [527, 396] on textarea at bounding box center [602, 406] width 204 height 50
type textarea "*"
click at [543, 401] on textarea at bounding box center [602, 406] width 204 height 50
type textarea "**********"
click at [676, 451] on button "Post" at bounding box center [677, 451] width 34 height 20
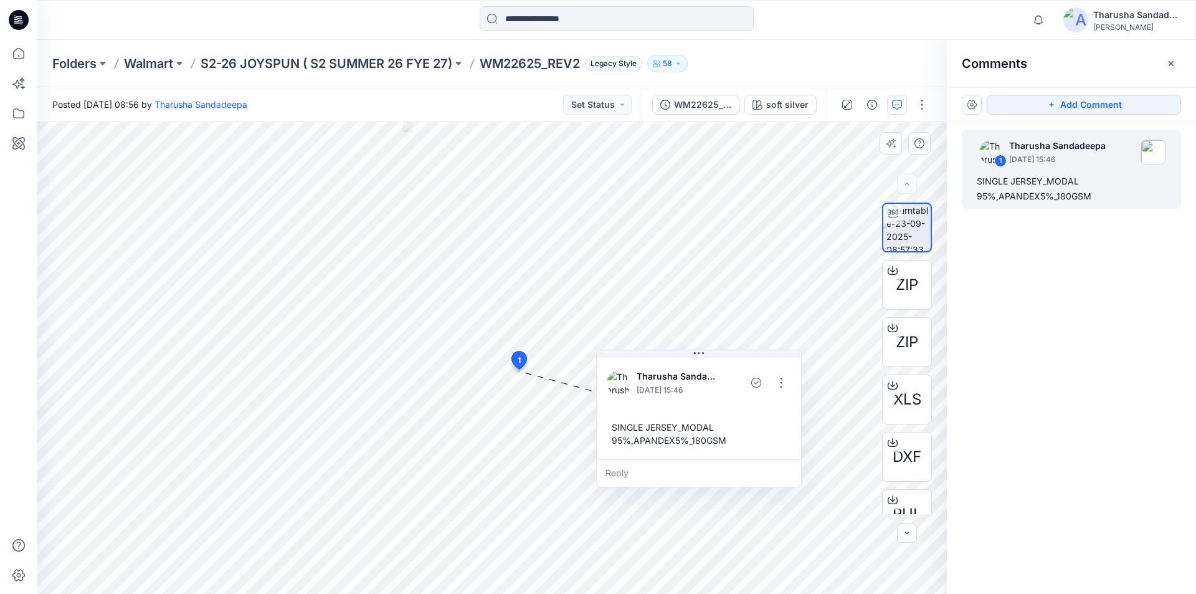
drag, startPoint x: 514, startPoint y: 452, endPoint x: 611, endPoint y: 426, distance: 100.1
click at [611, 426] on div "SINGLE JERSEY_MODAL 95%,APANDEX5%_180GSM" at bounding box center [699, 434] width 184 height 36
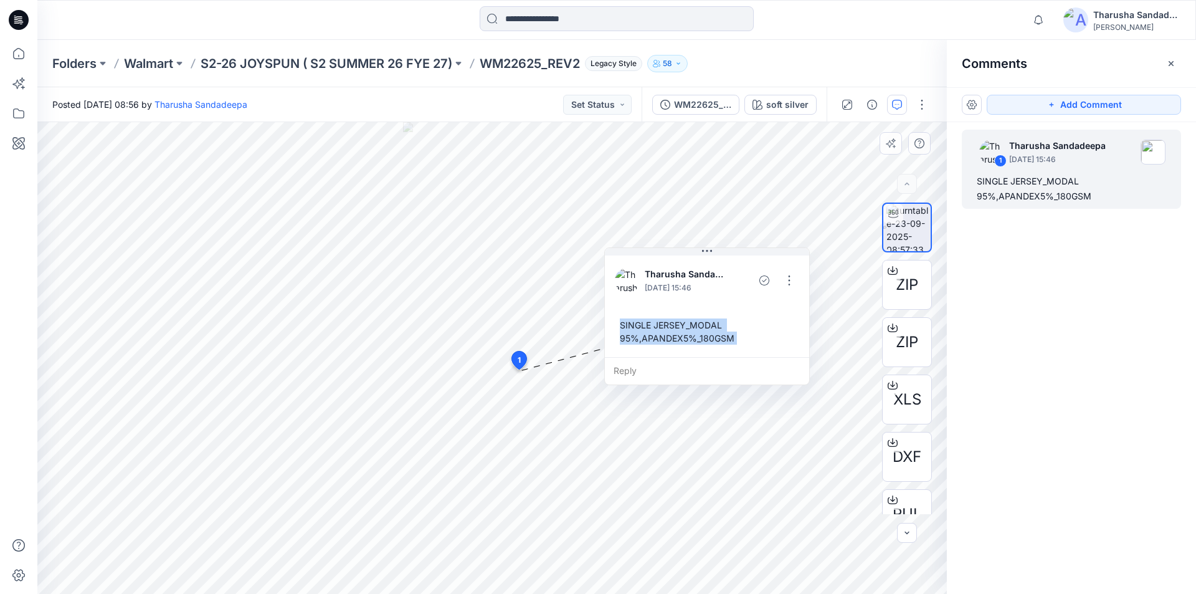
drag, startPoint x: 614, startPoint y: 429, endPoint x: 629, endPoint y: 322, distance: 107.6
click at [617, 324] on div "SINGLE JERSEY_MODAL 95%,APANDEX5%_180GSM" at bounding box center [707, 331] width 184 height 36
drag, startPoint x: 984, startPoint y: 181, endPoint x: 1115, endPoint y: 204, distance: 132.8
click at [1115, 204] on div "1 Tharusha Sandadeepa [DATE] 15:46 SINGLE JERSEY_MODAL 95%,APANDEX5%_180GSM" at bounding box center [1071, 169] width 219 height 79
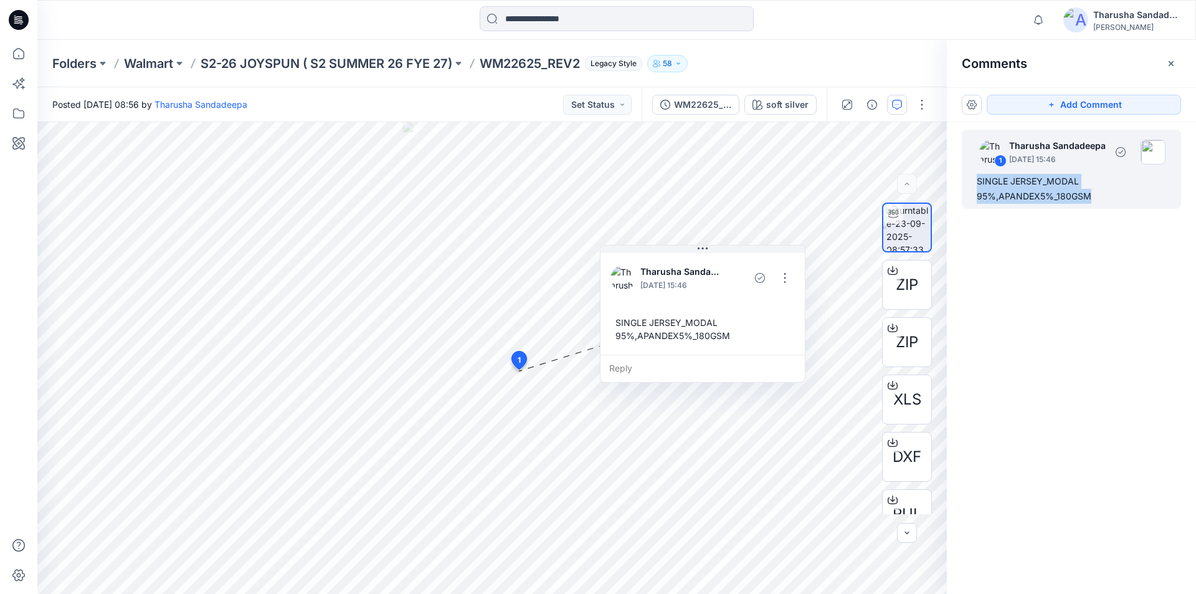
drag, startPoint x: 979, startPoint y: 181, endPoint x: 1096, endPoint y: 204, distance: 119.3
click at [1096, 204] on div "1 Tharusha Sandadeepa [DATE] 15:46 SINGLE JERSEY_MODAL 95%,APANDEX5%_180GSM" at bounding box center [1071, 169] width 219 height 79
copy div "SINGLE JERSEY_MODAL 95%,APANDEX5%_180GSM"
click at [241, 17] on div at bounding box center [182, 19] width 290 height 27
click at [28, 21] on icon at bounding box center [19, 20] width 20 height 20
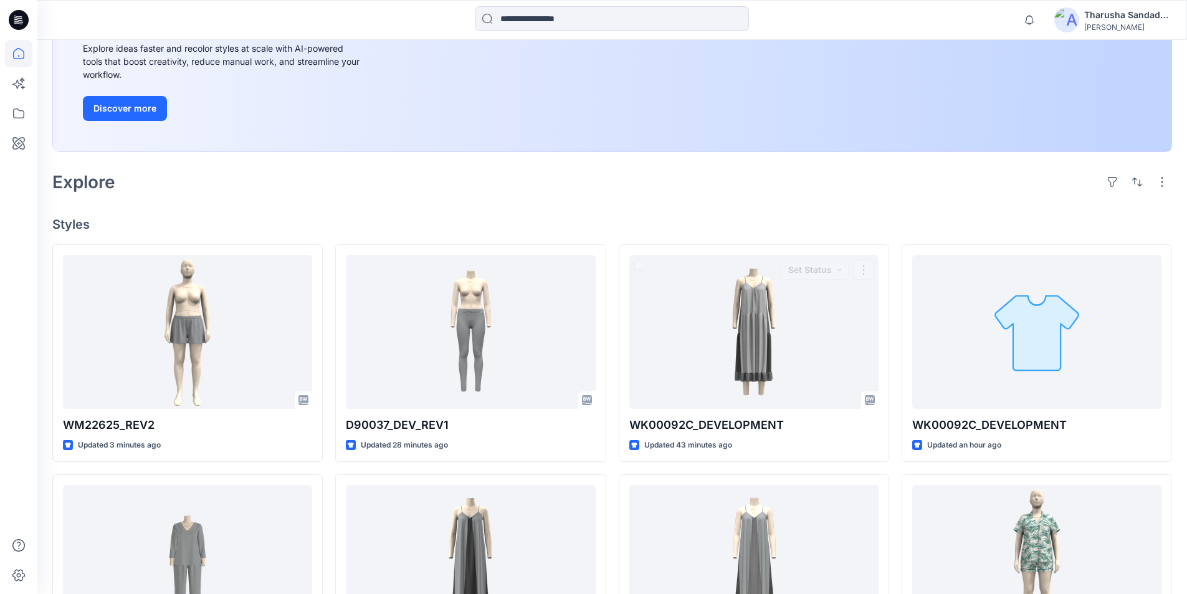
scroll to position [187, 0]
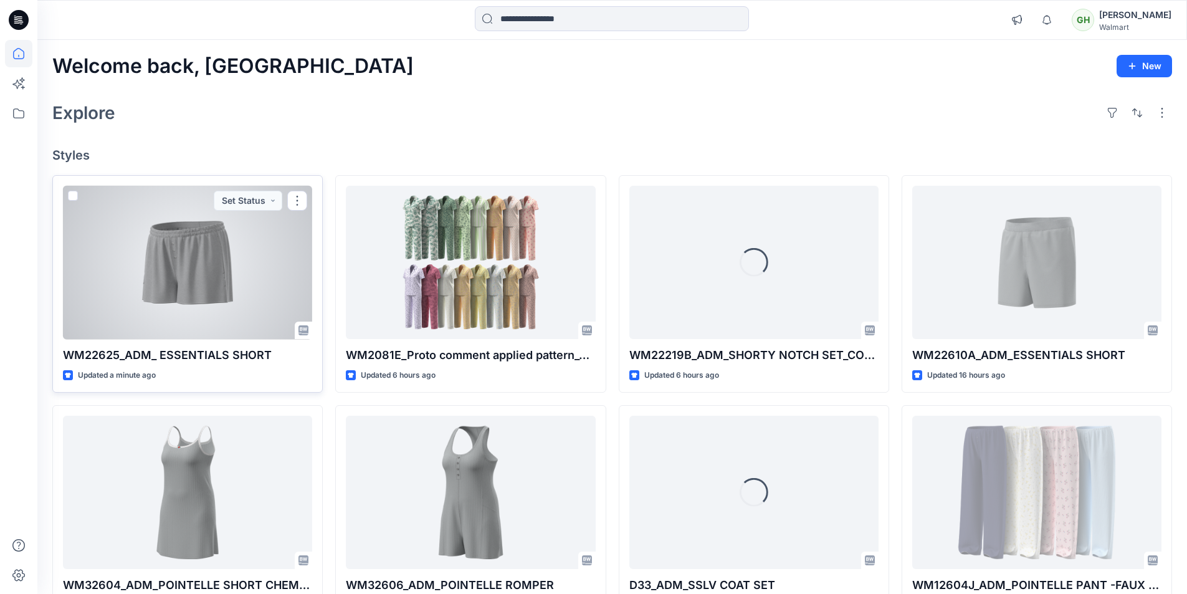
click at [187, 276] on div at bounding box center [187, 263] width 249 height 154
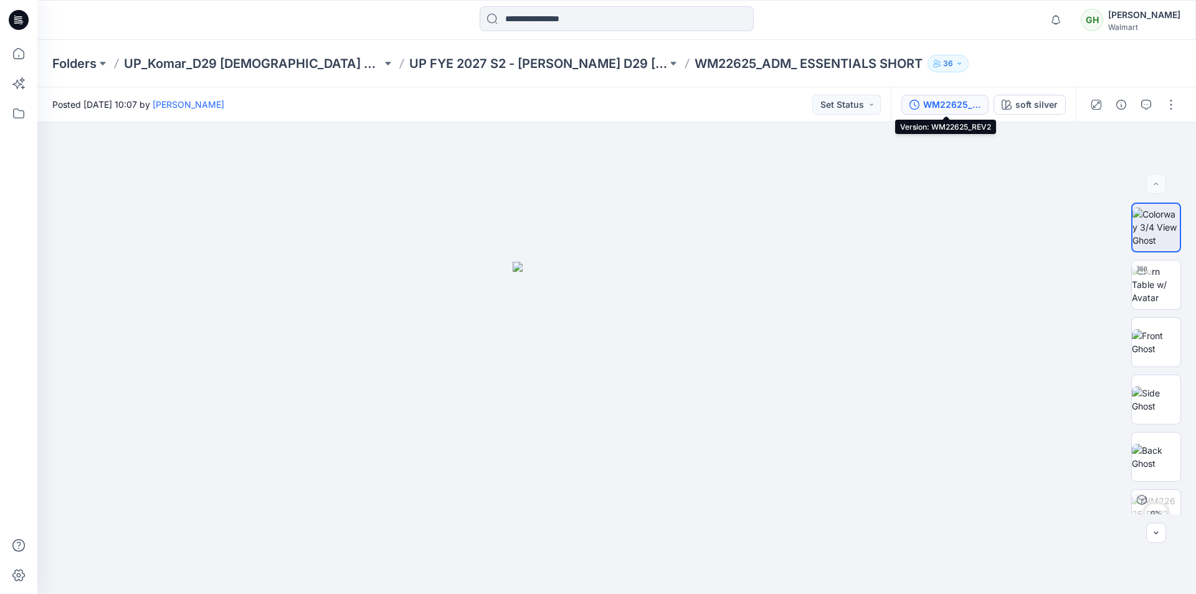
click at [970, 105] on div "WM22625_REV2" at bounding box center [951, 105] width 57 height 14
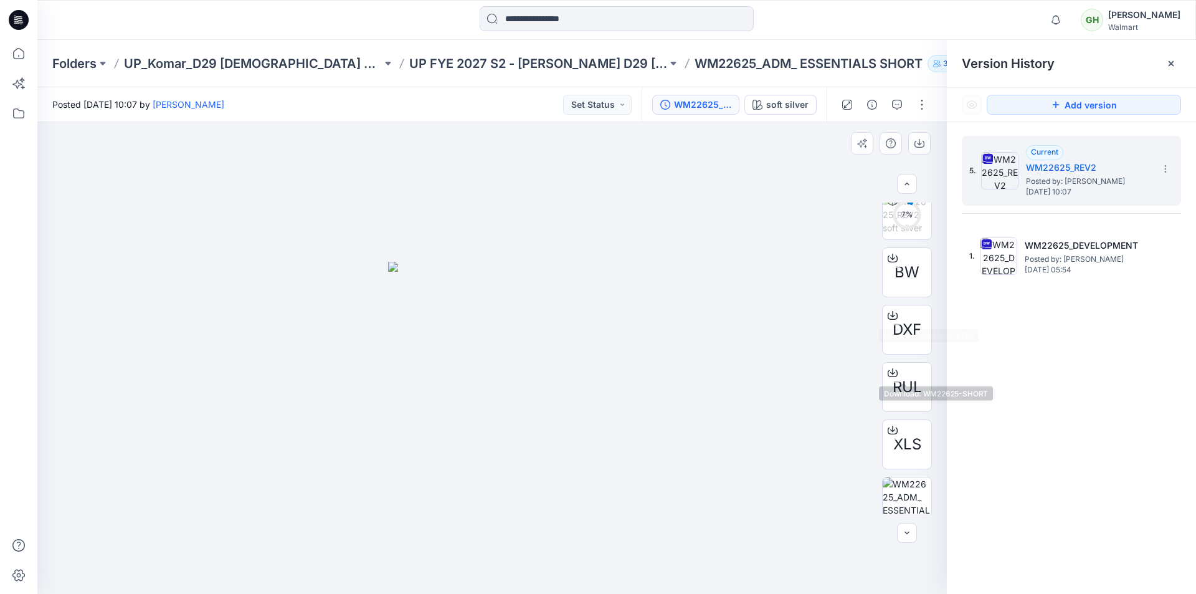
scroll to position [312, 0]
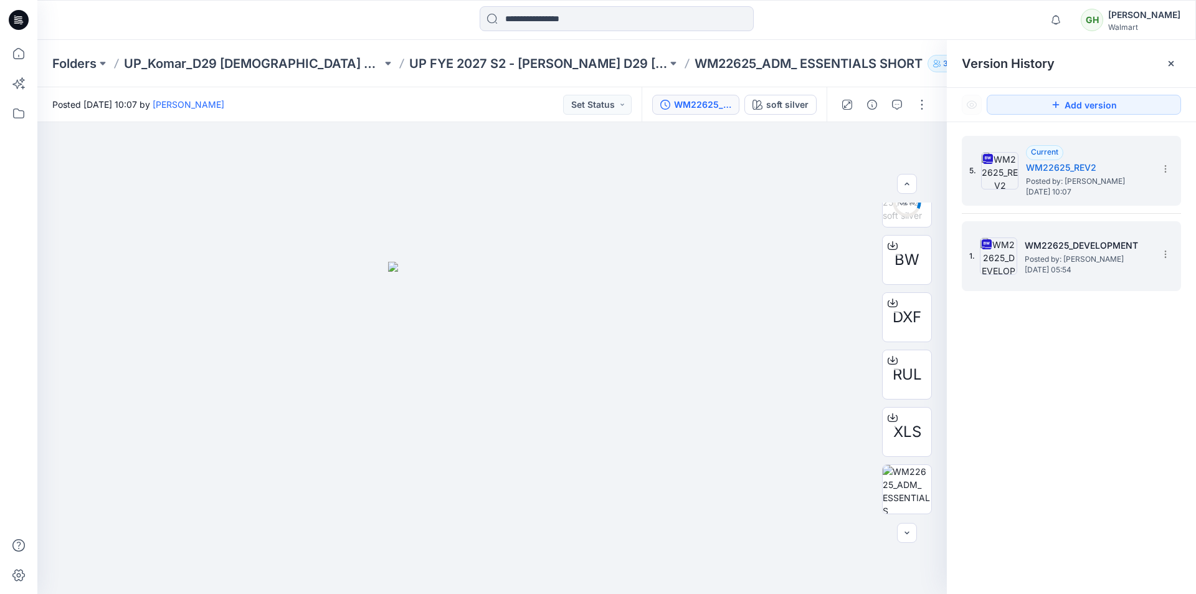
click at [1063, 263] on span "Posted by: [PERSON_NAME]" at bounding box center [1087, 259] width 125 height 12
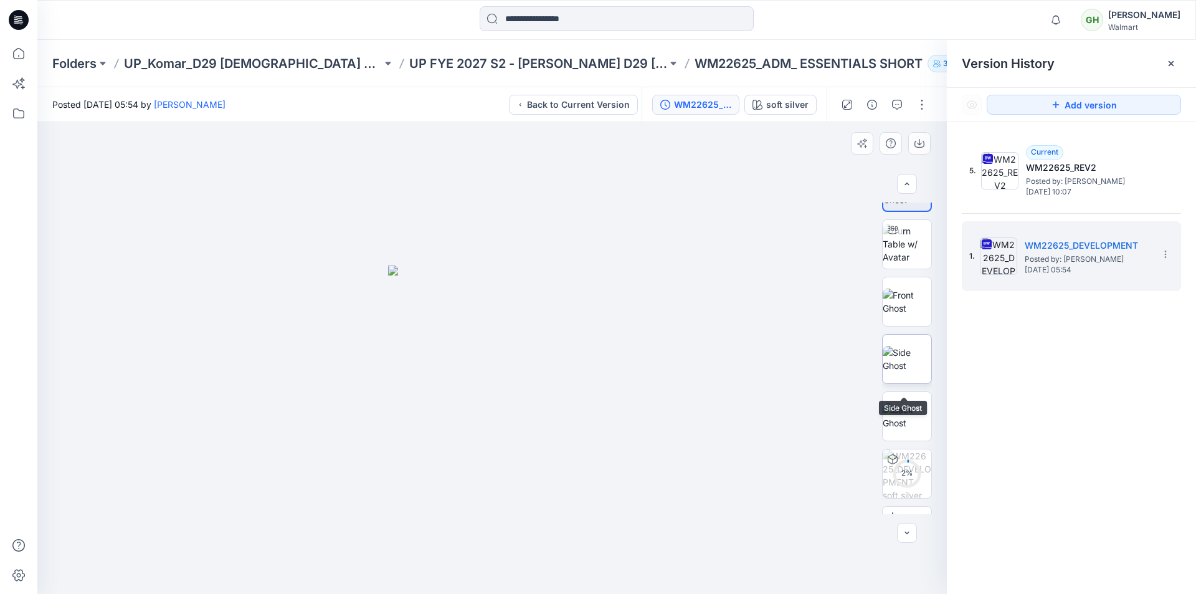
scroll to position [0, 0]
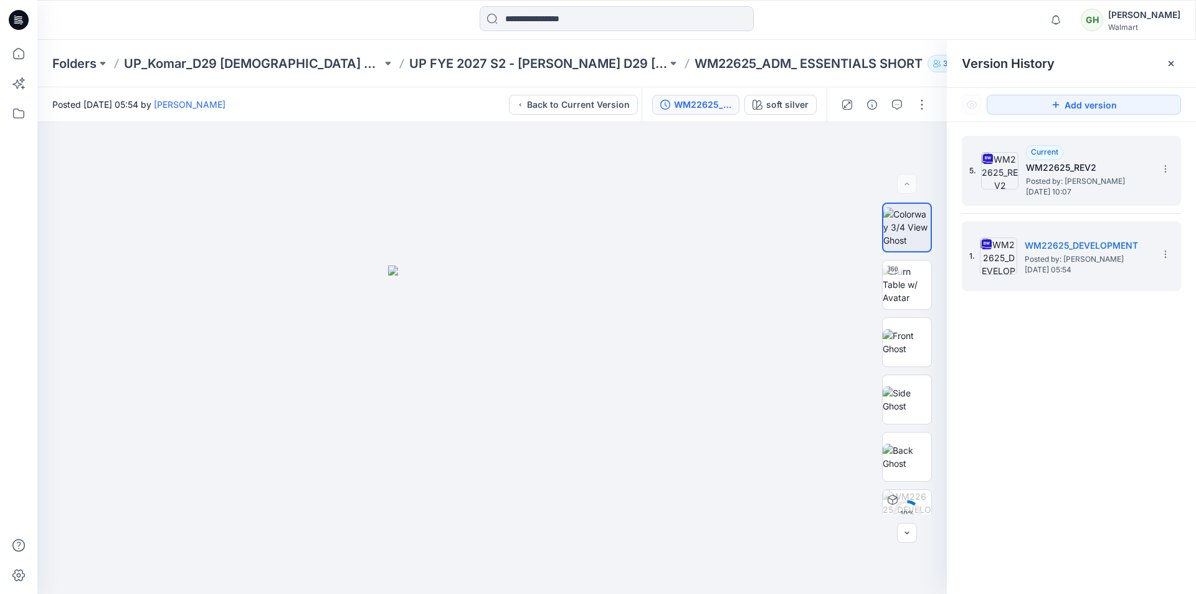
click at [1069, 185] on span "Posted by: [PERSON_NAME]" at bounding box center [1088, 181] width 125 height 12
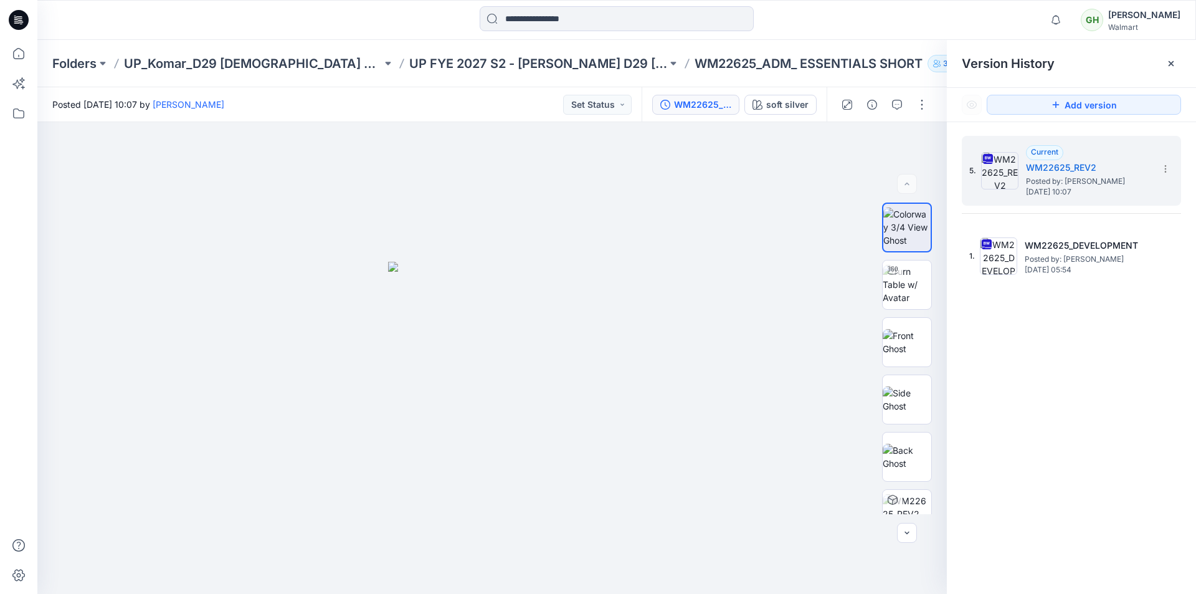
click at [24, 20] on icon at bounding box center [19, 20] width 20 height 20
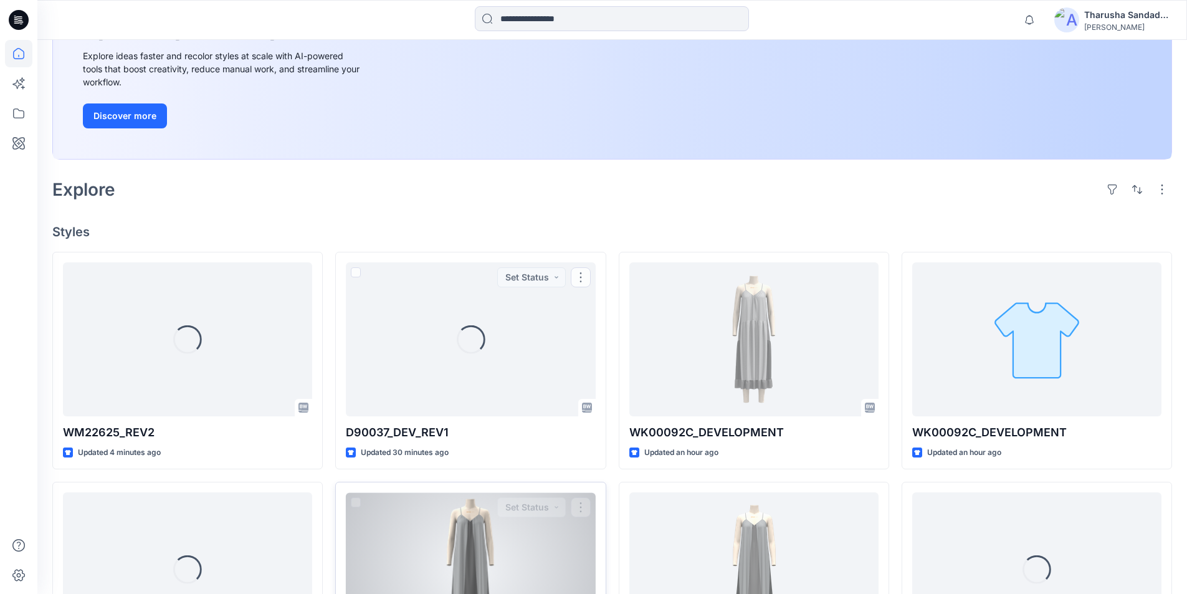
scroll to position [374, 0]
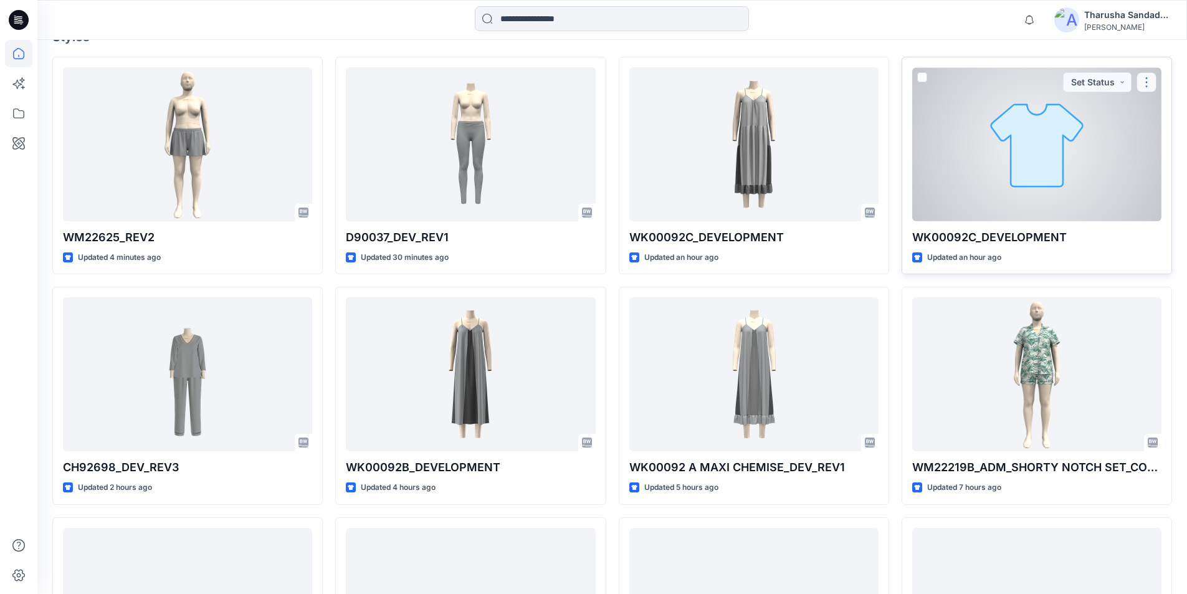
click at [596, 83] on button "button" at bounding box center [1146, 82] width 20 height 20
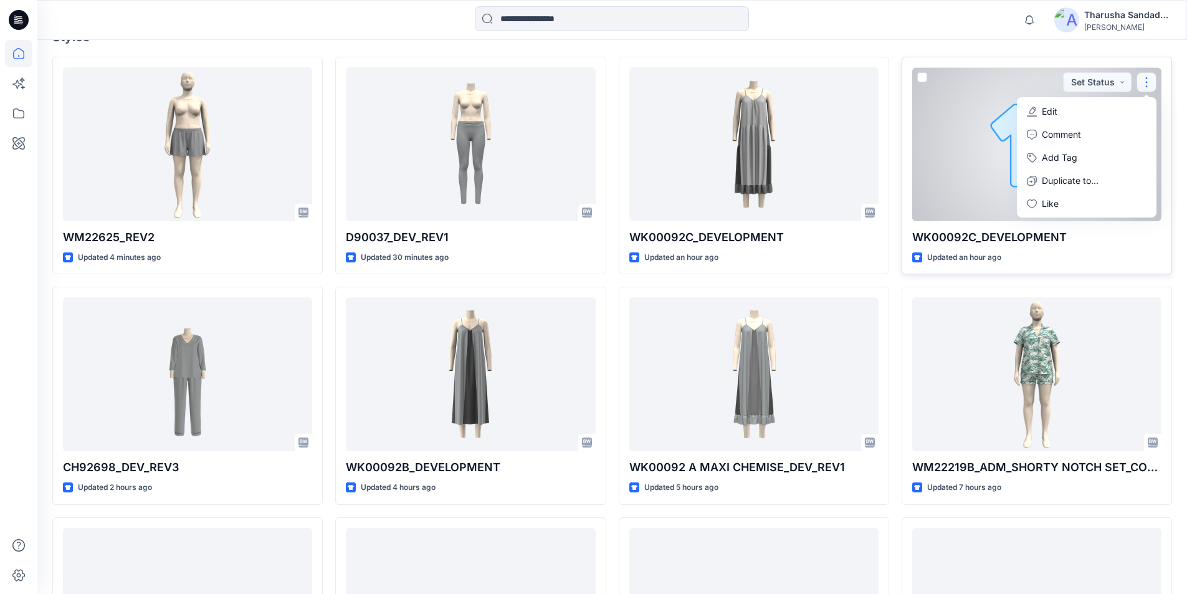
click at [596, 114] on button "Edit" at bounding box center [1086, 111] width 135 height 23
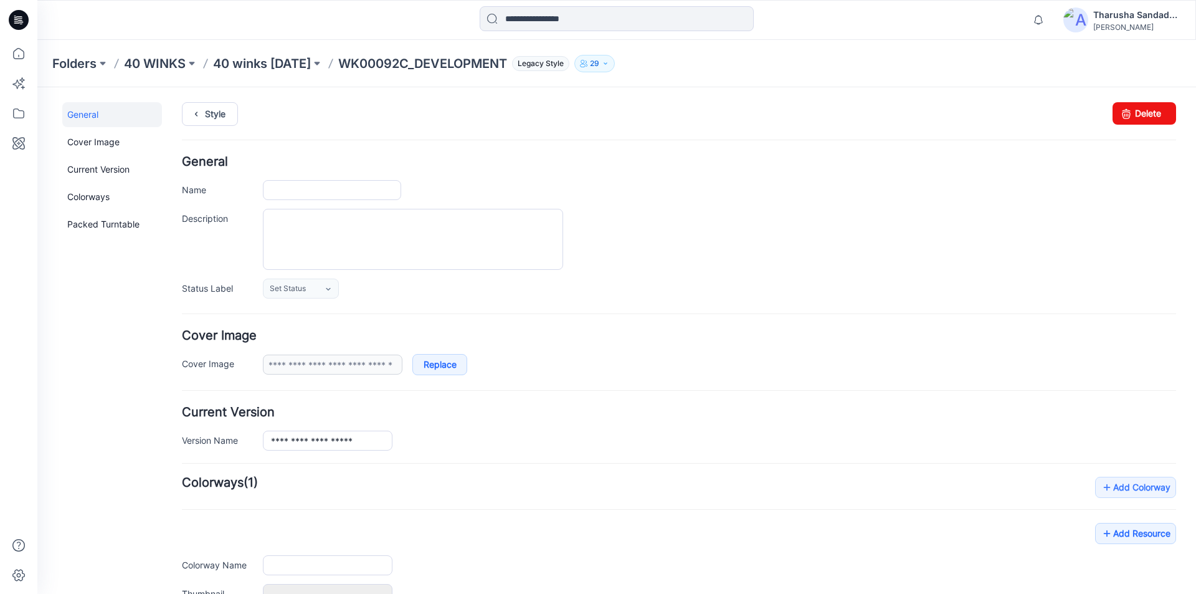
type input "**********"
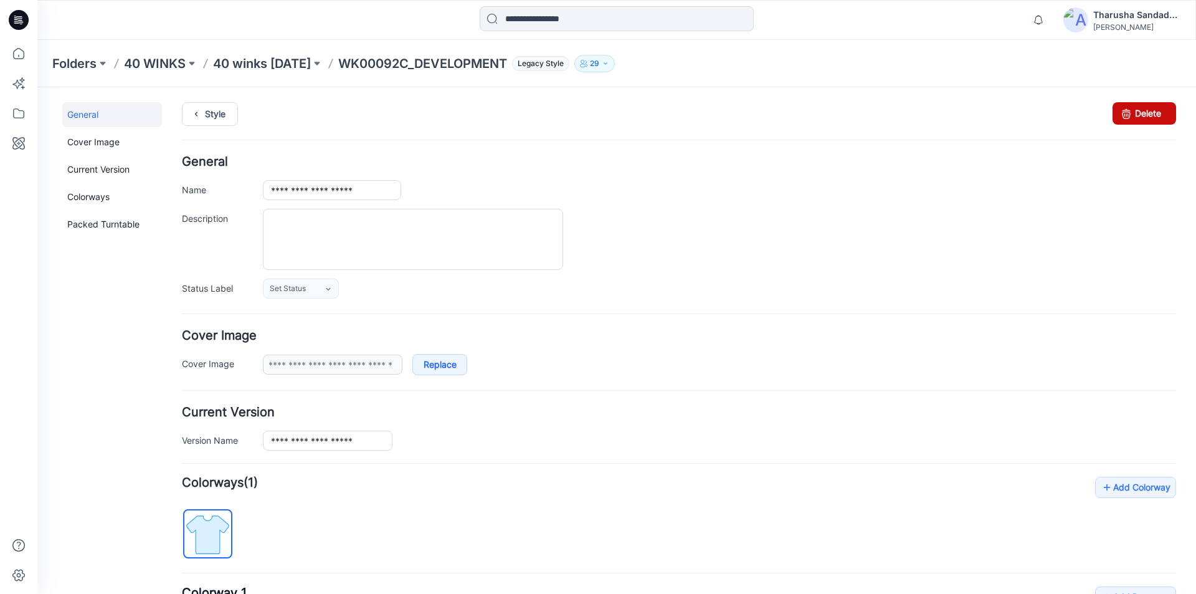
click at [596, 107] on link "Delete" at bounding box center [1145, 113] width 64 height 22
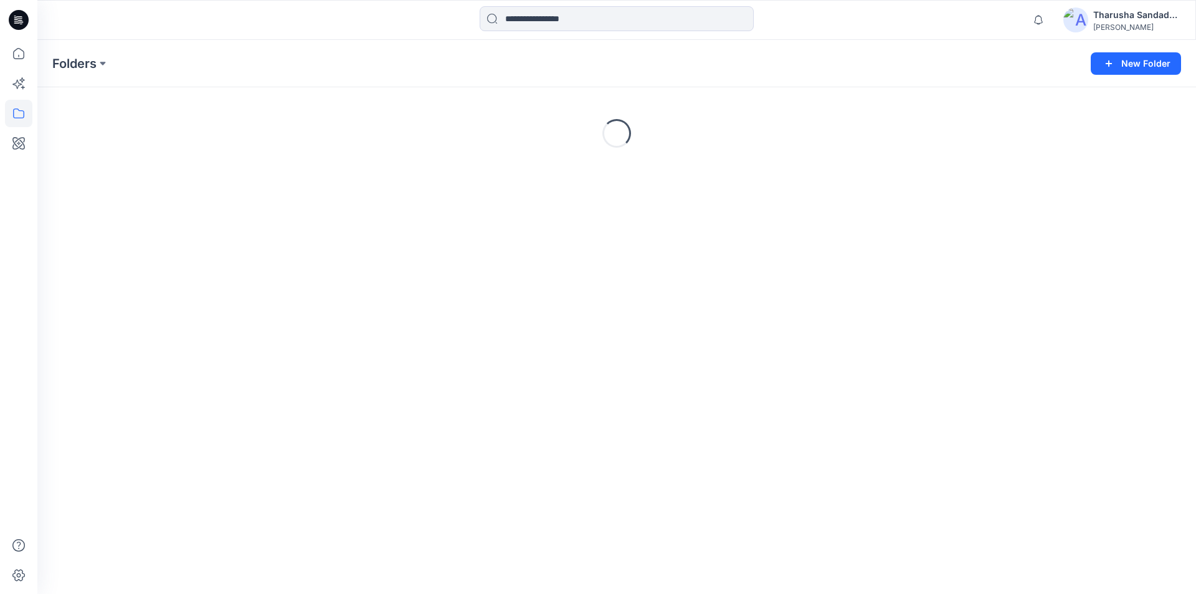
click at [336, 60] on div "Folders" at bounding box center [568, 63] width 1032 height 17
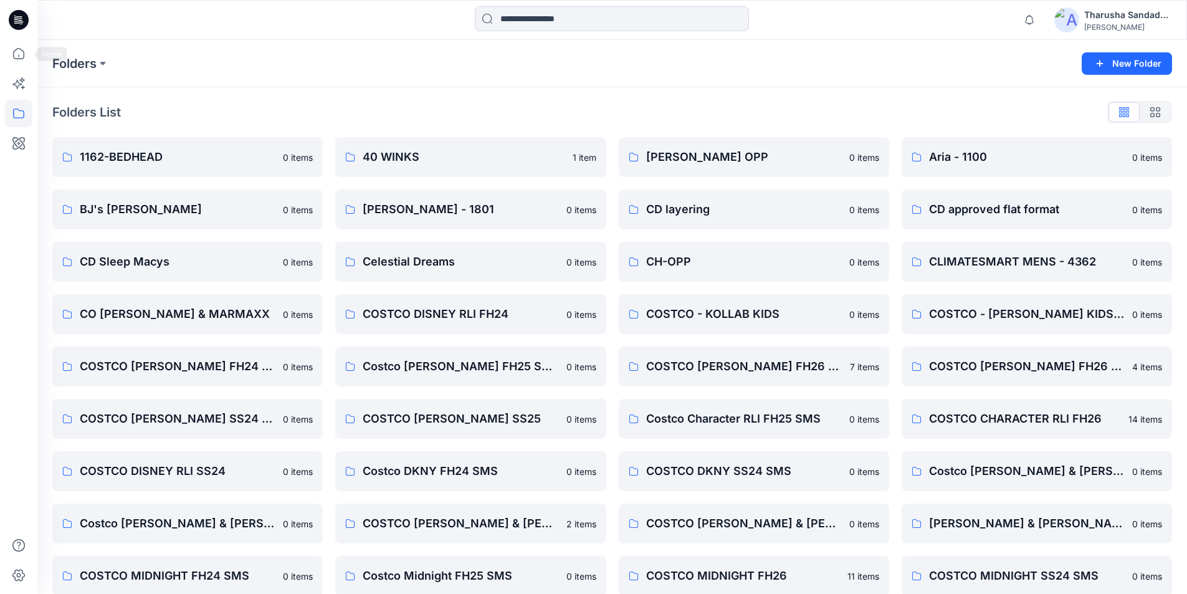
click at [24, 21] on icon at bounding box center [19, 20] width 20 height 20
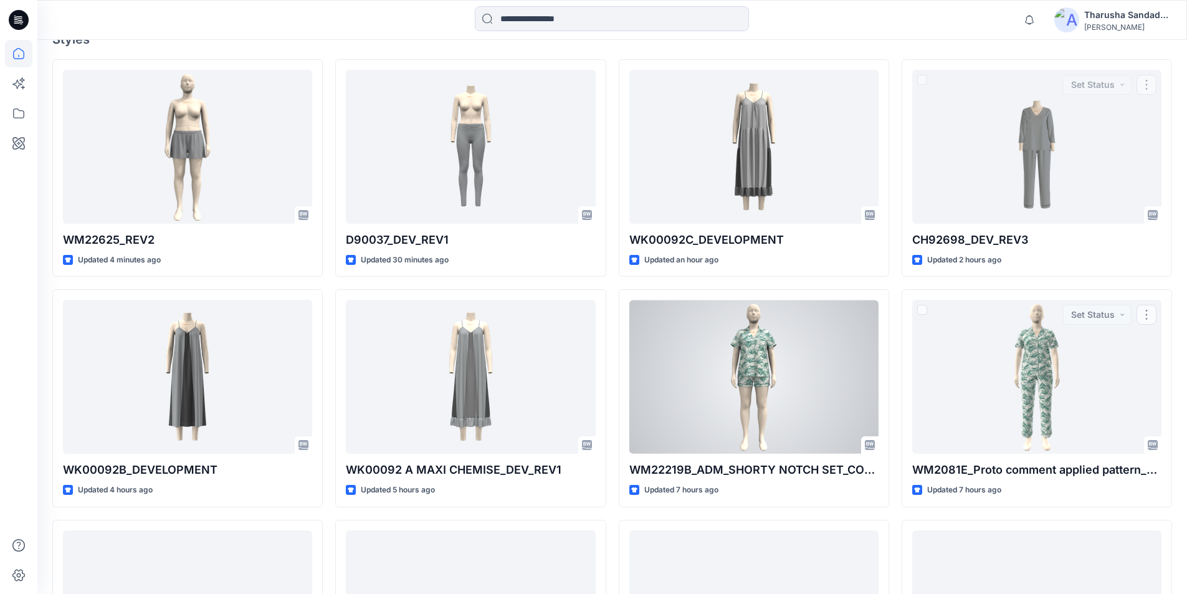
scroll to position [374, 0]
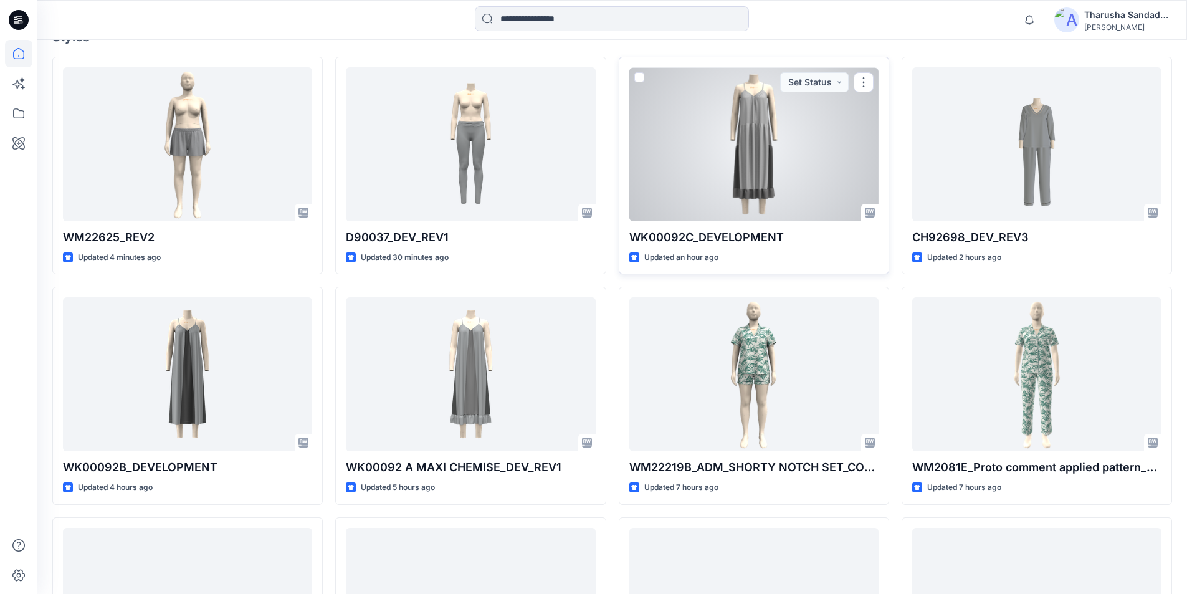
click at [795, 164] on div at bounding box center [753, 144] width 249 height 154
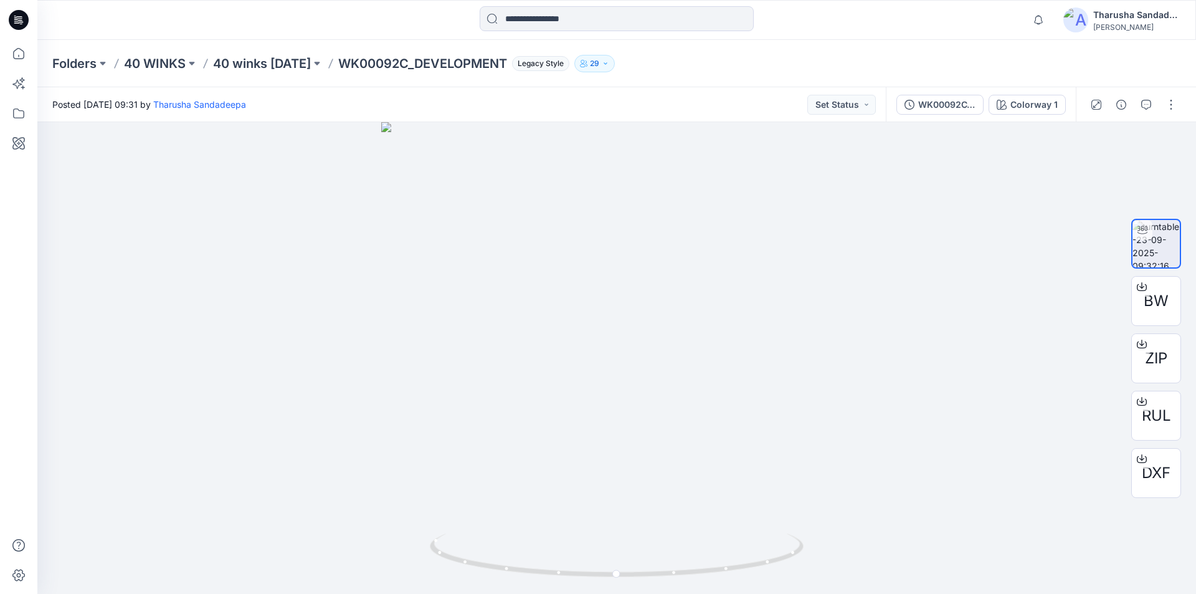
click at [22, 17] on icon at bounding box center [19, 16] width 6 height 1
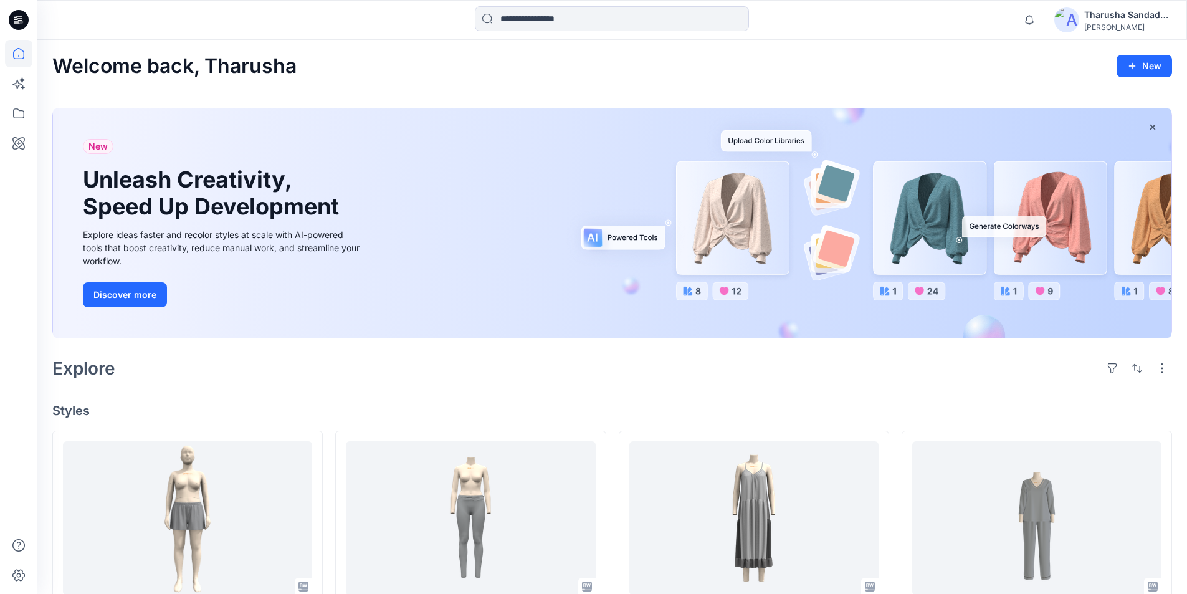
click at [941, 57] on div "Welcome back, Tharusha New" at bounding box center [612, 66] width 1120 height 23
